Goal: Task Accomplishment & Management: Manage account settings

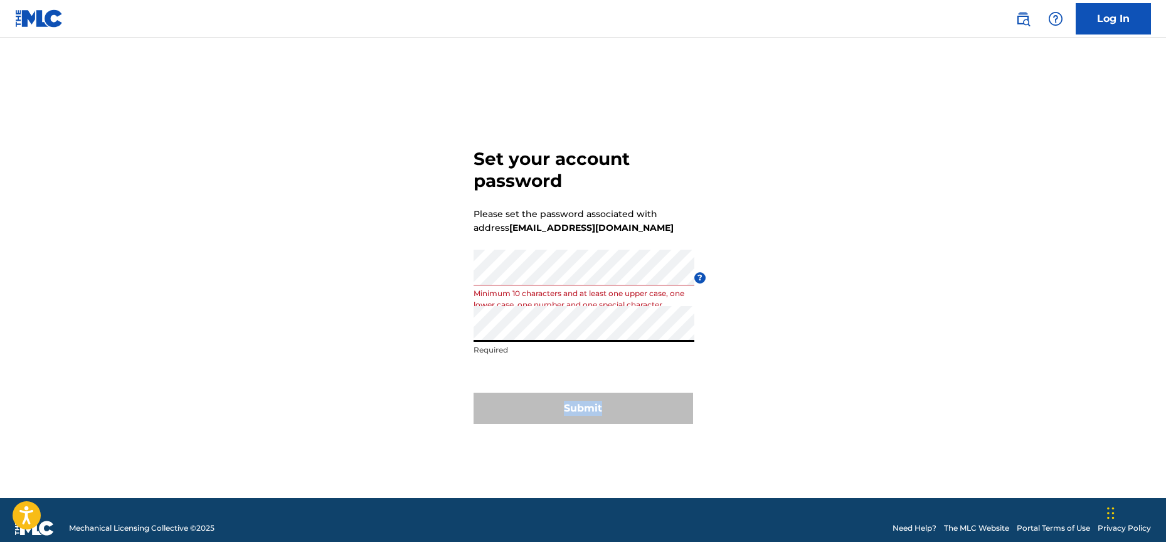
click at [622, 400] on div "Submit" at bounding box center [584, 408] width 220 height 31
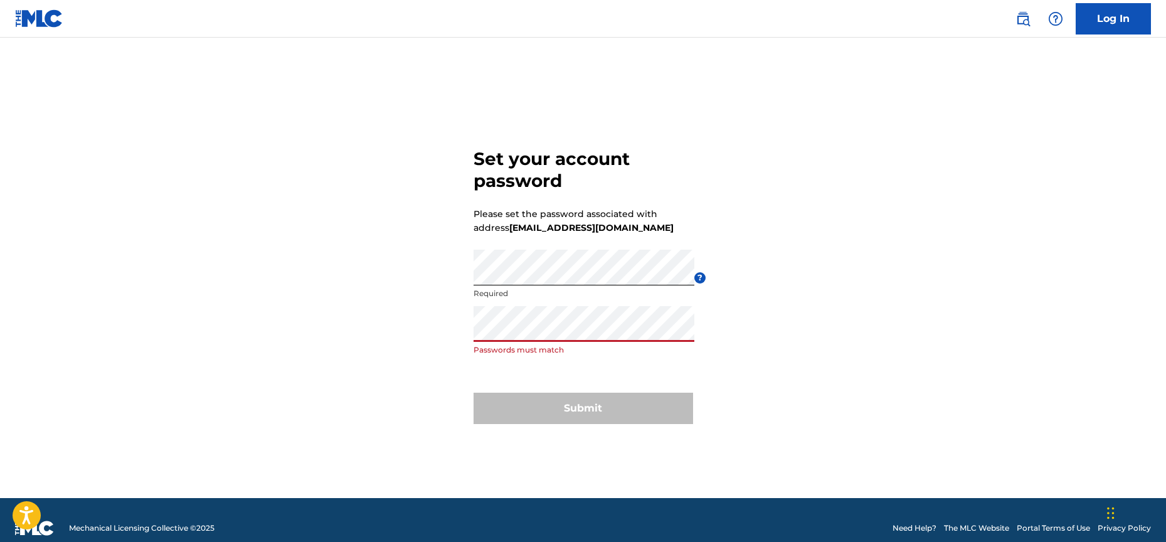
click at [466, 327] on div "Set your account password Please set the password associated with address asmgp…" at bounding box center [583, 283] width 878 height 429
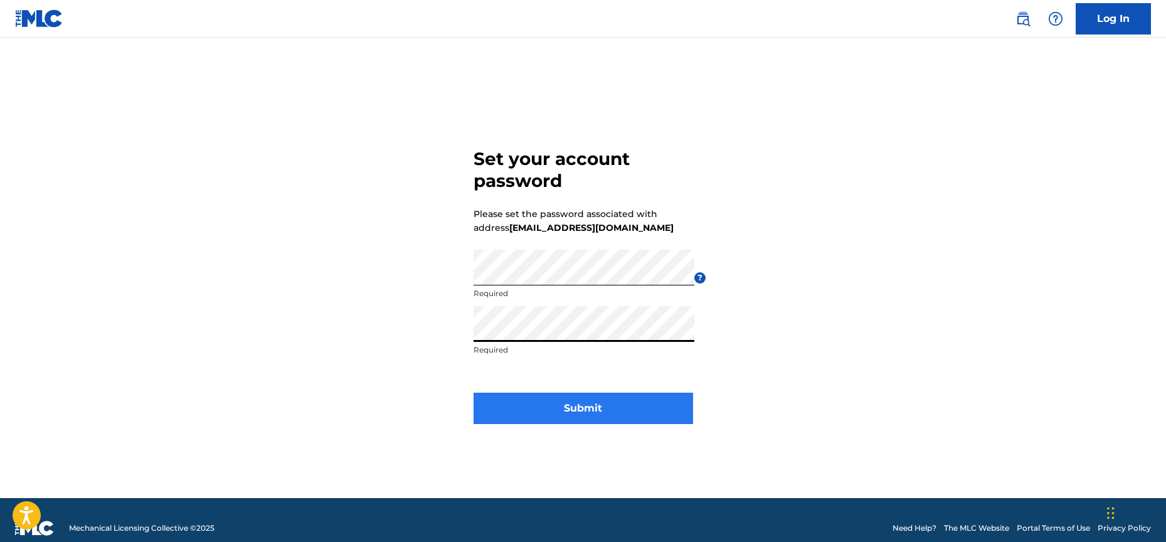
click at [570, 403] on button "Submit" at bounding box center [584, 408] width 220 height 31
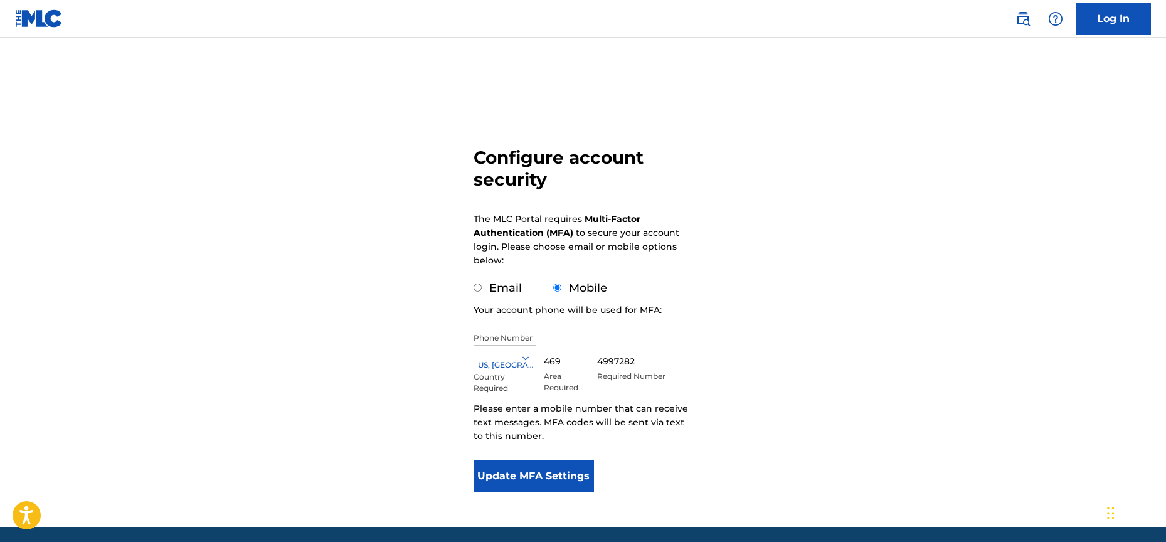
scroll to position [61, 0]
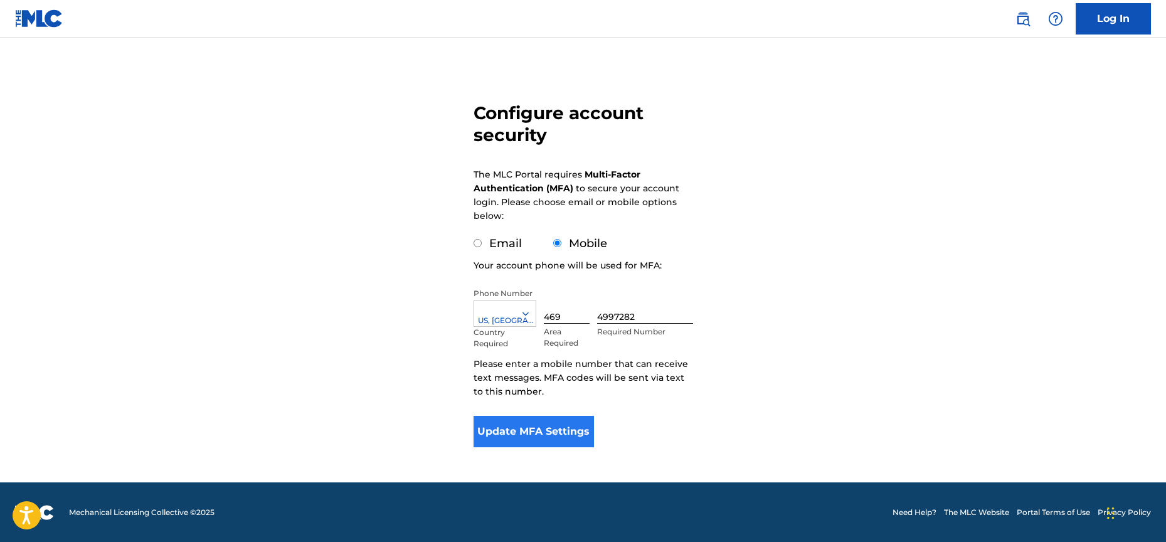
click at [559, 428] on button "Update MFA Settings" at bounding box center [534, 431] width 121 height 31
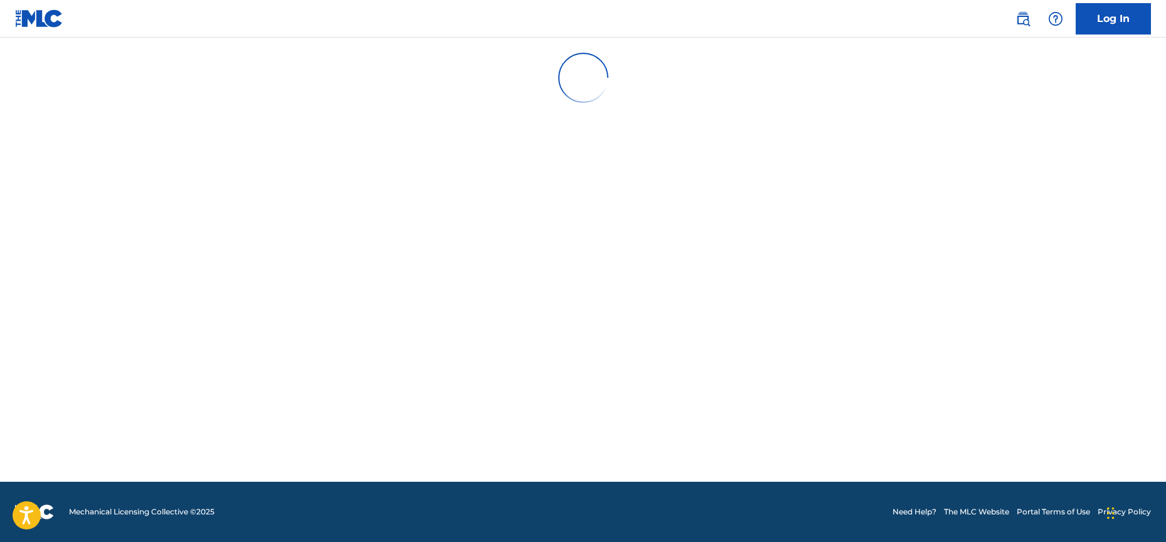
scroll to position [0, 0]
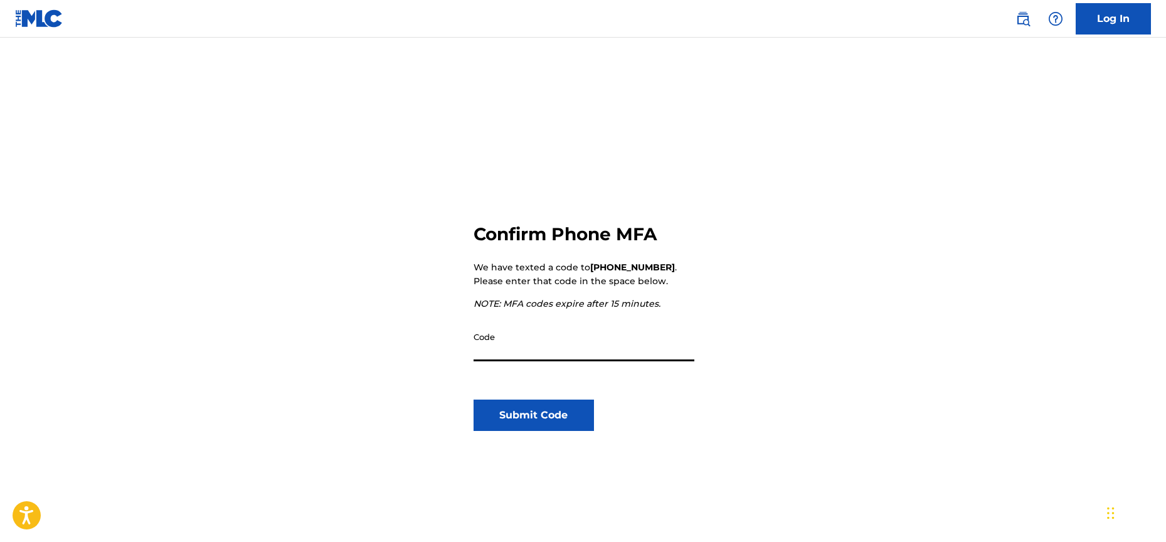
click at [527, 354] on input "Code" at bounding box center [584, 344] width 221 height 36
type input "250007"
click at [543, 417] on button "Submit Code" at bounding box center [534, 415] width 121 height 31
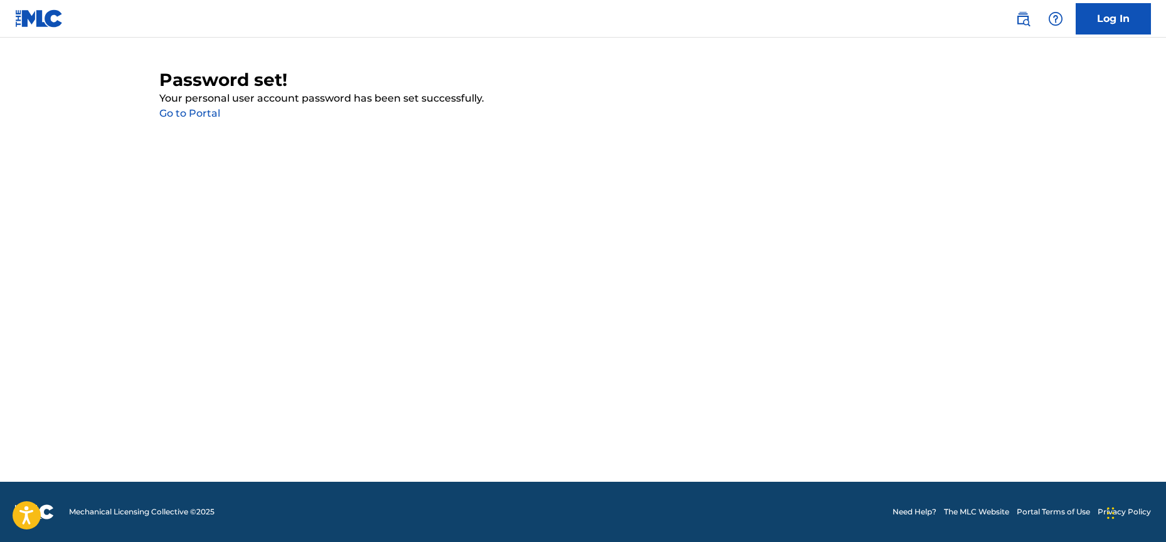
click at [199, 113] on link "Go to Portal" at bounding box center [189, 113] width 61 height 12
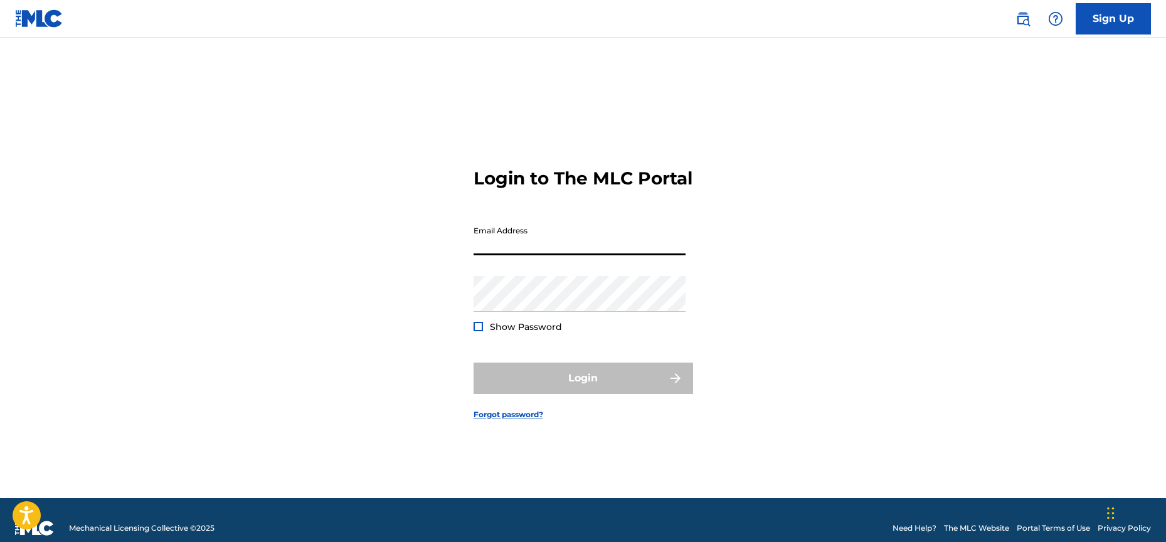
click at [511, 250] on input "Email Address" at bounding box center [580, 238] width 212 height 36
type input "[EMAIL_ADDRESS][DOMAIN_NAME]"
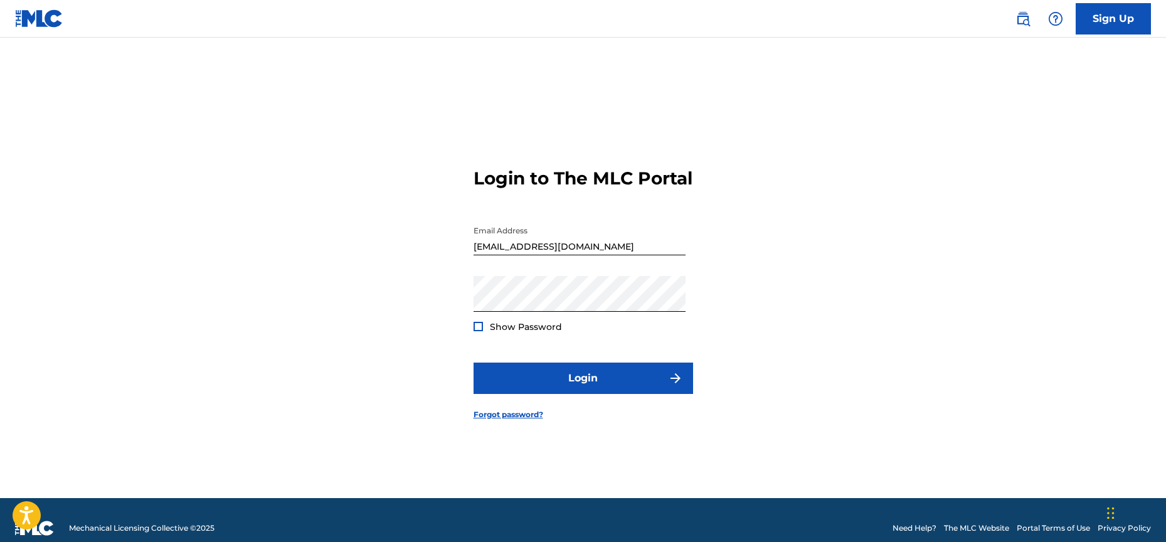
click at [485, 333] on div "Show Password" at bounding box center [518, 327] width 88 height 13
click at [477, 331] on div at bounding box center [478, 326] width 9 height 9
click at [608, 394] on button "Login" at bounding box center [584, 378] width 220 height 31
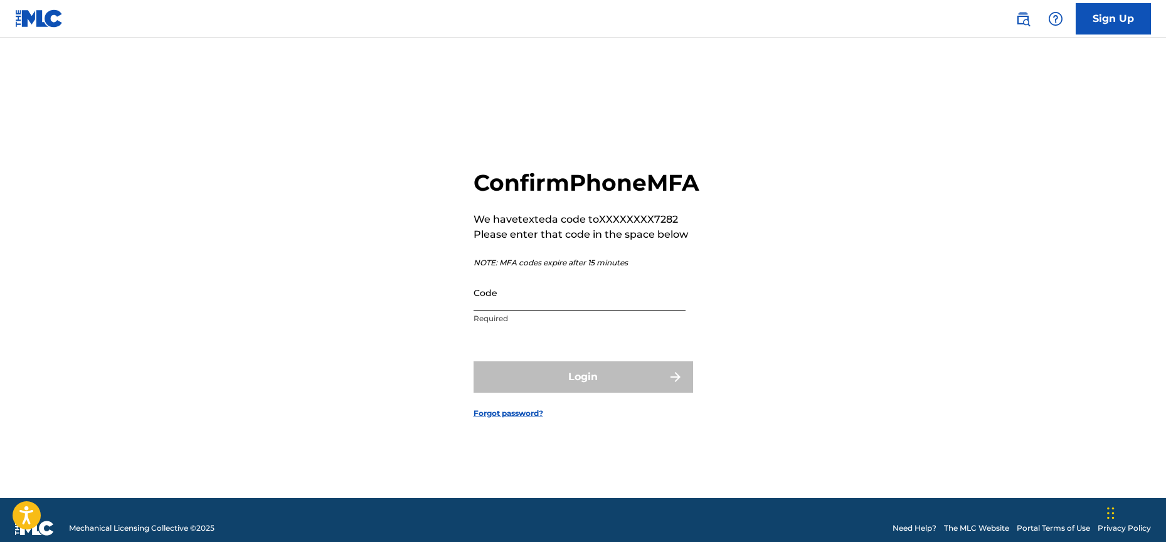
click at [538, 304] on input "Code" at bounding box center [580, 293] width 212 height 36
type input "922272"
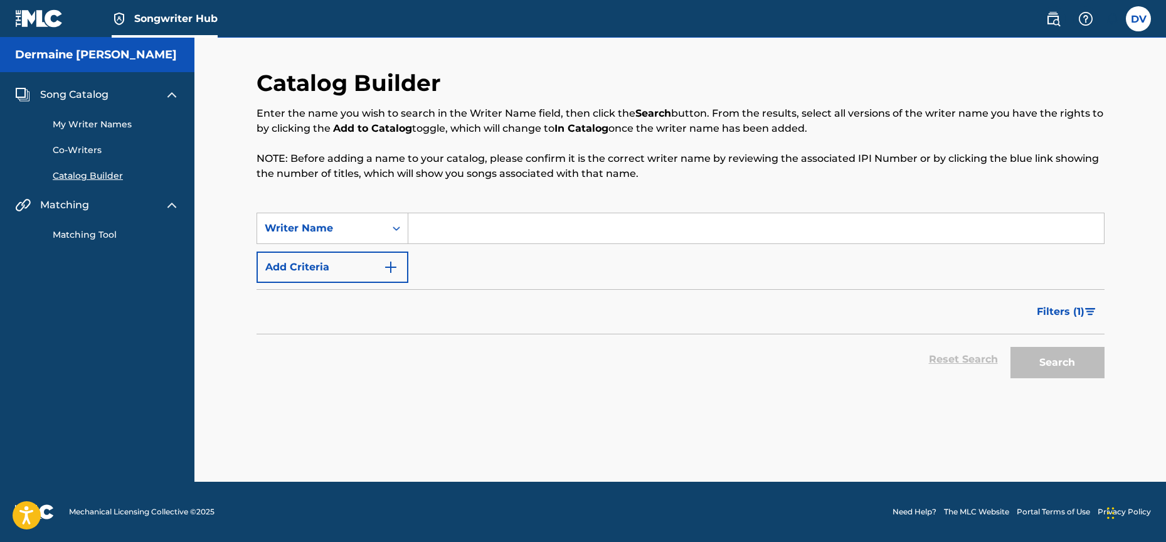
drag, startPoint x: 494, startPoint y: 243, endPoint x: 487, endPoint y: 235, distance: 10.8
click at [494, 243] on div "Search Form" at bounding box center [756, 228] width 696 height 31
click at [486, 232] on input "Search Form" at bounding box center [756, 228] width 696 height 30
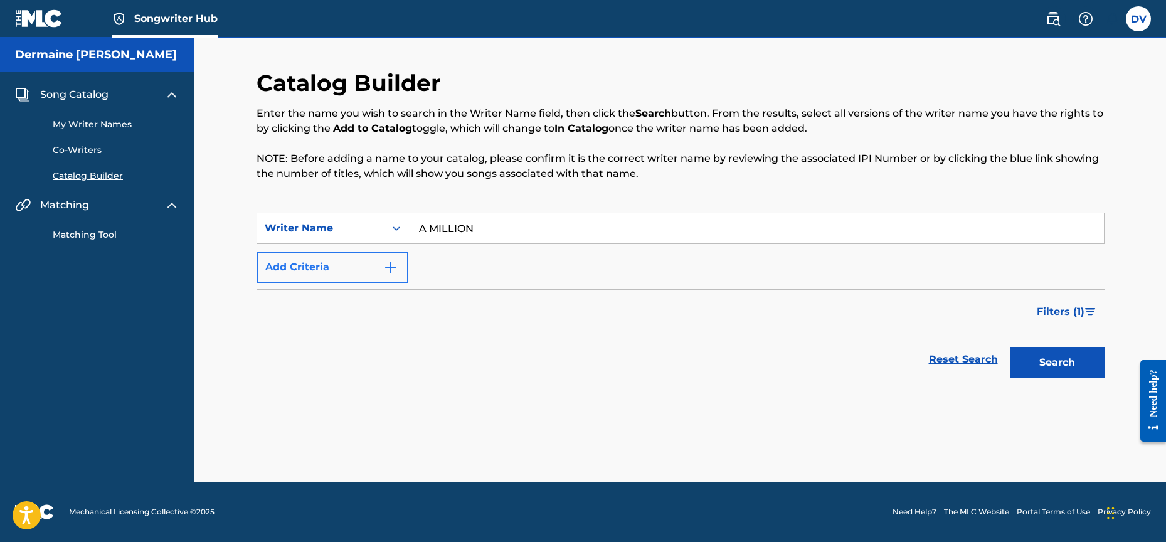
type input "A MILLION"
click at [394, 268] on img "Search Form" at bounding box center [390, 267] width 15 height 15
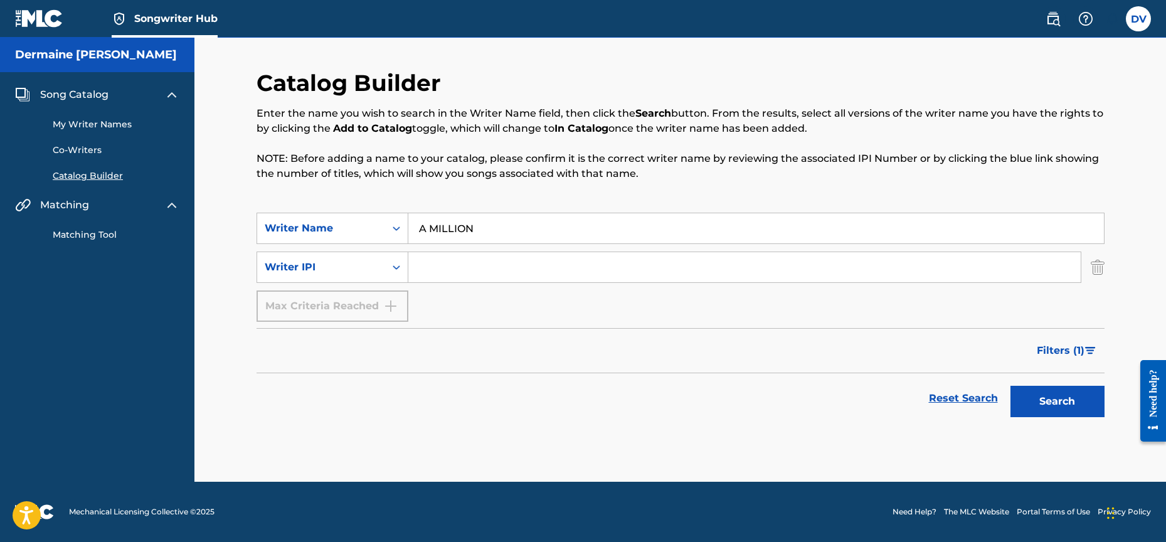
paste input "#533719547"
click at [426, 265] on input "#533719547" at bounding box center [744, 267] width 672 height 30
type input "533719547"
click at [1054, 400] on button "Search" at bounding box center [1057, 401] width 94 height 31
click at [68, 207] on span "Matching" at bounding box center [64, 205] width 49 height 15
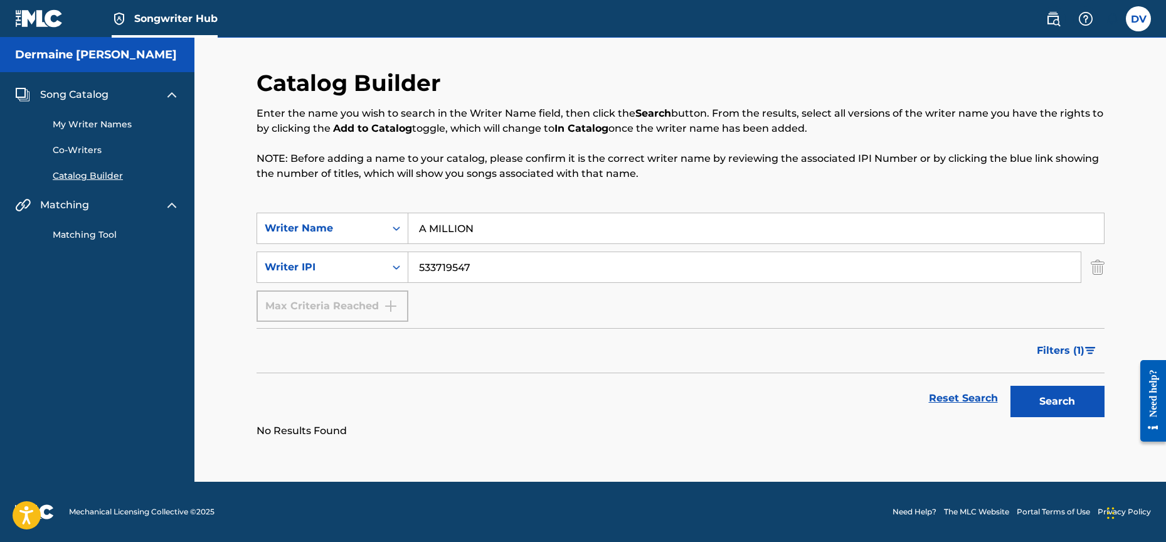
click at [81, 236] on link "Matching Tool" at bounding box center [116, 234] width 127 height 13
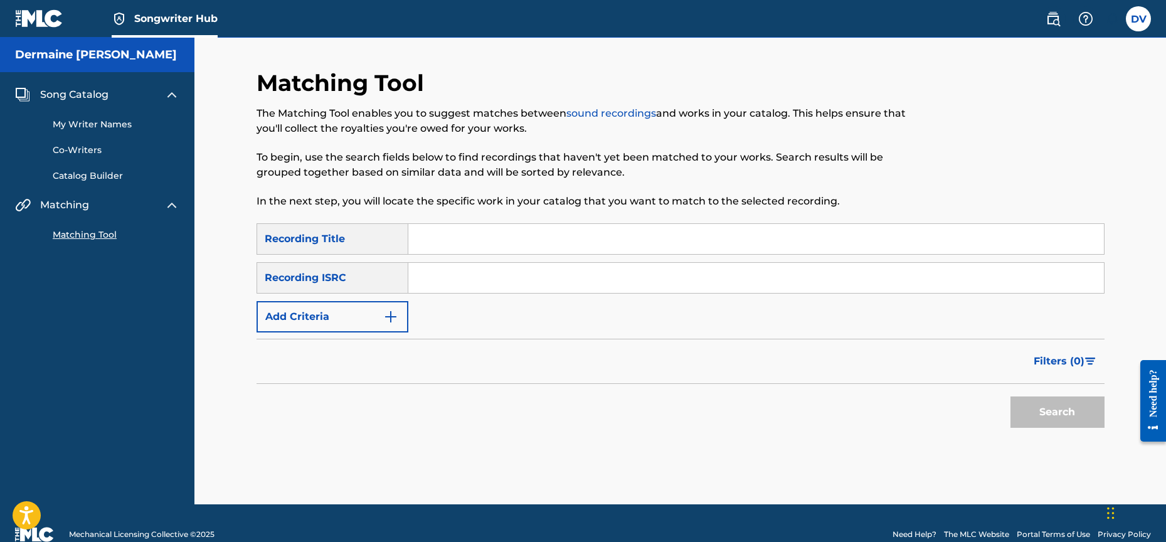
click at [421, 245] on input "Search Form" at bounding box center [756, 239] width 696 height 30
type input "WOO BABY REMIX"
click at [1057, 412] on button "Search" at bounding box center [1057, 411] width 94 height 31
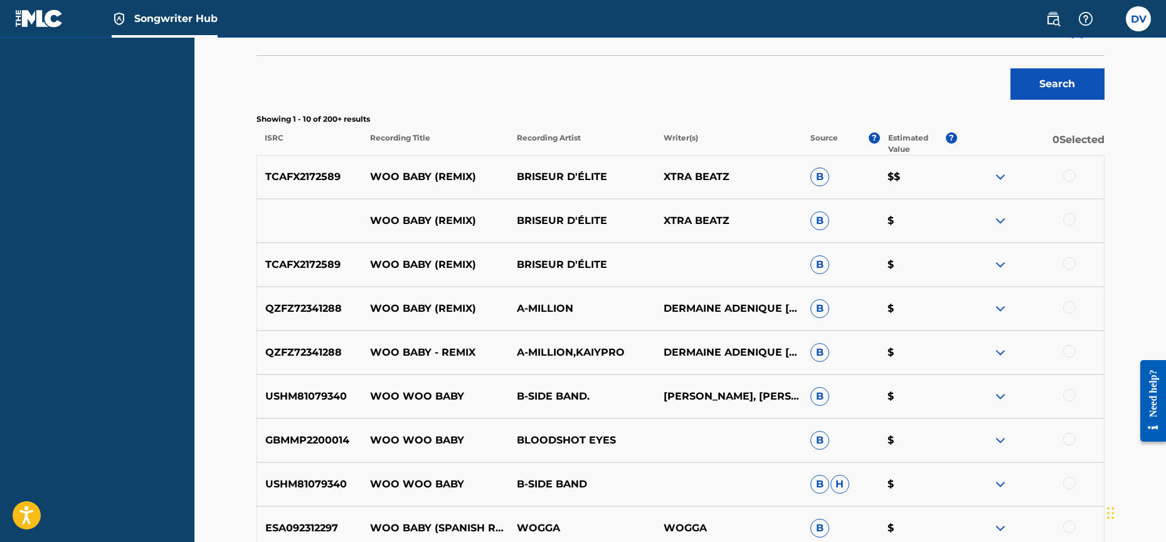
scroll to position [331, 0]
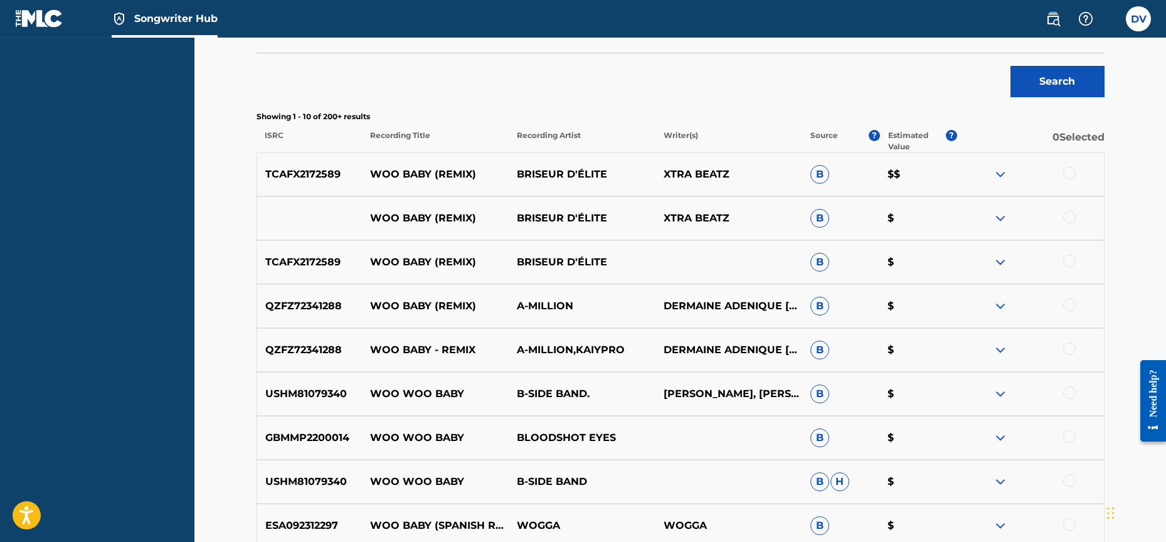
click at [1069, 304] on div at bounding box center [1069, 305] width 13 height 13
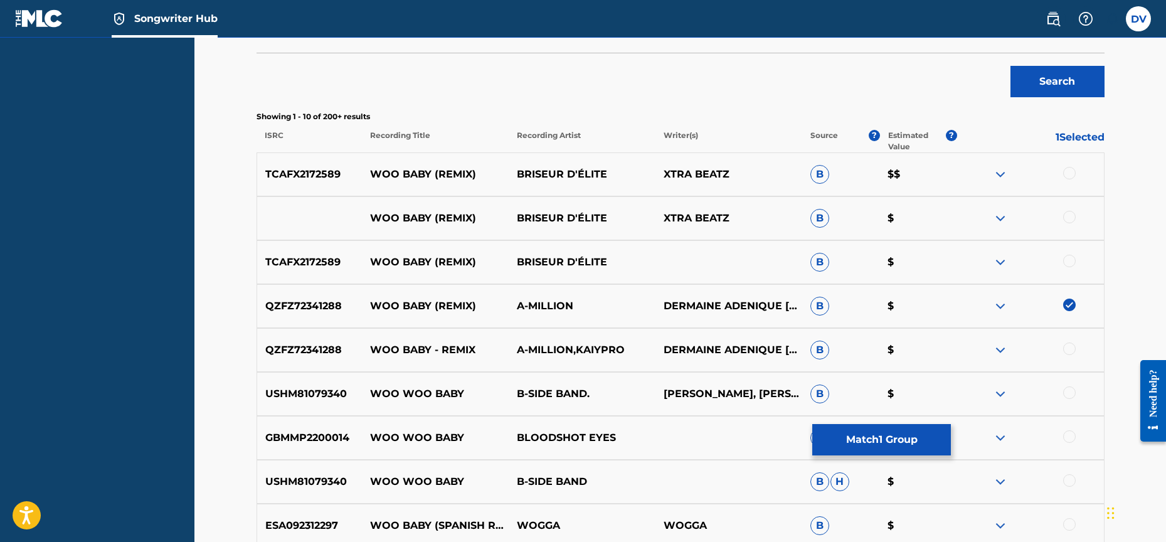
click at [1067, 357] on div at bounding box center [1030, 349] width 147 height 15
click at [1069, 348] on div at bounding box center [1069, 348] width 13 height 13
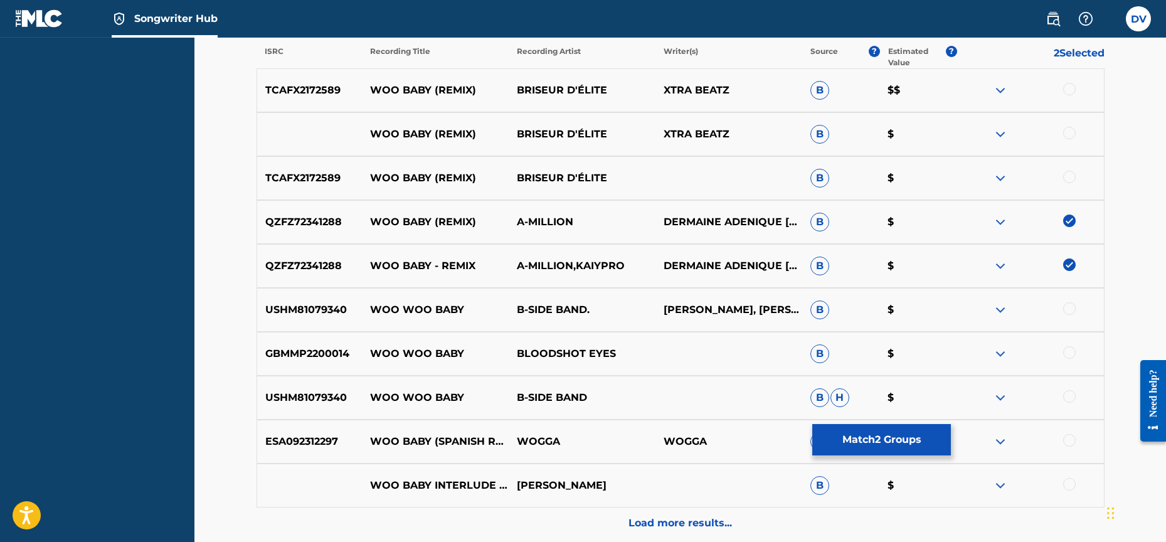
scroll to position [534, 0]
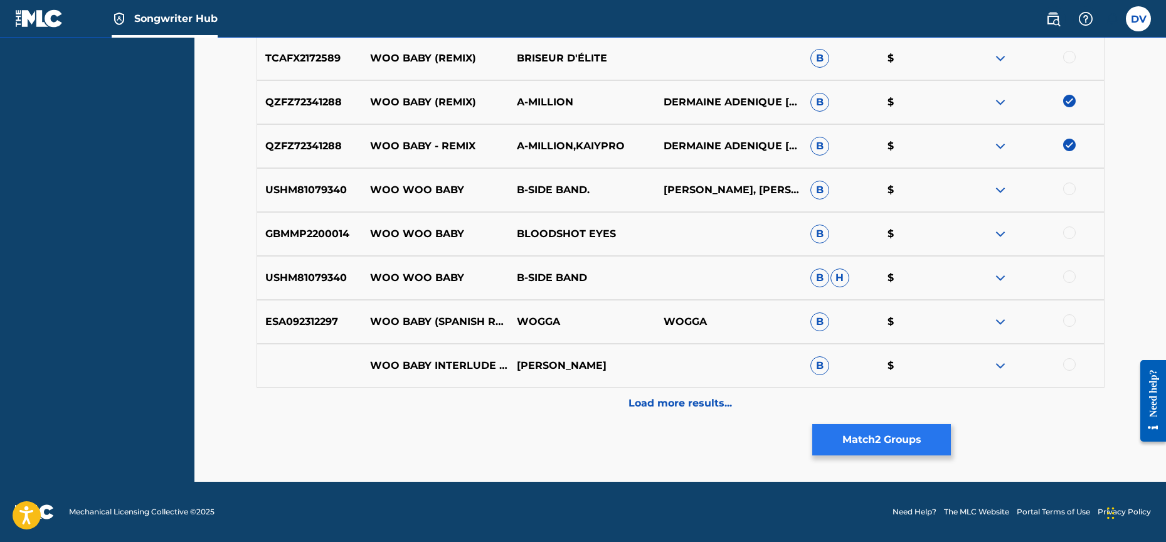
click at [872, 442] on button "Match 2 Groups" at bounding box center [881, 439] width 139 height 31
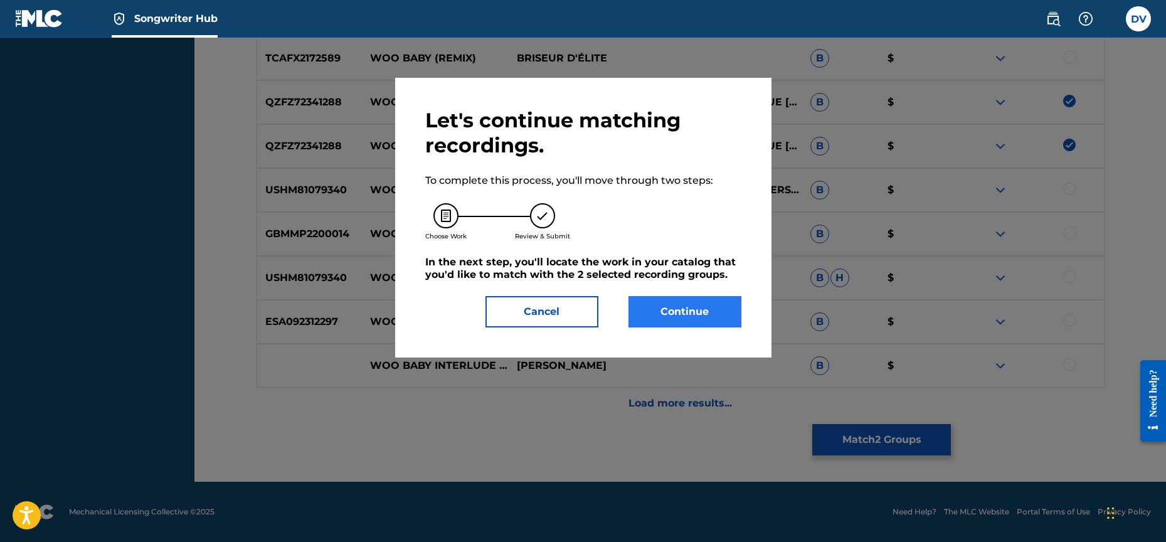
click at [684, 314] on button "Continue" at bounding box center [684, 311] width 113 height 31
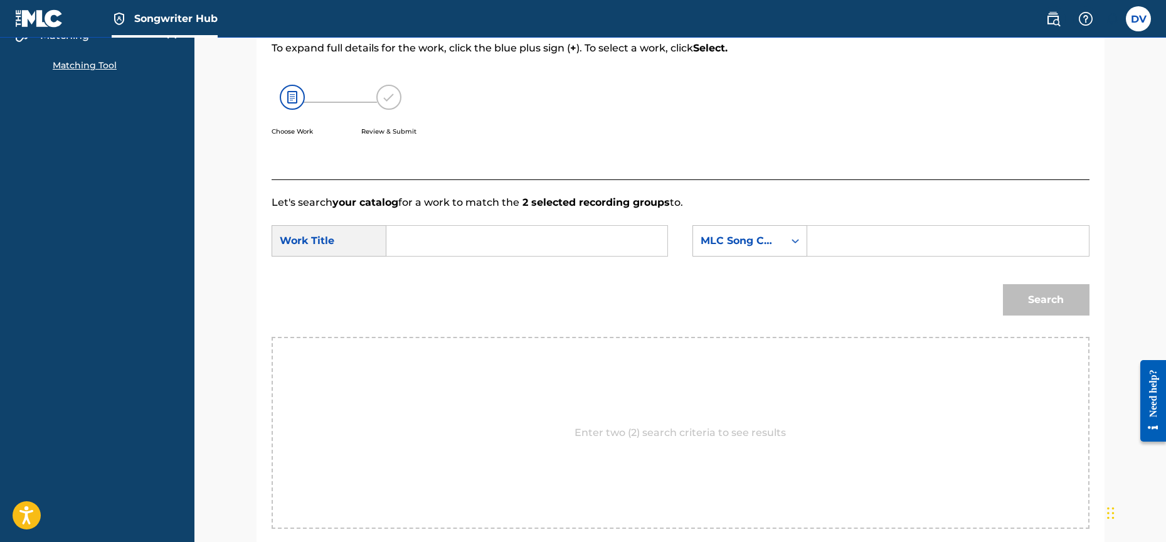
scroll to position [294, 0]
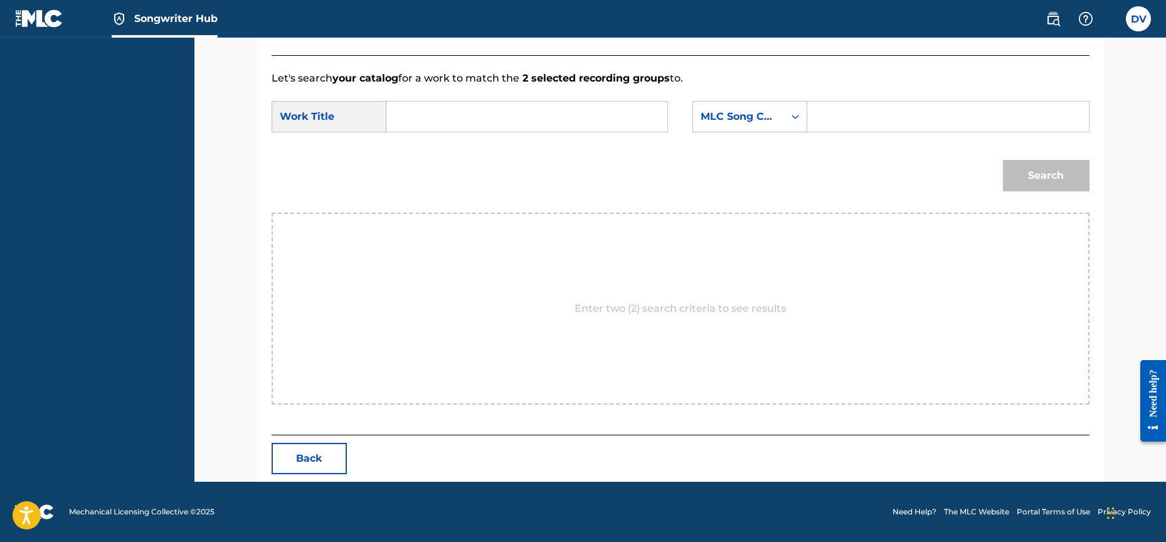
click at [673, 318] on div "Enter two (2) search criteria to see results" at bounding box center [681, 309] width 818 height 192
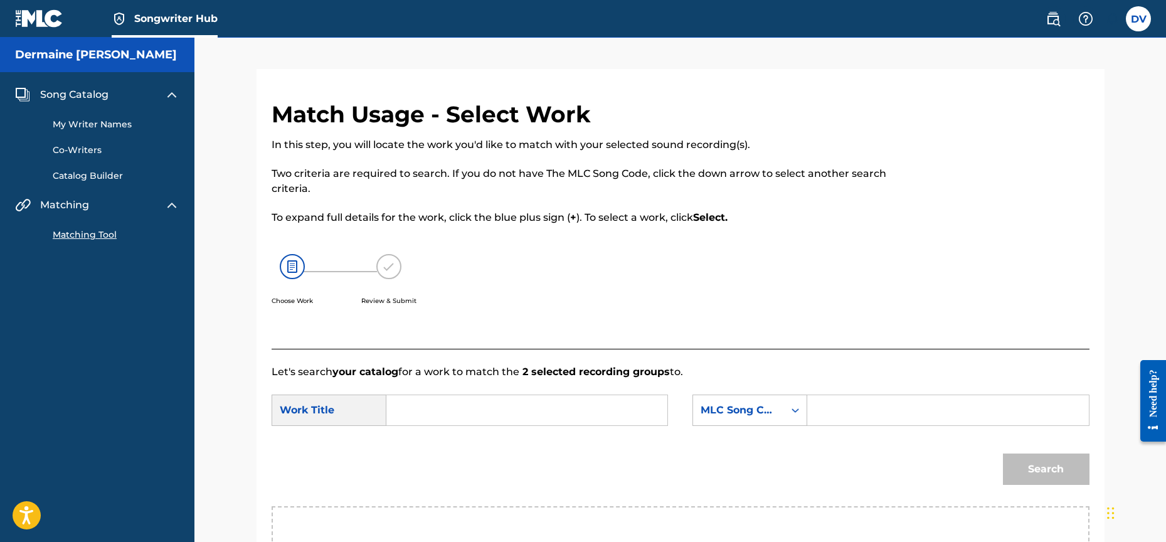
scroll to position [3, 0]
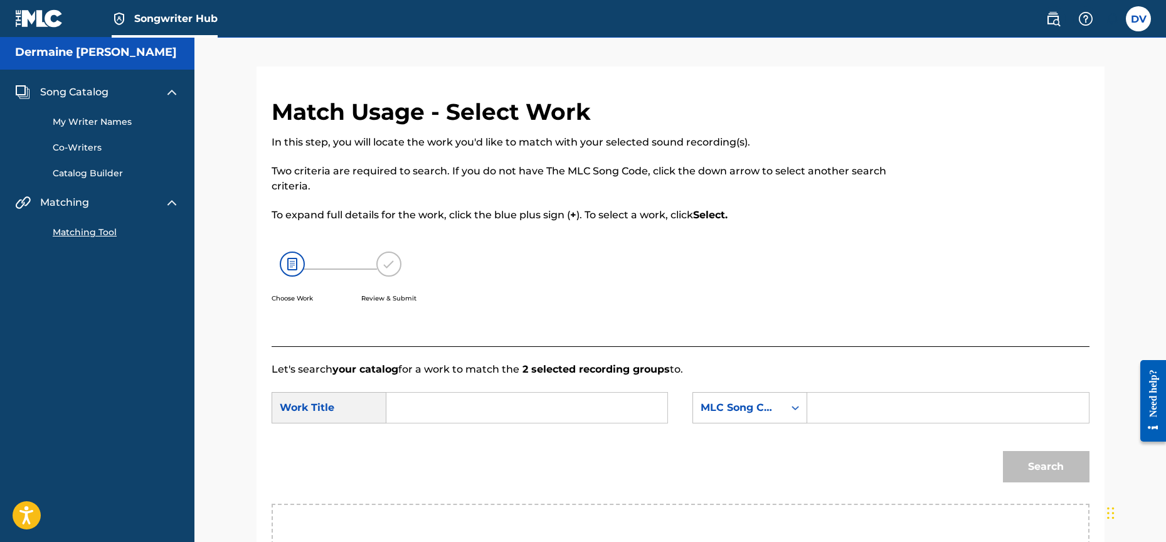
click at [368, 406] on div "Work Title" at bounding box center [329, 407] width 115 height 31
click at [346, 411] on div "Work Title" at bounding box center [329, 407] width 115 height 31
drag, startPoint x: 346, startPoint y: 411, endPoint x: 369, endPoint y: 411, distance: 22.6
click at [346, 411] on div "Work Title" at bounding box center [329, 407] width 115 height 31
click at [400, 412] on input "Search Form" at bounding box center [527, 408] width 260 height 30
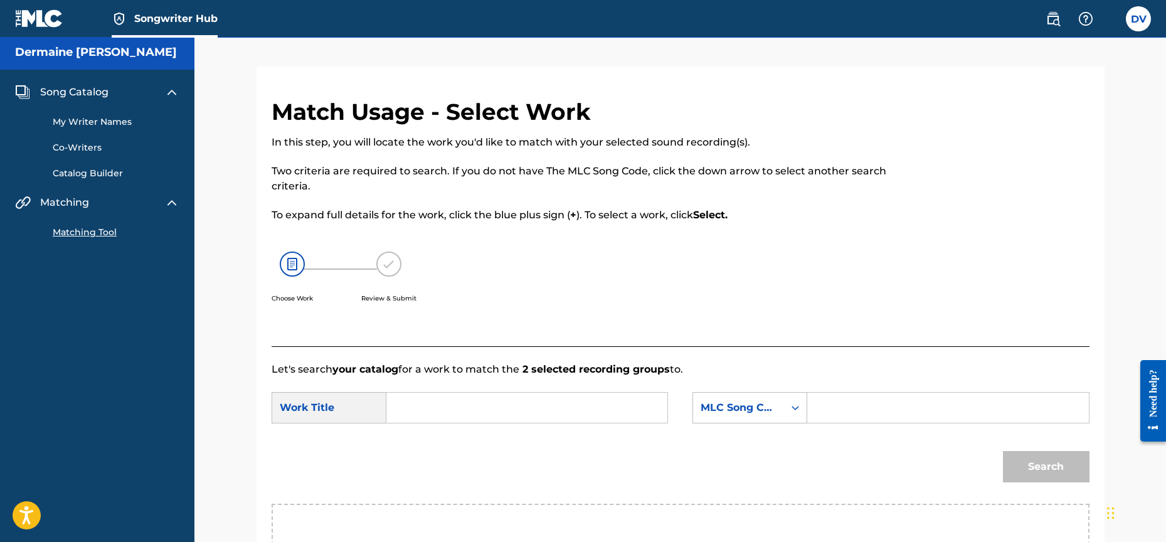
scroll to position [0, 0]
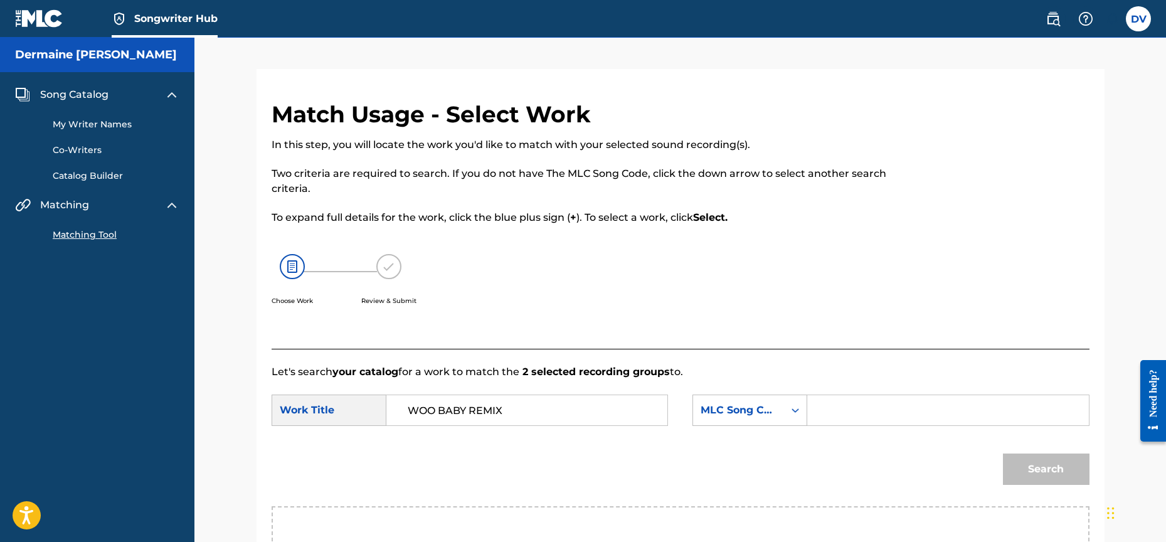
type input "WOO BABY REMIX"
click at [785, 407] on div "MLC Song Code selected, 7 of 7. 7 results available. Use Up and Down to choose …" at bounding box center [749, 410] width 115 height 31
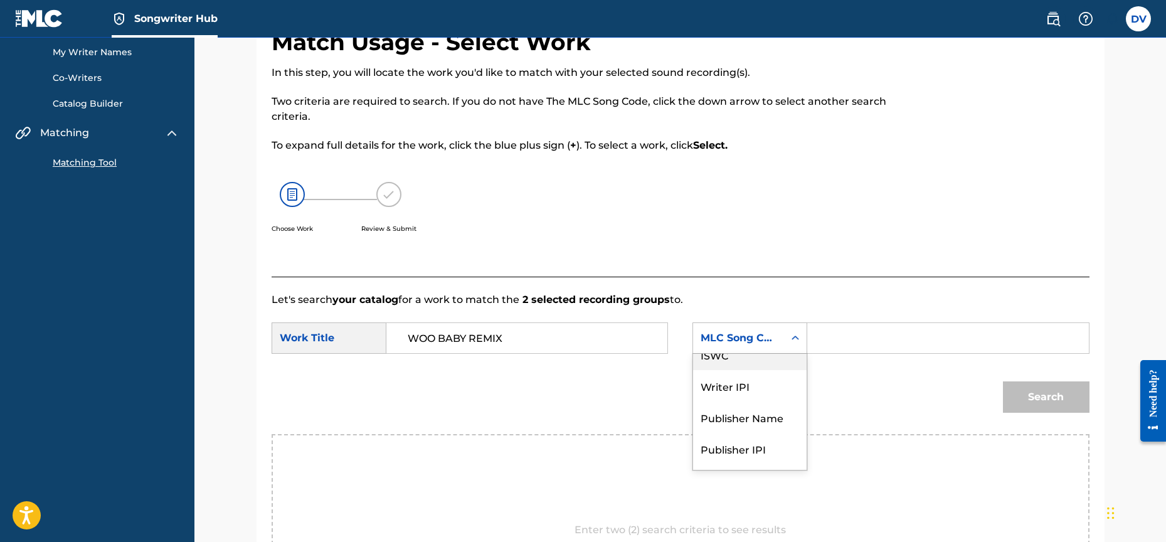
scroll to position [73, 0]
click at [736, 394] on div "Writer IPI" at bounding box center [750, 384] width 114 height 31
click at [865, 340] on input "Search Form" at bounding box center [948, 337] width 260 height 30
paste input "1756249"
type input "1756249"
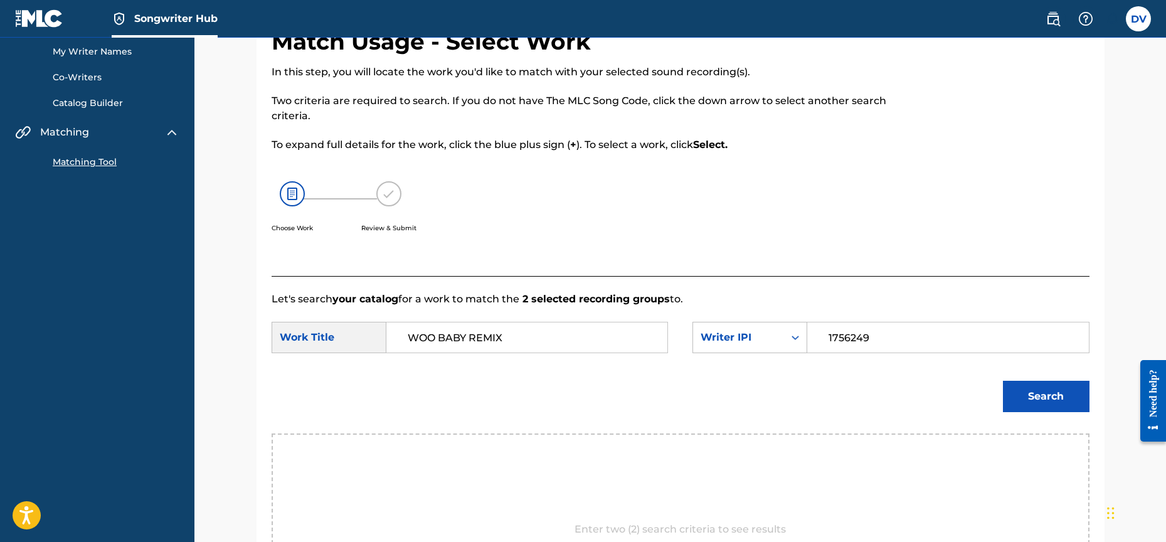
drag, startPoint x: 910, startPoint y: 337, endPoint x: 714, endPoint y: 321, distance: 197.0
click at [714, 321] on form "SearchWithCriteria084f0bd0-a784-453d-a21d-69fc13d238d3 Work Title WOO BABY REMI…" at bounding box center [681, 370] width 818 height 127
paste input "533719449"
type input "533719449"
click at [1043, 400] on button "Search" at bounding box center [1046, 396] width 87 height 31
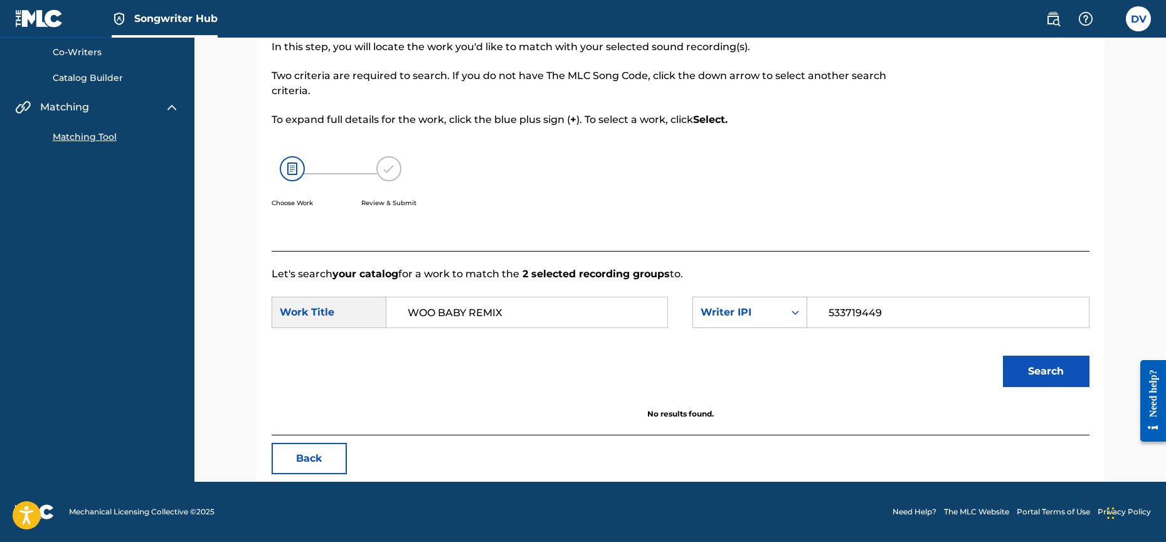
scroll to position [0, 0]
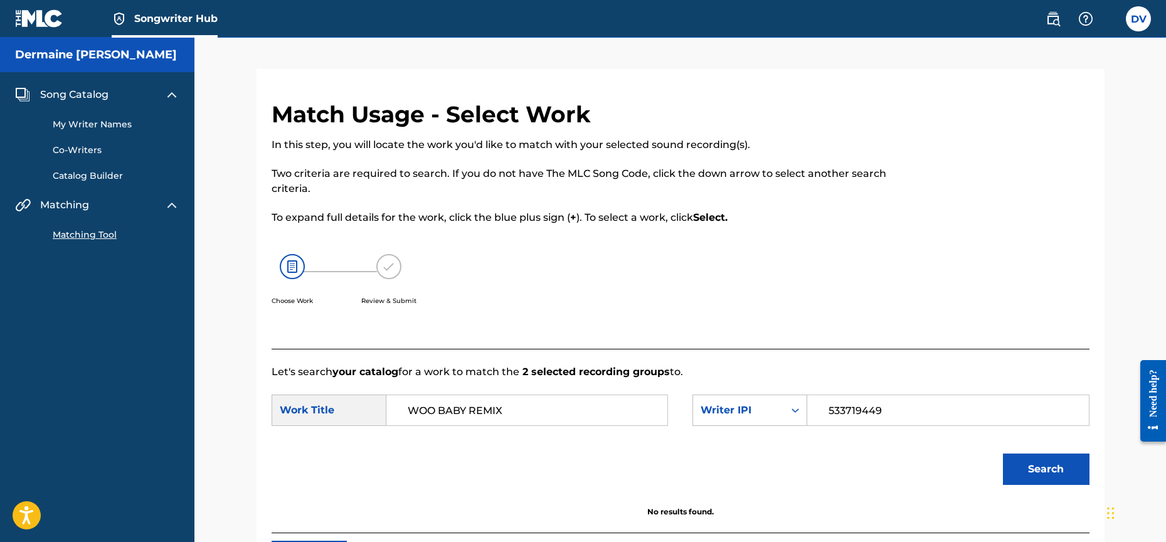
drag, startPoint x: 502, startPoint y: 406, endPoint x: 361, endPoint y: 400, distance: 141.9
click at [361, 400] on div "SearchWithCriteria084f0bd0-a784-453d-a21d-69fc13d238d3 Work Title WOO BABY REMIX" at bounding box center [470, 410] width 396 height 31
type input "ORCHESTRA DRILL"
click at [1040, 479] on button "Search" at bounding box center [1046, 468] width 87 height 31
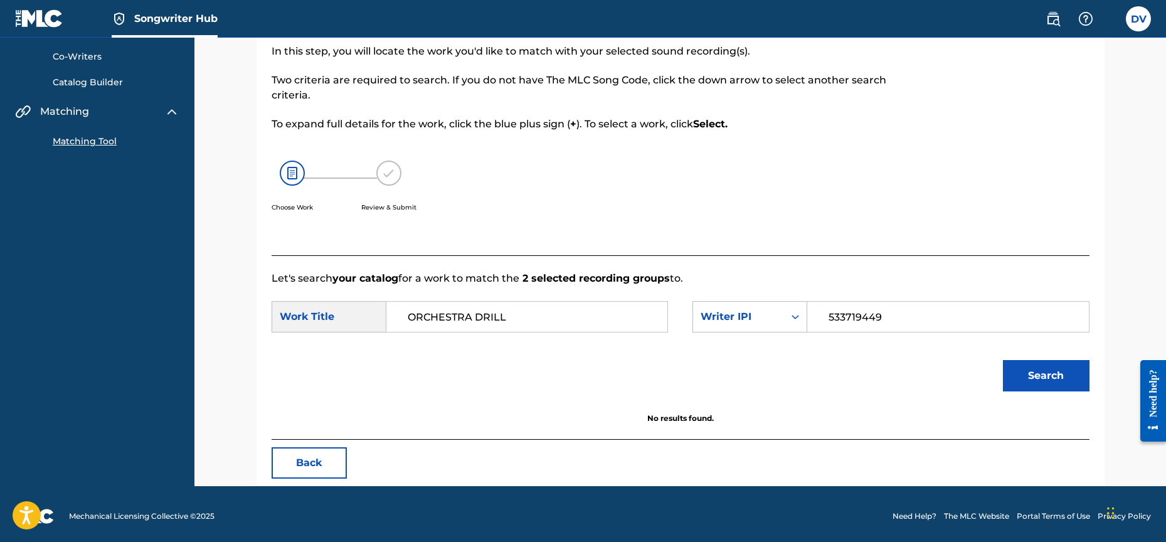
scroll to position [98, 0]
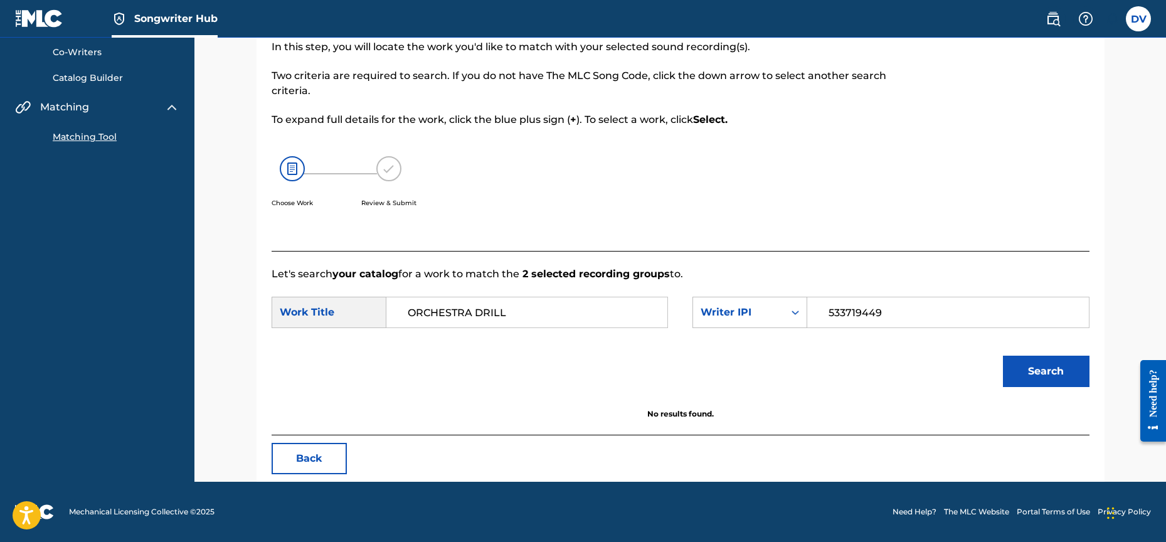
drag, startPoint x: 829, startPoint y: 313, endPoint x: 923, endPoint y: 319, distance: 94.3
click at [923, 319] on input "533719449" at bounding box center [948, 312] width 260 height 30
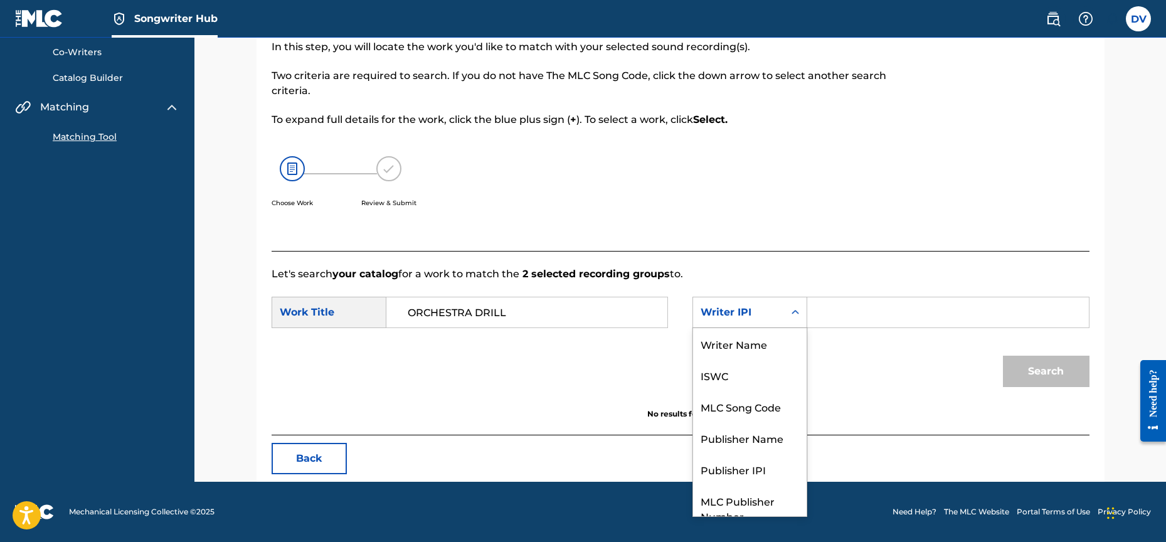
click at [789, 317] on div "Search Form" at bounding box center [795, 312] width 23 height 23
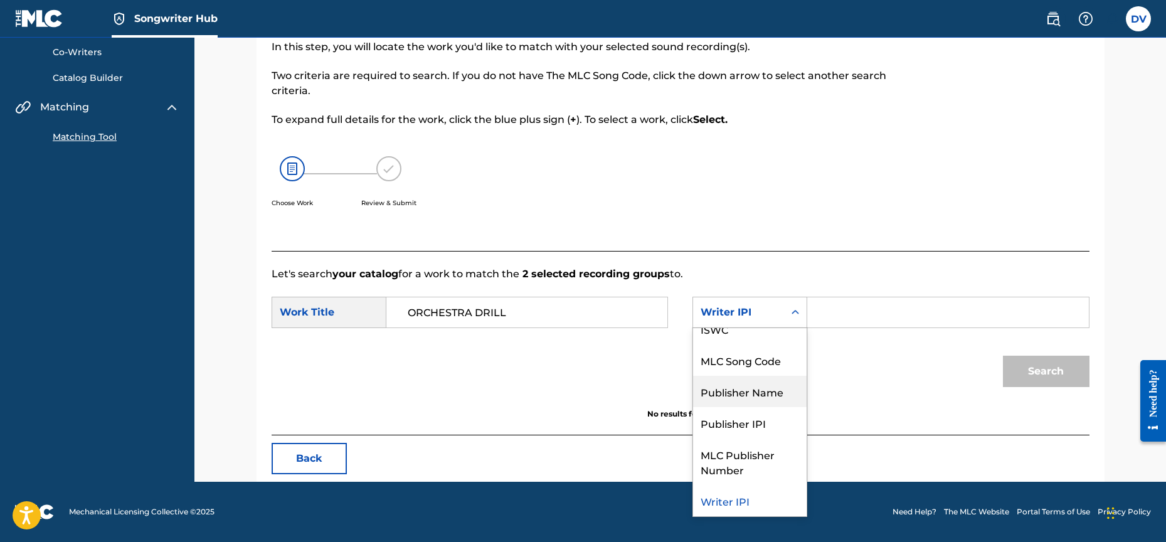
scroll to position [44, 0]
click at [770, 394] on div "Publisher Name" at bounding box center [750, 393] width 114 height 31
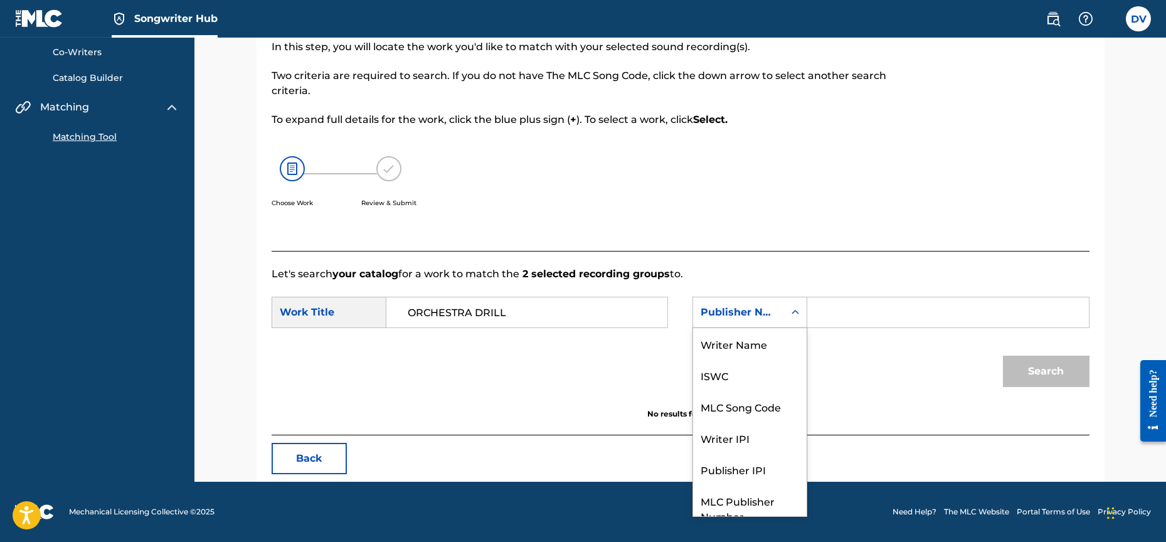
click at [774, 310] on div "Publisher Name" at bounding box center [739, 312] width 76 height 15
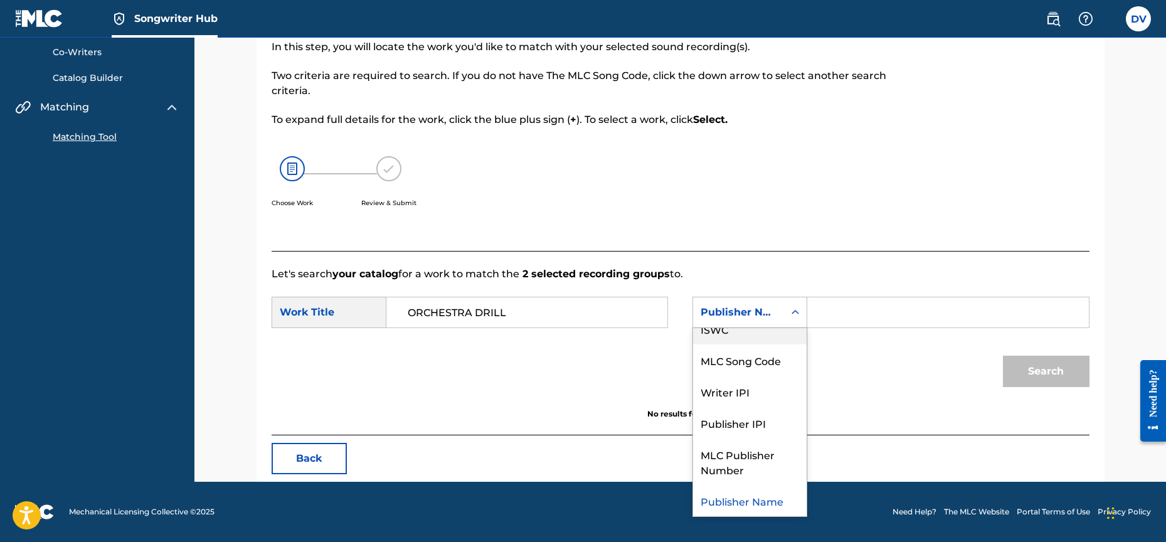
scroll to position [0, 0]
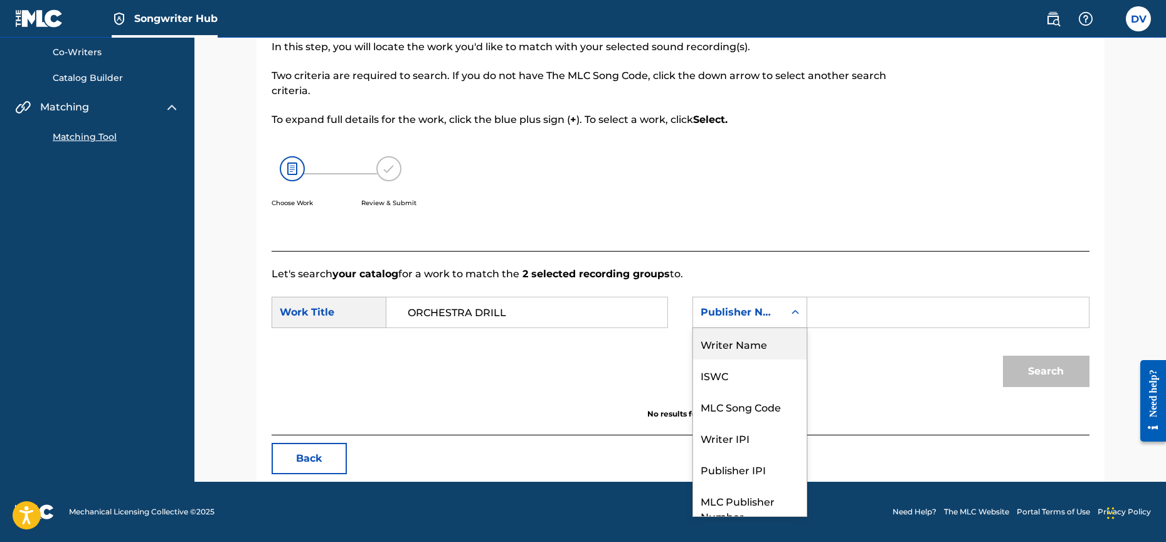
click at [765, 345] on div "Writer Name" at bounding box center [750, 343] width 114 height 31
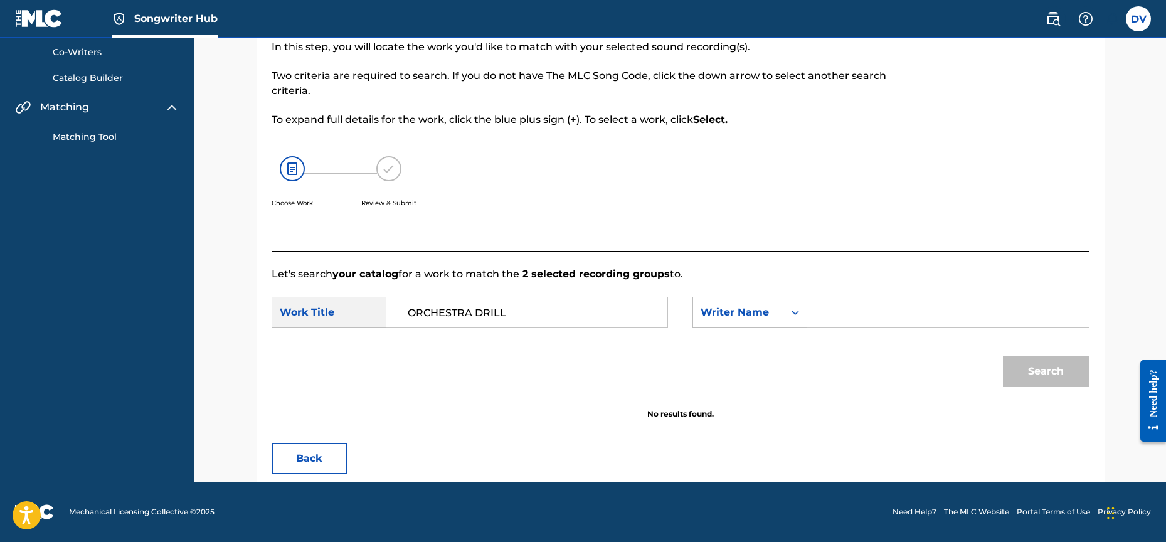
click at [828, 312] on input "Search Form" at bounding box center [948, 312] width 260 height 30
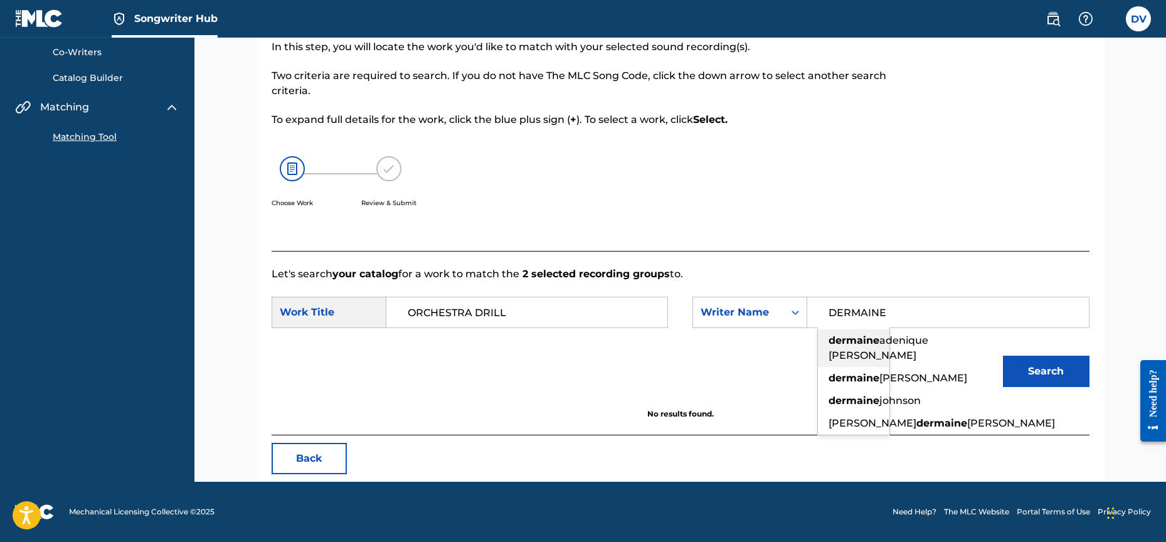
click at [839, 346] on div "dermaine [PERSON_NAME]" at bounding box center [853, 348] width 71 height 38
type input "dermaine [PERSON_NAME]"
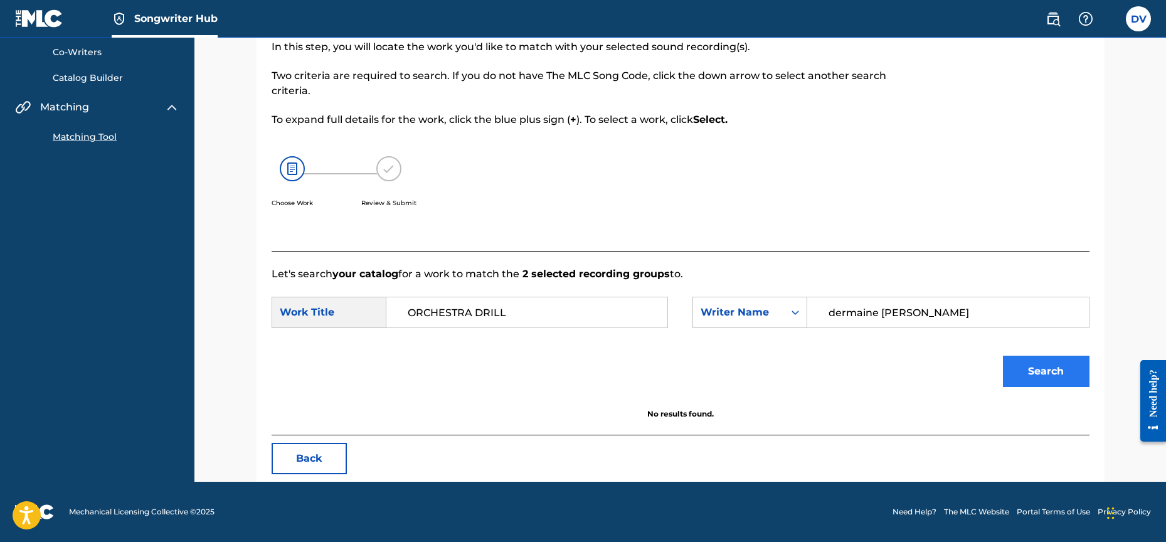
drag, startPoint x: 1068, startPoint y: 391, endPoint x: 1068, endPoint y: 379, distance: 11.9
click at [1068, 390] on div "Search" at bounding box center [1043, 368] width 93 height 50
click at [1068, 378] on button "Search" at bounding box center [1046, 371] width 87 height 31
drag, startPoint x: 510, startPoint y: 314, endPoint x: 393, endPoint y: 306, distance: 117.6
click at [393, 306] on div "ORCHESTRA DRILL" at bounding box center [527, 312] width 282 height 31
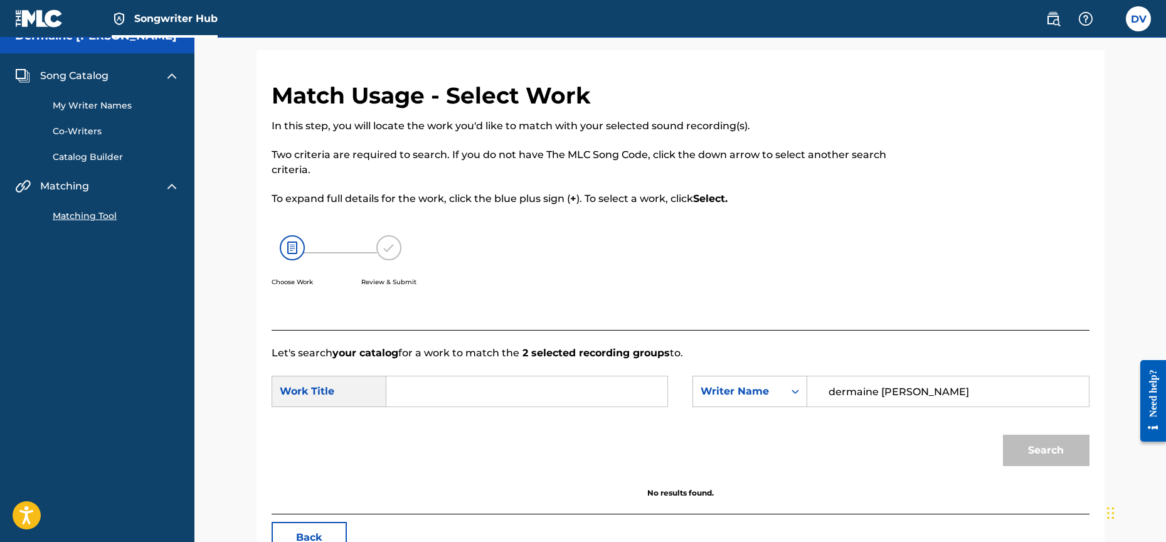
scroll to position [52, 0]
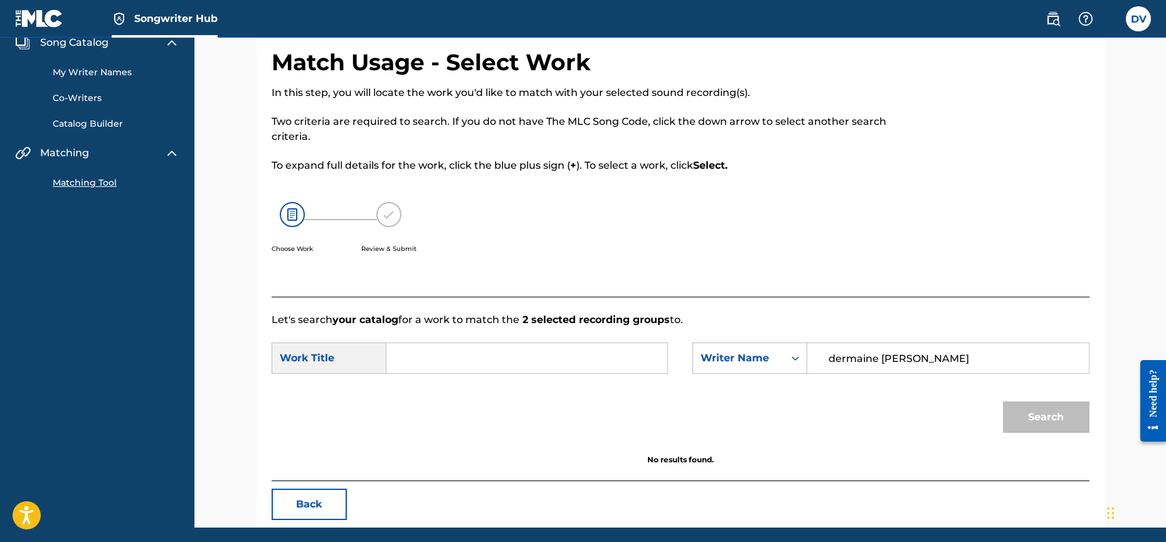
click at [407, 359] on input "Search Form" at bounding box center [527, 358] width 260 height 30
type input "SONG CATALOG"
click at [1039, 420] on button "Search" at bounding box center [1046, 416] width 87 height 31
click at [1037, 420] on button "Search" at bounding box center [1046, 416] width 87 height 31
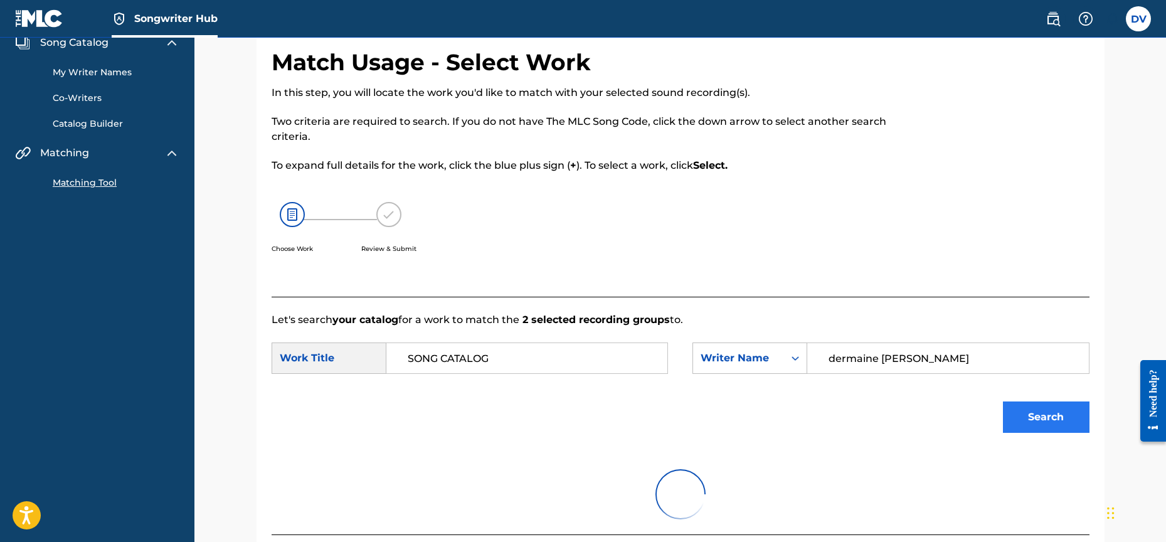
click at [1037, 418] on button "Search" at bounding box center [1046, 416] width 87 height 31
click at [1037, 417] on button "Search" at bounding box center [1046, 416] width 87 height 31
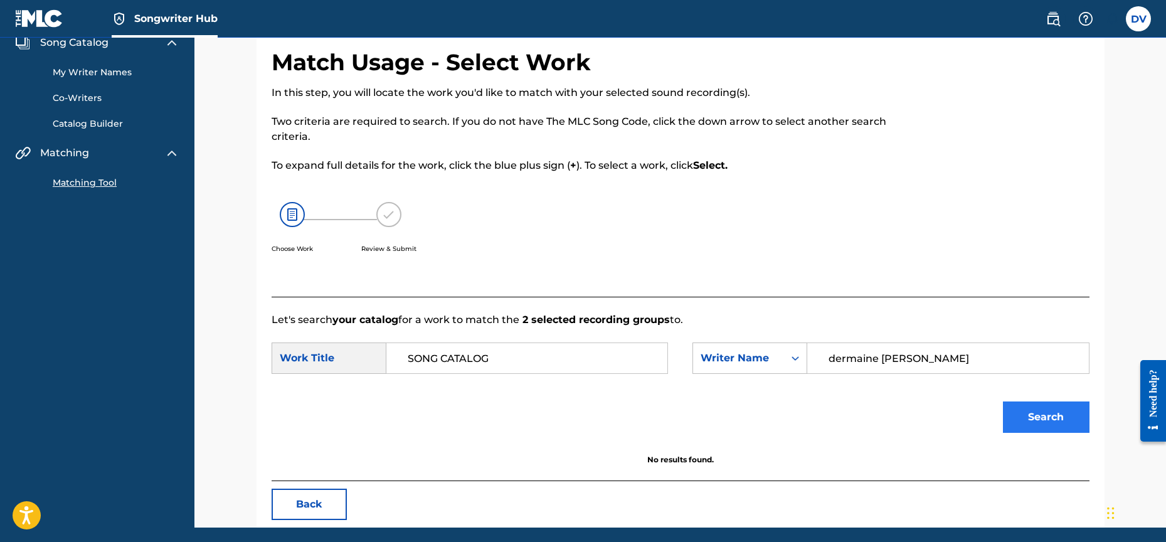
click at [1036, 416] on button "Search" at bounding box center [1046, 416] width 87 height 31
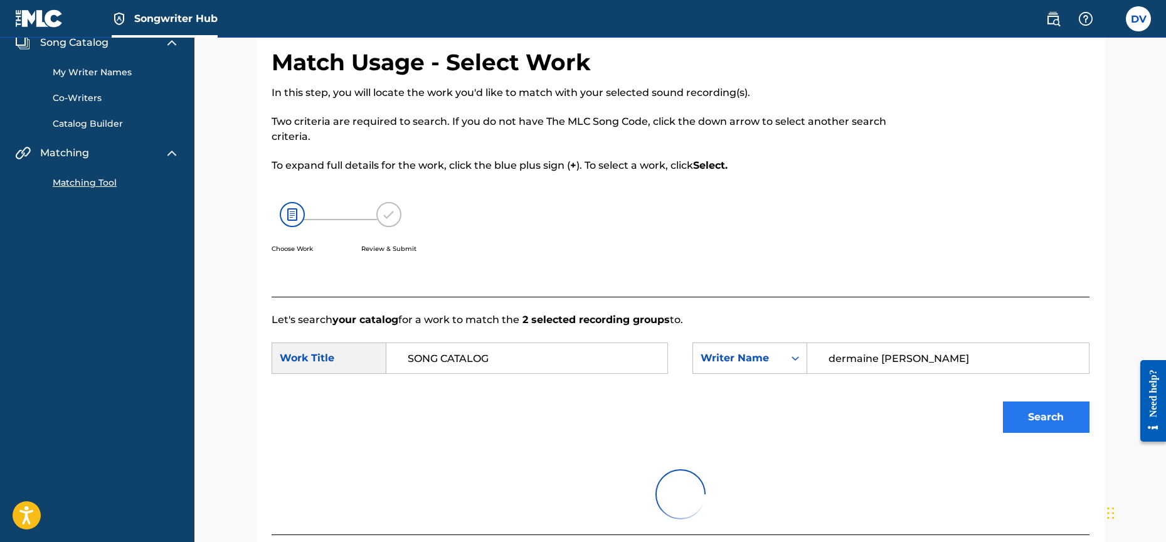
click at [1036, 416] on button "Search" at bounding box center [1046, 416] width 87 height 31
drag, startPoint x: 1036, startPoint y: 416, endPoint x: 1012, endPoint y: 413, distance: 24.0
click at [1036, 416] on button "Search" at bounding box center [1046, 416] width 87 height 31
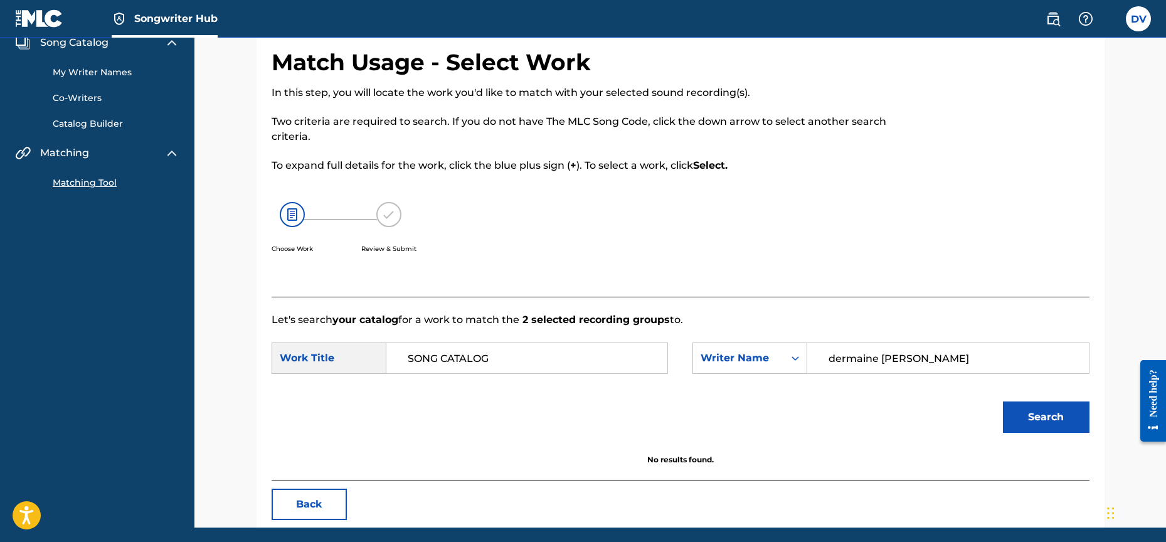
click at [548, 360] on input "SONG CATALOG" at bounding box center [527, 358] width 260 height 30
drag, startPoint x: 512, startPoint y: 360, endPoint x: 363, endPoint y: 349, distance: 149.7
click at [363, 349] on div "SearchWithCriteria084f0bd0-a784-453d-a21d-69fc13d238d3 Work Title SONG CATALOG" at bounding box center [470, 357] width 396 height 31
click at [411, 395] on div "[PERSON_NAME]'s message" at bounding box center [432, 394] width 71 height 38
type input "[PERSON_NAME] message"
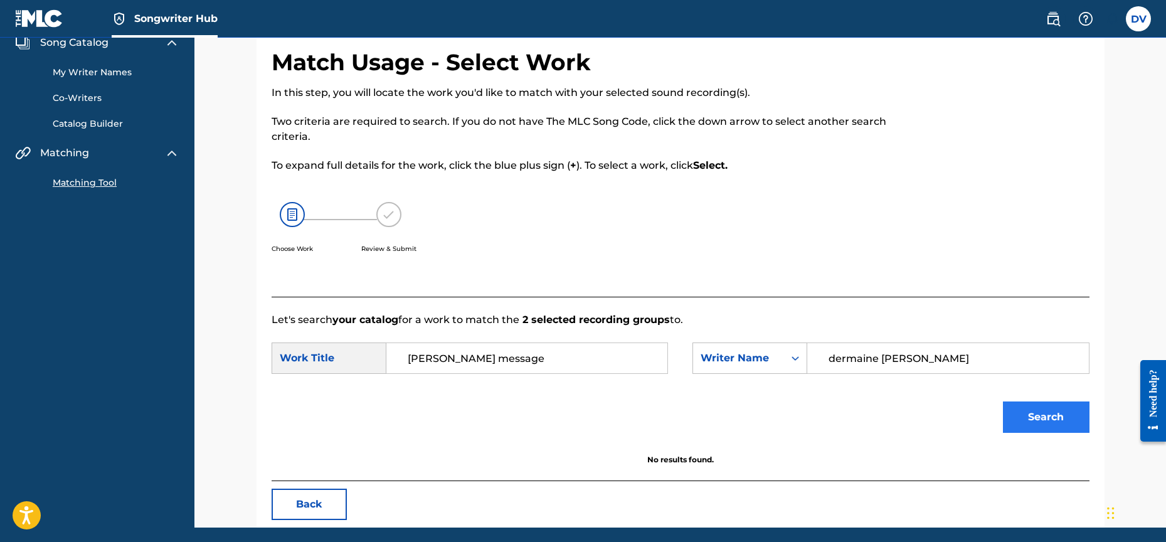
click at [1068, 416] on button "Search" at bounding box center [1046, 416] width 87 height 31
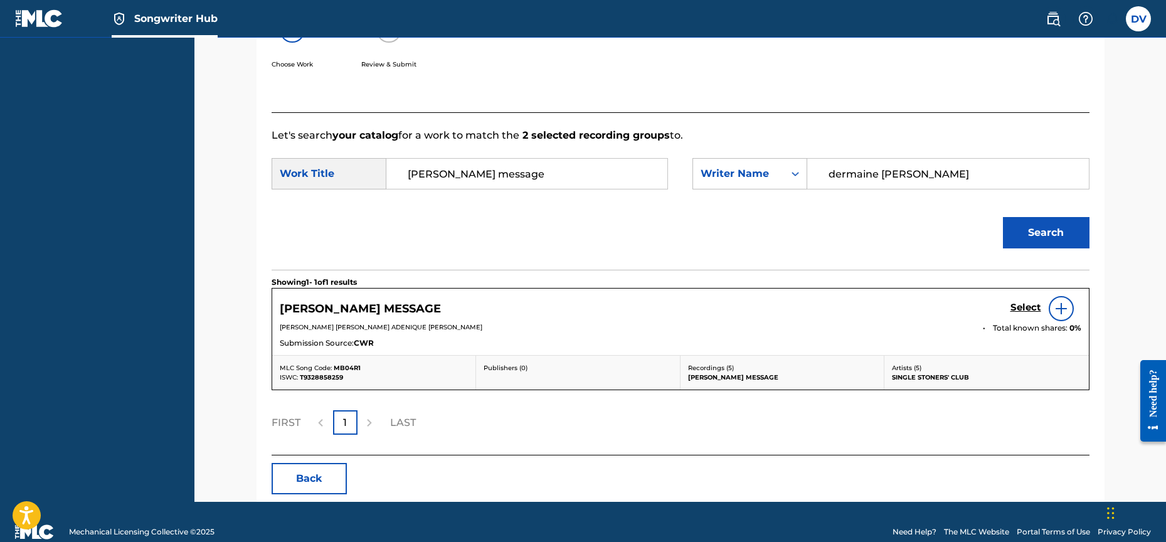
scroll to position [257, 0]
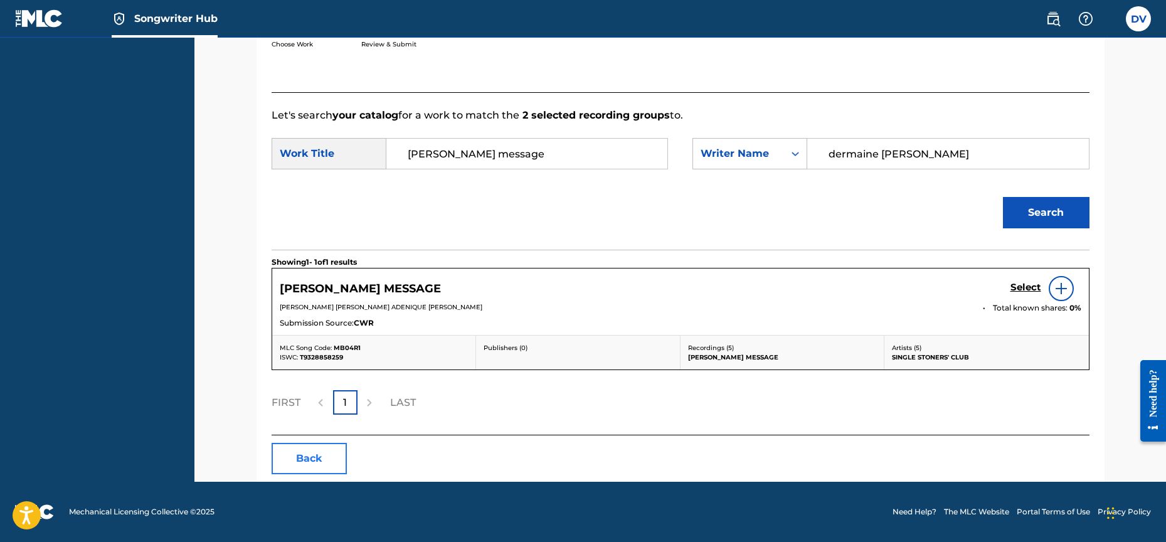
click at [320, 453] on button "Back" at bounding box center [309, 458] width 75 height 31
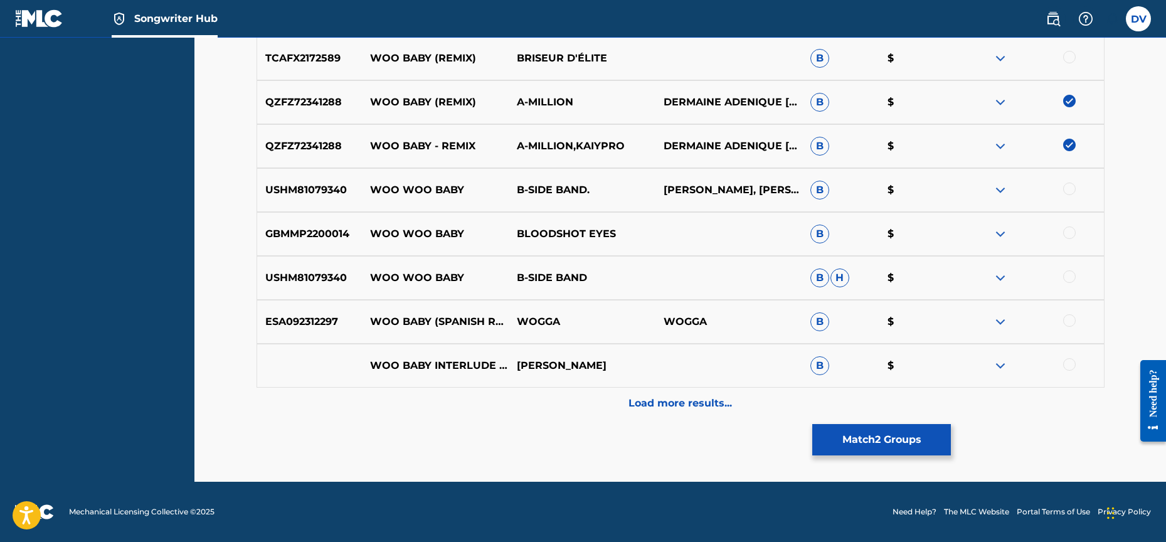
scroll to position [0, 0]
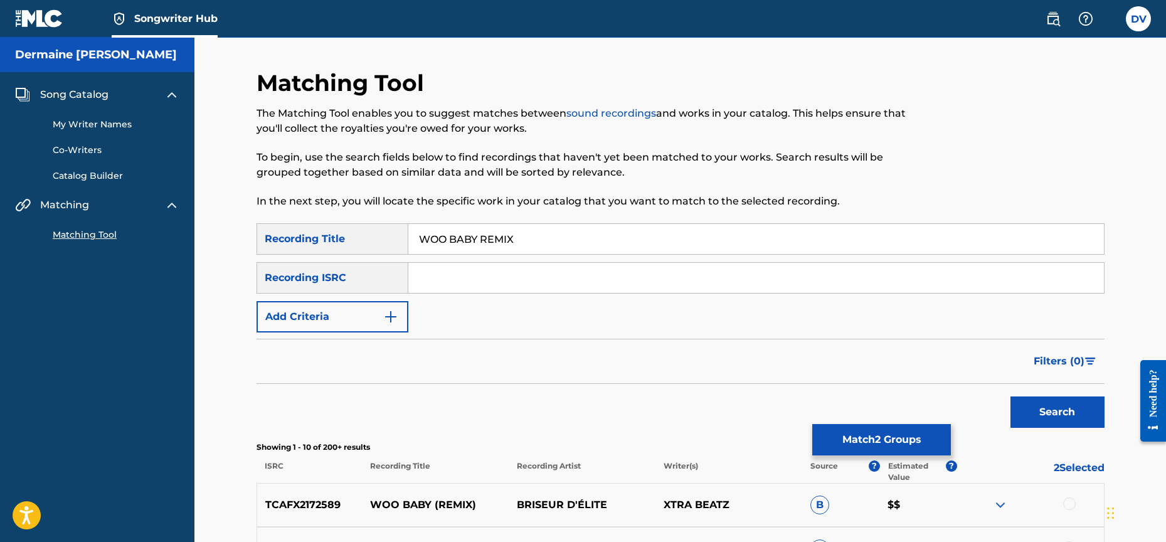
click at [85, 95] on span "Song Catalog" at bounding box center [74, 94] width 68 height 15
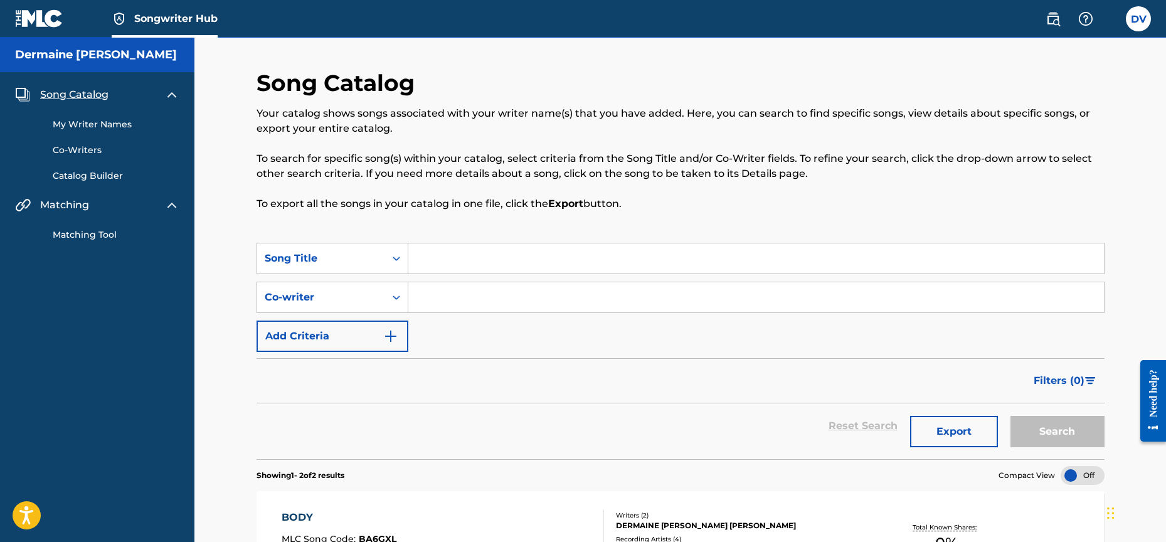
click at [470, 260] on input "Search Form" at bounding box center [756, 258] width 696 height 30
type input "WOO BABY REMIX"
click at [427, 305] on input "Search Form" at bounding box center [756, 297] width 696 height 30
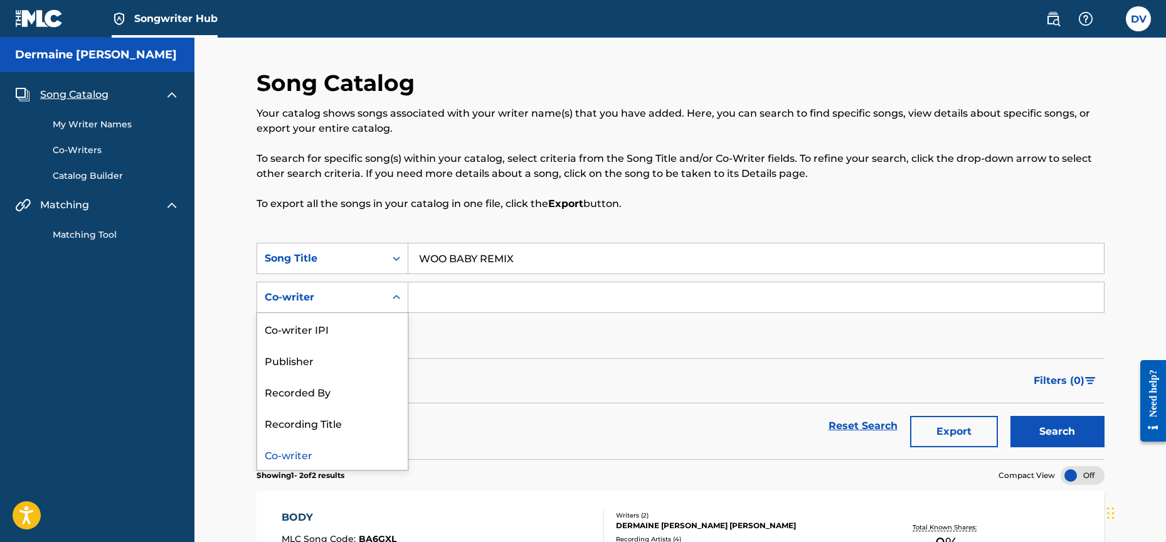
click at [399, 299] on icon "Search Form" at bounding box center [396, 297] width 13 height 13
click at [338, 422] on div "Recording Title" at bounding box center [332, 422] width 151 height 31
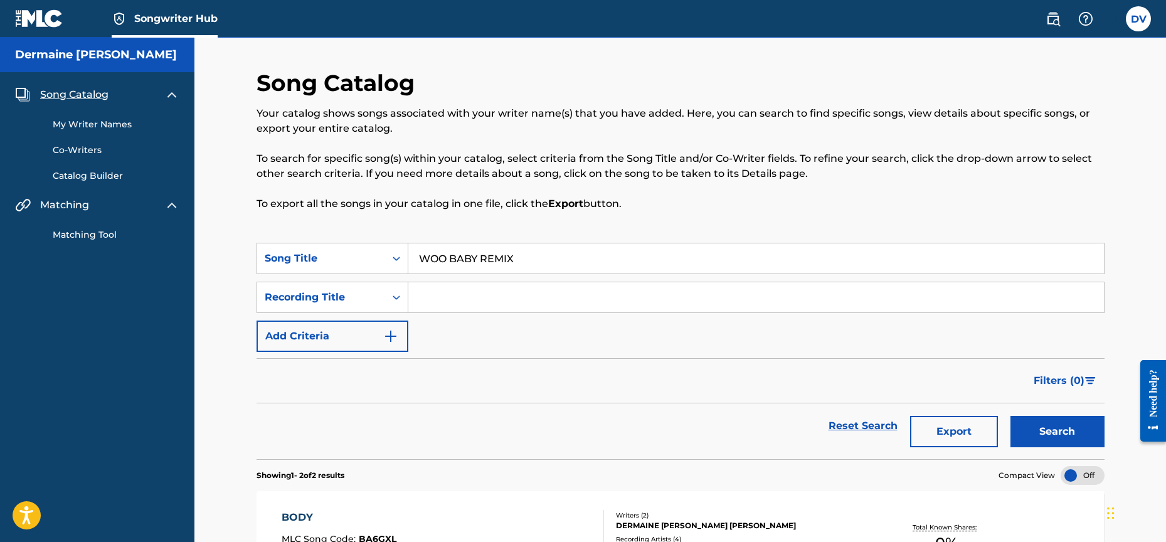
click at [437, 287] on input "Search Form" at bounding box center [756, 297] width 696 height 30
type input "WOO BABY REMIX"
click at [1068, 430] on button "Search" at bounding box center [1057, 431] width 94 height 31
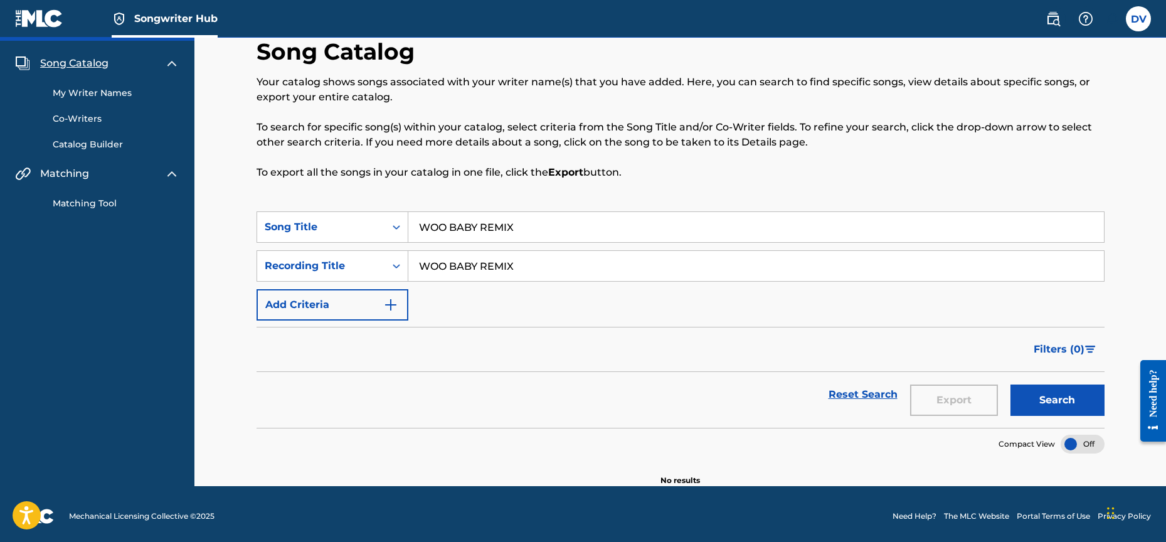
scroll to position [36, 0]
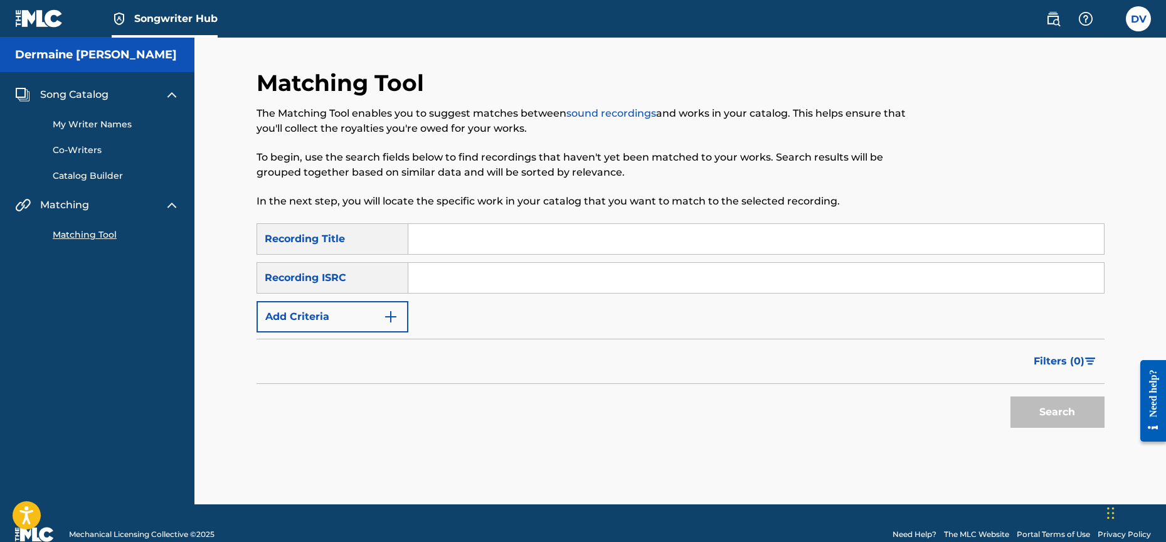
click at [440, 239] on input "Search Form" at bounding box center [756, 239] width 696 height 30
type input "WOO BABY REMIX"
click at [1057, 412] on button "Search" at bounding box center [1057, 411] width 94 height 31
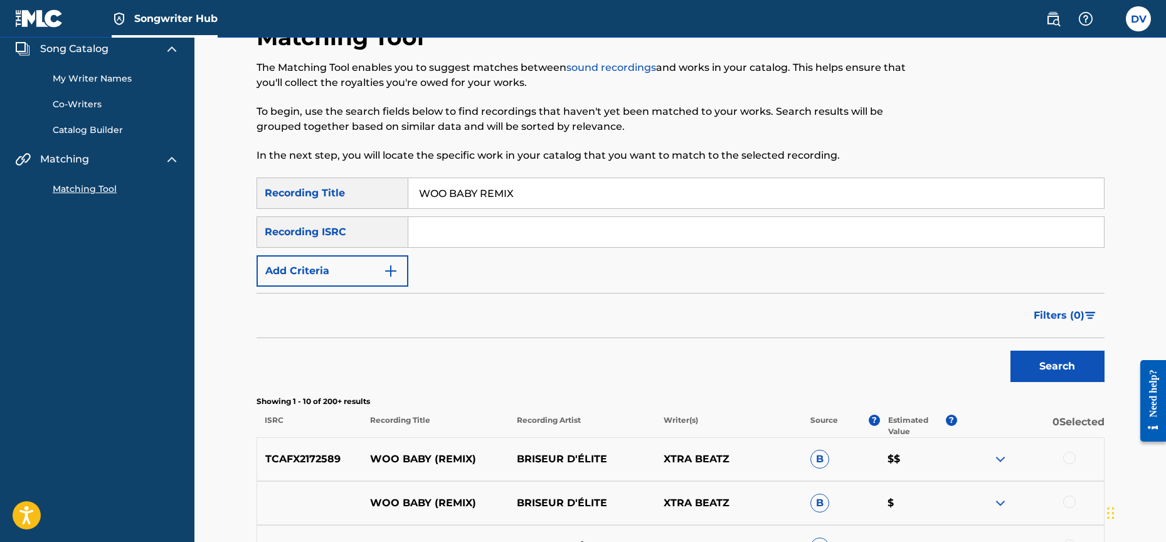
scroll to position [215, 0]
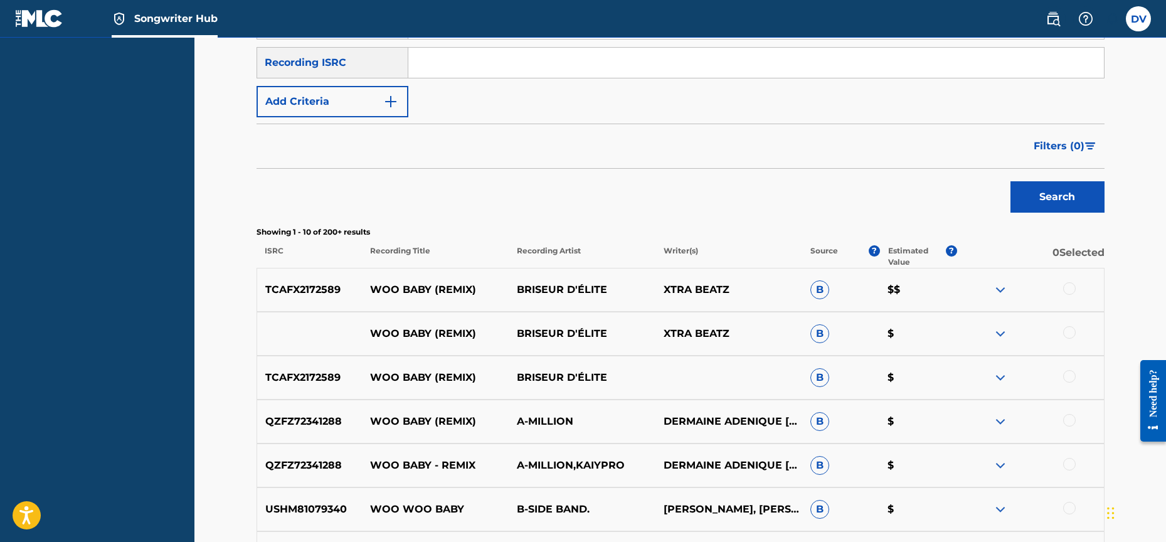
click at [882, 210] on div "Search" at bounding box center [681, 194] width 848 height 50
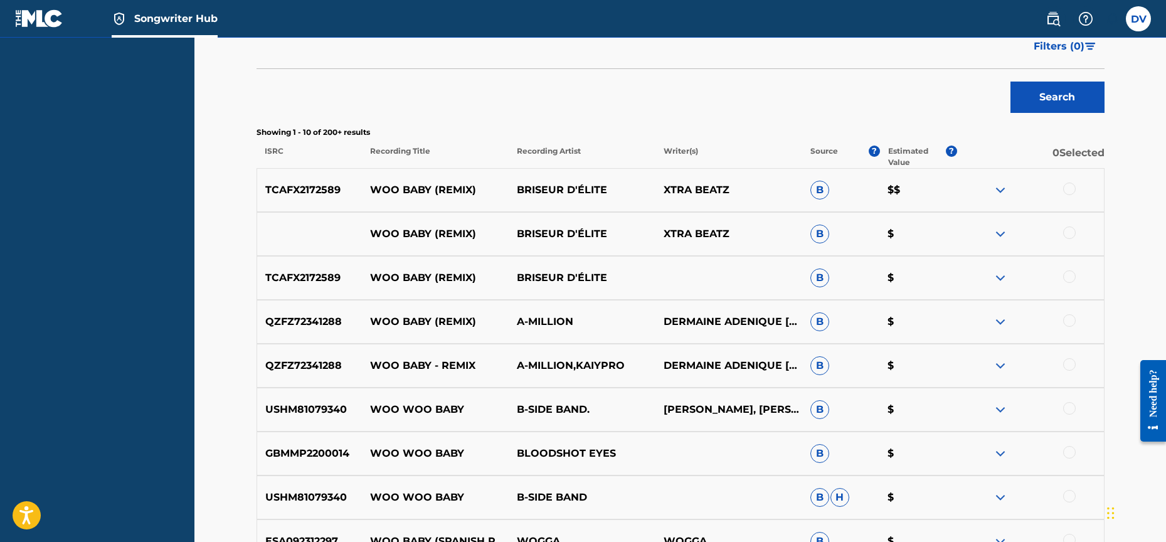
scroll to position [379, 0]
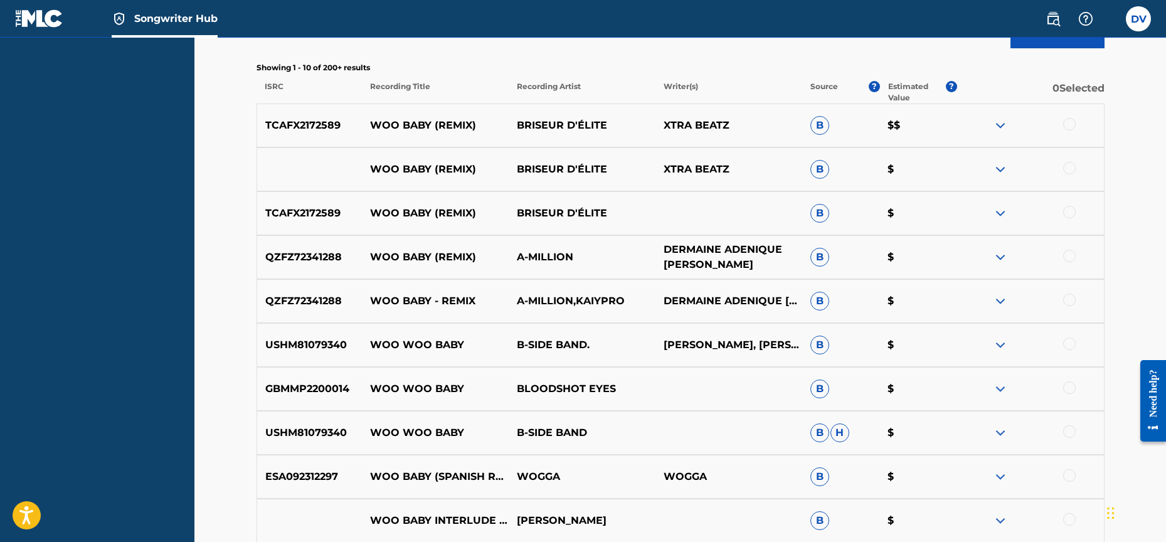
click at [733, 256] on p "DERMAINE ADENIQUE [PERSON_NAME]" at bounding box center [728, 257] width 147 height 30
click at [687, 254] on p "DERMAINE ADENIQUE [PERSON_NAME]" at bounding box center [728, 257] width 147 height 30
drag, startPoint x: 687, startPoint y: 254, endPoint x: 834, endPoint y: 262, distance: 147.0
click at [768, 261] on p "DERMAINE ADENIQUE [PERSON_NAME]" at bounding box center [728, 257] width 147 height 15
click at [1002, 257] on img at bounding box center [1000, 257] width 15 height 15
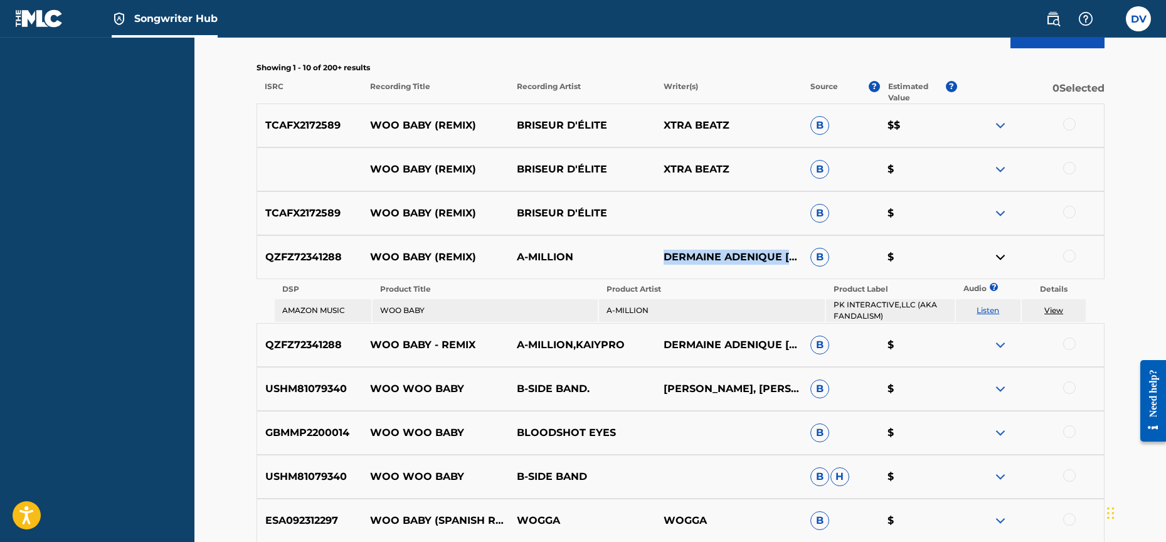
click at [994, 252] on img at bounding box center [1000, 257] width 15 height 15
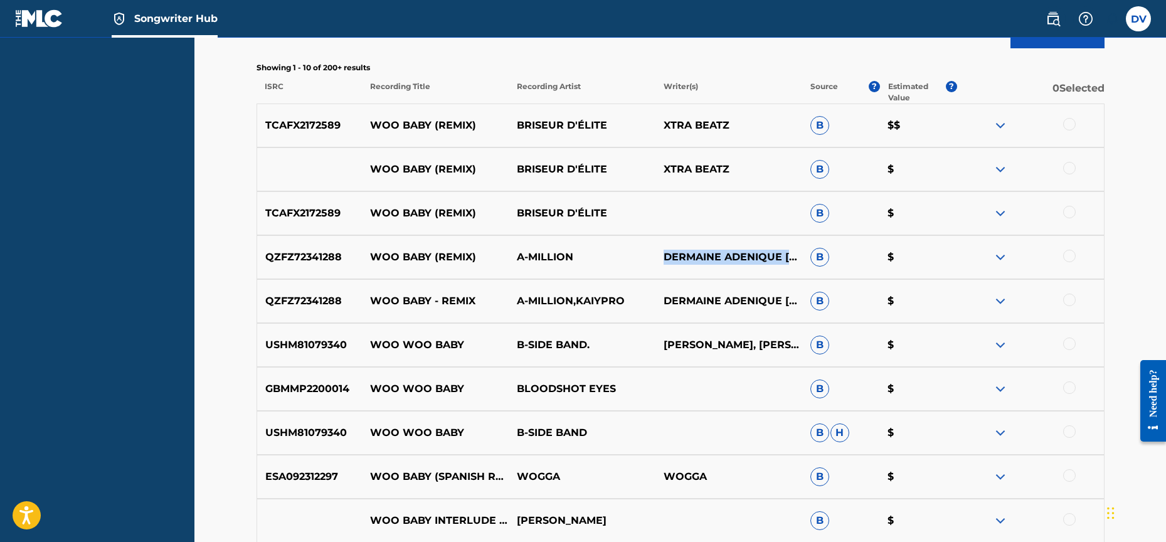
click at [993, 253] on img at bounding box center [1000, 257] width 15 height 15
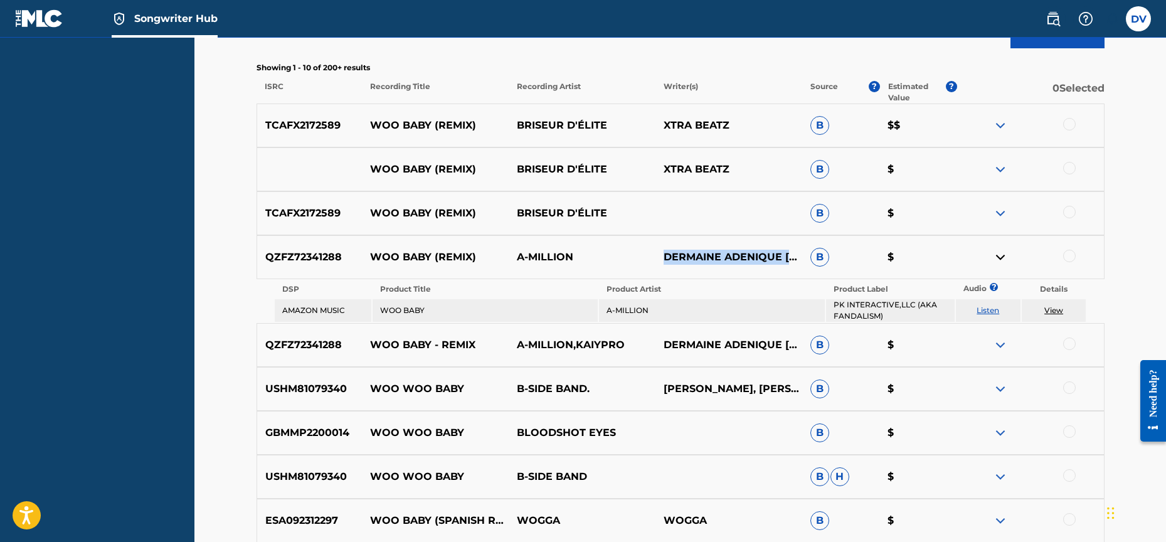
click at [993, 252] on img at bounding box center [1000, 257] width 15 height 15
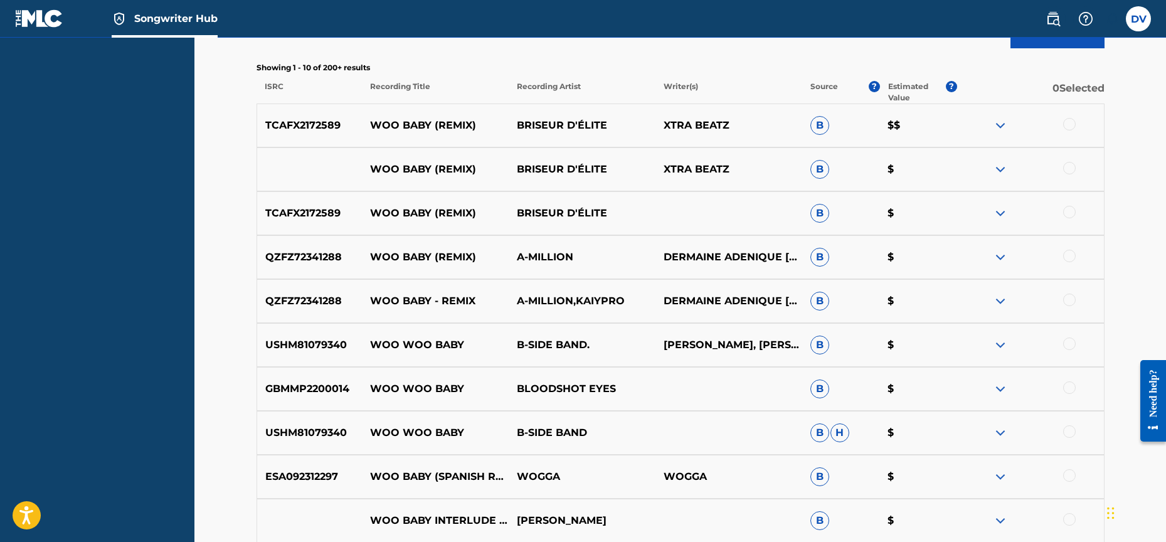
drag, startPoint x: 1086, startPoint y: 257, endPoint x: 1076, endPoint y: 258, distance: 10.1
click at [1083, 258] on div at bounding box center [1030, 257] width 147 height 15
click at [1071, 258] on div at bounding box center [1069, 256] width 13 height 13
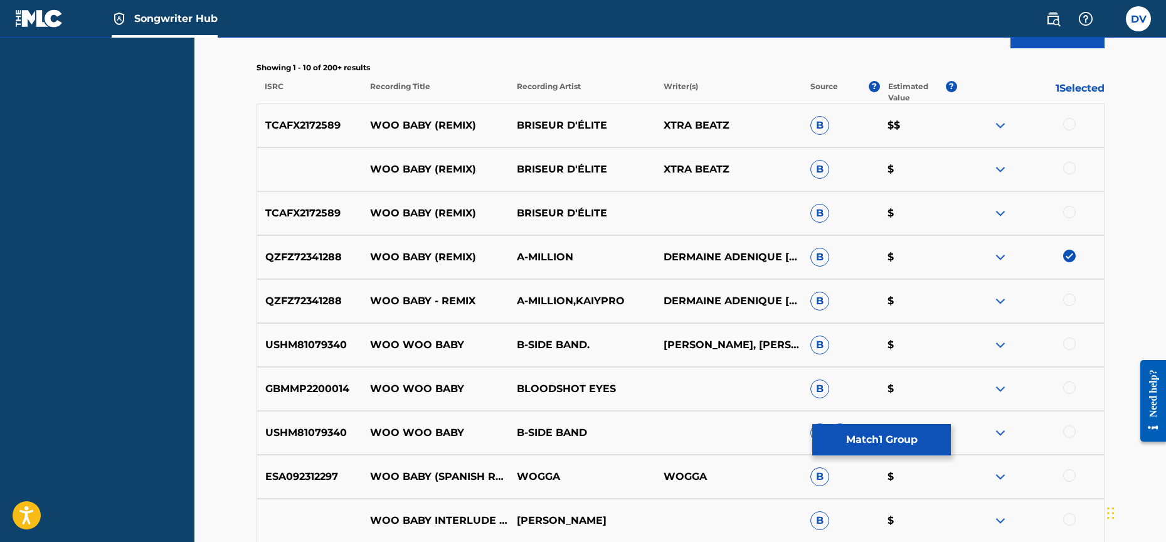
click at [1077, 292] on div "QZFZ72341288 WOO BABY - REMIX A-MILLION,KAIYPRO DERMAINE ADENIQUE [PERSON_NAME]…" at bounding box center [681, 301] width 848 height 44
click at [1066, 302] on div at bounding box center [1069, 300] width 13 height 13
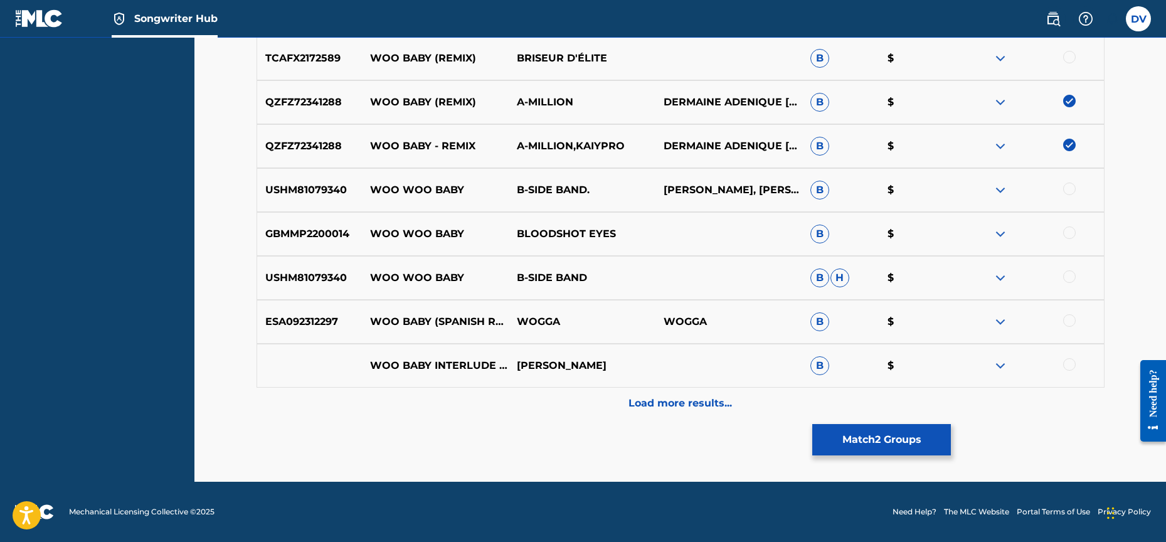
scroll to position [0, 0]
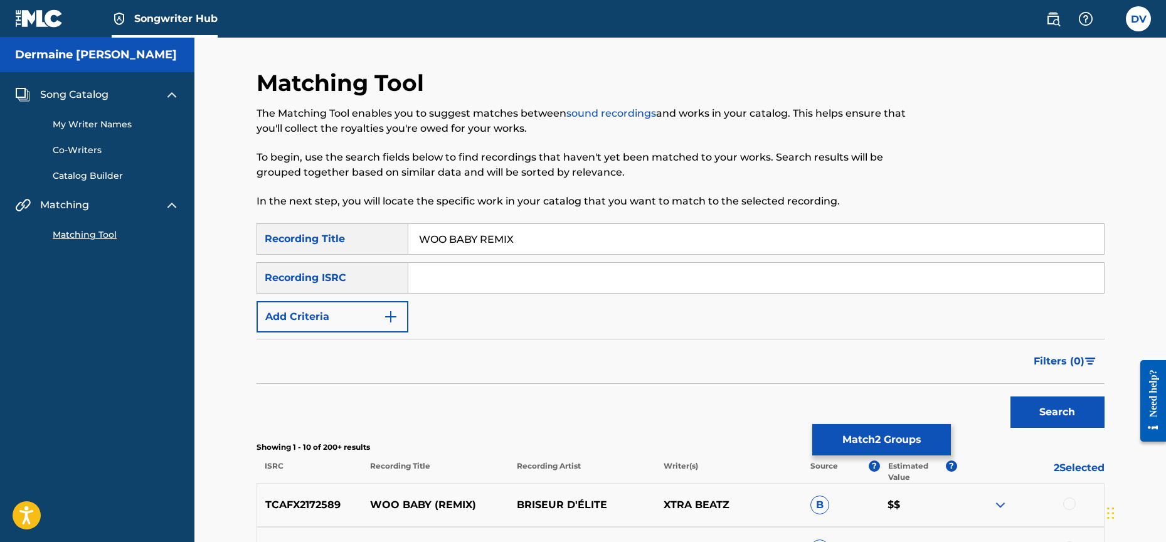
click at [61, 177] on link "Catalog Builder" at bounding box center [116, 175] width 127 height 13
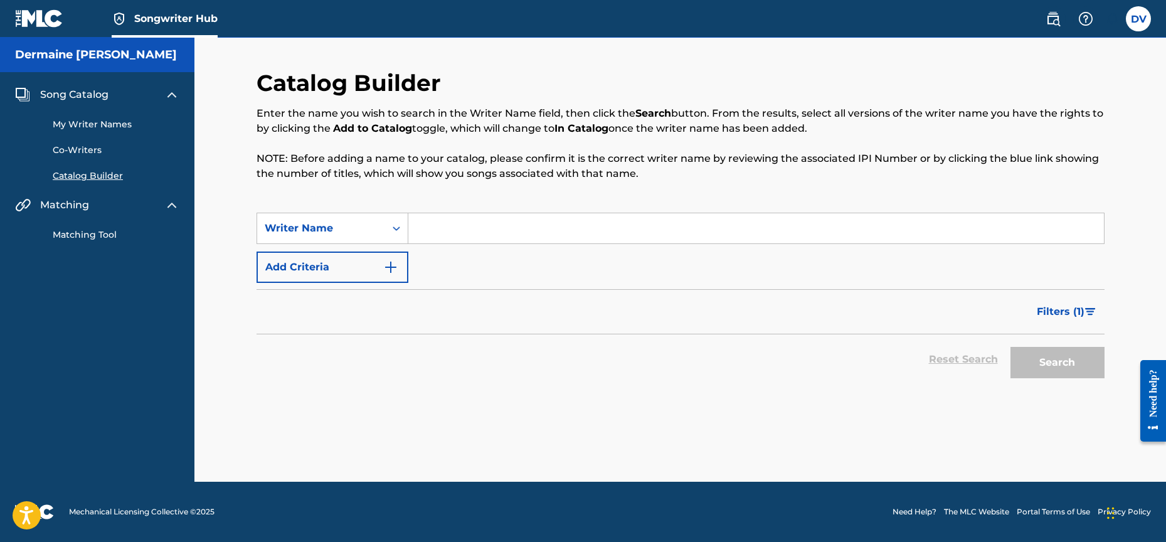
click at [60, 173] on link "Catalog Builder" at bounding box center [116, 175] width 127 height 13
click at [363, 228] on div "Writer Name" at bounding box center [321, 228] width 113 height 15
click at [442, 230] on input "Search Form" at bounding box center [756, 228] width 696 height 30
paste input "533719449"
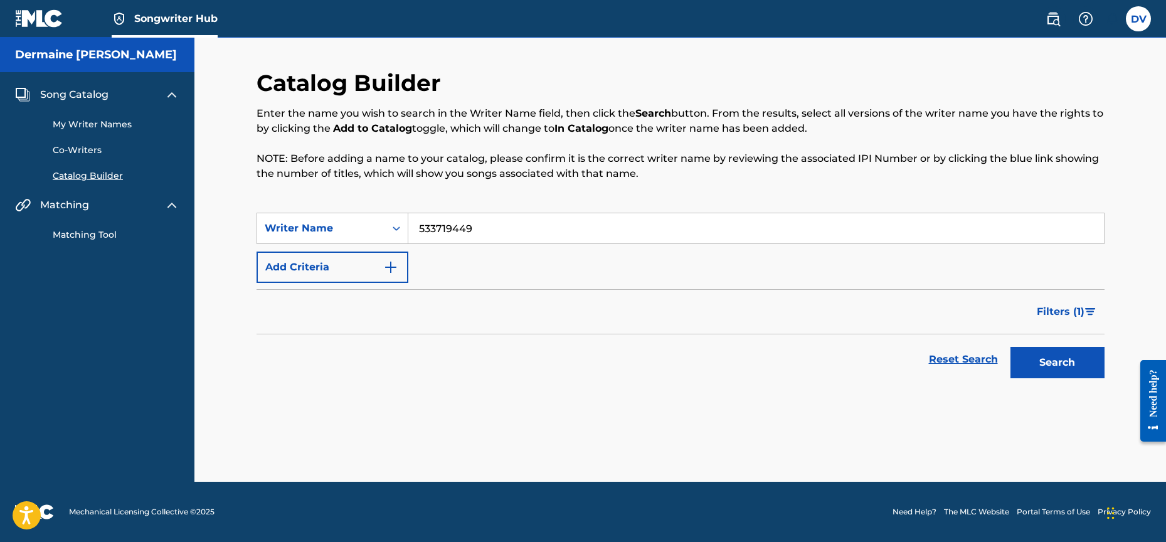
click at [1036, 373] on button "Search" at bounding box center [1057, 362] width 94 height 31
drag, startPoint x: 472, startPoint y: 226, endPoint x: 394, endPoint y: 221, distance: 78.6
click at [394, 221] on div "SearchWithCriteria39566a10-0f5d-4a5f-828d-91a63cf50883 Writer Name 533719449" at bounding box center [681, 228] width 848 height 31
type input "A MILLION"
click at [1057, 363] on button "Search" at bounding box center [1057, 362] width 94 height 31
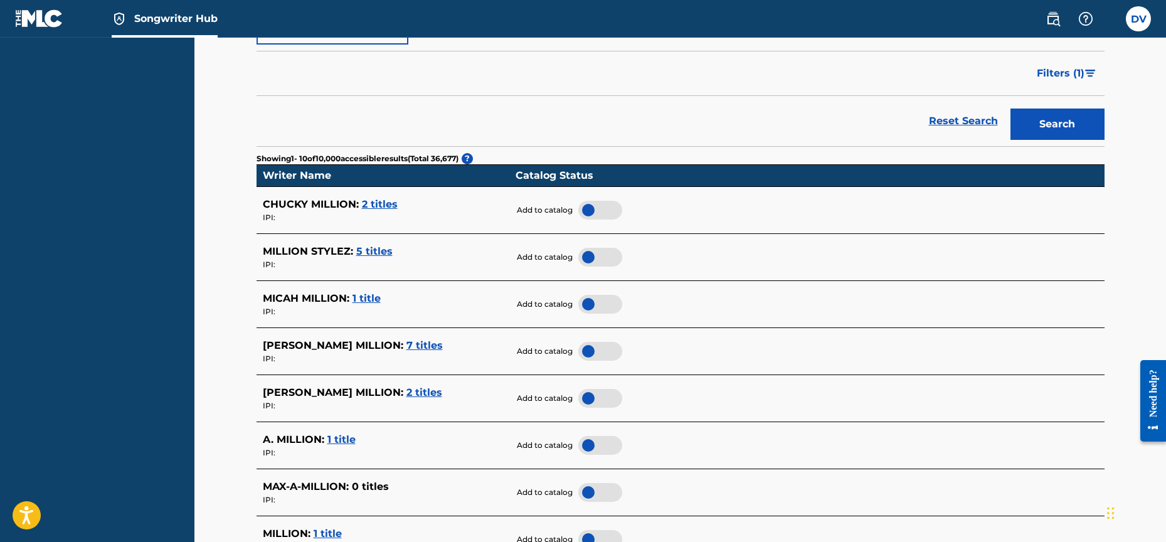
scroll to position [241, 0]
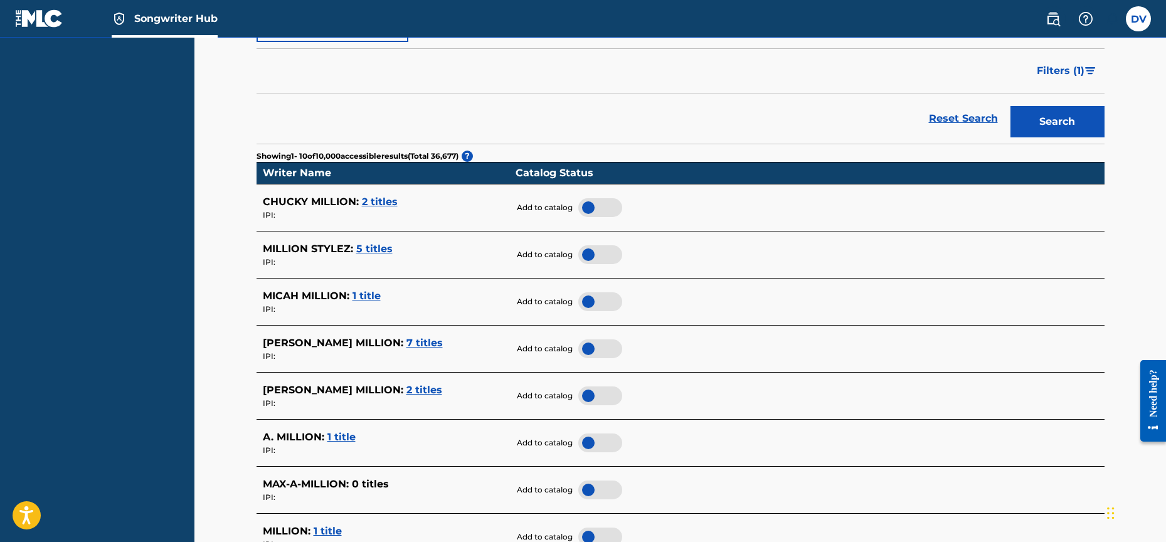
click at [346, 435] on span "1 title" at bounding box center [341, 437] width 28 height 12
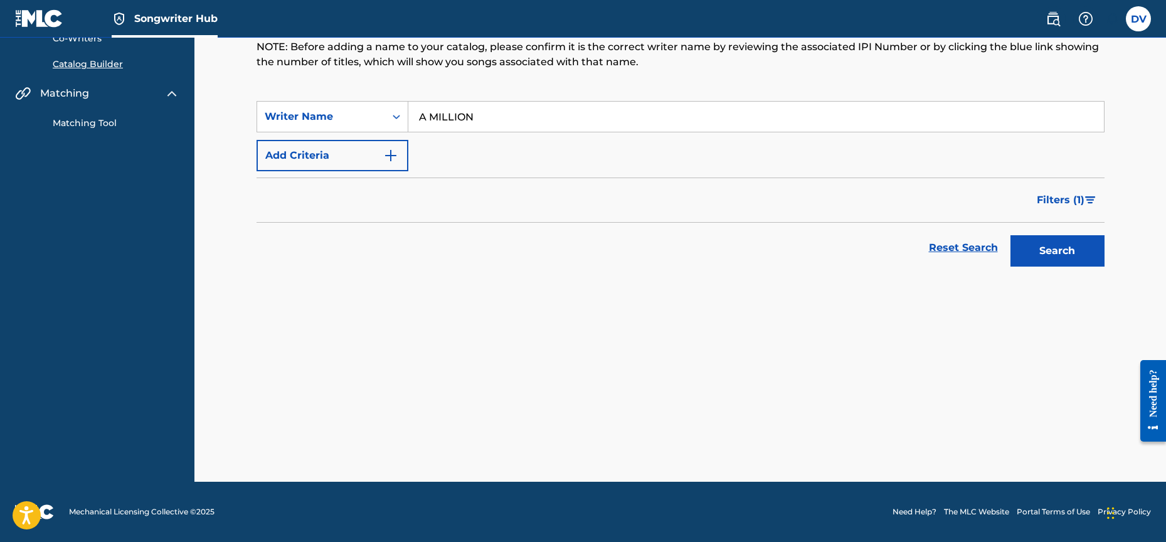
scroll to position [112, 0]
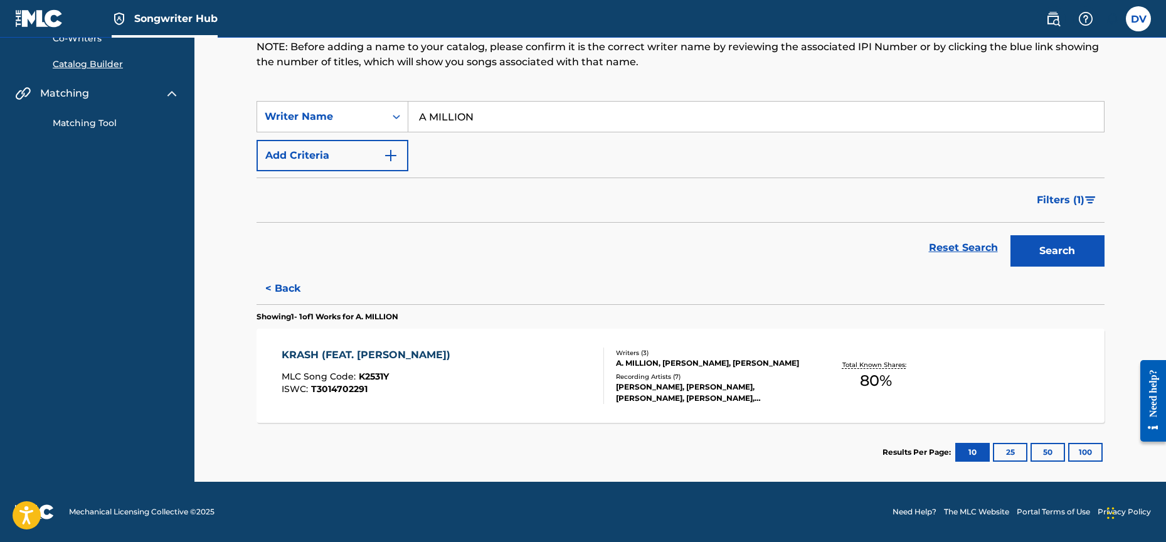
click at [1038, 376] on div "KRASH (FEAT. [PERSON_NAME]) MLC Song Code : K2531Y ISWC : T3014702291 Writers (…" at bounding box center [681, 376] width 848 height 94
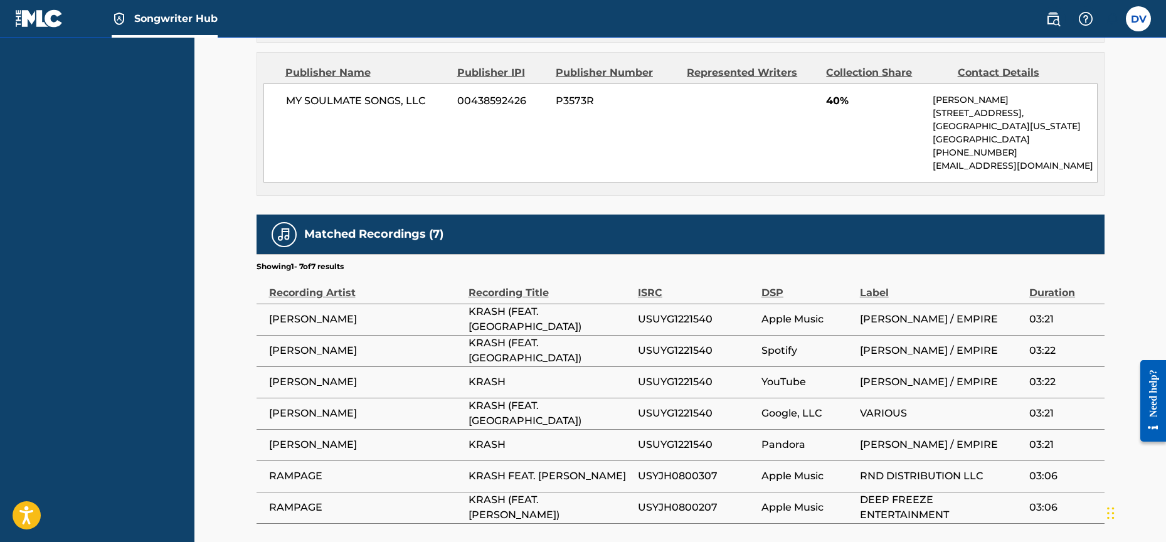
scroll to position [850, 0]
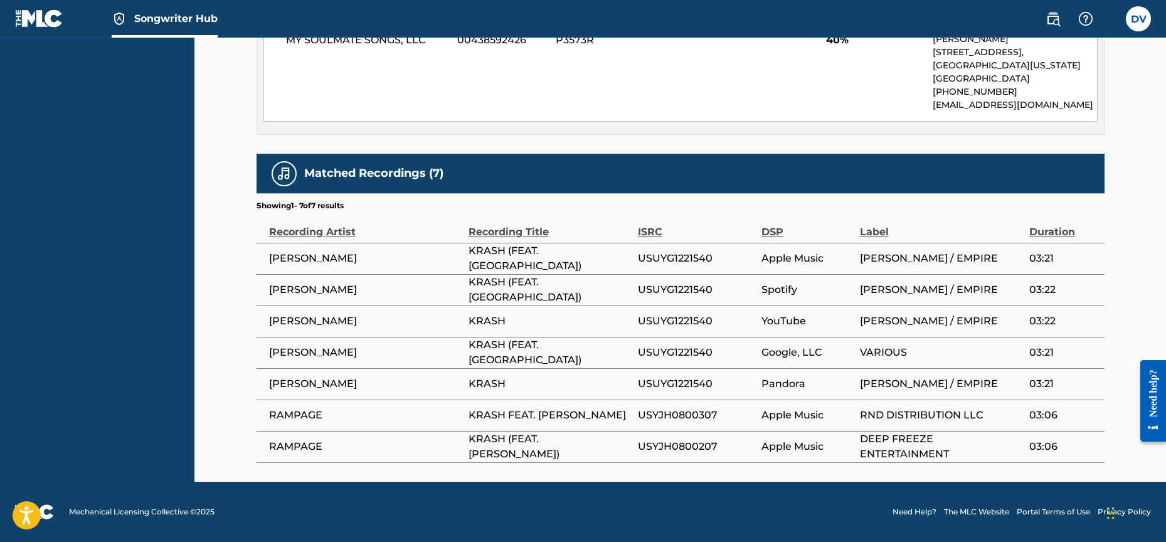
click at [626, 438] on td "KRASH (FEAT. [PERSON_NAME])" at bounding box center [553, 446] width 169 height 31
click at [630, 447] on span "KRASH (FEAT. [PERSON_NAME])" at bounding box center [550, 447] width 163 height 30
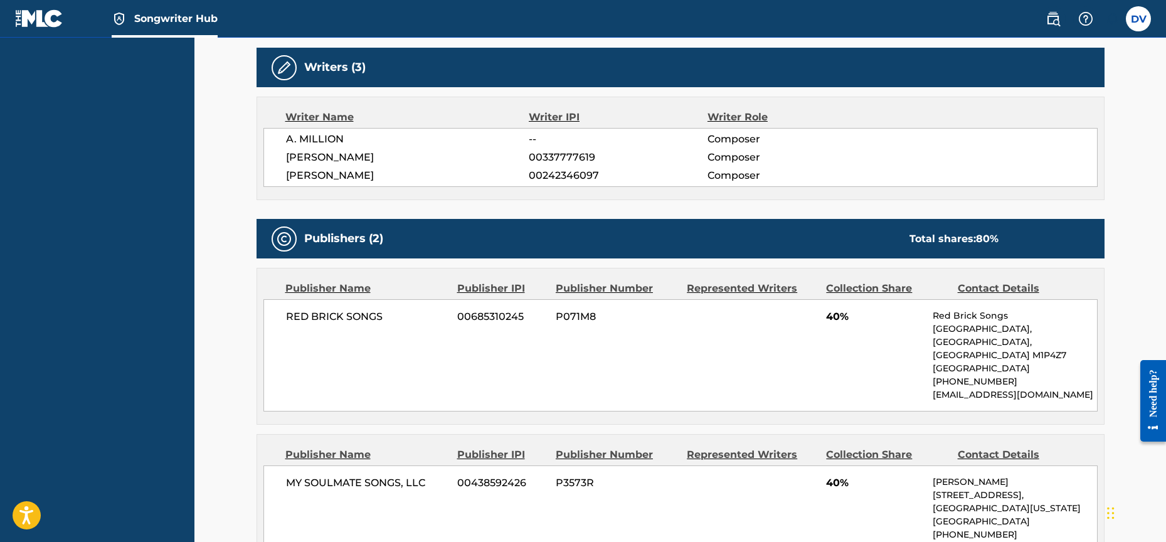
scroll to position [431, 0]
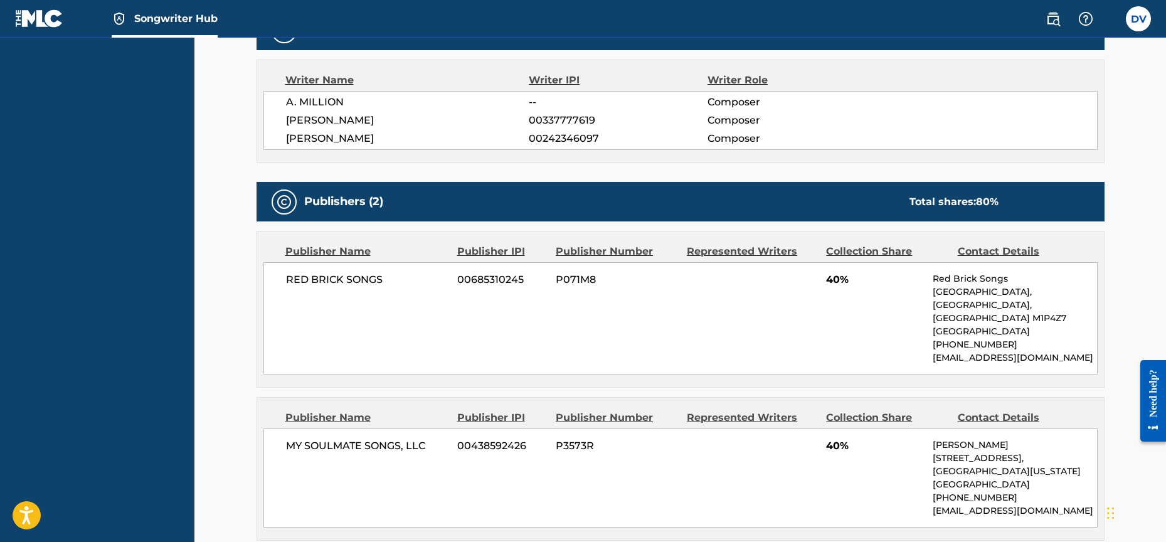
click at [675, 358] on div "RED BRICK SONGS 00685310245 P071M8 40% Red Brick Songs [STREET_ADDRESS] [PHONE_…" at bounding box center [680, 318] width 834 height 112
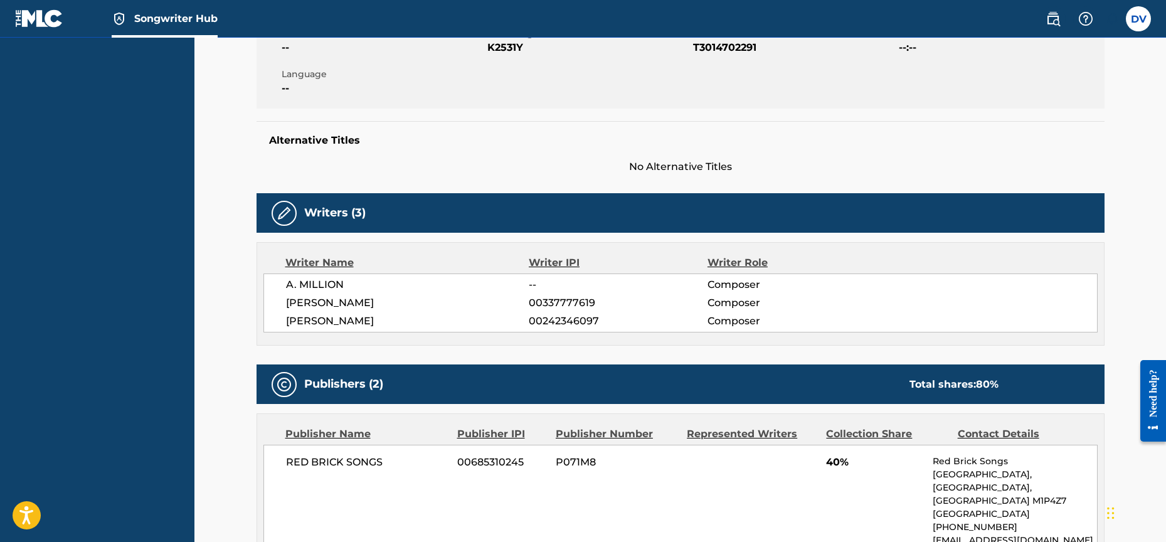
scroll to position [60, 0]
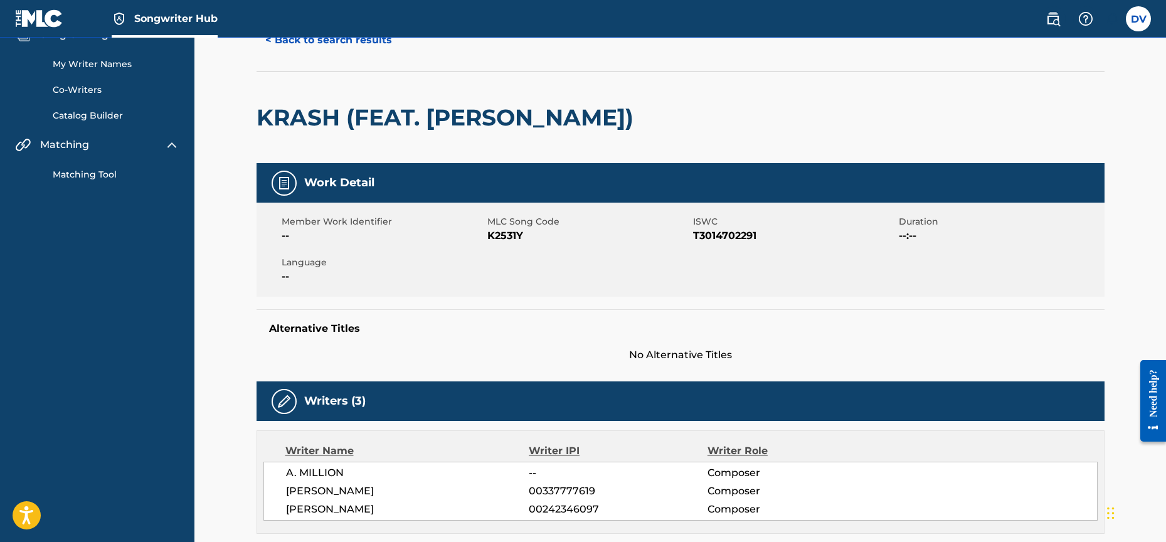
click at [693, 335] on div "Alternative Titles No Alternative Titles" at bounding box center [681, 335] width 848 height 53
click at [520, 330] on h5 "Alternative Titles" at bounding box center [680, 328] width 823 height 13
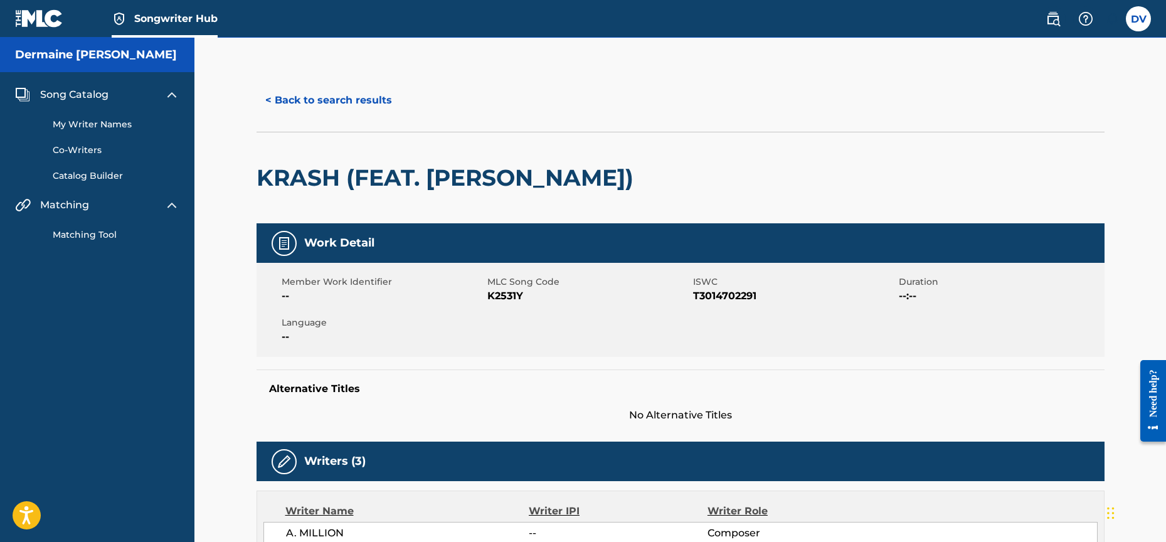
click at [544, 374] on div "Alternative Titles No Alternative Titles" at bounding box center [681, 395] width 848 height 53
click at [452, 309] on div "Member Work Identifier -- MLC Song Code K2531Y ISWC T3014702291 Duration --:-- …" at bounding box center [681, 310] width 848 height 94
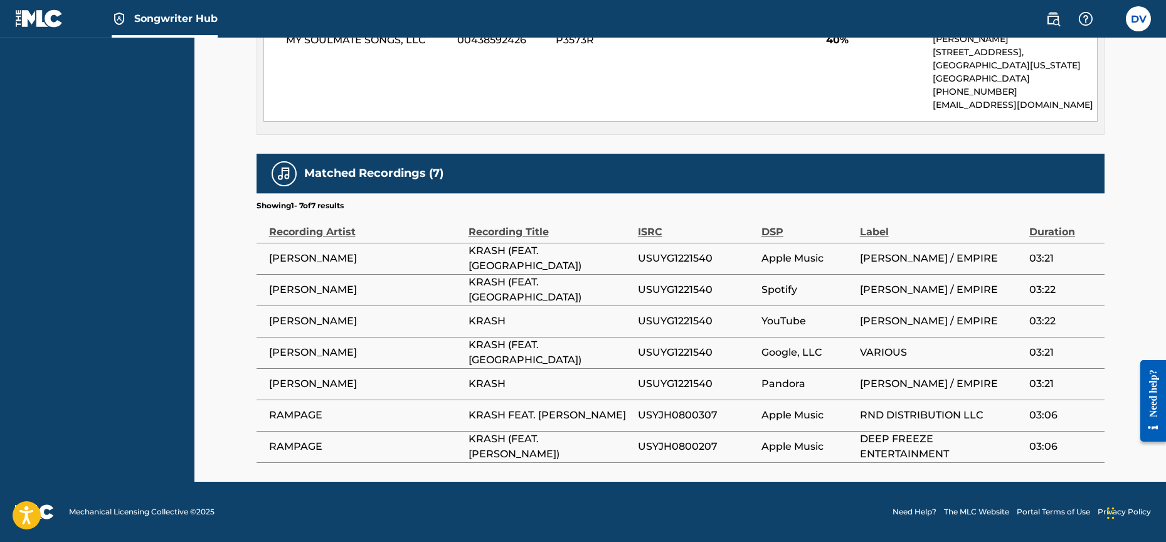
click at [566, 421] on span "KRASH FEAT. [PERSON_NAME]" at bounding box center [550, 415] width 163 height 15
click at [799, 447] on span "Apple Music" at bounding box center [807, 446] width 92 height 15
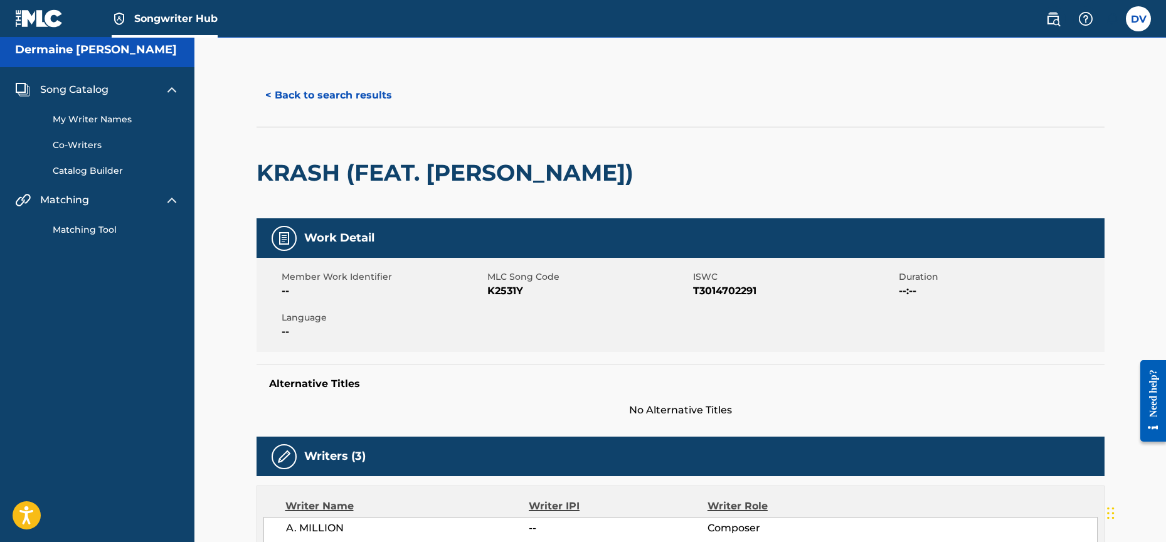
scroll to position [0, 0]
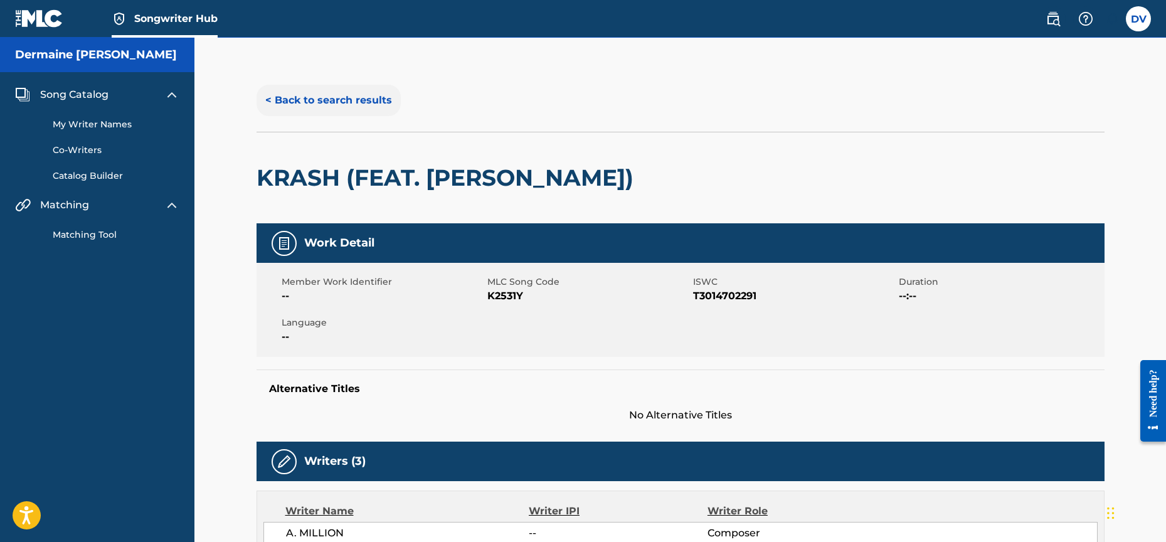
click at [319, 107] on button "< Back to search results" at bounding box center [329, 100] width 144 height 31
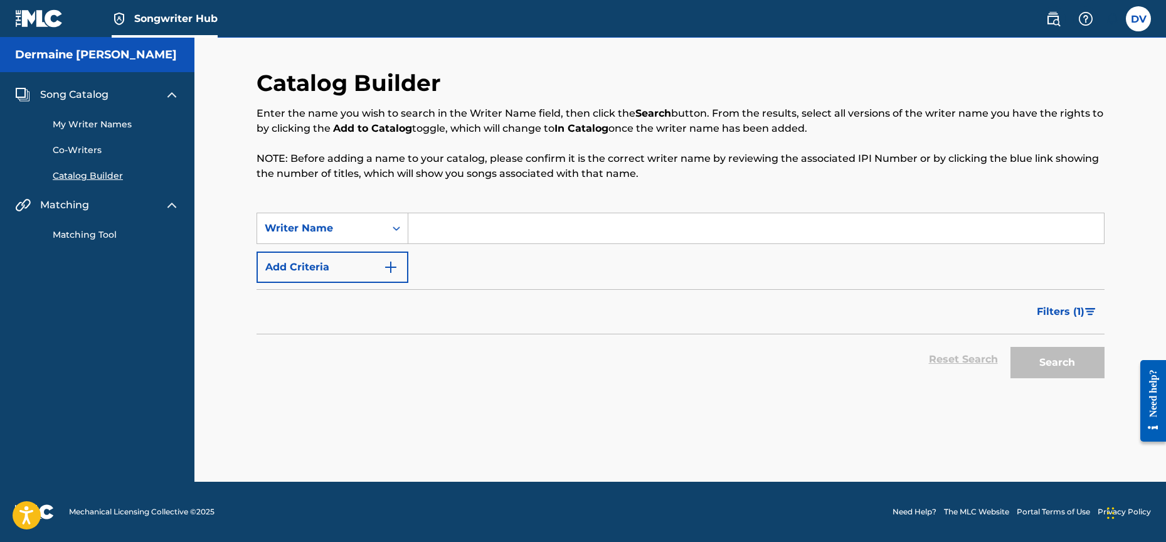
click at [458, 226] on input "Search Form" at bounding box center [756, 228] width 696 height 30
type input "A MILLION"
click at [1057, 363] on button "Search" at bounding box center [1057, 362] width 94 height 31
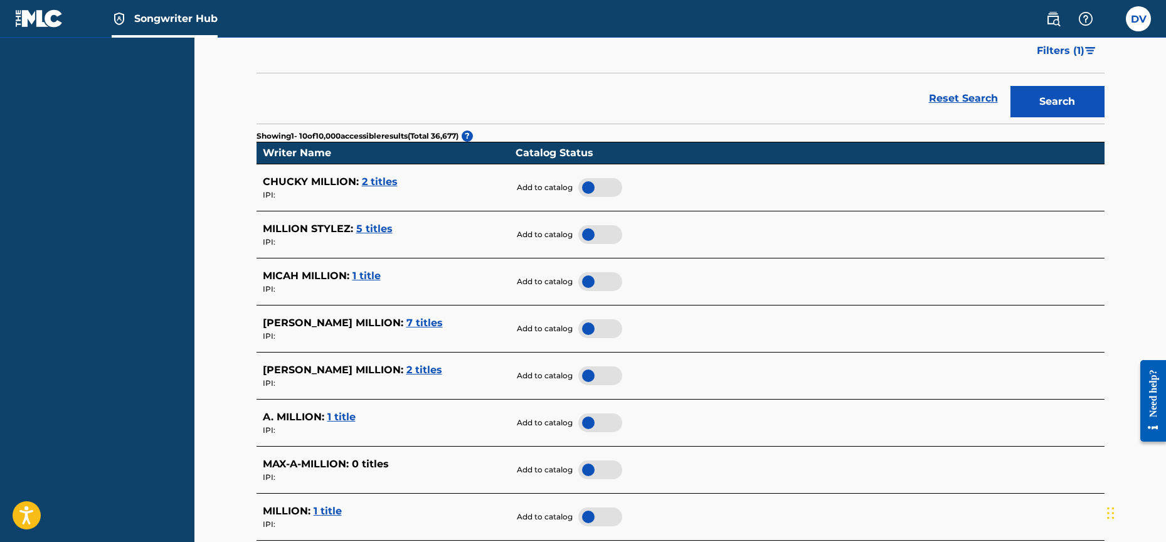
scroll to position [411, 0]
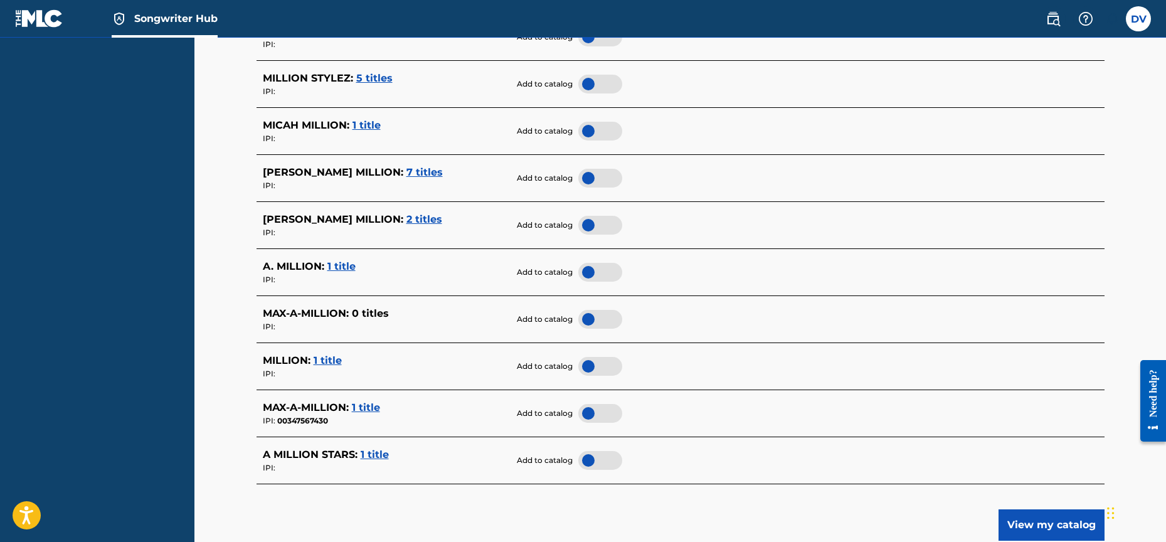
click at [593, 268] on div at bounding box center [600, 272] width 44 height 19
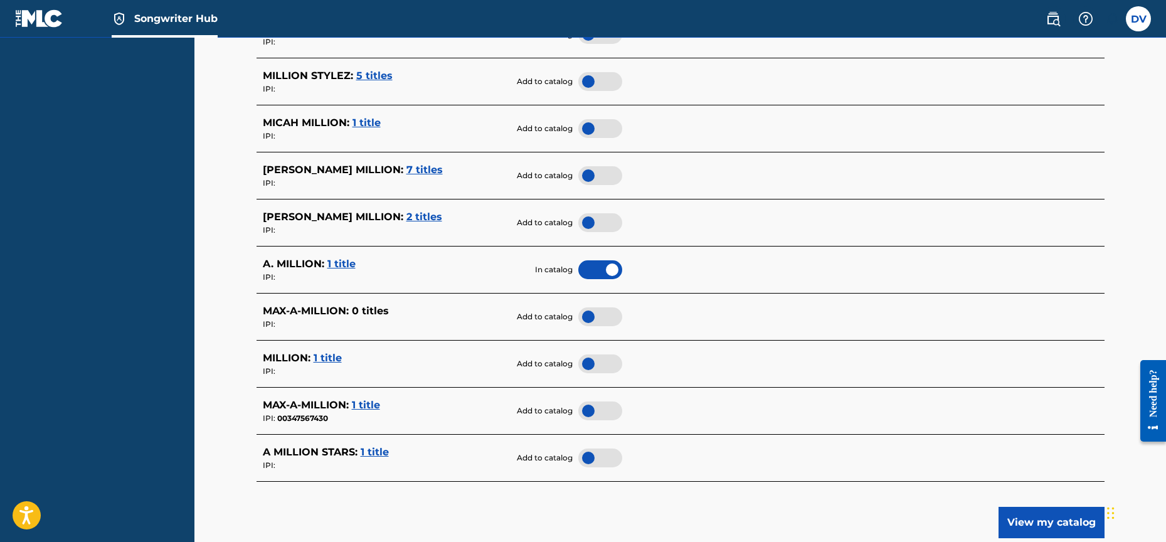
click at [347, 261] on span "1 title" at bounding box center [341, 264] width 28 height 12
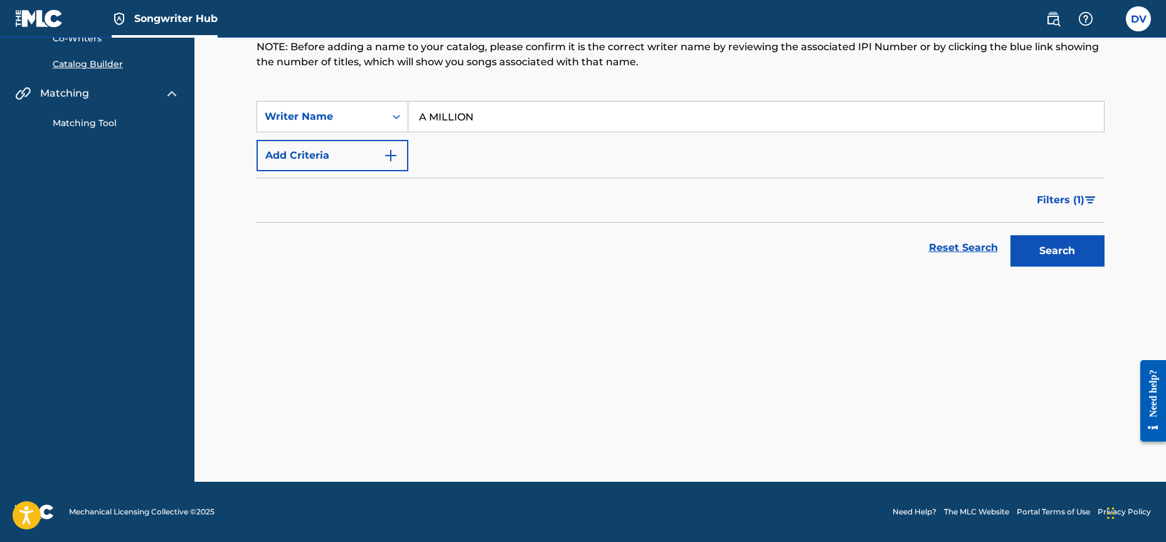
scroll to position [112, 0]
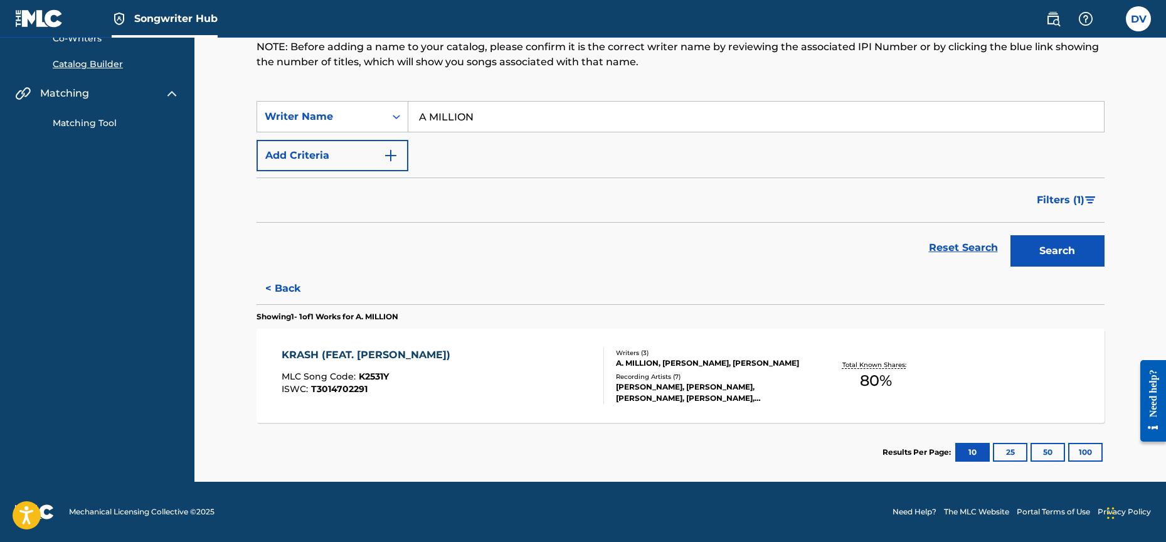
click at [492, 344] on div "KRASH (FEAT. [PERSON_NAME]) MLC Song Code : K2531Y ISWC : T3014702291 Writers (…" at bounding box center [681, 376] width 848 height 94
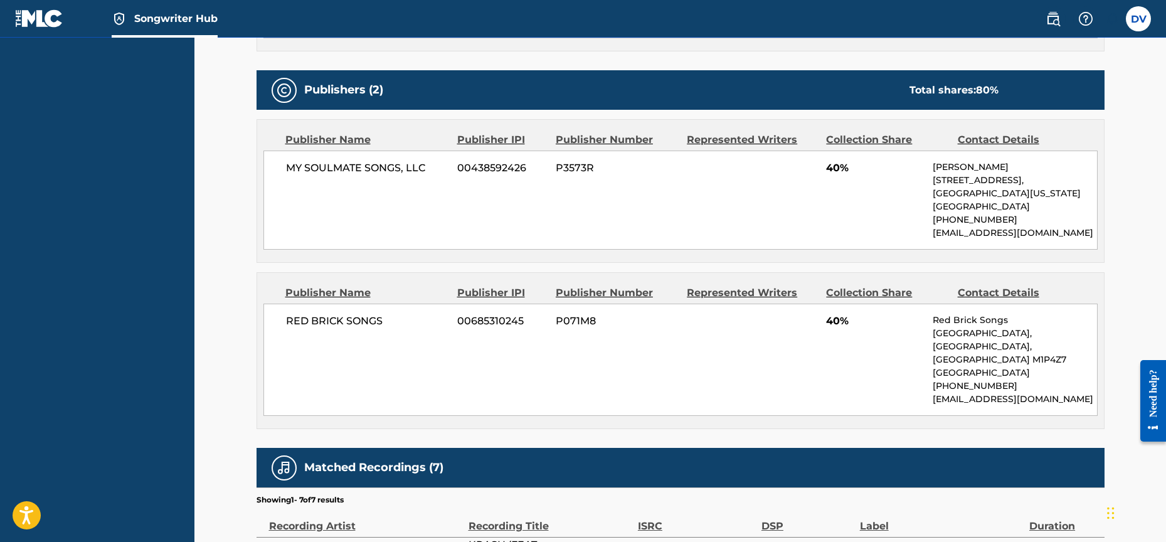
scroll to position [527, 0]
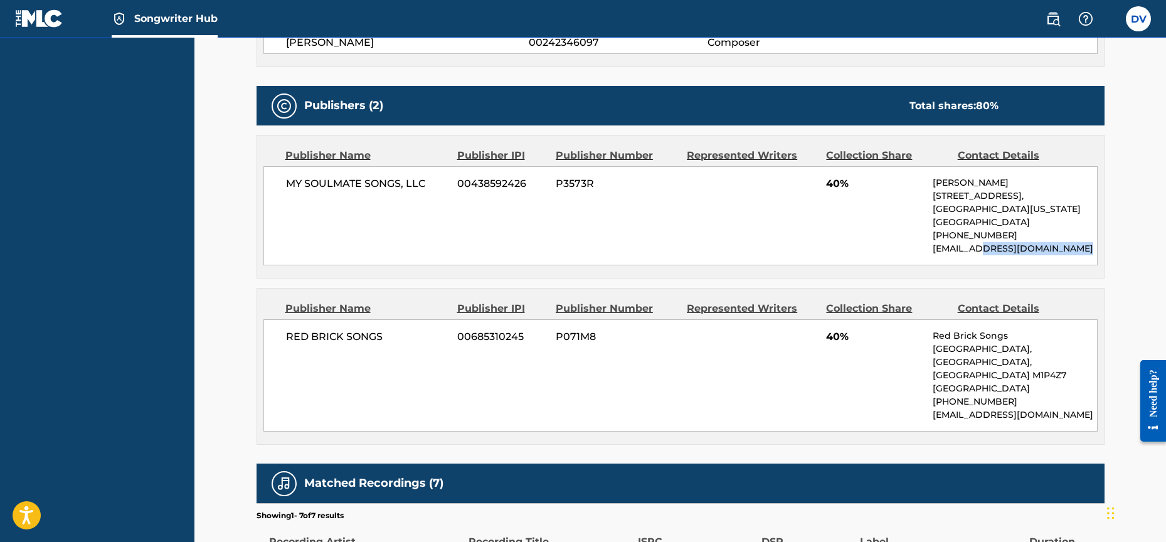
drag, startPoint x: 978, startPoint y: 262, endPoint x: 1072, endPoint y: 265, distance: 93.5
click at [1072, 255] on p "[EMAIL_ADDRESS][DOMAIN_NAME]" at bounding box center [1015, 248] width 164 height 13
drag, startPoint x: 1093, startPoint y: 262, endPoint x: 978, endPoint y: 261, distance: 114.8
click at [977, 255] on p "[EMAIL_ADDRESS][DOMAIN_NAME]" at bounding box center [1015, 248] width 164 height 13
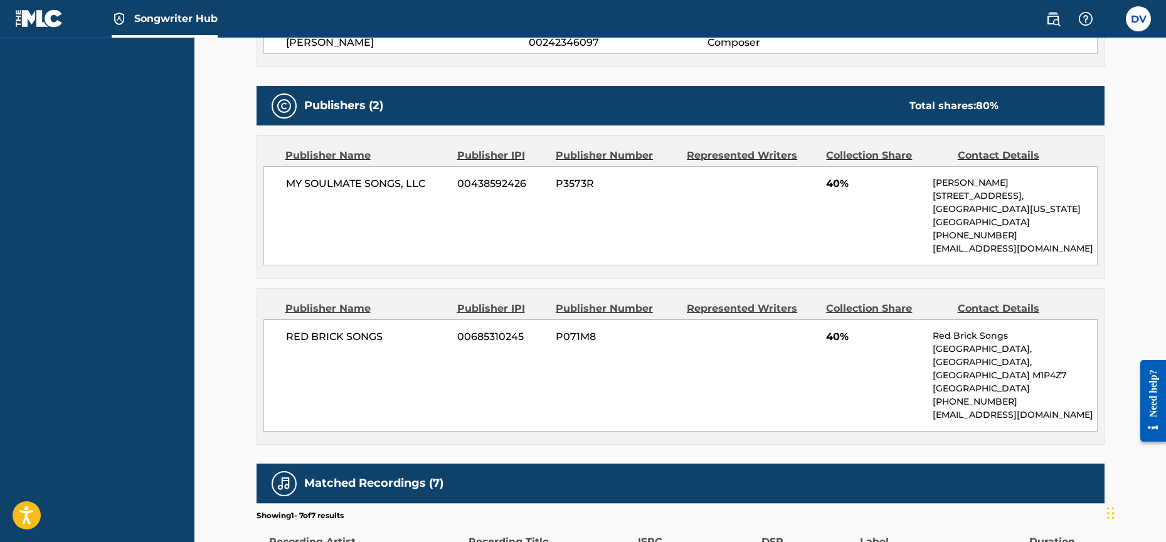
copy p "[DOMAIN_NAME]"
drag, startPoint x: 988, startPoint y: 262, endPoint x: 995, endPoint y: 264, distance: 7.3
click at [988, 255] on p "[EMAIL_ADDRESS][DOMAIN_NAME]" at bounding box center [1015, 248] width 164 height 13
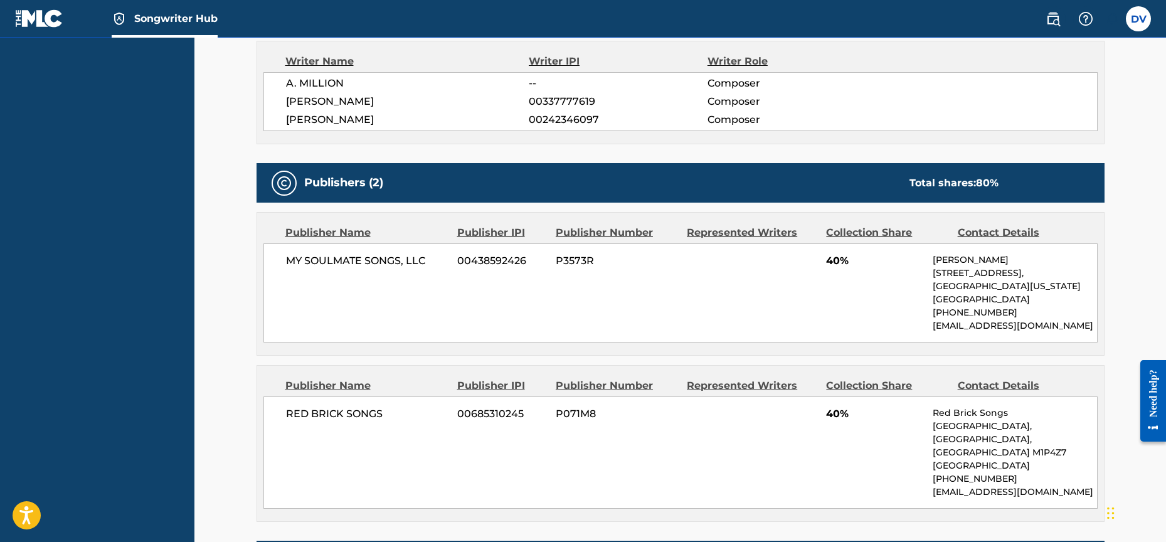
scroll to position [475, 0]
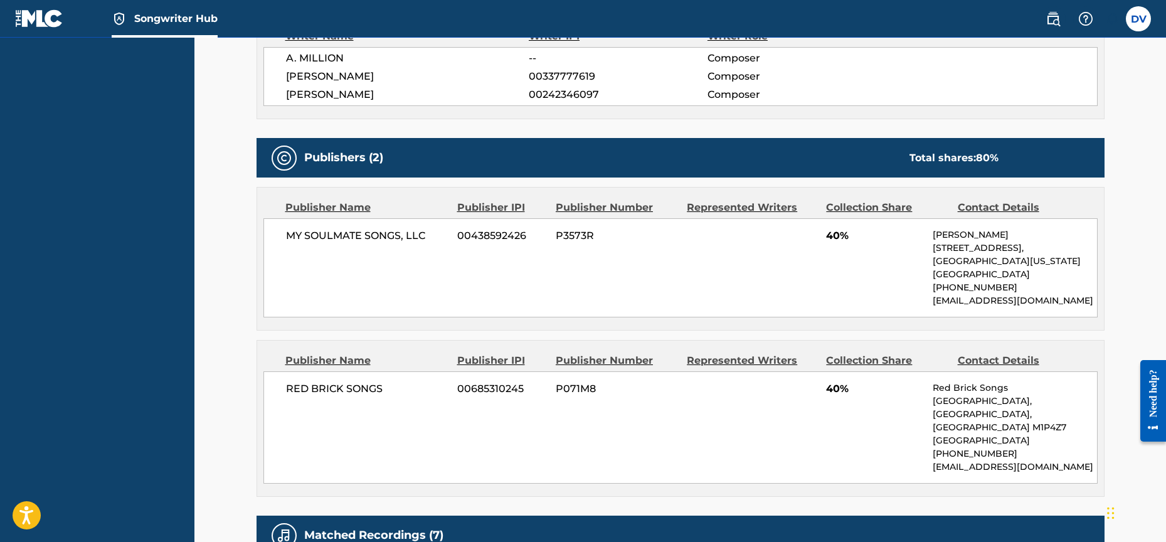
click at [990, 209] on div "Contact Details" at bounding box center [1019, 207] width 122 height 15
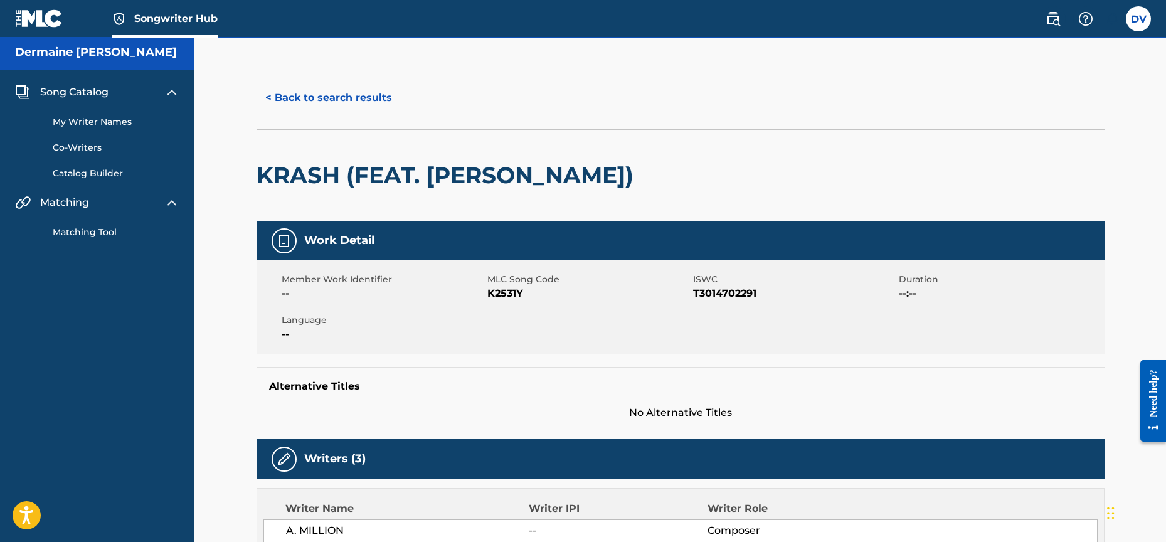
scroll to position [0, 0]
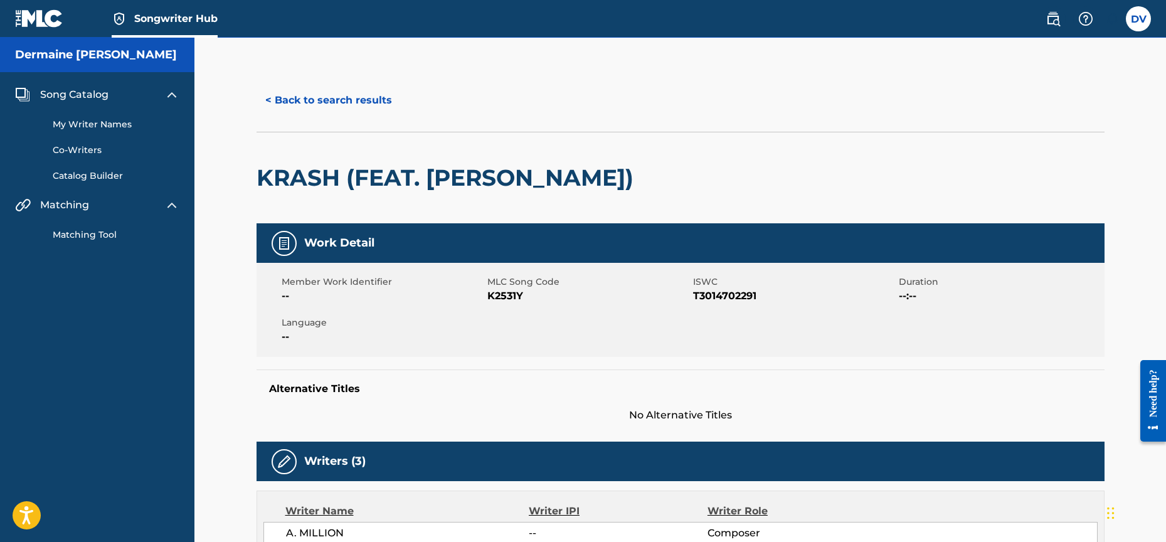
click at [70, 94] on span "Song Catalog" at bounding box center [74, 94] width 68 height 15
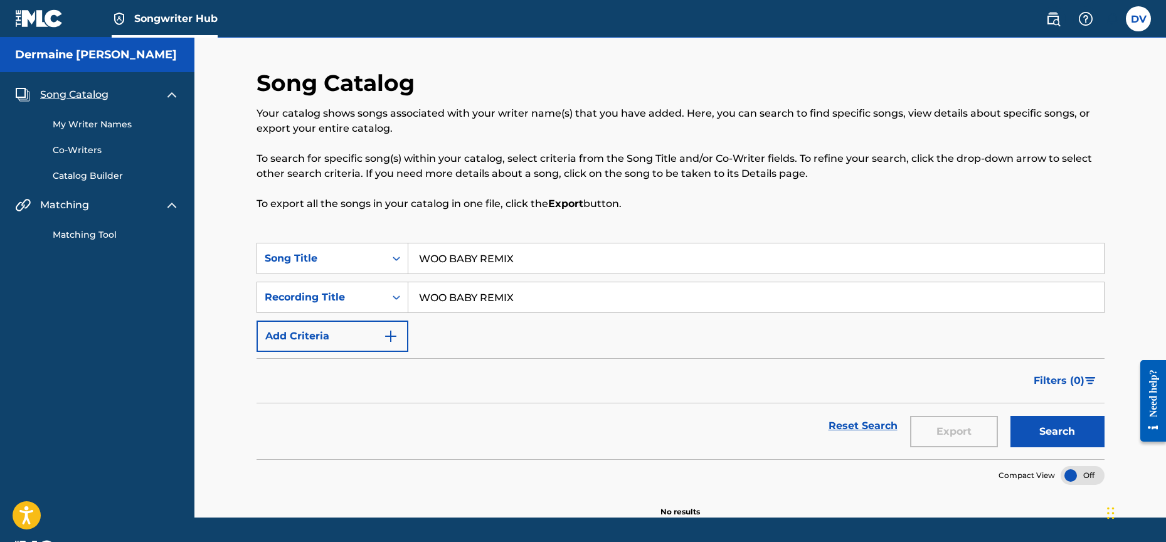
click at [83, 123] on link "My Writer Names" at bounding box center [116, 124] width 127 height 13
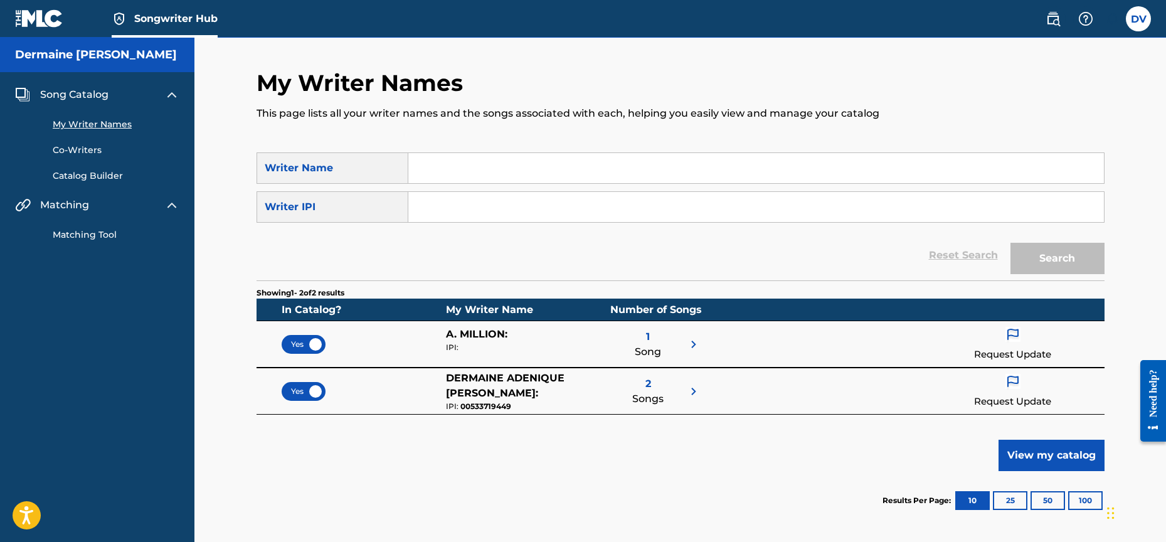
click at [694, 346] on img at bounding box center [693, 344] width 15 height 15
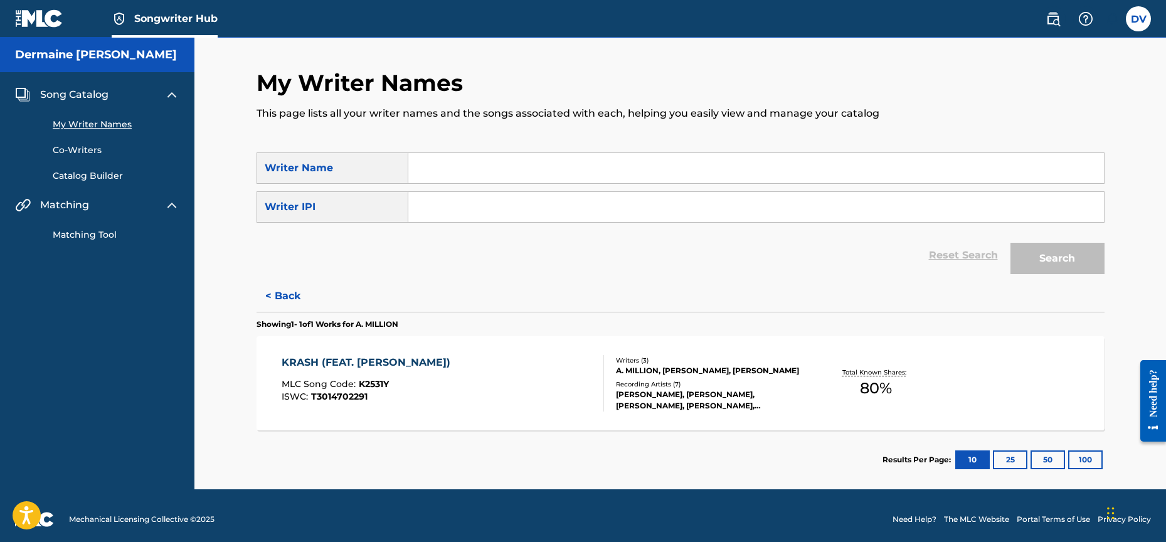
click at [640, 358] on div "Writers ( 3 )" at bounding box center [710, 360] width 189 height 9
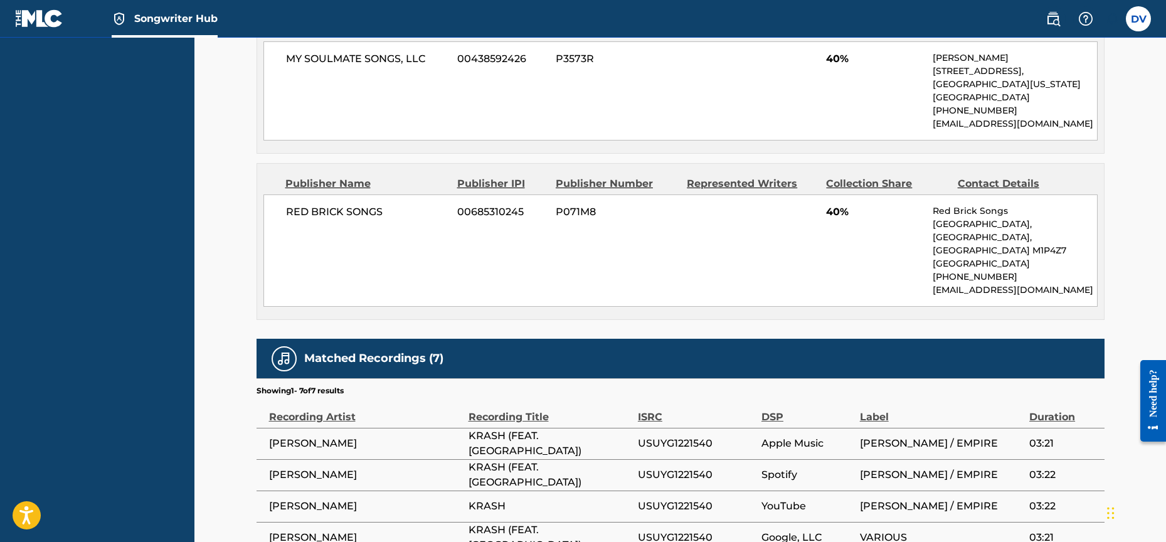
scroll to position [823, 0]
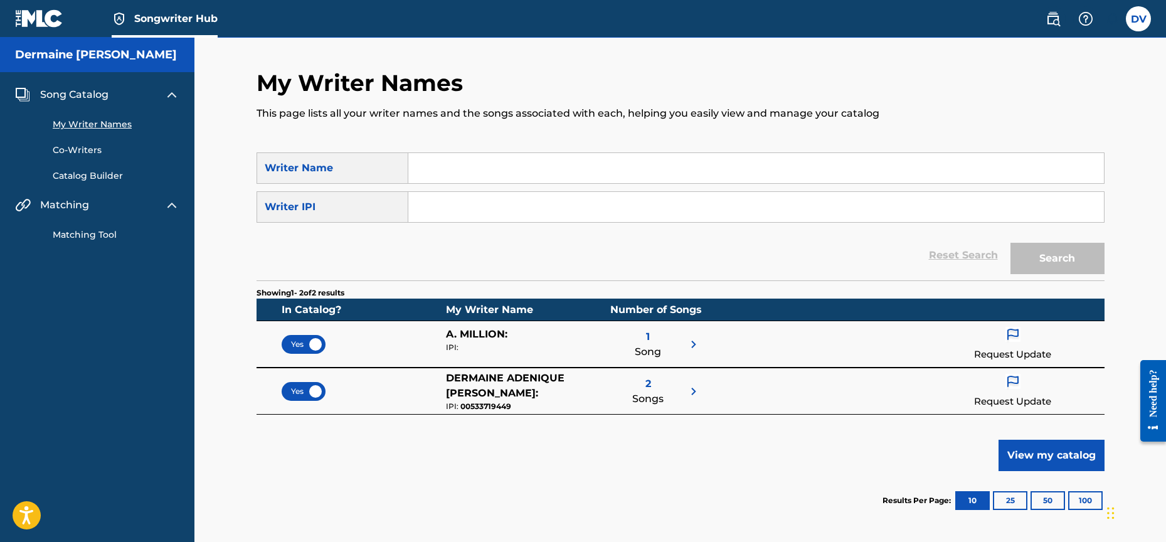
scroll to position [3, 0]
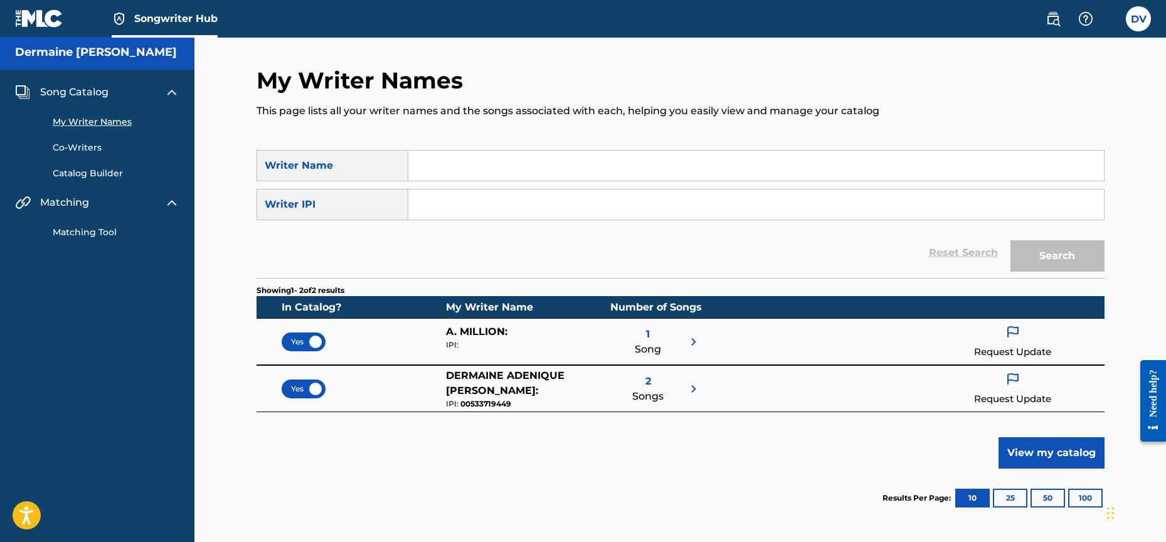
click at [683, 391] on div "2 Songs" at bounding box center [655, 388] width 90 height 41
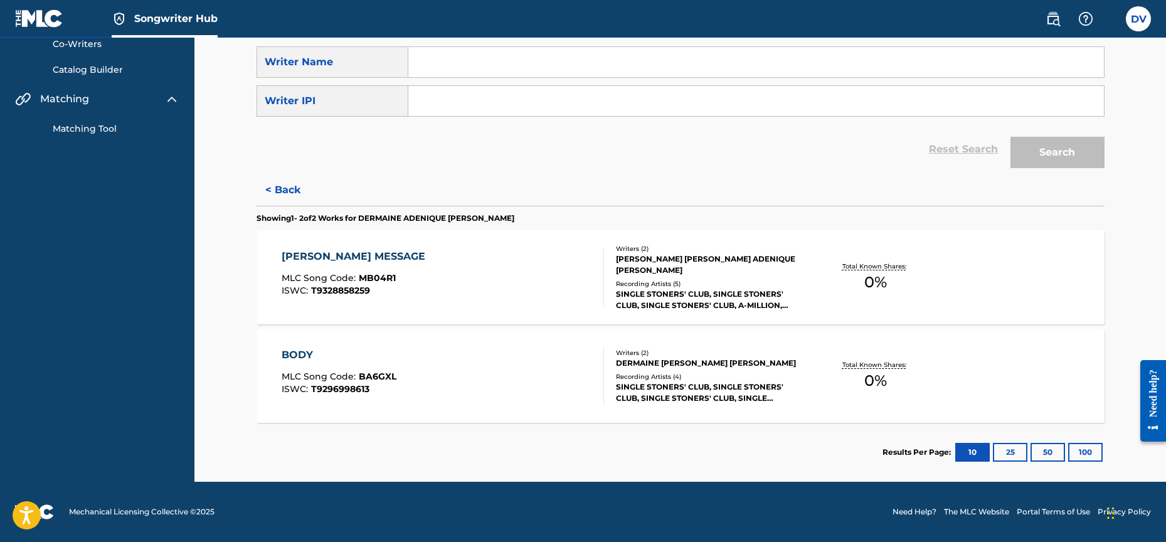
scroll to position [0, 0]
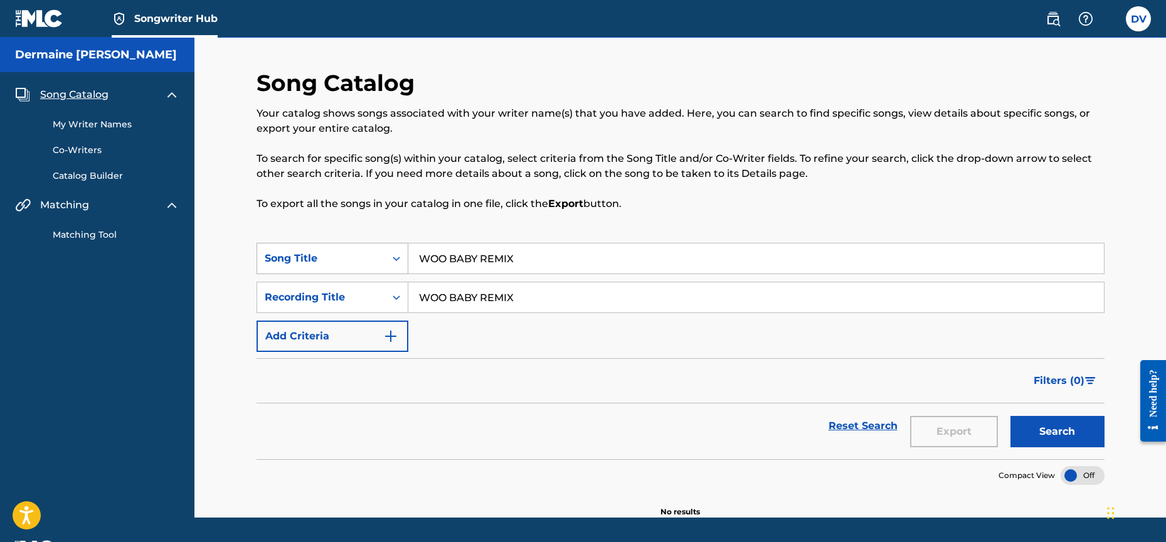
click at [393, 257] on icon "Search Form" at bounding box center [396, 258] width 13 height 13
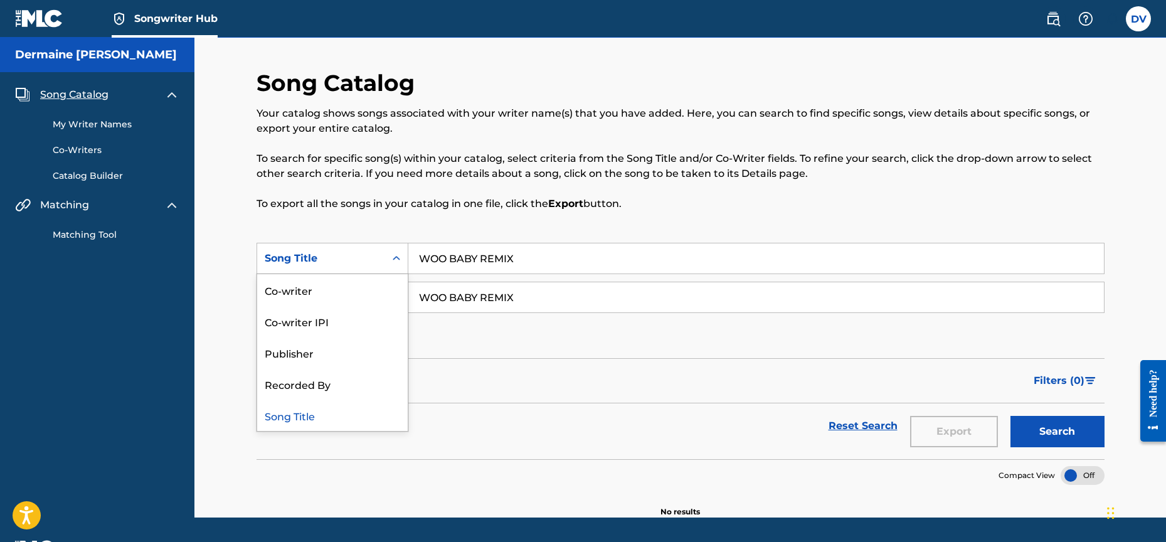
click at [329, 226] on div "Song Catalog Your catalog shows songs associated with your writer name(s) that …" at bounding box center [681, 156] width 848 height 174
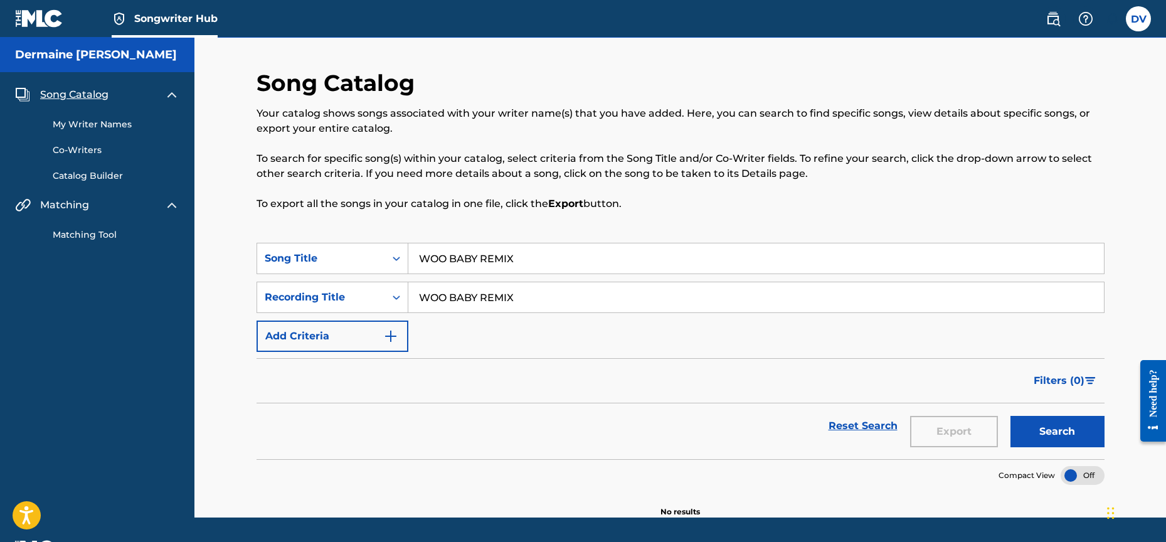
click at [65, 97] on span "Song Catalog" at bounding box center [74, 94] width 68 height 15
click at [75, 121] on link "My Writer Names" at bounding box center [116, 124] width 127 height 13
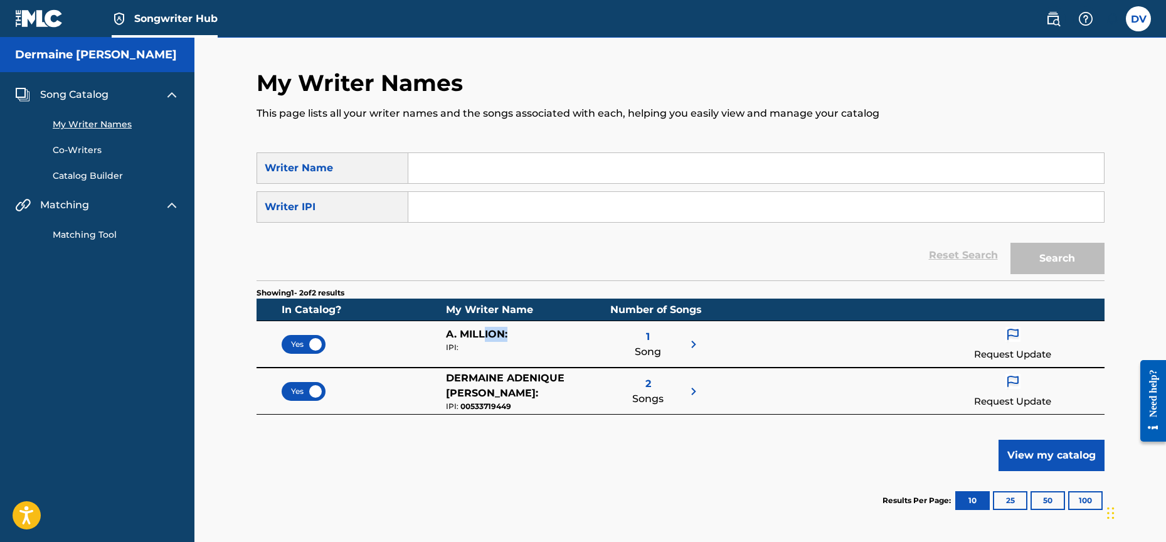
drag, startPoint x: 482, startPoint y: 329, endPoint x: 508, endPoint y: 332, distance: 25.9
click at [508, 332] on div "A. MILLION :" at bounding box center [528, 334] width 164 height 15
click at [507, 332] on span "A. MILLION :" at bounding box center [476, 334] width 61 height 12
click at [1028, 349] on p "Request Update" at bounding box center [1012, 354] width 77 height 14
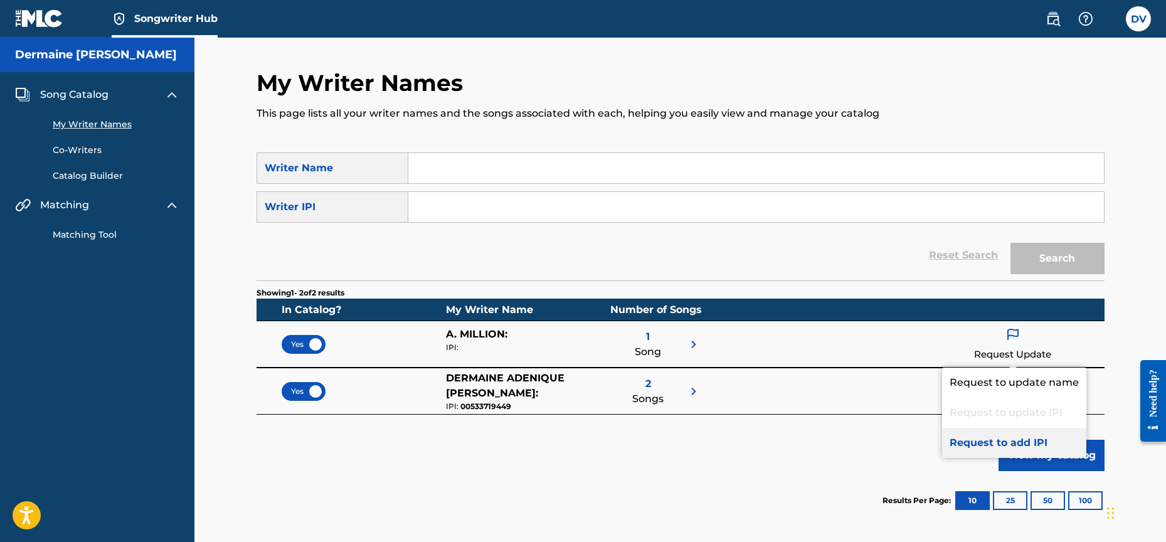
click at [1032, 438] on p "Request to add IPI" at bounding box center [1014, 443] width 144 height 30
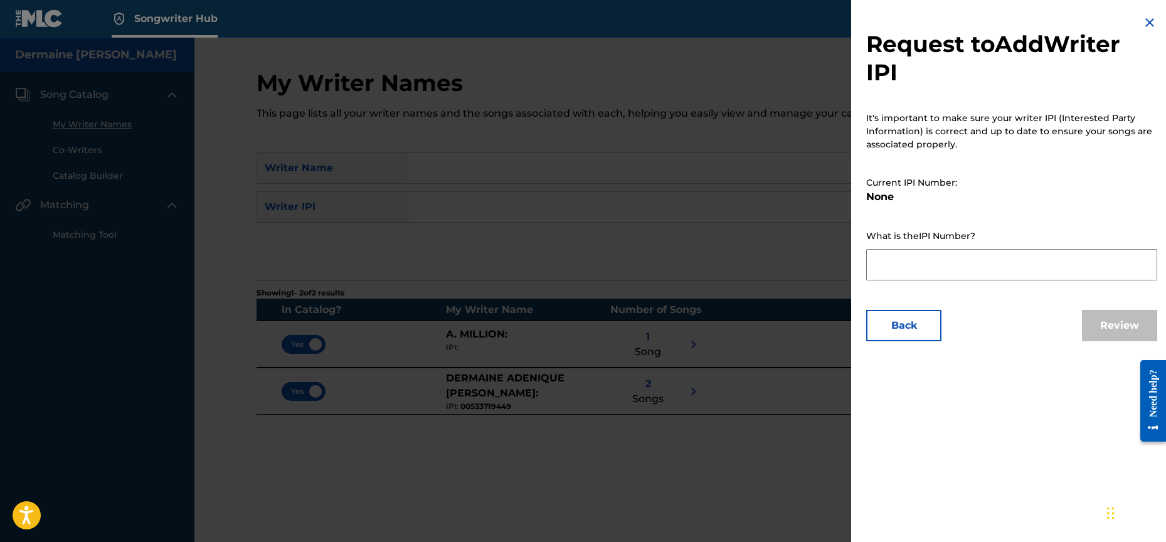
paste textarea "533719449"
type textarea "533719449"
click at [1093, 331] on button "Review" at bounding box center [1119, 325] width 75 height 31
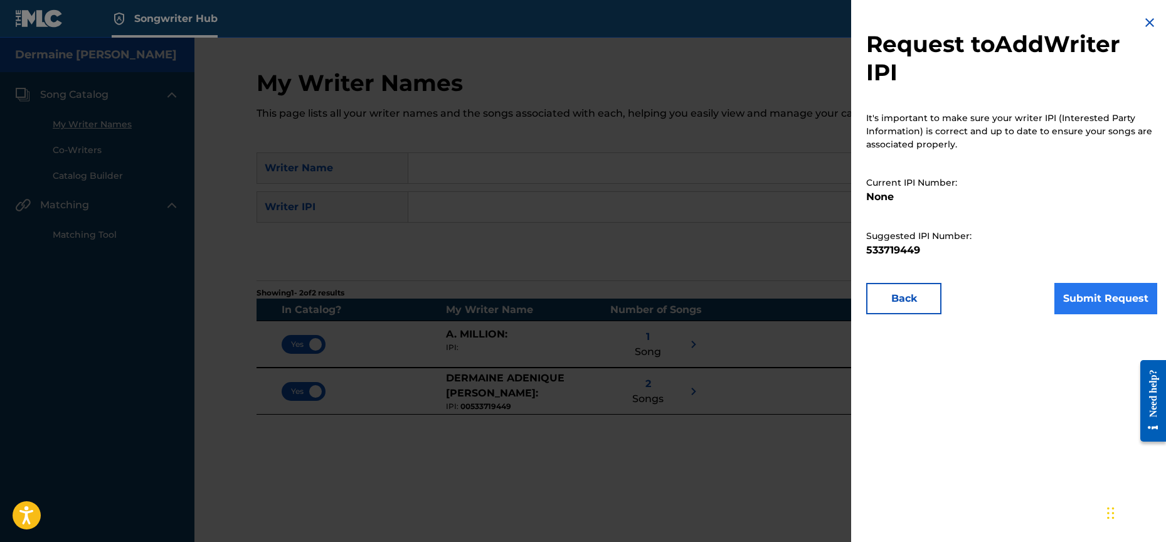
click at [1084, 298] on button "Submit Request" at bounding box center [1105, 298] width 103 height 31
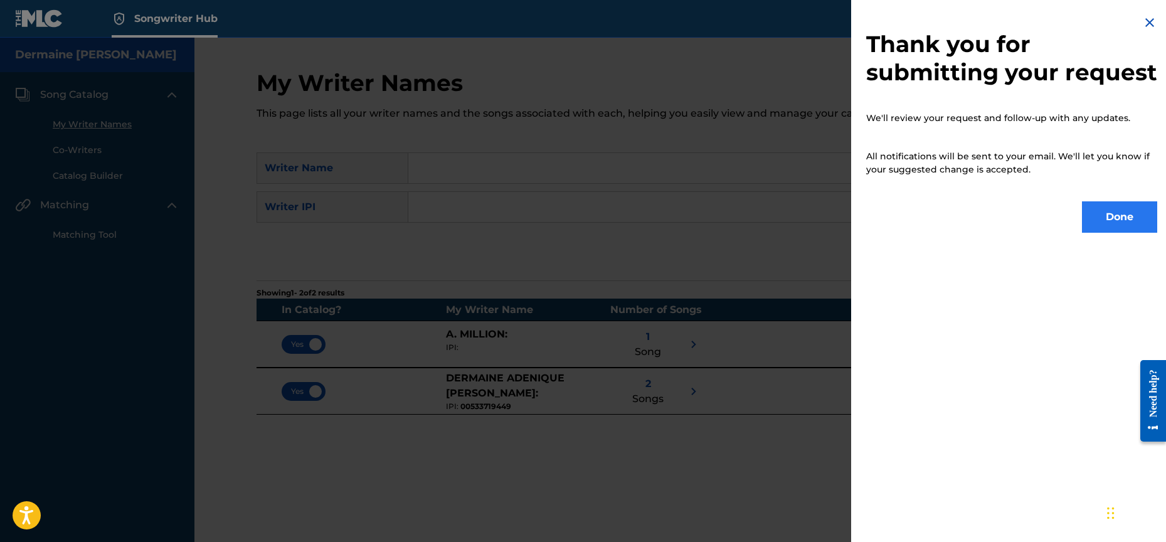
click at [1122, 233] on button "Done" at bounding box center [1119, 216] width 75 height 31
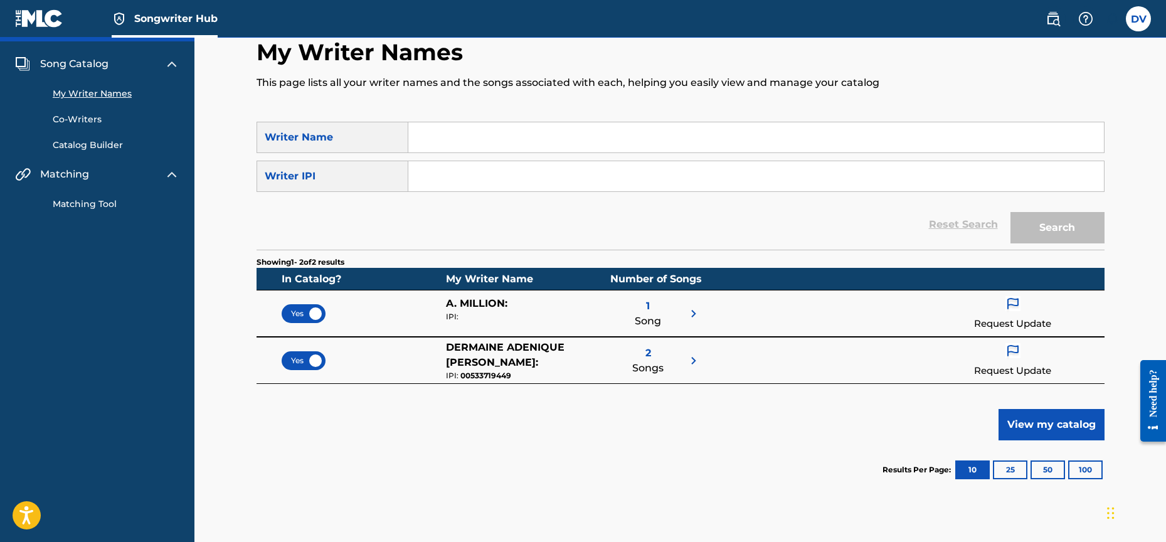
scroll to position [82, 0]
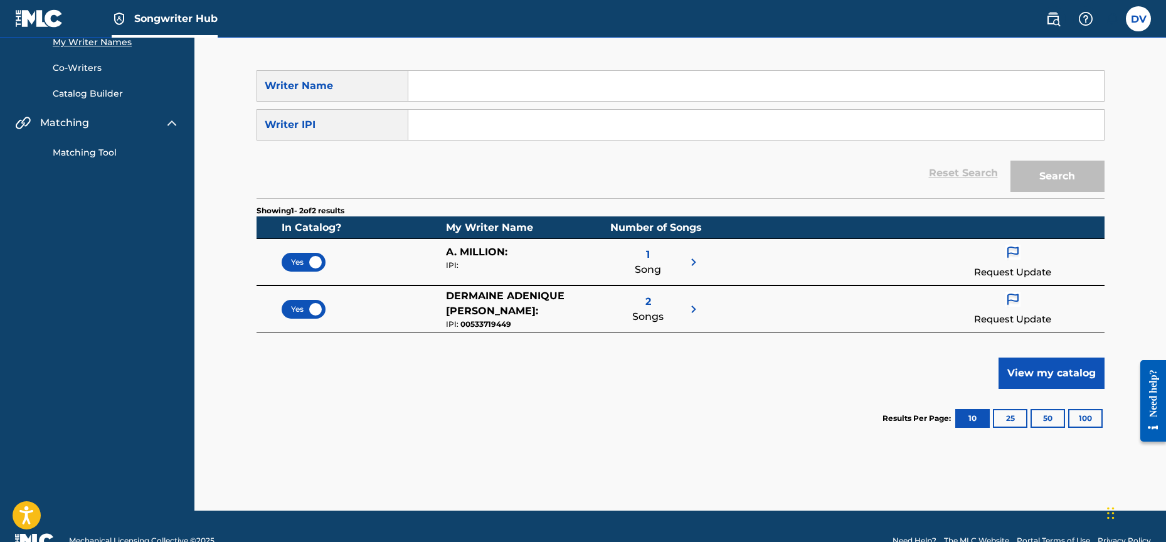
click at [1005, 316] on p "Request Update" at bounding box center [1012, 319] width 77 height 14
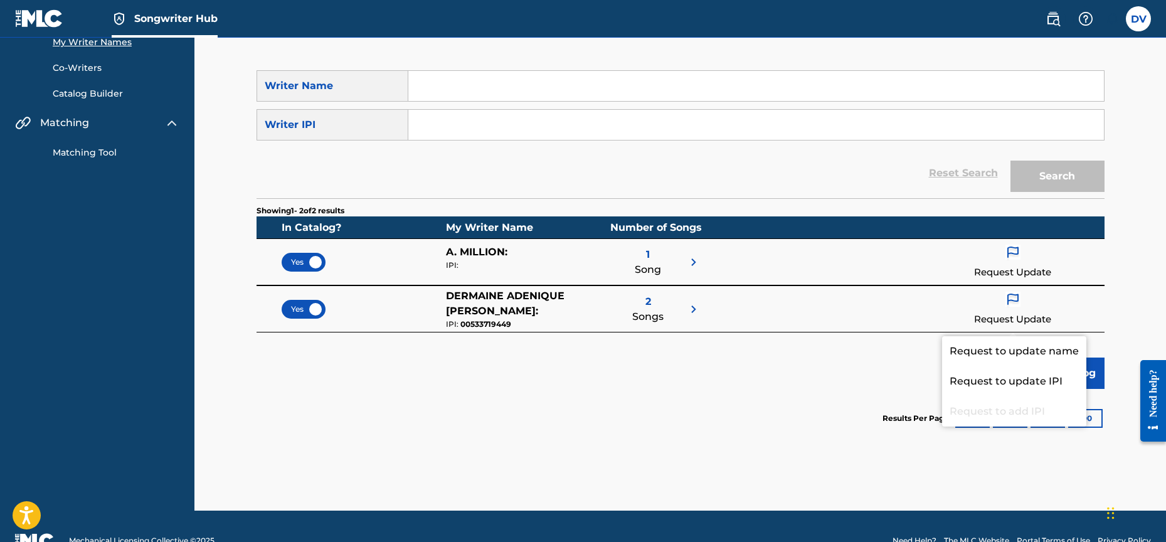
click at [657, 297] on div "2 Songs" at bounding box center [647, 309] width 31 height 41
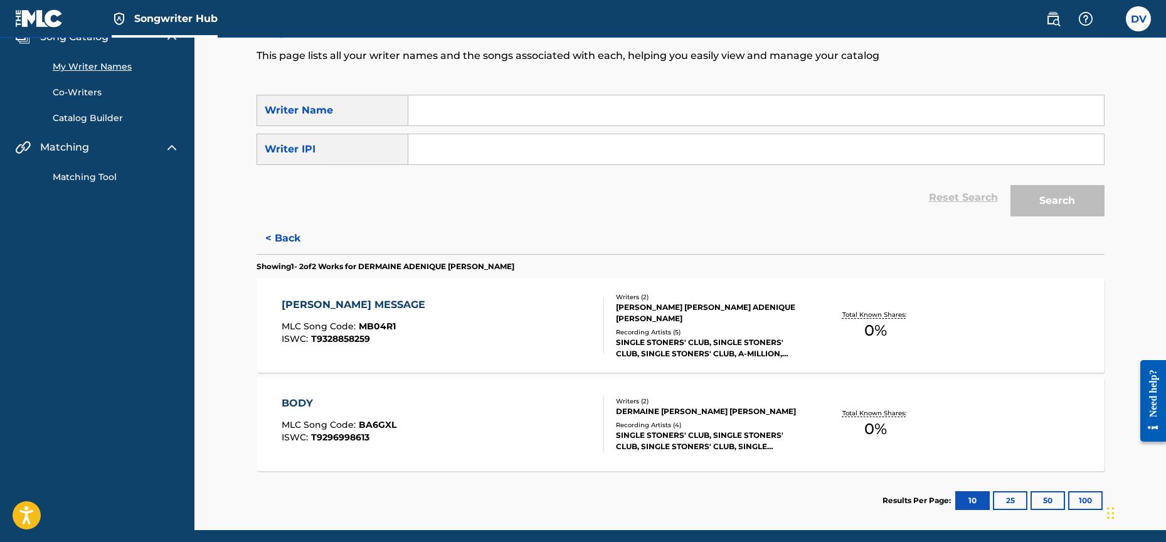
scroll to position [106, 0]
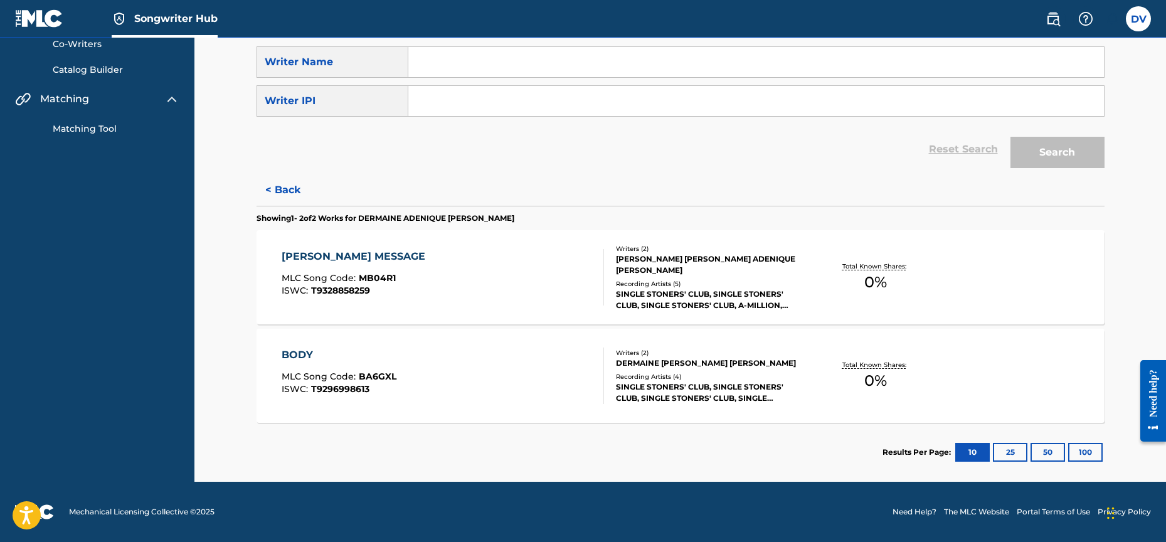
click at [406, 268] on div "[PERSON_NAME] MESSAGE MLC Song Code : MB04R1 ISWC : T9328858259" at bounding box center [443, 277] width 322 height 56
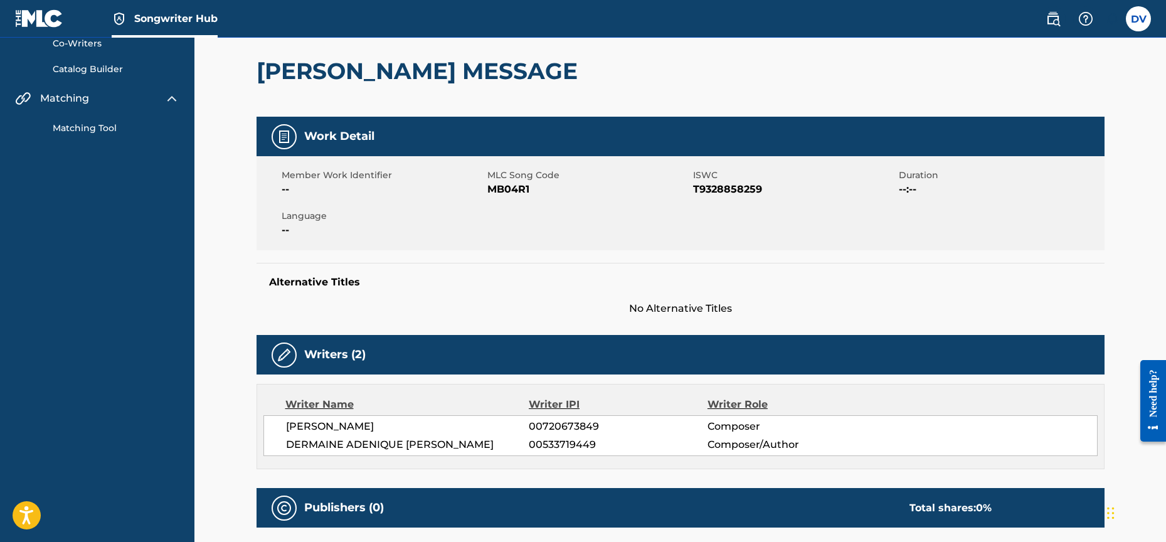
scroll to position [167, 0]
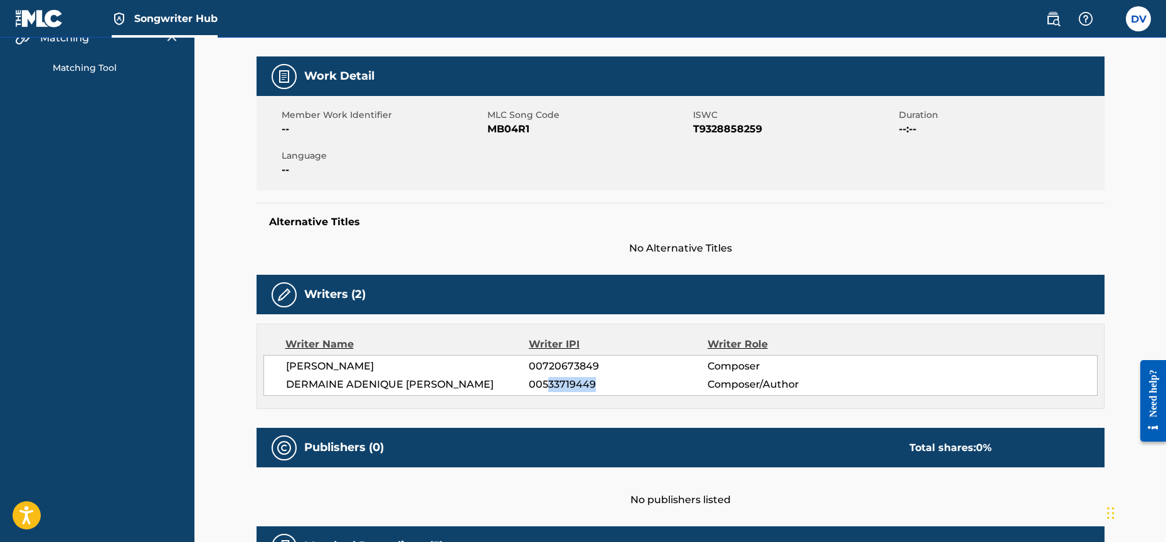
drag, startPoint x: 546, startPoint y: 383, endPoint x: 600, endPoint y: 385, distance: 54.0
click at [599, 386] on span "00533719449" at bounding box center [618, 384] width 178 height 15
click at [615, 385] on span "00533719449" at bounding box center [618, 384] width 178 height 15
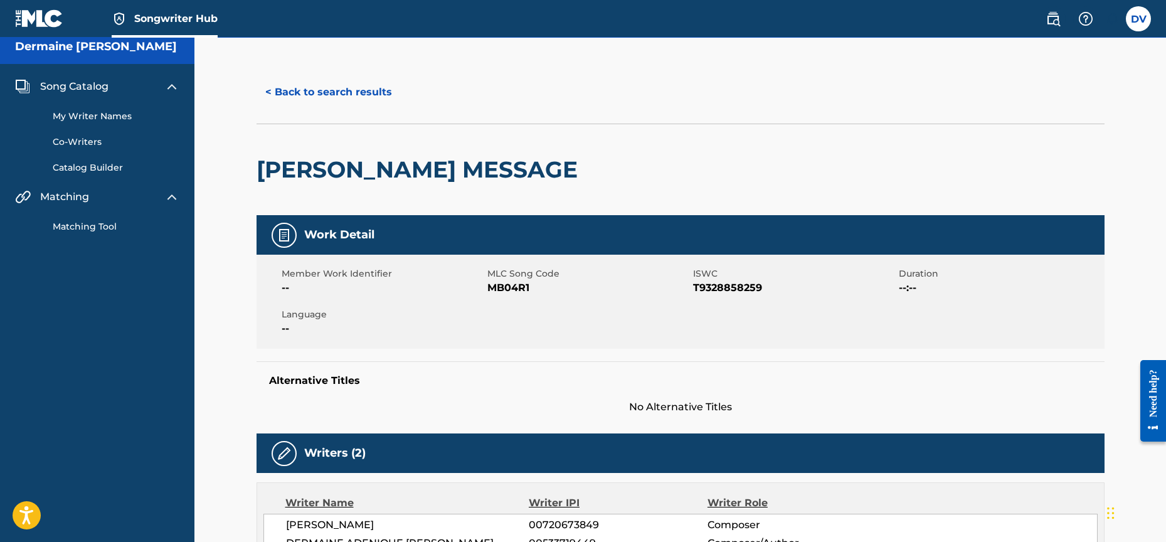
scroll to position [0, 0]
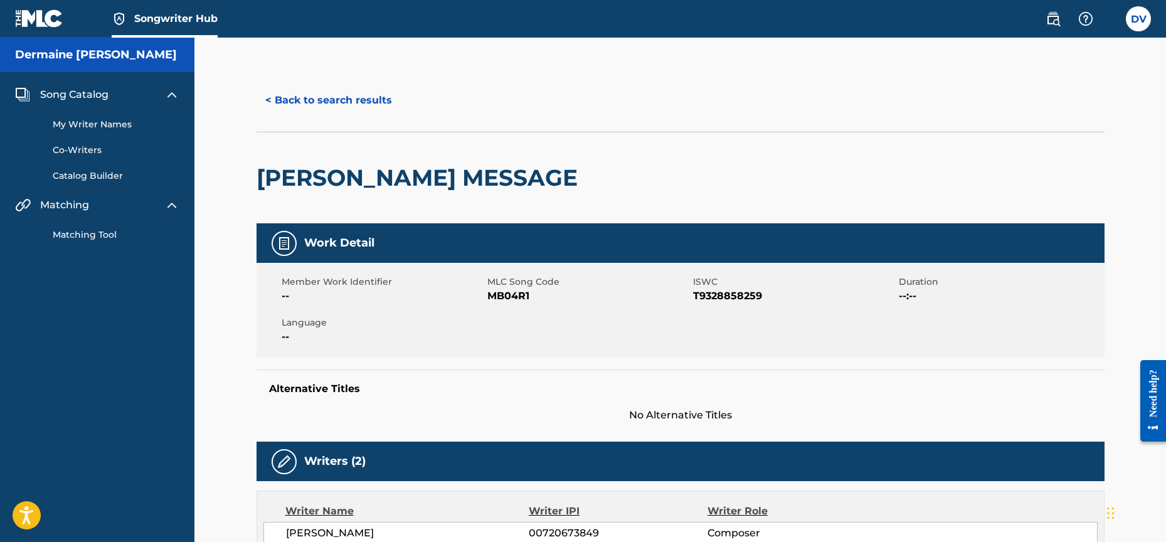
click at [80, 95] on span "Song Catalog" at bounding box center [74, 94] width 68 height 15
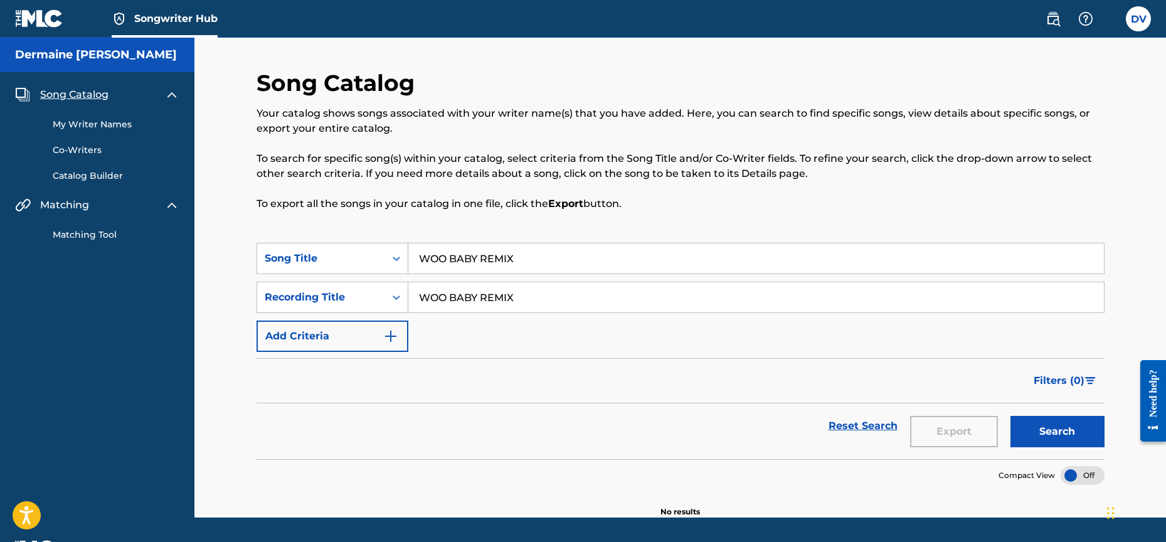
click at [84, 125] on link "My Writer Names" at bounding box center [116, 124] width 127 height 13
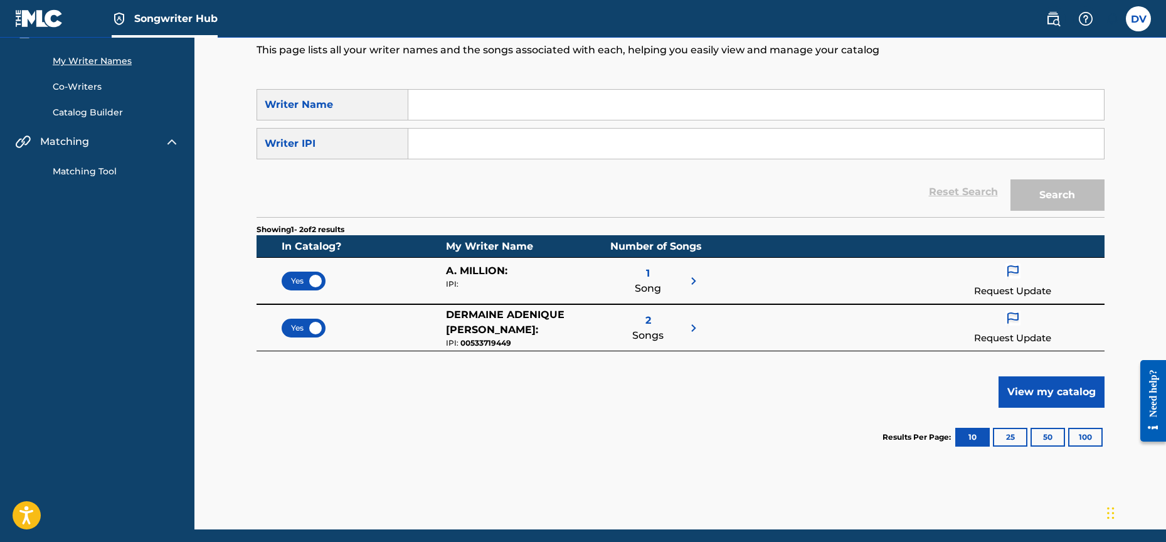
scroll to position [111, 0]
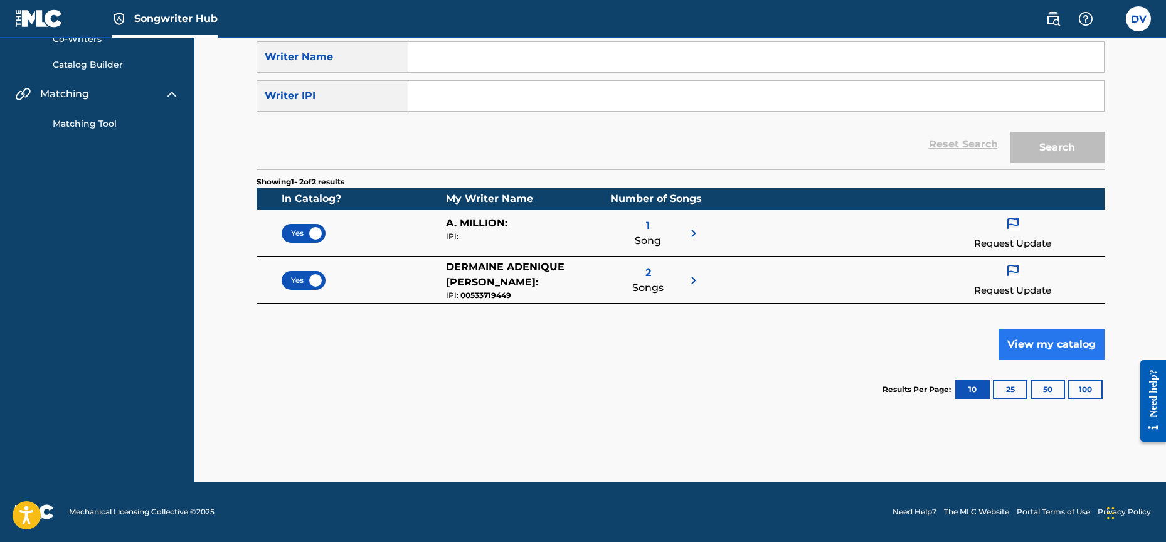
click at [1046, 347] on button "View my catalog" at bounding box center [1052, 344] width 106 height 31
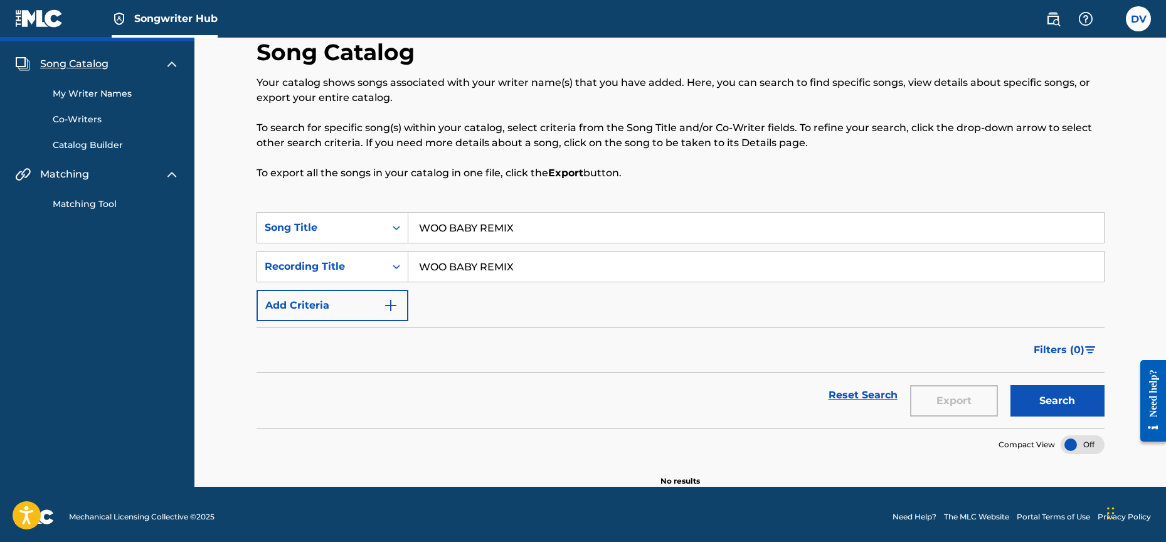
scroll to position [10, 0]
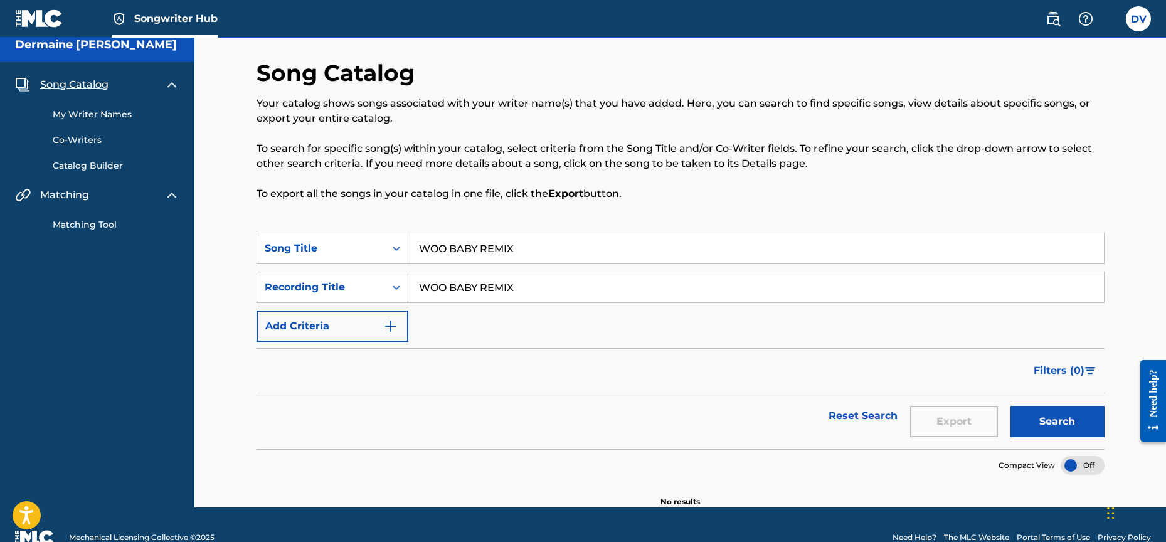
click at [118, 120] on link "My Writer Names" at bounding box center [116, 114] width 127 height 13
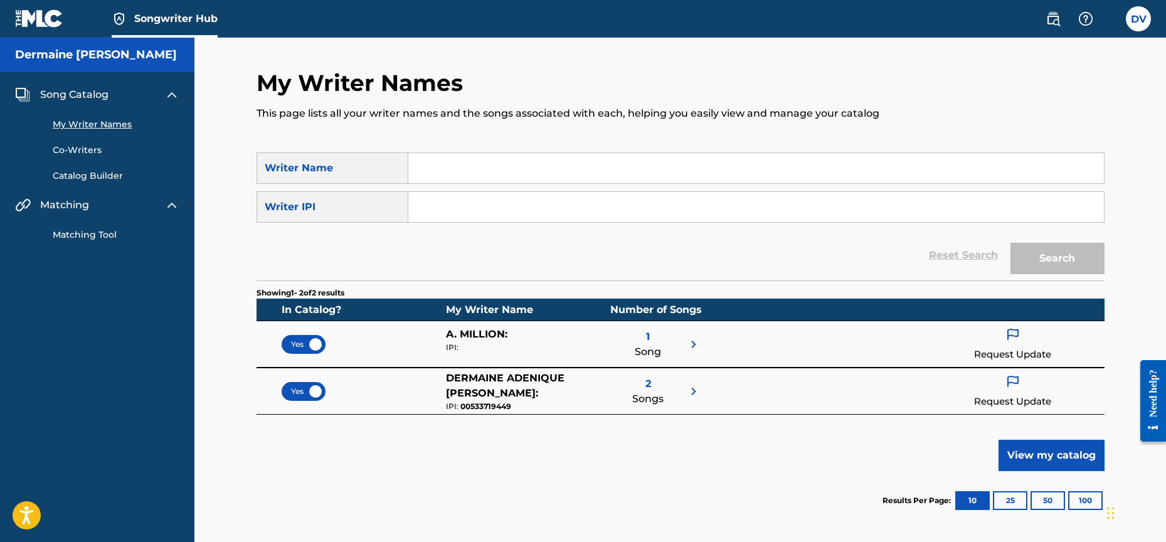
click at [496, 179] on input "Search Form" at bounding box center [756, 168] width 696 height 30
type input "A MILLION"
click at [1057, 258] on button "Search" at bounding box center [1057, 258] width 94 height 31
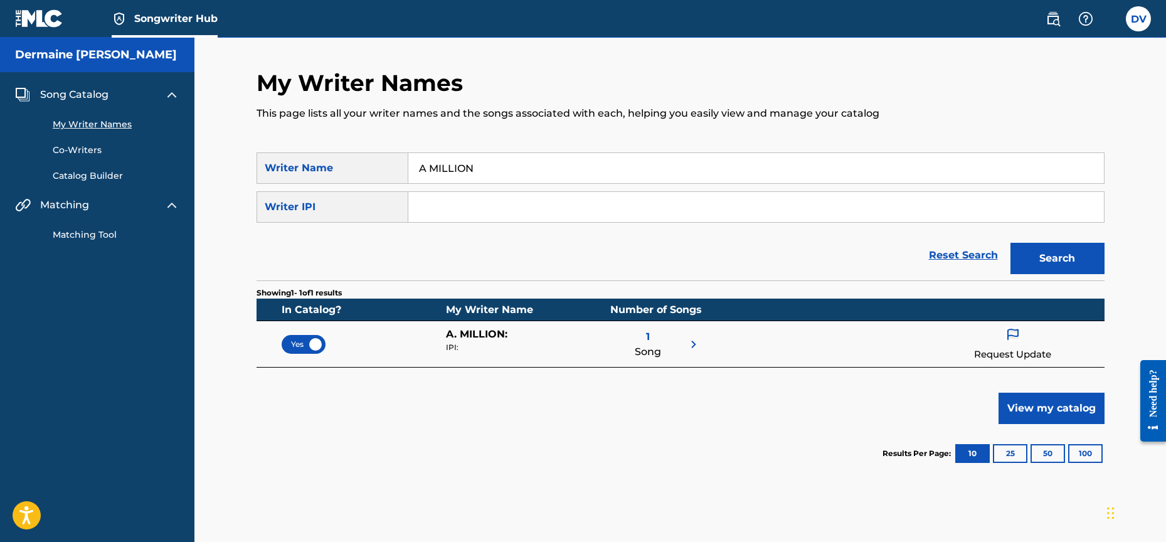
drag, startPoint x: 427, startPoint y: 168, endPoint x: 435, endPoint y: 181, distance: 15.8
click at [427, 169] on input "A MILLION" at bounding box center [756, 168] width 696 height 30
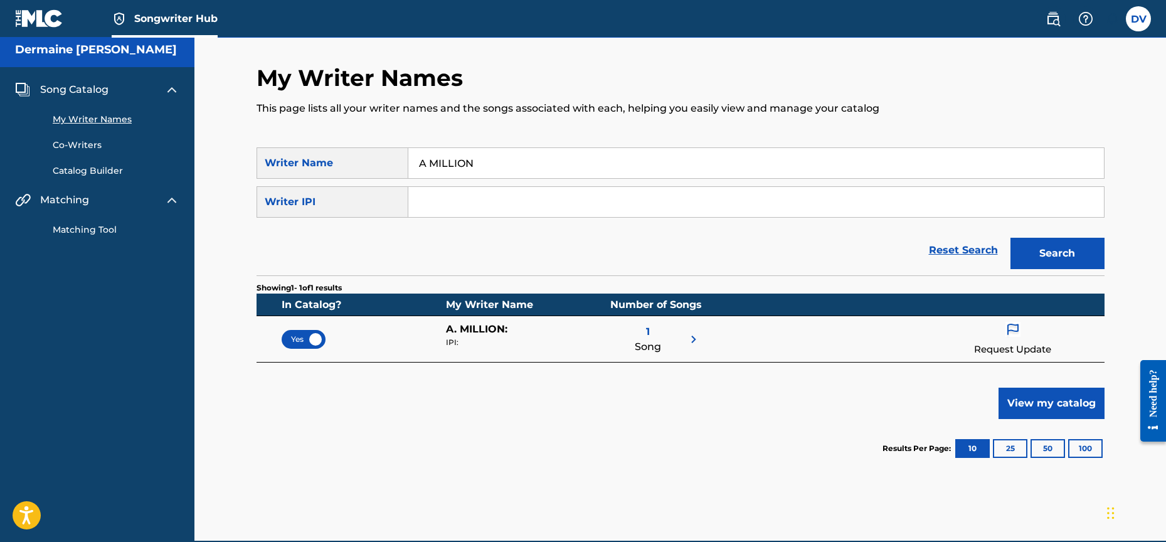
scroll to position [64, 0]
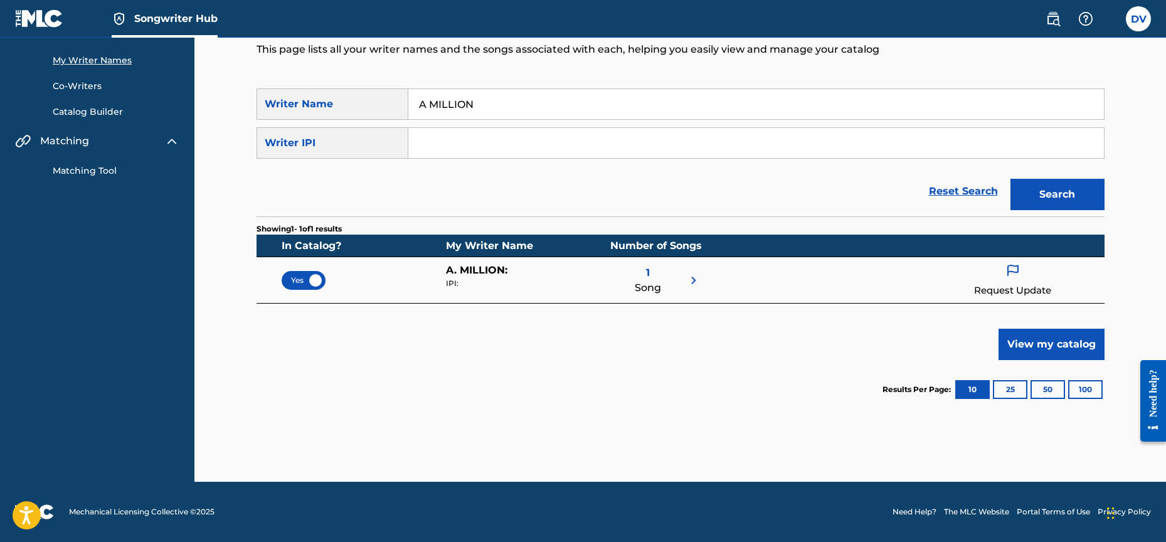
click at [685, 280] on div "1 Song" at bounding box center [655, 280] width 90 height 35
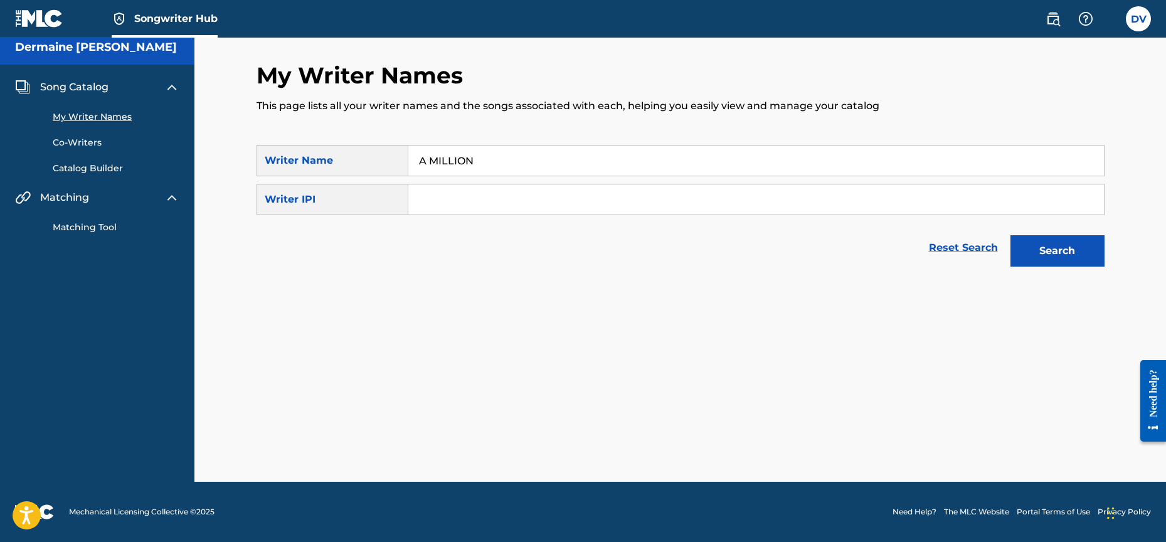
scroll to position [8, 0]
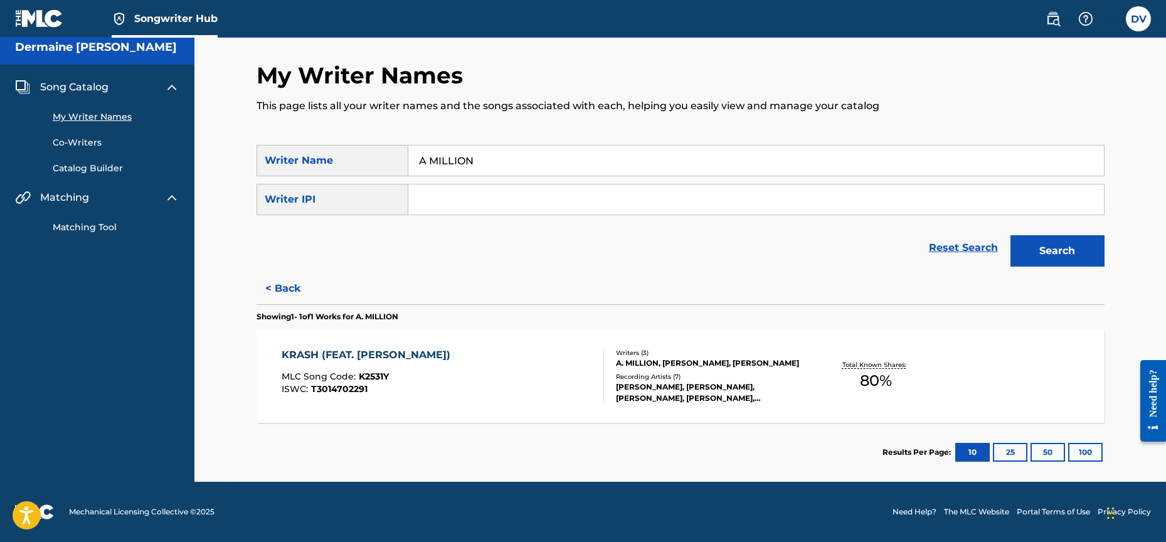
click at [74, 166] on link "Catalog Builder" at bounding box center [116, 168] width 127 height 13
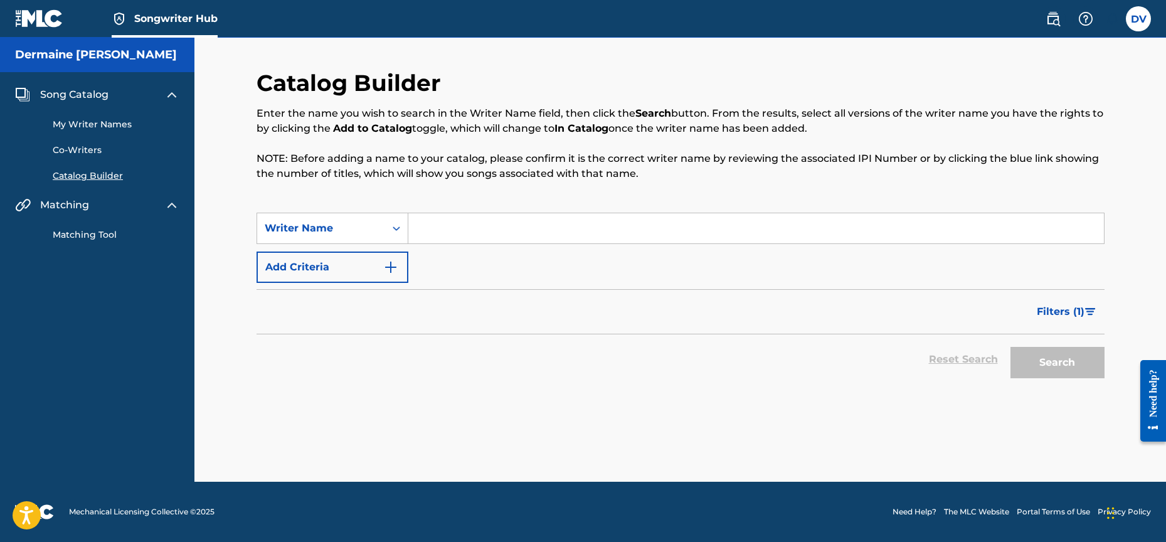
click at [82, 132] on div "My Writer Names Co-Writers Catalog Builder" at bounding box center [97, 142] width 164 height 80
click at [83, 124] on link "My Writer Names" at bounding box center [116, 124] width 127 height 13
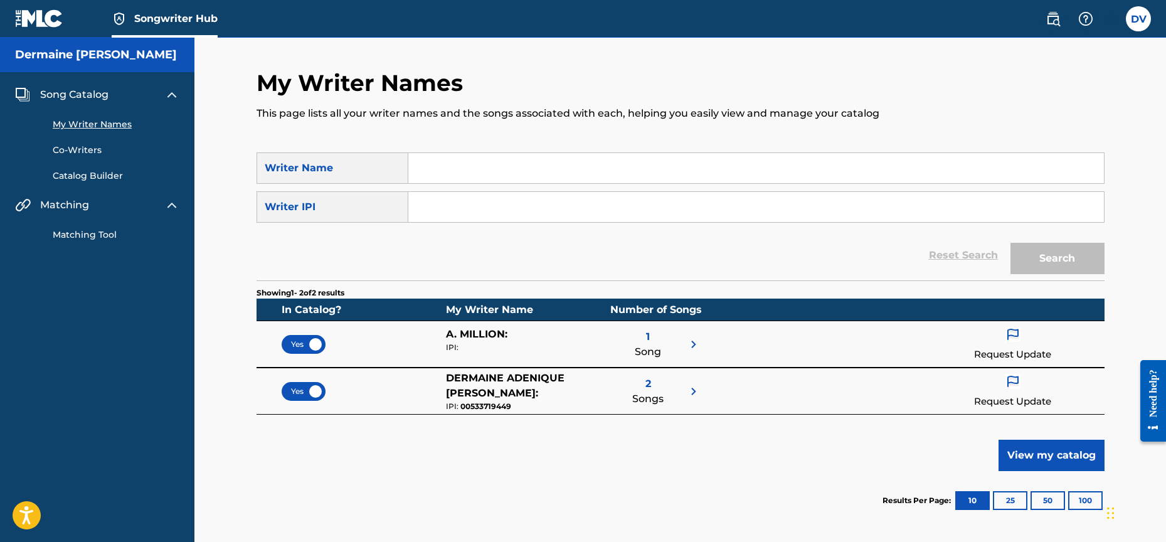
click at [443, 172] on input "Search Form" at bounding box center [756, 168] width 696 height 30
click at [1057, 258] on button "Search" at bounding box center [1057, 258] width 94 height 31
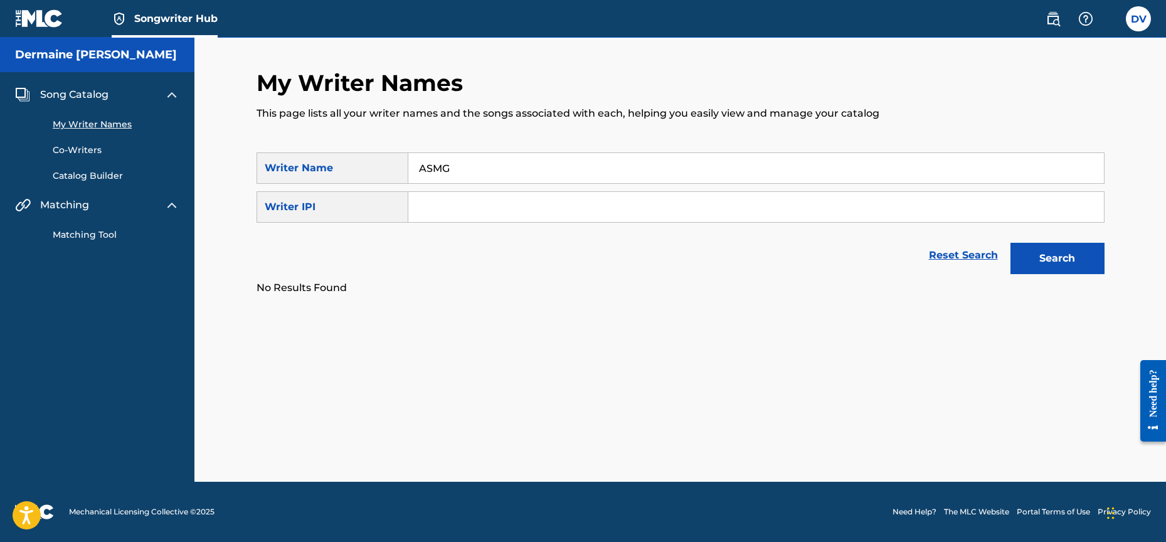
drag, startPoint x: 460, startPoint y: 169, endPoint x: 406, endPoint y: 162, distance: 54.9
click at [406, 163] on div "SearchWithCriteria39566a10-0f5d-4a5f-828d-91a63cf50883 Writer Name ASMG" at bounding box center [681, 167] width 848 height 31
click at [1057, 258] on button "Search" at bounding box center [1057, 258] width 94 height 31
drag, startPoint x: 464, startPoint y: 168, endPoint x: 376, endPoint y: 159, distance: 88.9
click at [379, 159] on div "SearchWithCriteria39566a10-0f5d-4a5f-828d-91a63cf50883 Writer Name DIPSET" at bounding box center [681, 167] width 848 height 31
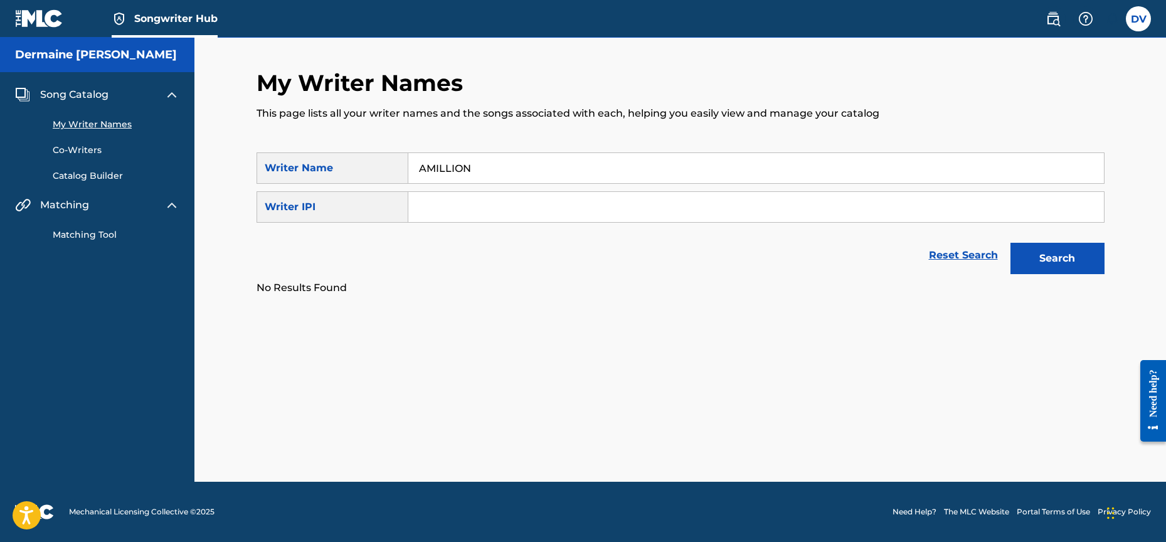
type input "AMILLION"
click at [1057, 258] on button "Search" at bounding box center [1057, 258] width 94 height 31
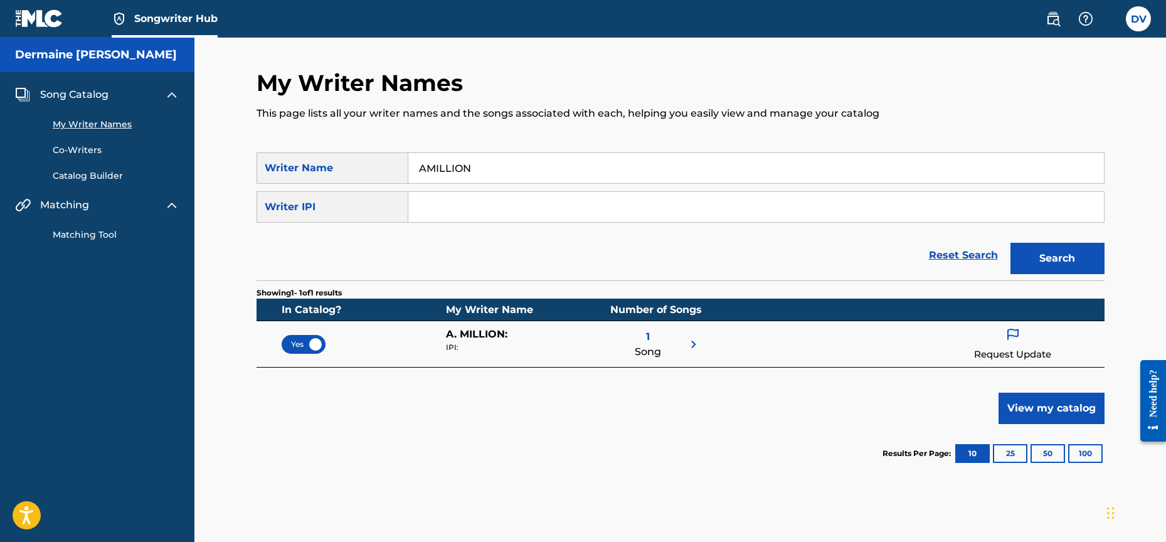
click at [76, 146] on link "Co-Writers" at bounding box center [116, 150] width 127 height 13
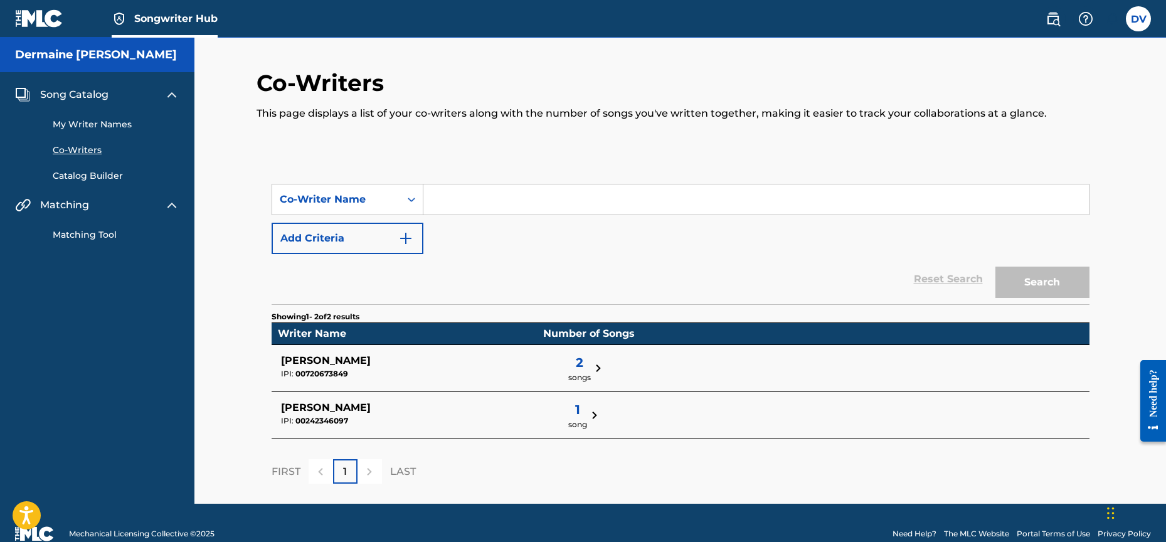
click at [70, 174] on link "Catalog Builder" at bounding box center [116, 175] width 127 height 13
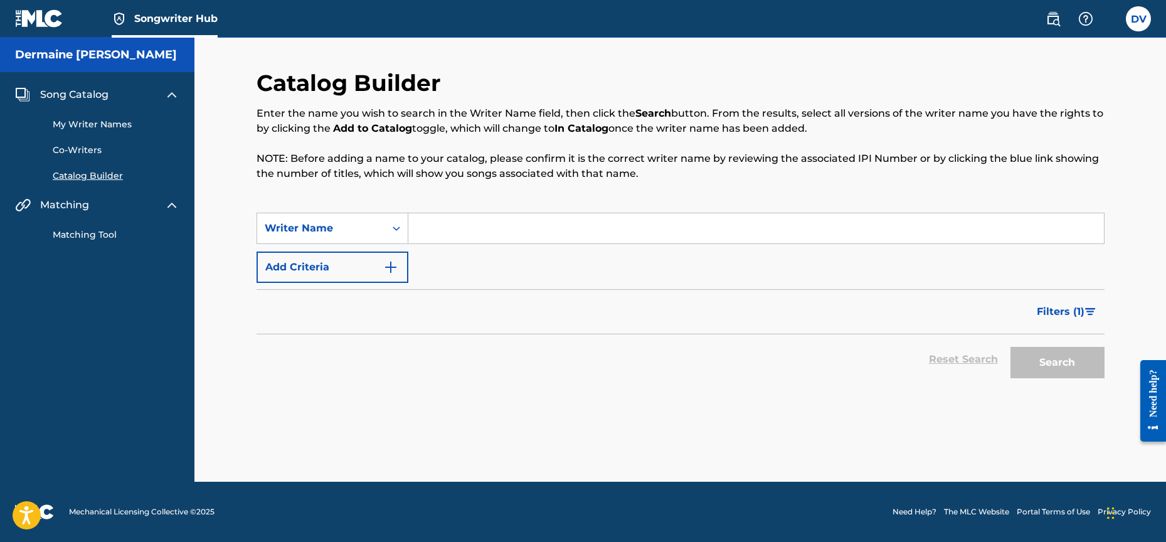
click at [73, 150] on link "Co-Writers" at bounding box center [116, 150] width 127 height 13
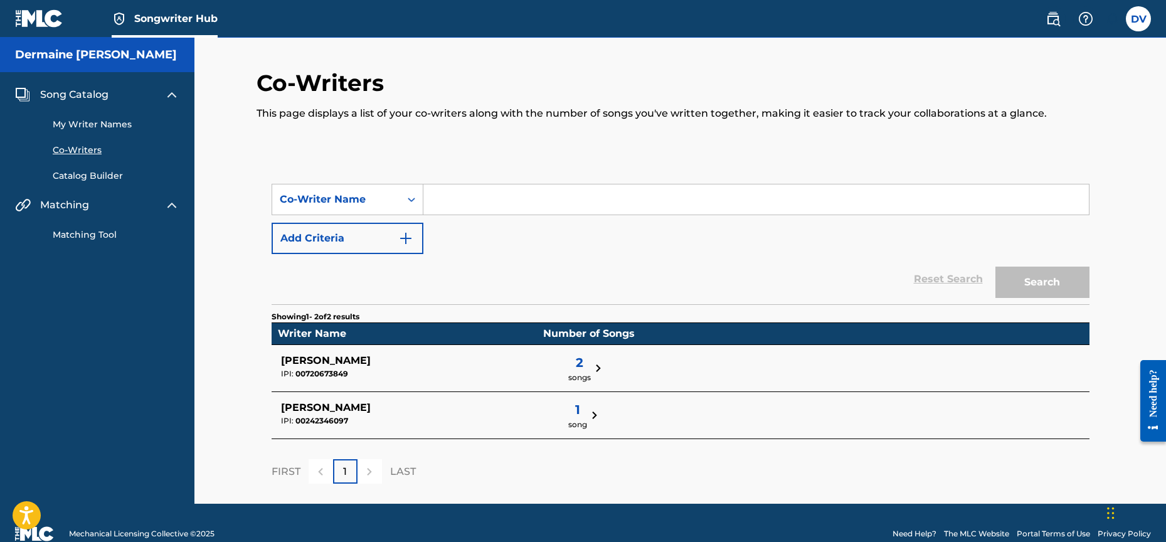
click at [78, 129] on link "My Writer Names" at bounding box center [116, 124] width 127 height 13
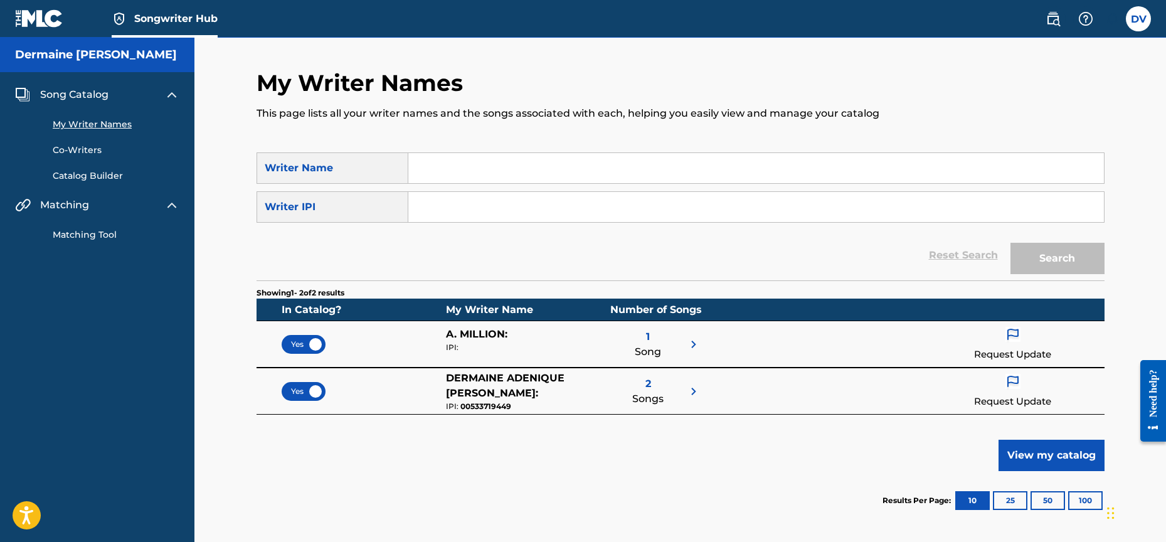
click at [514, 177] on input "Search Form" at bounding box center [756, 168] width 696 height 30
click at [1057, 258] on button "Search" at bounding box center [1057, 258] width 94 height 31
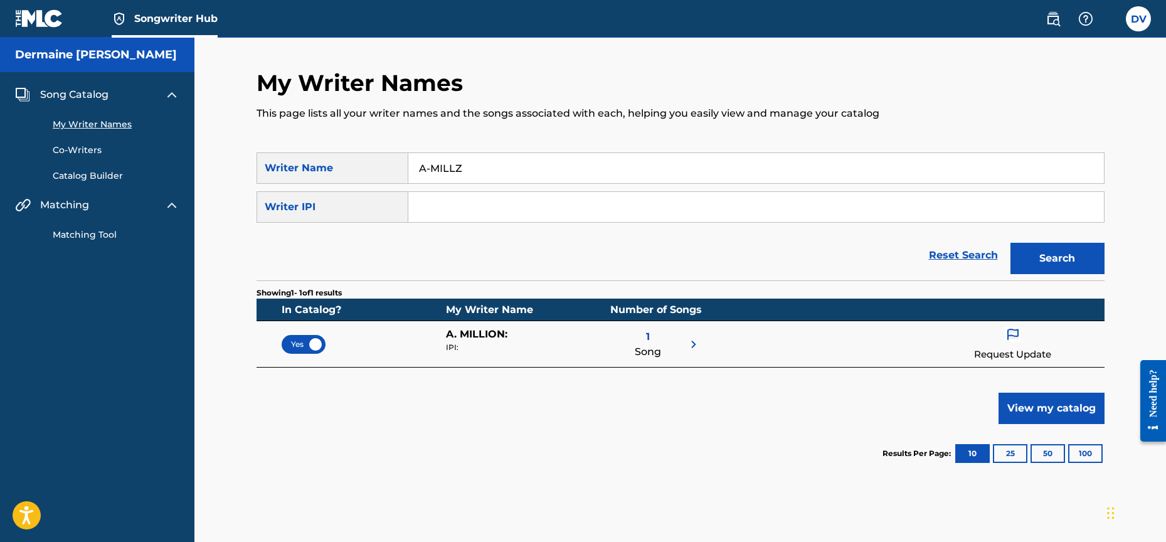
click at [1057, 258] on button "Search" at bounding box center [1057, 258] width 94 height 31
type input "A"
click at [1057, 258] on button "Search" at bounding box center [1057, 258] width 94 height 31
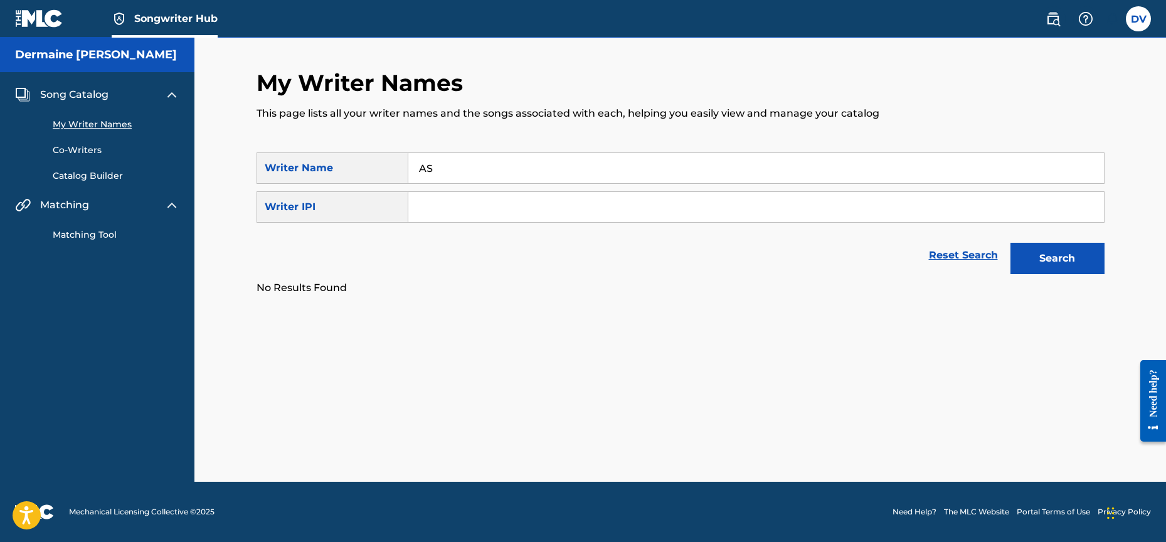
type input "A"
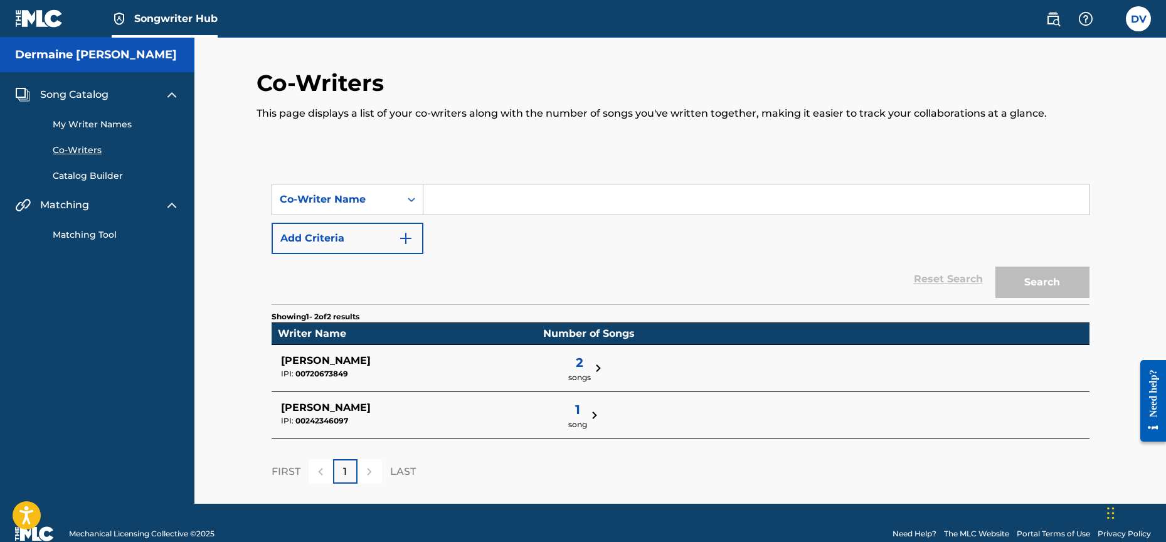
scroll to position [16, 0]
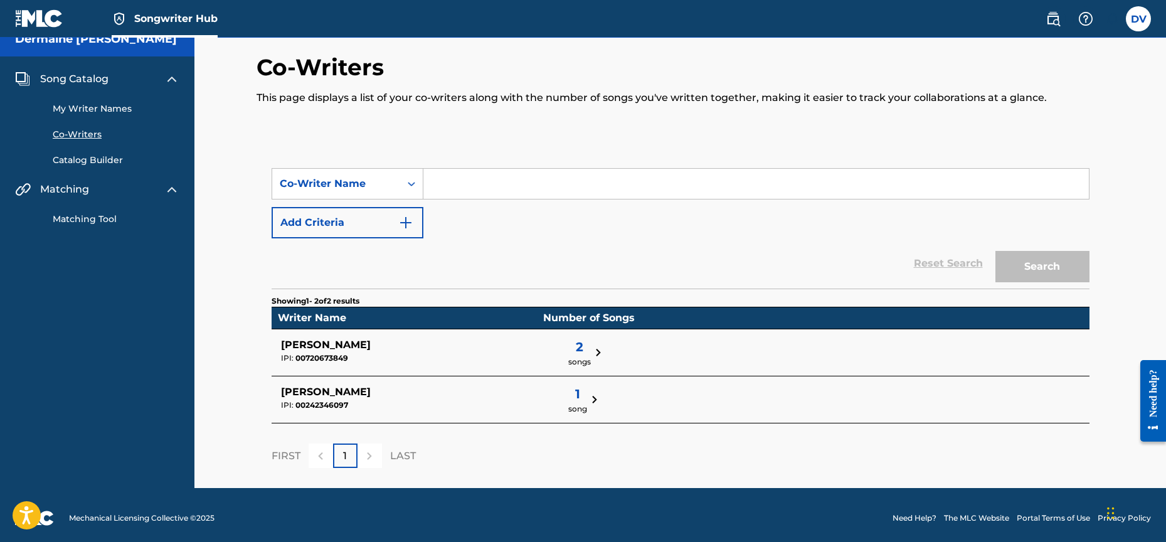
click at [568, 386] on span "1" at bounding box center [577, 393] width 19 height 19
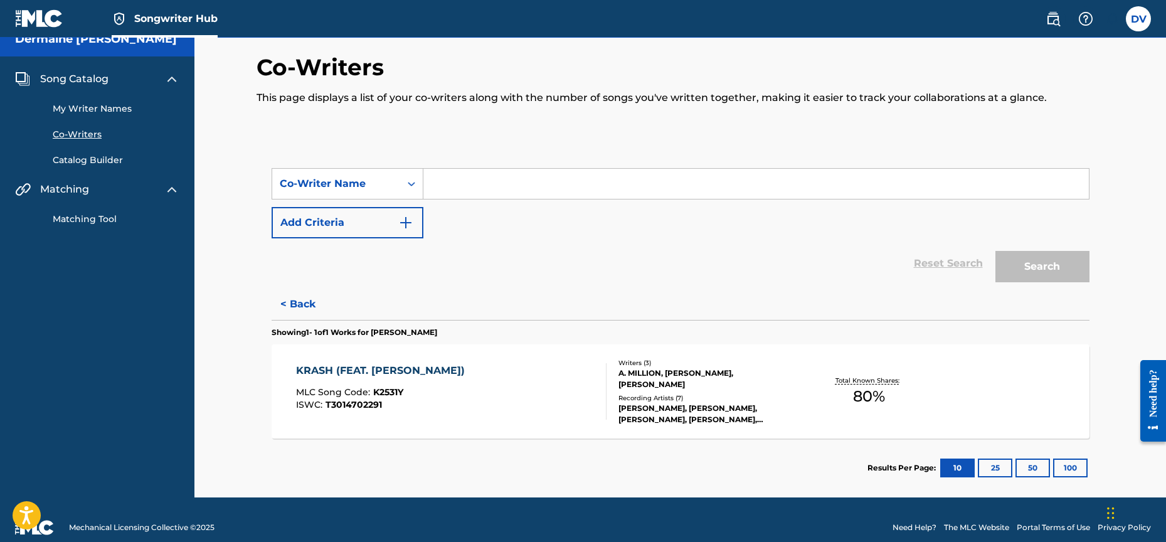
scroll to position [13, 0]
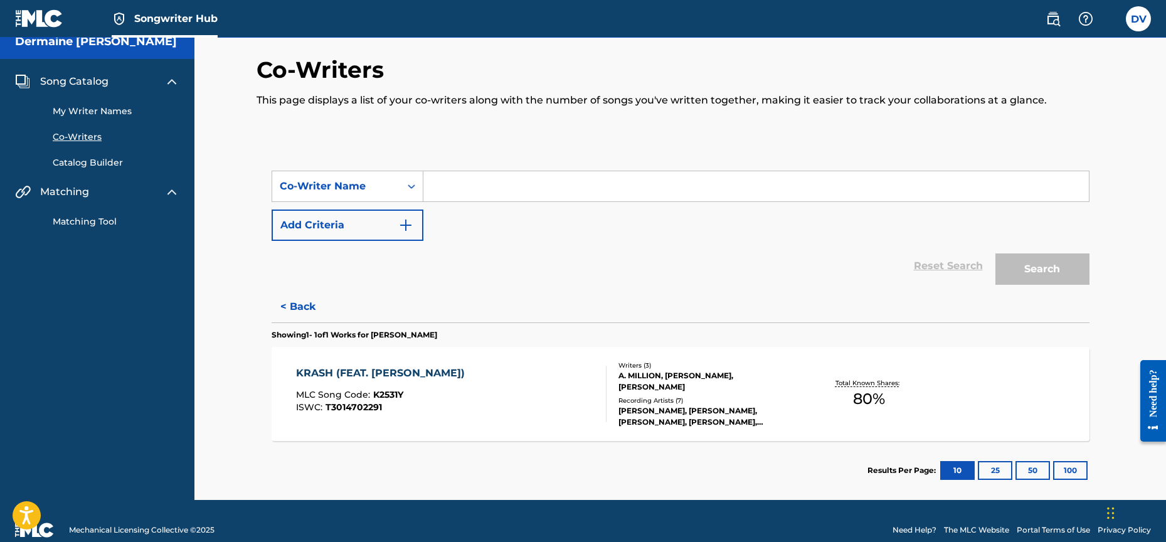
click at [437, 378] on div "KRASH (FEAT. [PERSON_NAME])" at bounding box center [383, 373] width 175 height 15
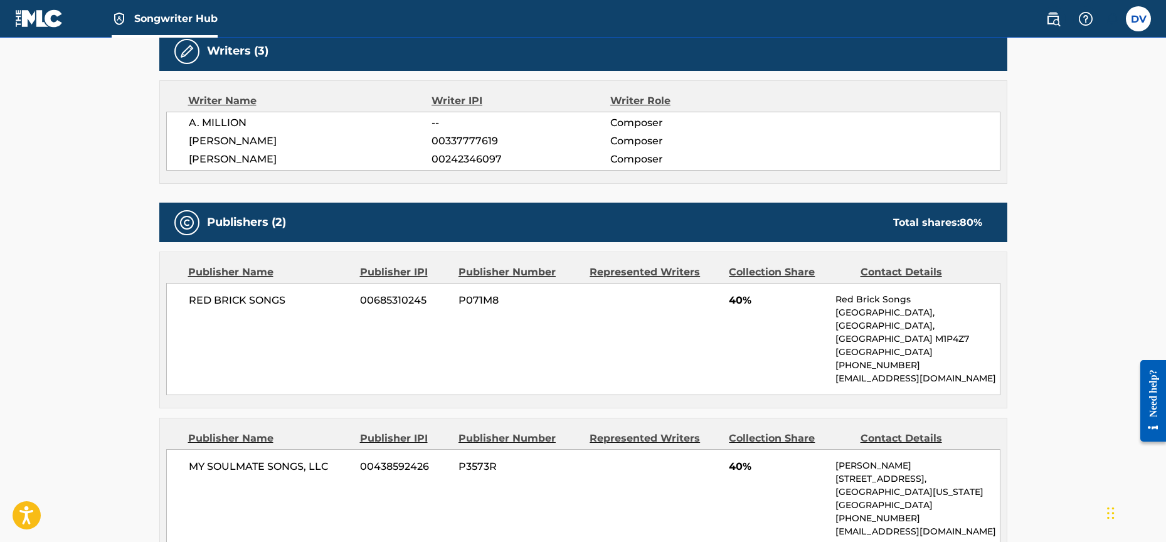
scroll to position [376, 0]
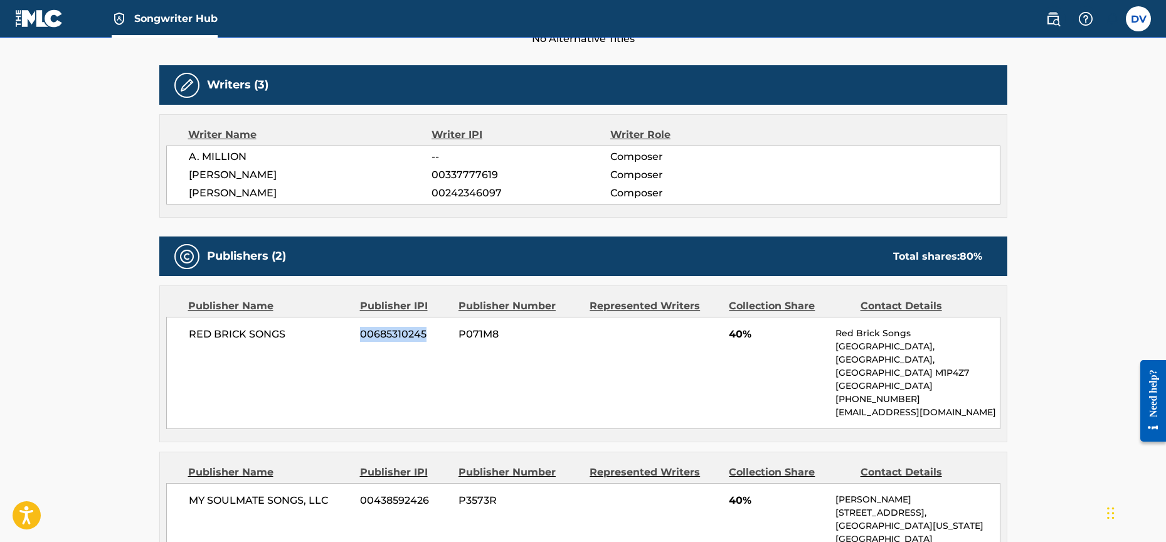
drag, startPoint x: 351, startPoint y: 336, endPoint x: 427, endPoint y: 336, distance: 76.5
click at [427, 336] on div "RED BRICK SONGS 00685310245 P071M8 40% Red Brick Songs [STREET_ADDRESS] [PHONE_…" at bounding box center [583, 373] width 834 height 112
click at [378, 356] on div "RED BRICK SONGS 00685310245 P071M8 40% Red Brick Songs [STREET_ADDRESS] [PHONE_…" at bounding box center [583, 373] width 834 height 112
drag, startPoint x: 364, startPoint y: 332, endPoint x: 423, endPoint y: 332, distance: 59.0
click at [424, 332] on span "00685310245" at bounding box center [404, 334] width 89 height 15
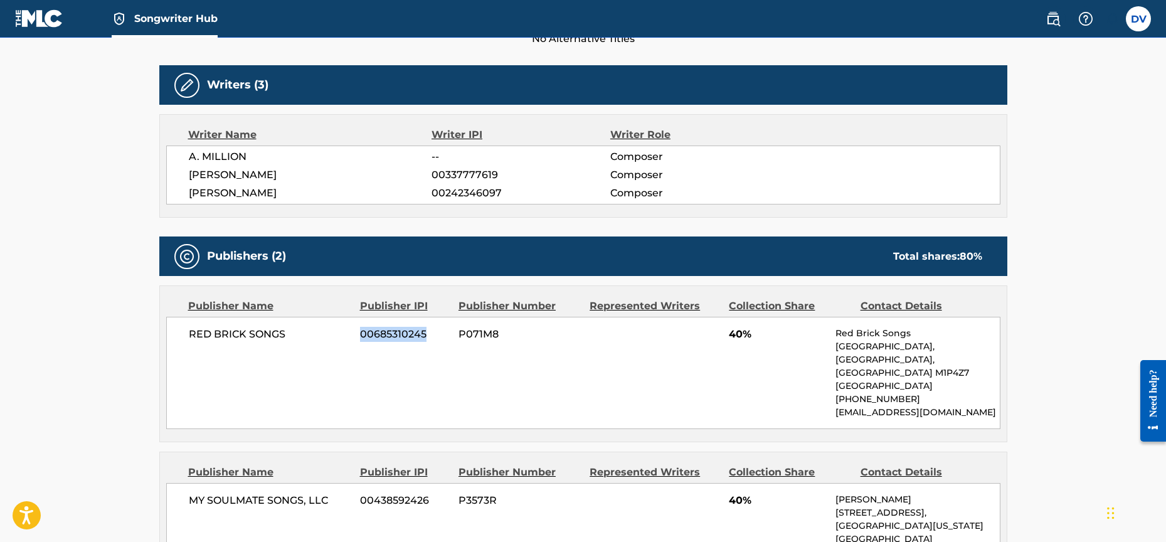
copy span "00685310245"
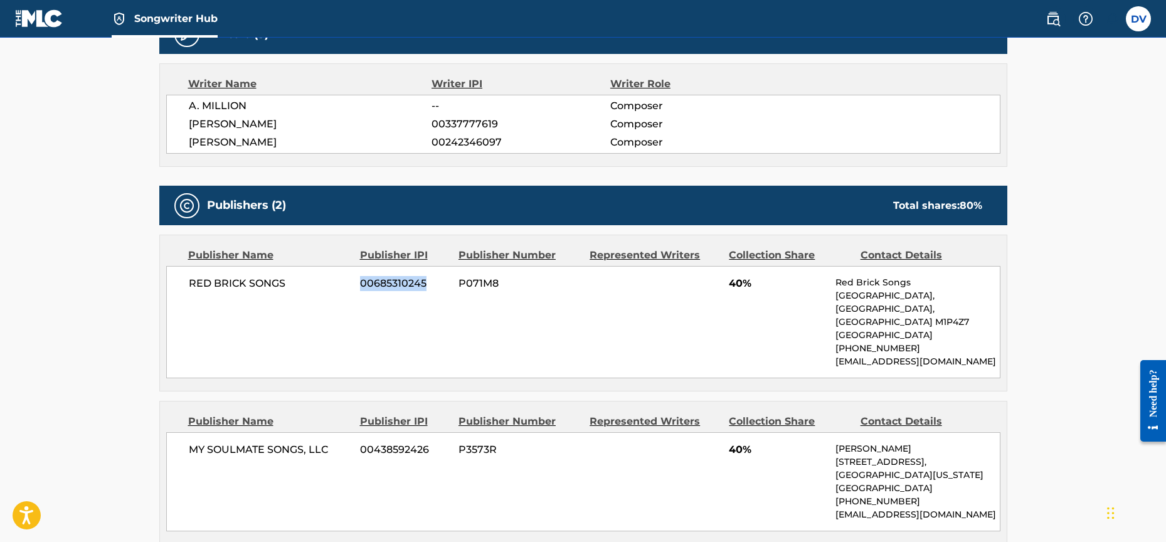
scroll to position [446, 0]
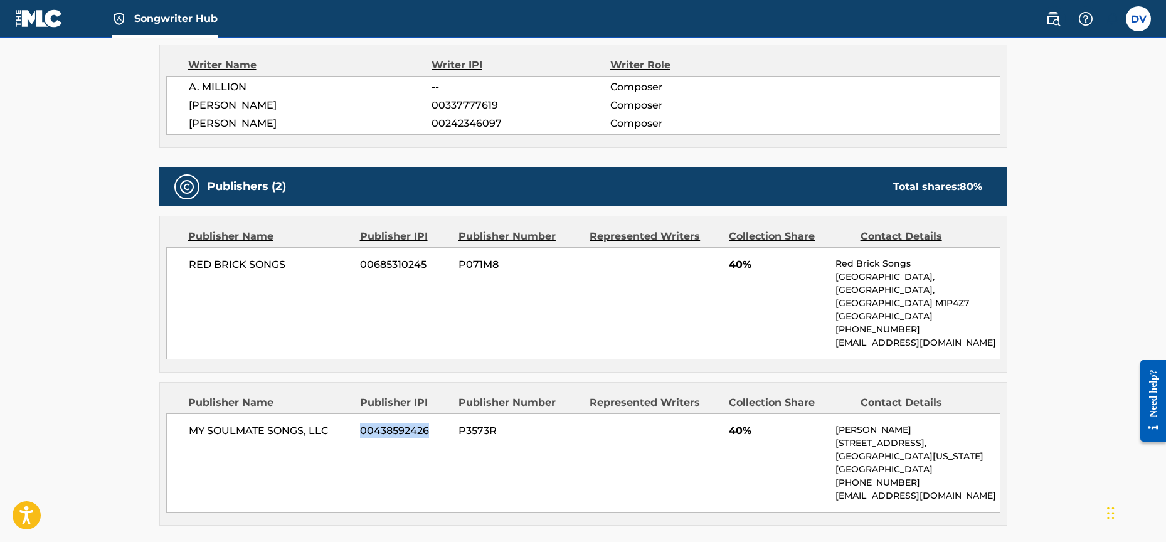
drag, startPoint x: 429, startPoint y: 429, endPoint x: 363, endPoint y: 429, distance: 66.5
click at [363, 429] on span "00438592426" at bounding box center [404, 430] width 89 height 15
copy span "00438592426"
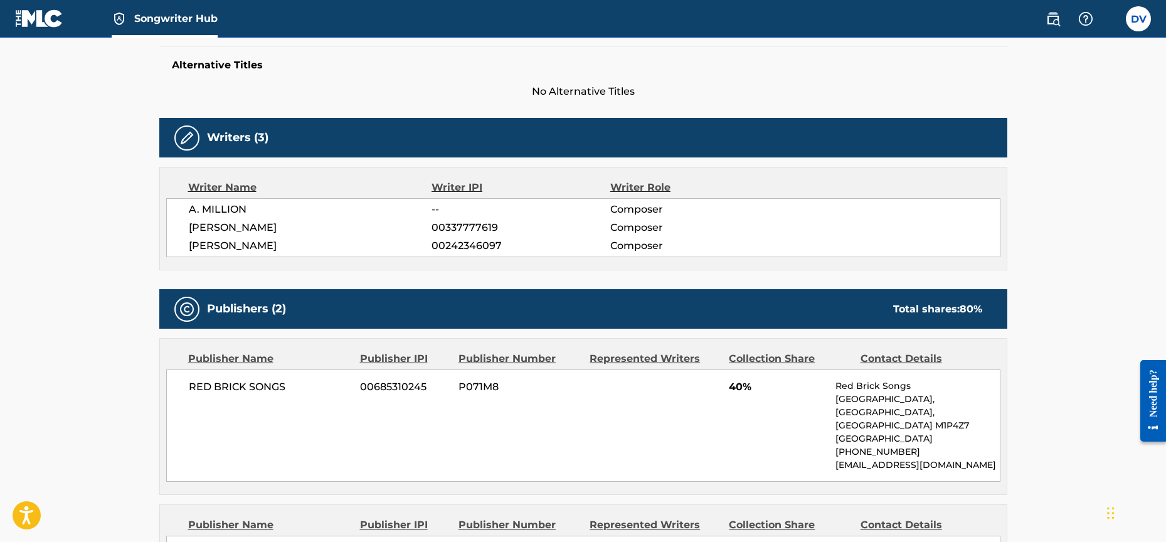
scroll to position [326, 0]
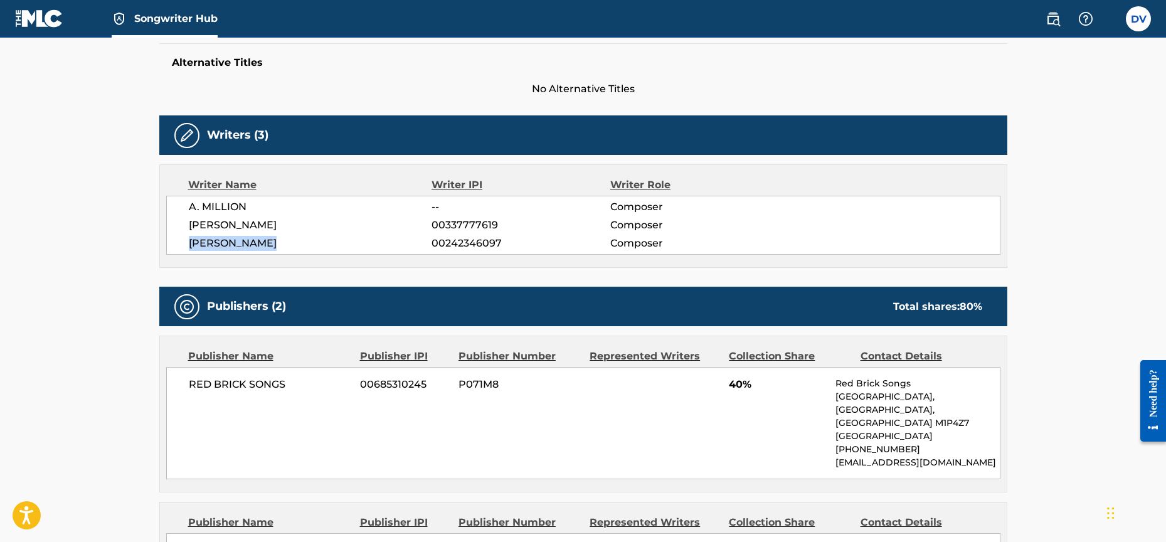
drag, startPoint x: 212, startPoint y: 244, endPoint x: 273, endPoint y: 245, distance: 61.5
click at [273, 245] on div "A. MILLION -- Composer [PERSON_NAME] 00337777619 Composer [PERSON_NAME] 0024234…" at bounding box center [583, 225] width 834 height 59
copy span "[PERSON_NAME]"
drag, startPoint x: 192, startPoint y: 225, endPoint x: 314, endPoint y: 220, distance: 121.8
click at [314, 220] on span "[PERSON_NAME]" at bounding box center [310, 225] width 243 height 15
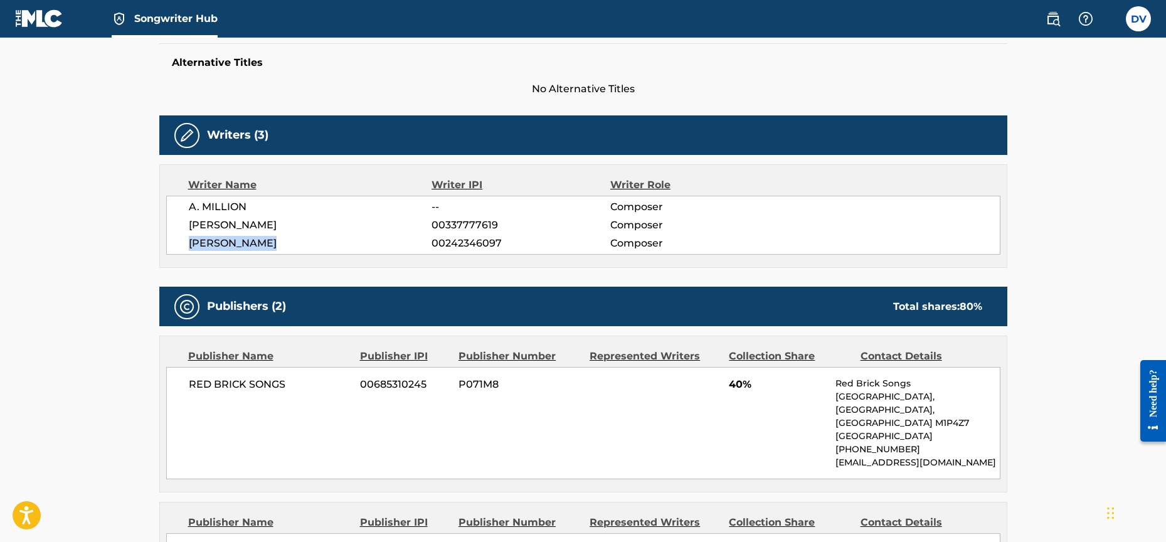
copy span "[PERSON_NAME]"
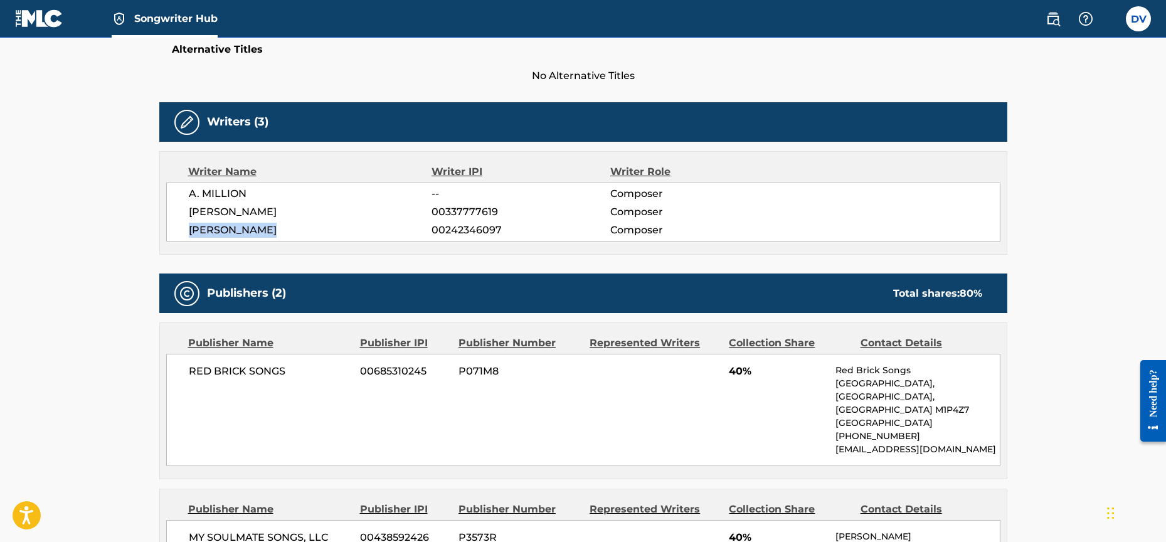
scroll to position [342, 0]
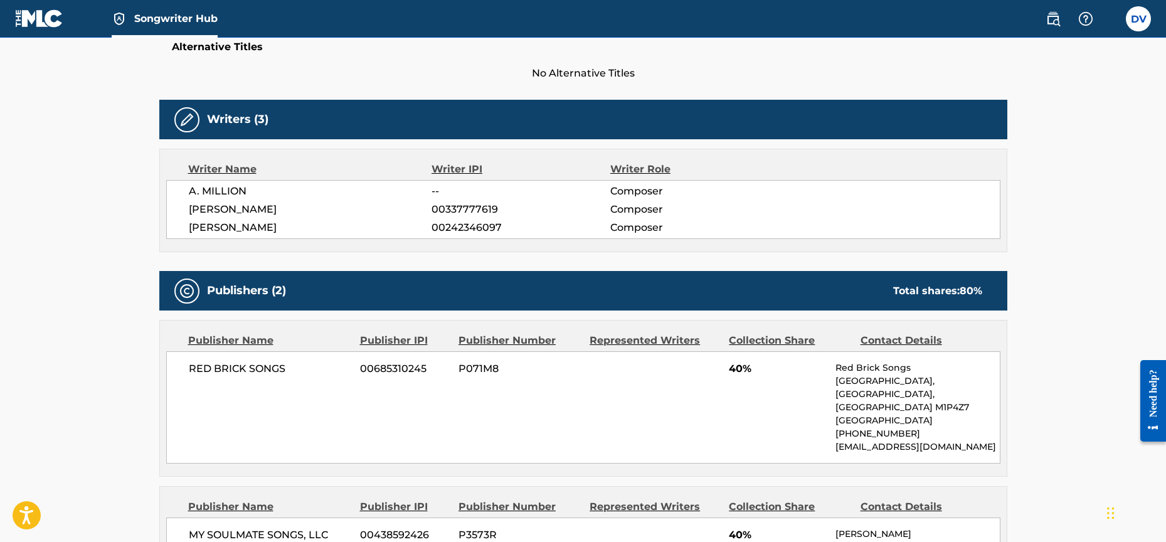
click at [771, 233] on span "Composer" at bounding box center [691, 227] width 162 height 15
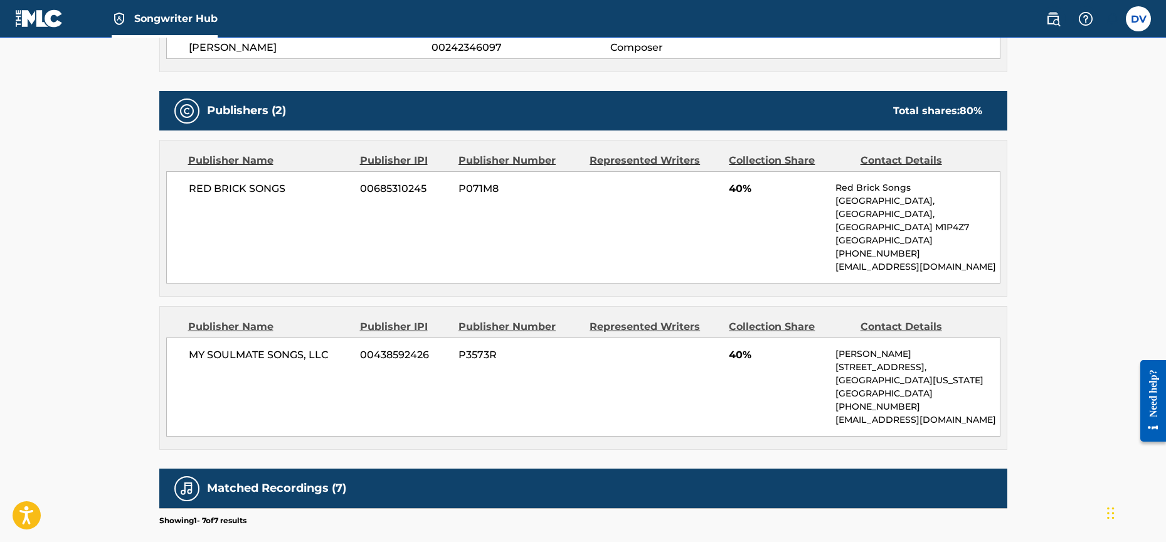
scroll to position [0, 0]
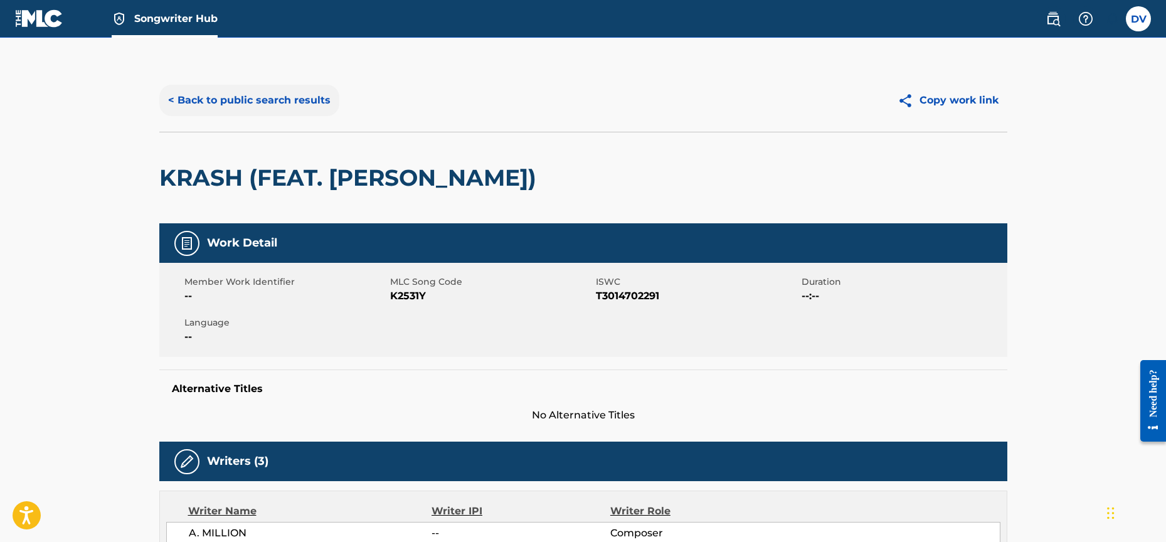
click at [246, 108] on button "< Back to public search results" at bounding box center [249, 100] width 180 height 31
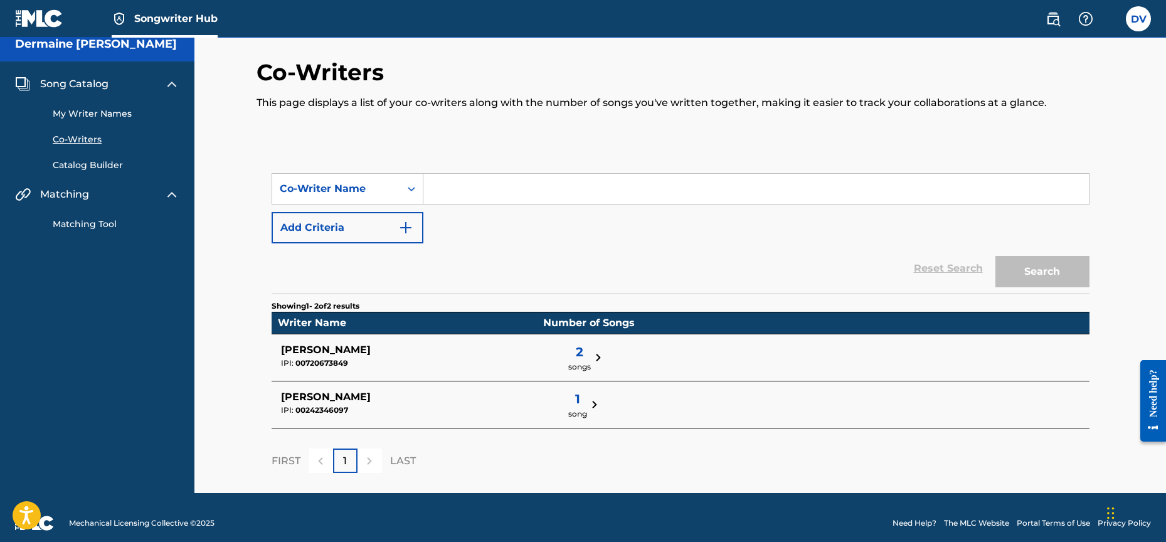
scroll to position [16, 0]
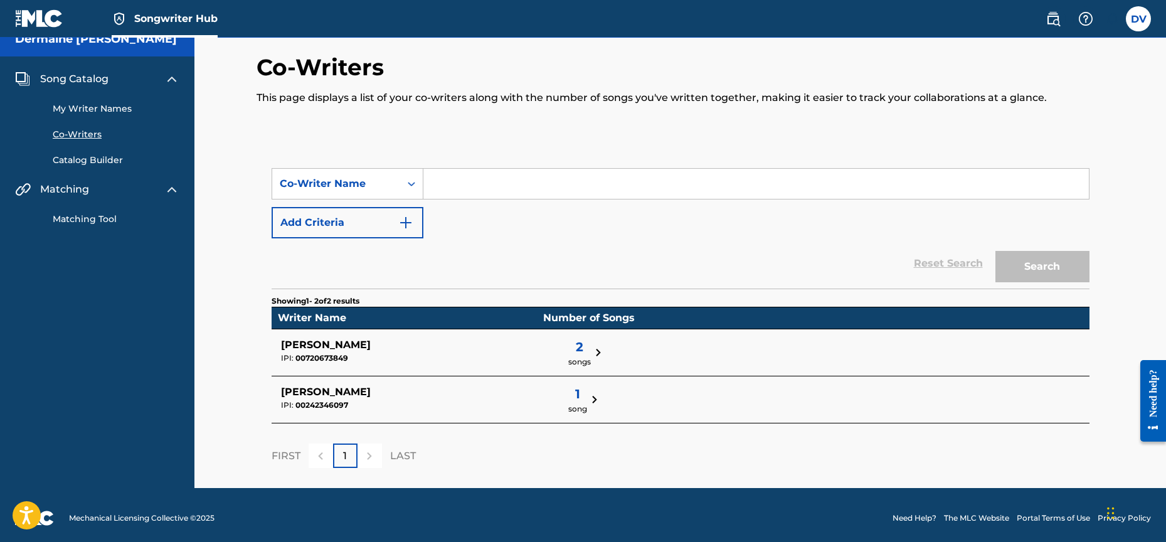
click at [105, 105] on link "My Writer Names" at bounding box center [116, 108] width 127 height 13
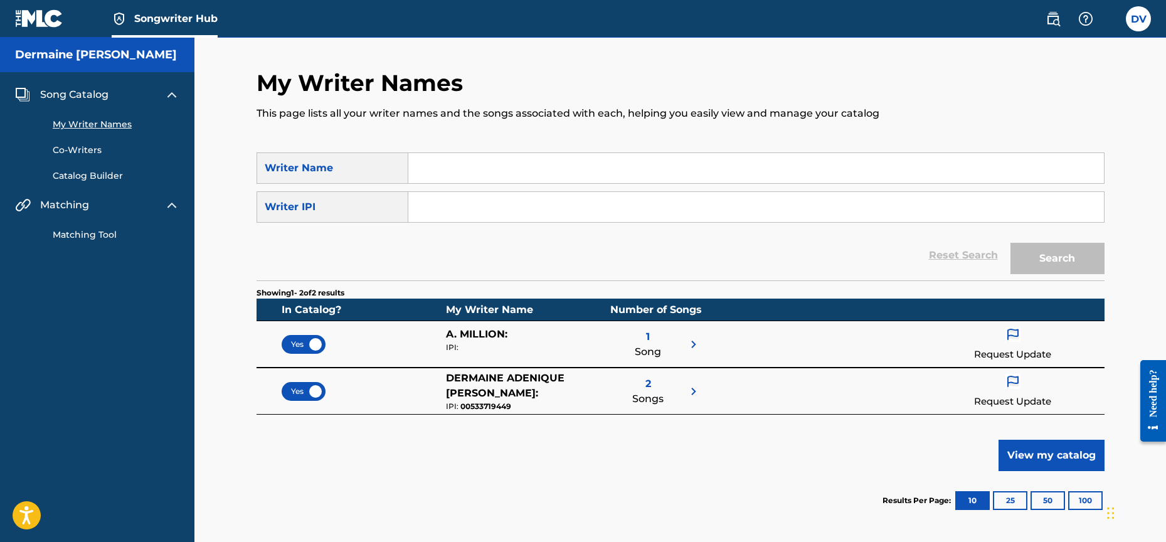
click at [1007, 347] on p "Request Update" at bounding box center [1012, 354] width 77 height 14
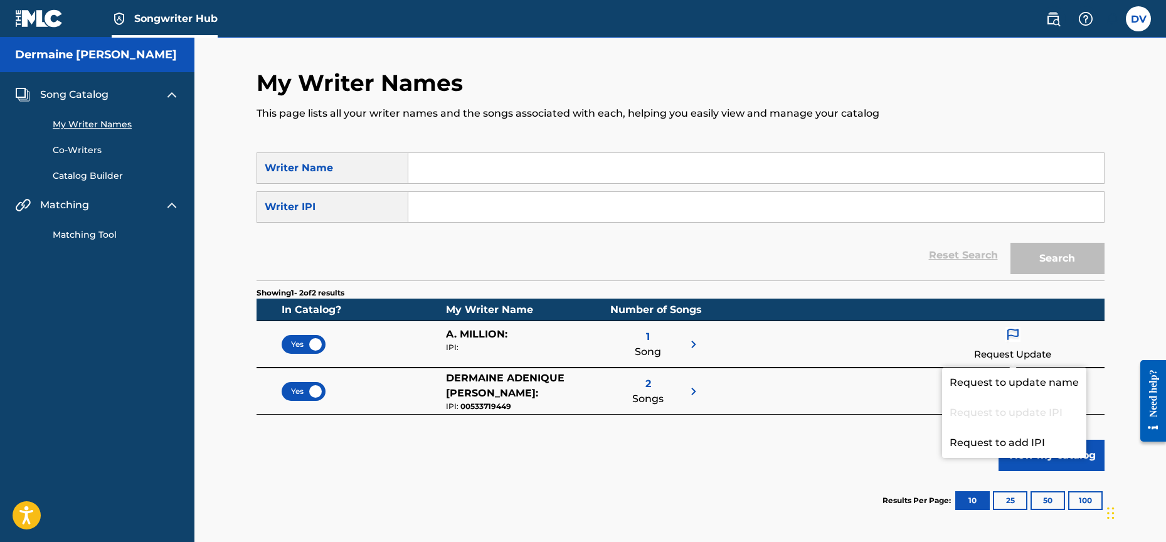
click at [514, 154] on div "Search Form" at bounding box center [756, 167] width 696 height 31
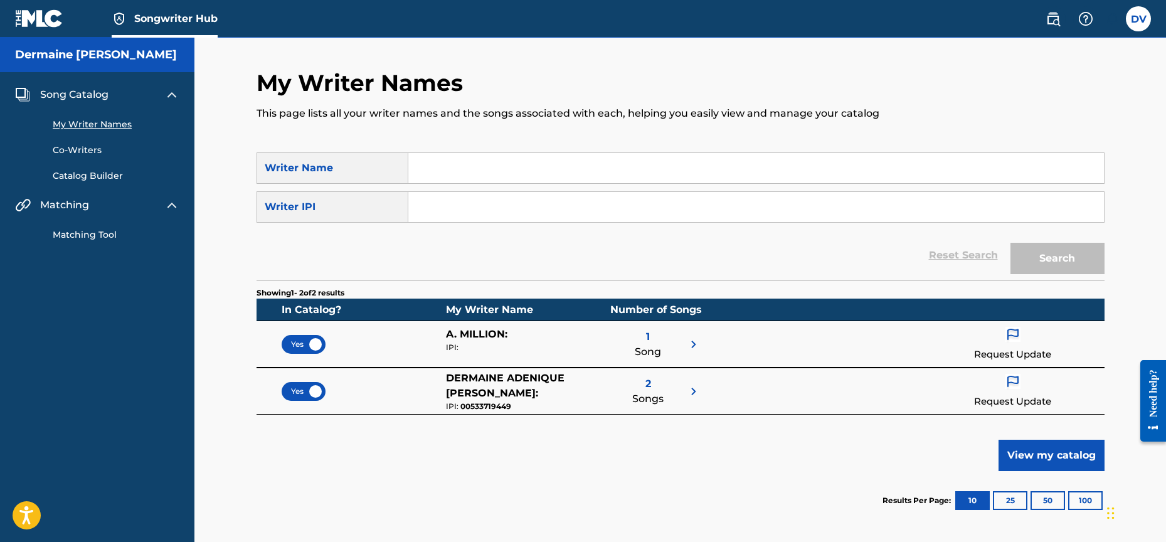
click at [507, 166] on input "Search Form" at bounding box center [756, 168] width 696 height 30
type input "A MILLION"
click at [1057, 258] on button "Search" at bounding box center [1057, 258] width 94 height 31
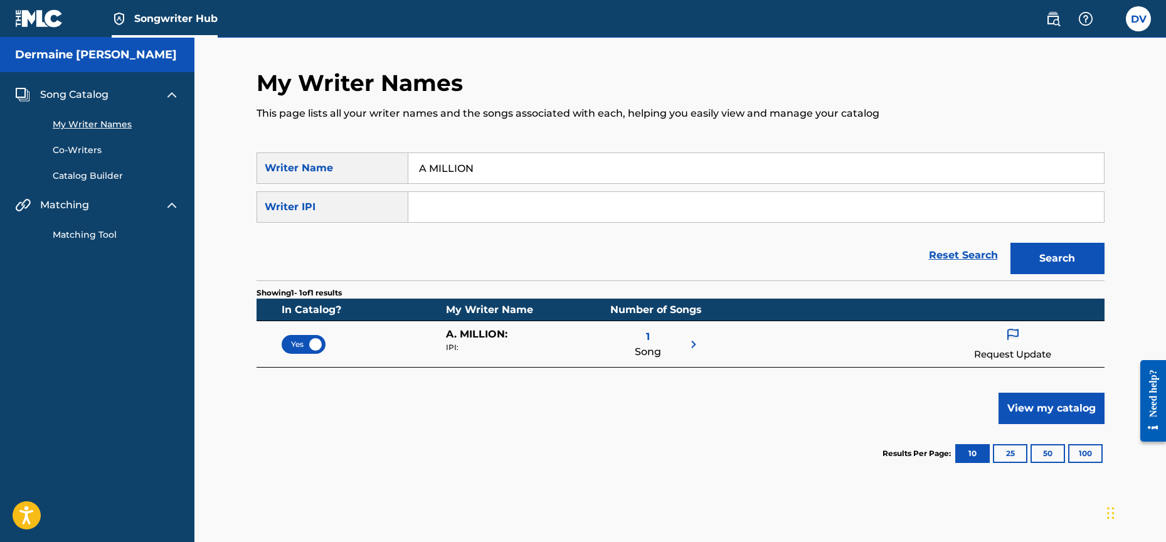
click at [110, 179] on link "Catalog Builder" at bounding box center [116, 175] width 127 height 13
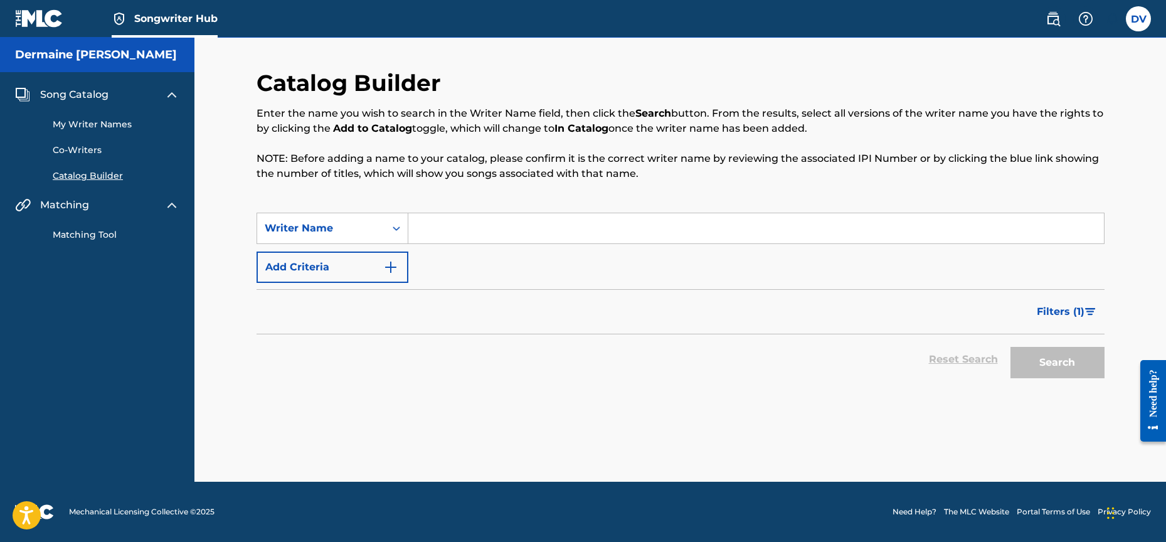
click at [508, 236] on input "Search Form" at bounding box center [756, 228] width 696 height 30
click at [1057, 363] on button "Search" at bounding box center [1057, 362] width 94 height 31
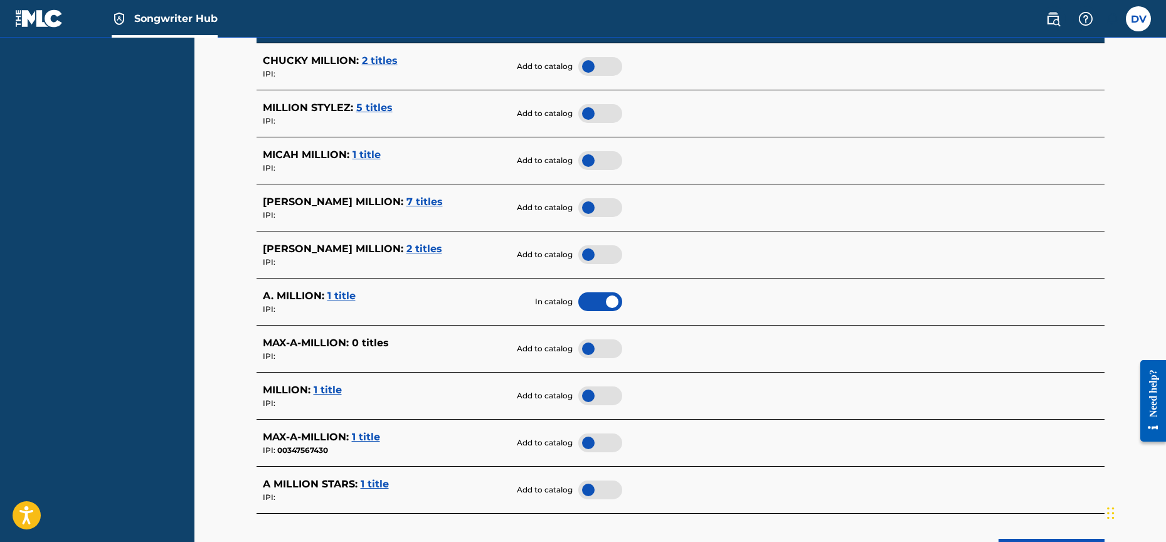
scroll to position [592, 0]
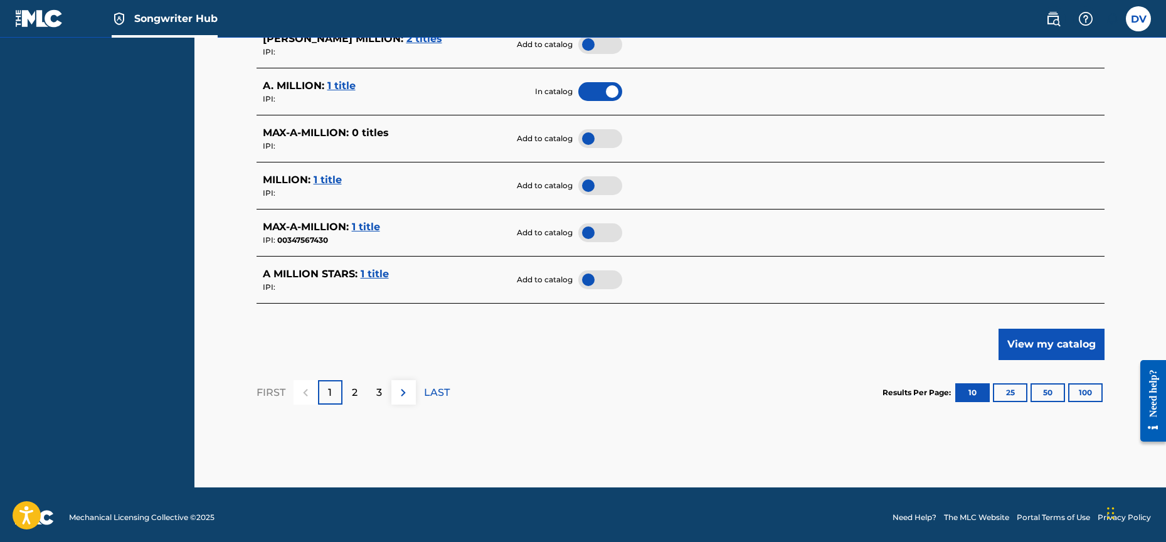
click at [317, 174] on span "1 title" at bounding box center [328, 180] width 28 height 12
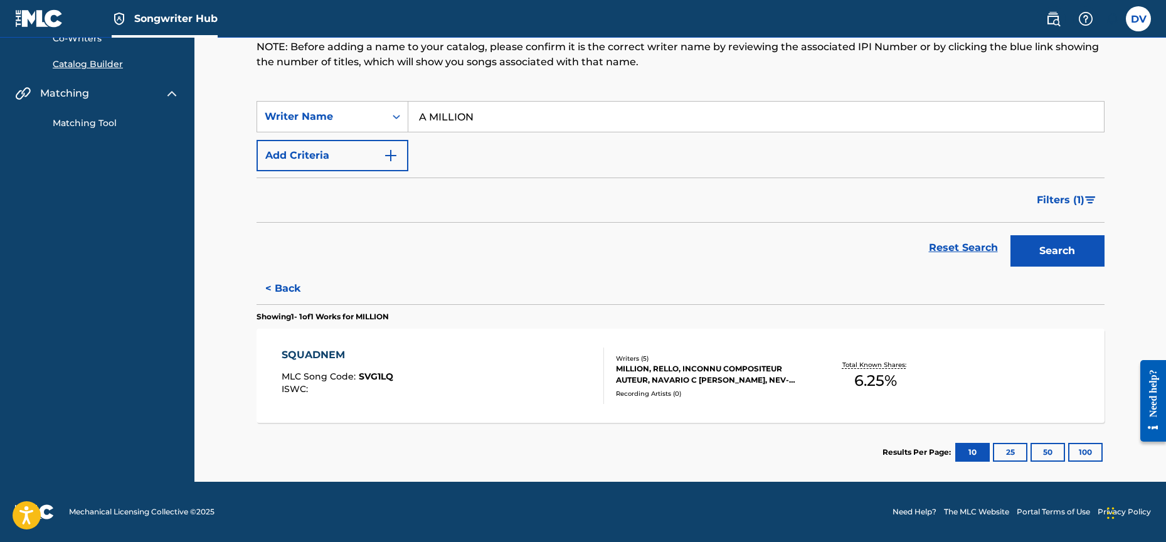
scroll to position [109, 0]
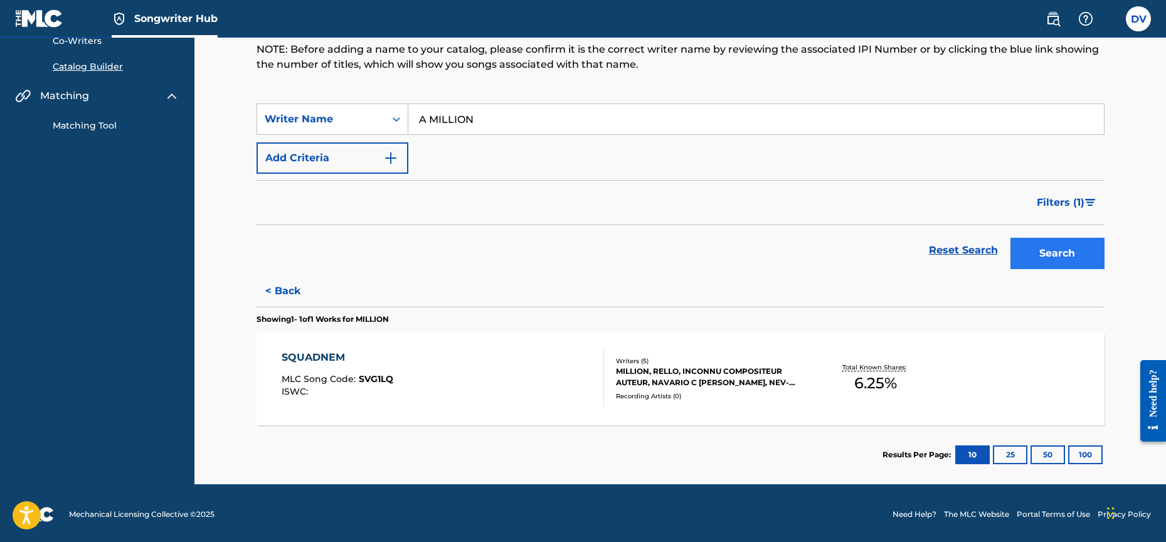
click at [1082, 257] on button "Search" at bounding box center [1057, 253] width 94 height 31
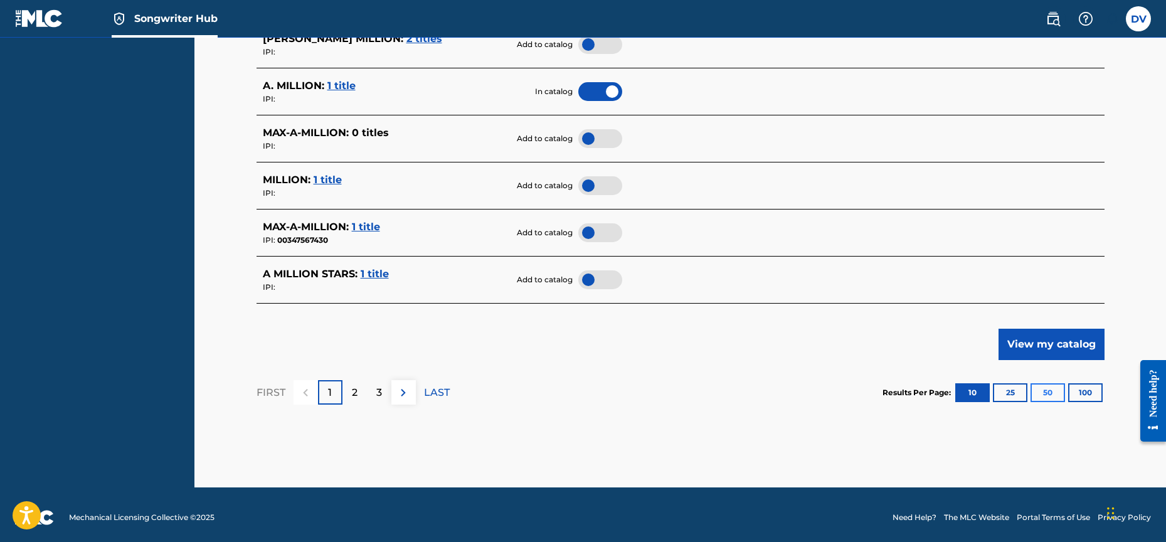
scroll to position [591, 0]
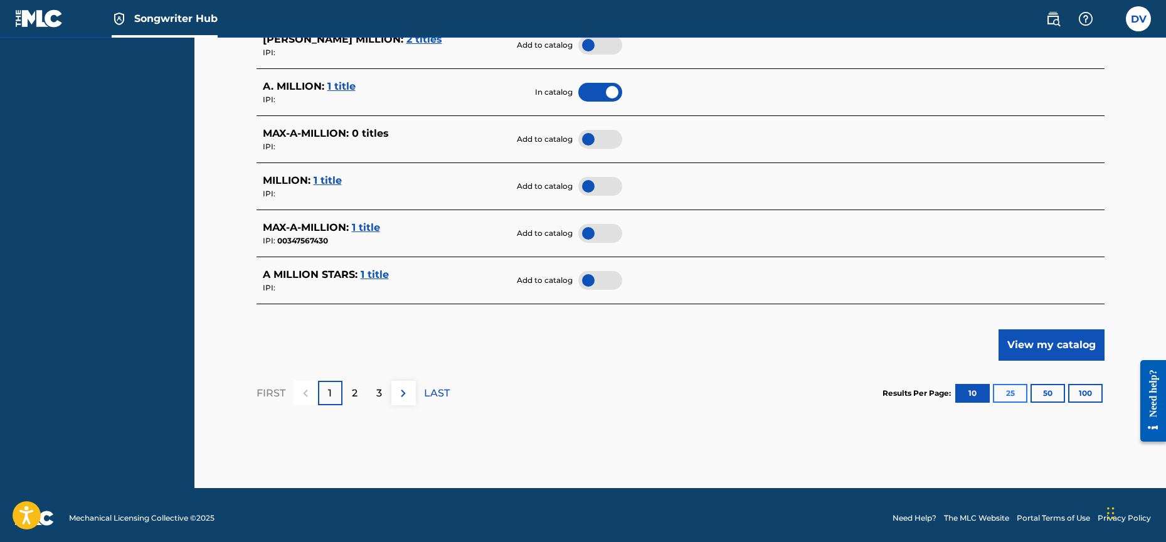
click at [1016, 386] on button "25" at bounding box center [1010, 393] width 34 height 19
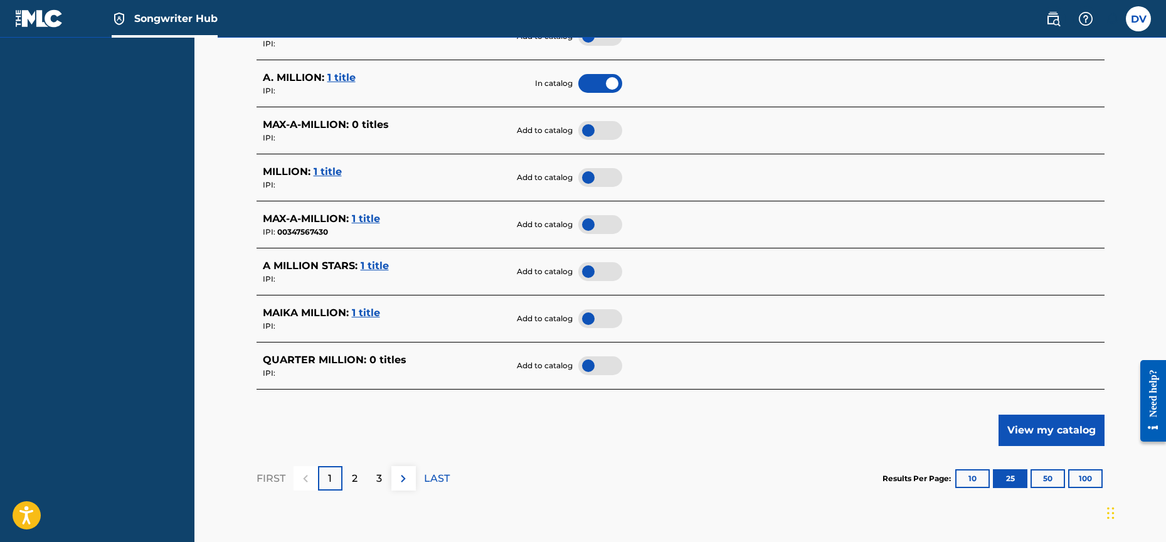
scroll to position [1242, 0]
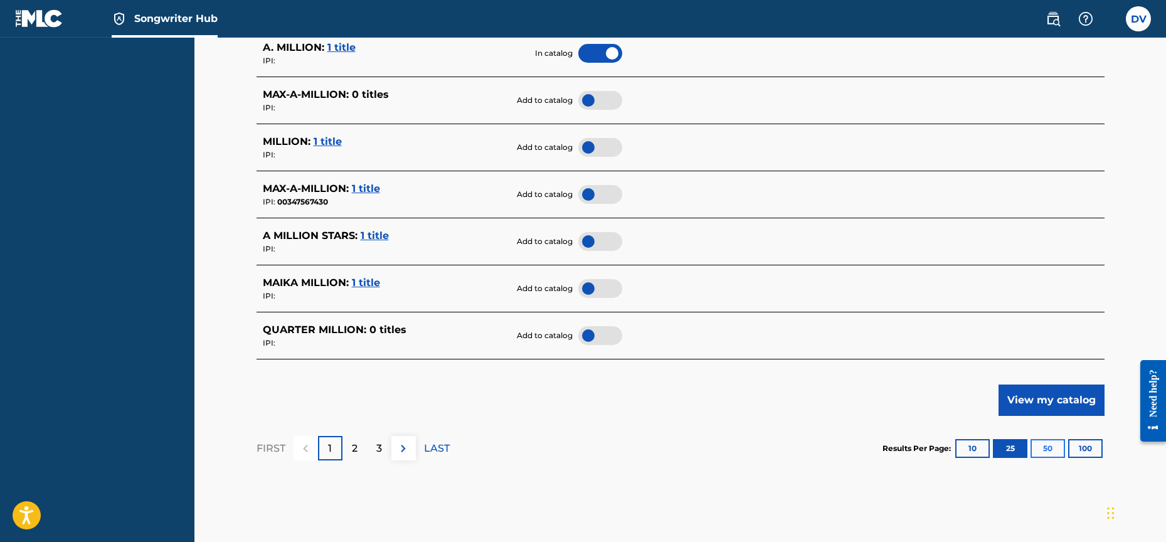
click at [1049, 445] on button "50" at bounding box center [1048, 448] width 34 height 19
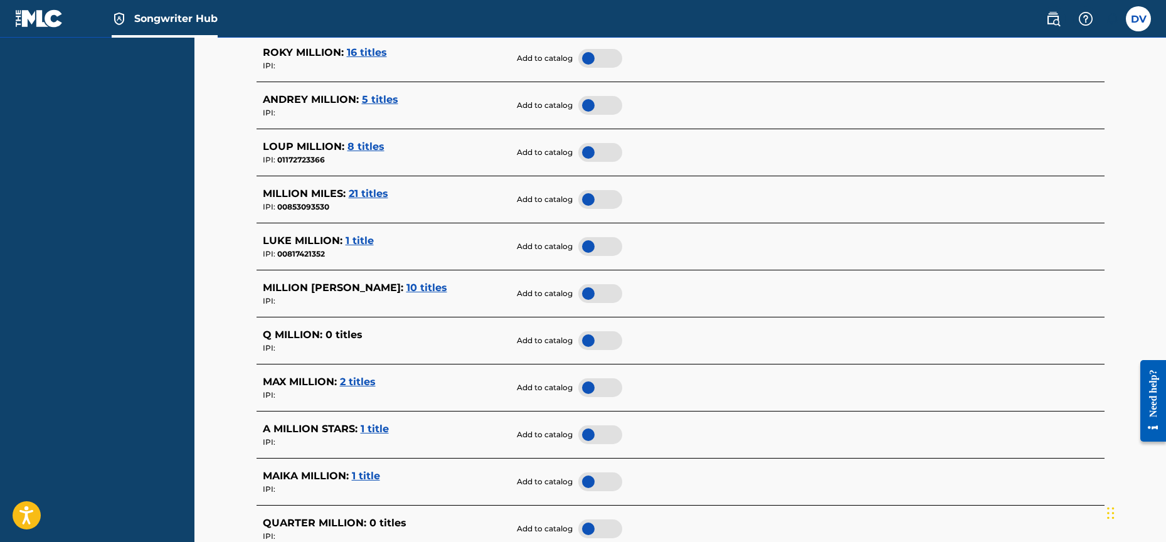
scroll to position [2387, 0]
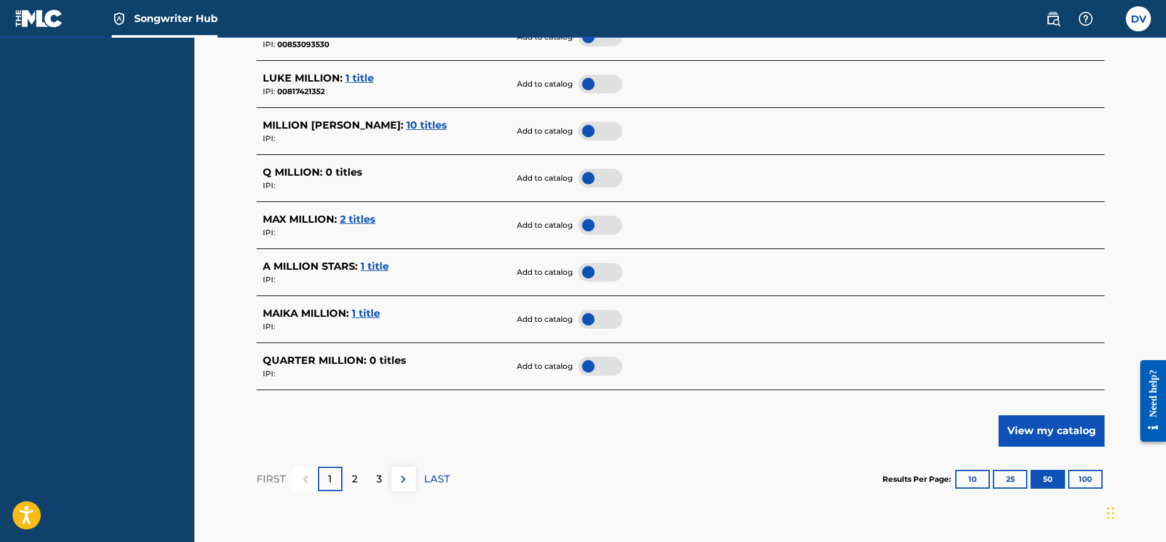
click at [358, 467] on div "2" at bounding box center [354, 479] width 24 height 24
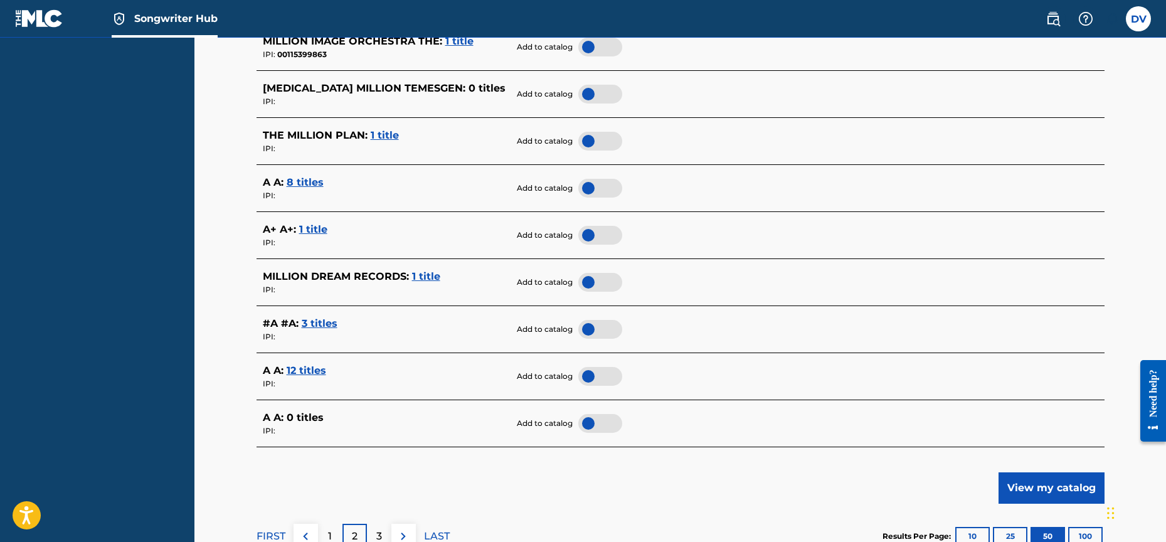
scroll to position [2474, 0]
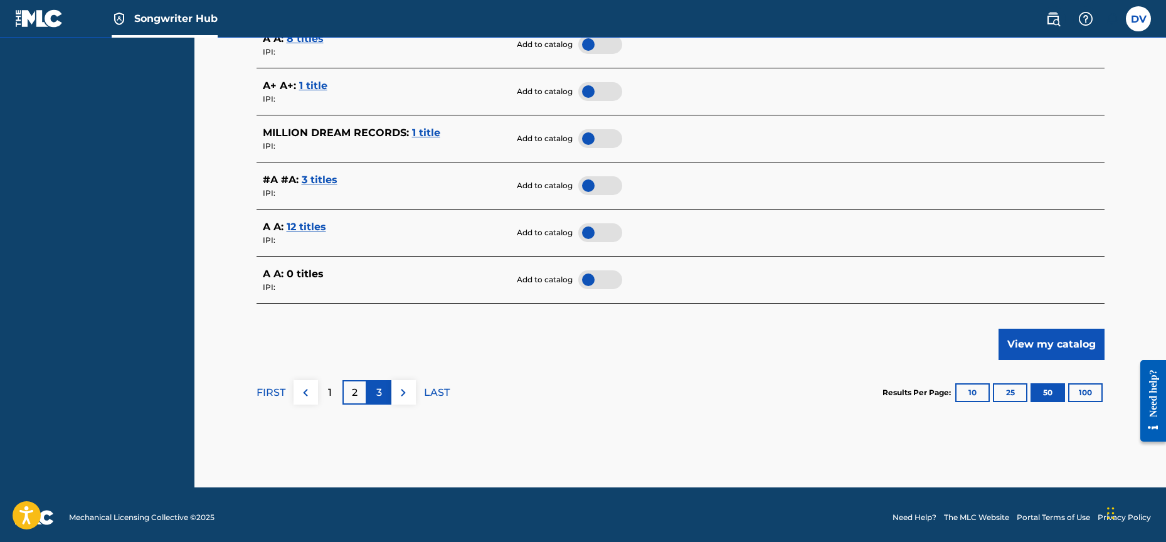
click at [376, 386] on p "3" at bounding box center [379, 392] width 6 height 15
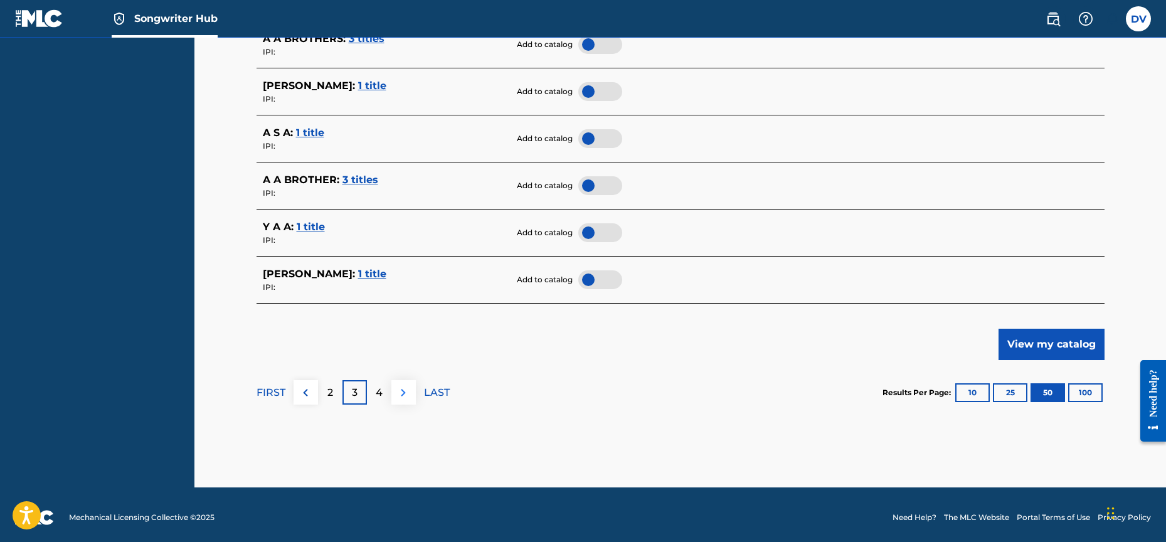
scroll to position [2473, 0]
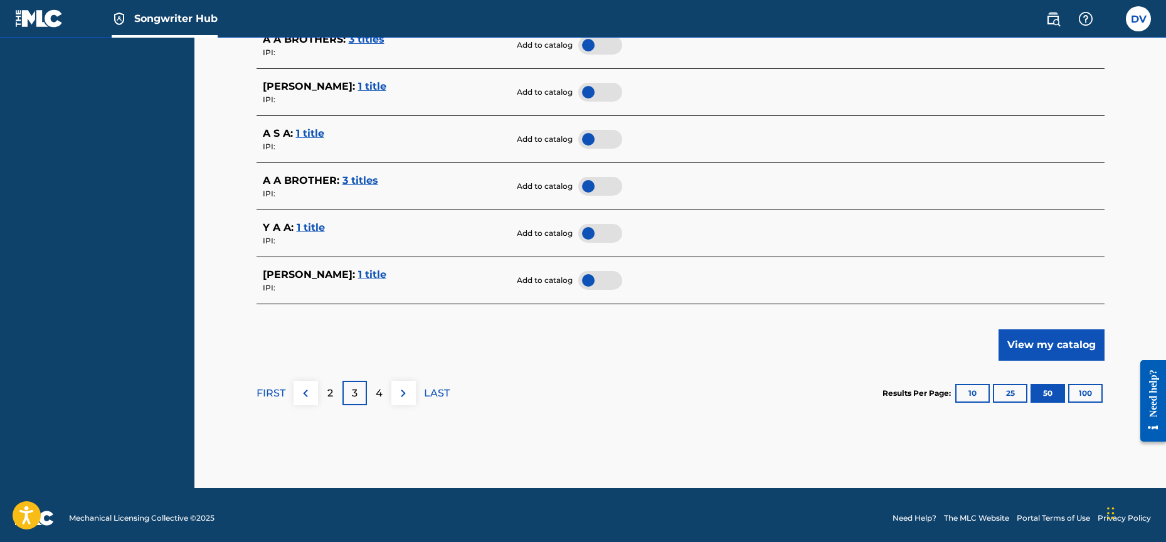
click at [380, 386] on p "4" at bounding box center [379, 393] width 7 height 15
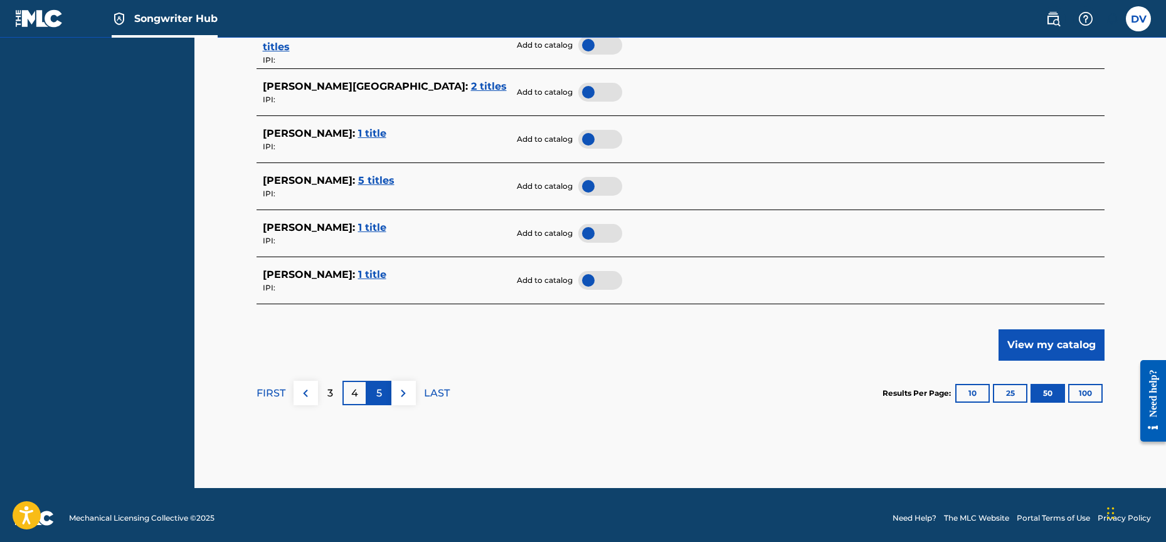
click at [380, 386] on p "5" at bounding box center [379, 393] width 6 height 15
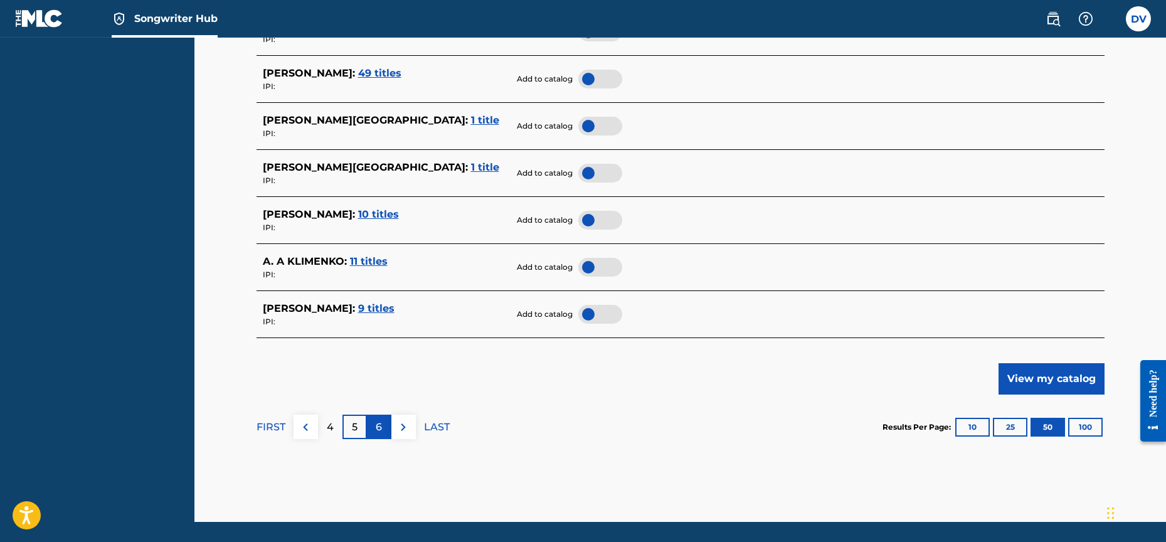
scroll to position [2442, 0]
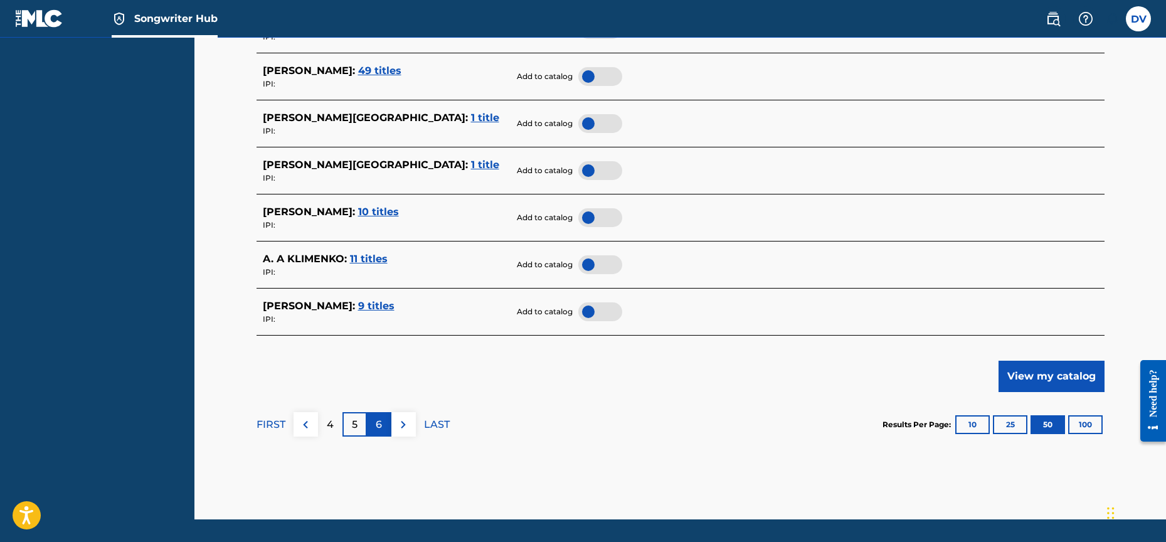
click at [381, 418] on p "6" at bounding box center [379, 424] width 6 height 15
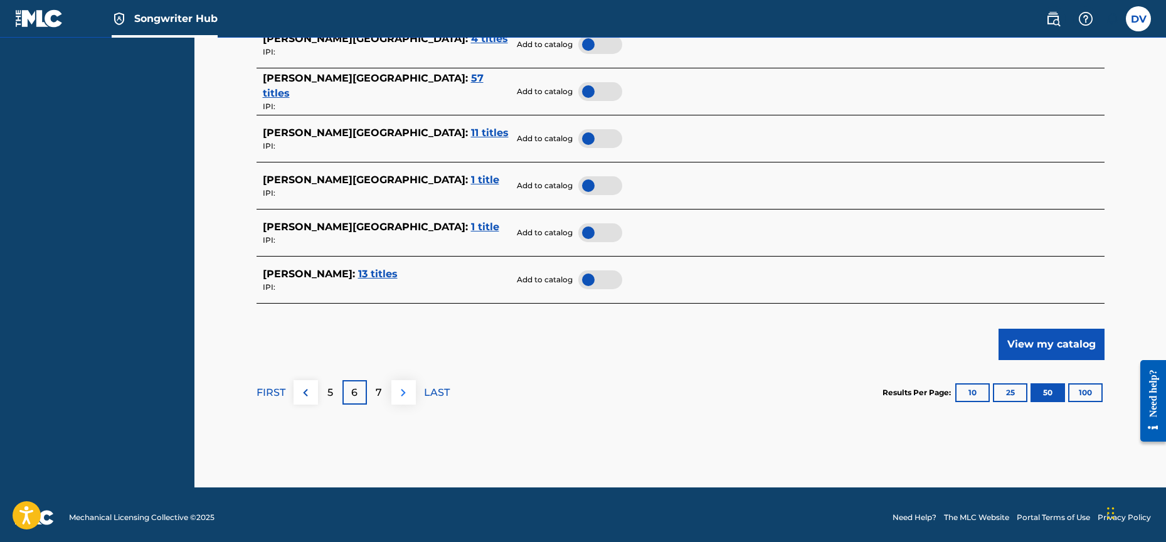
scroll to position [2473, 0]
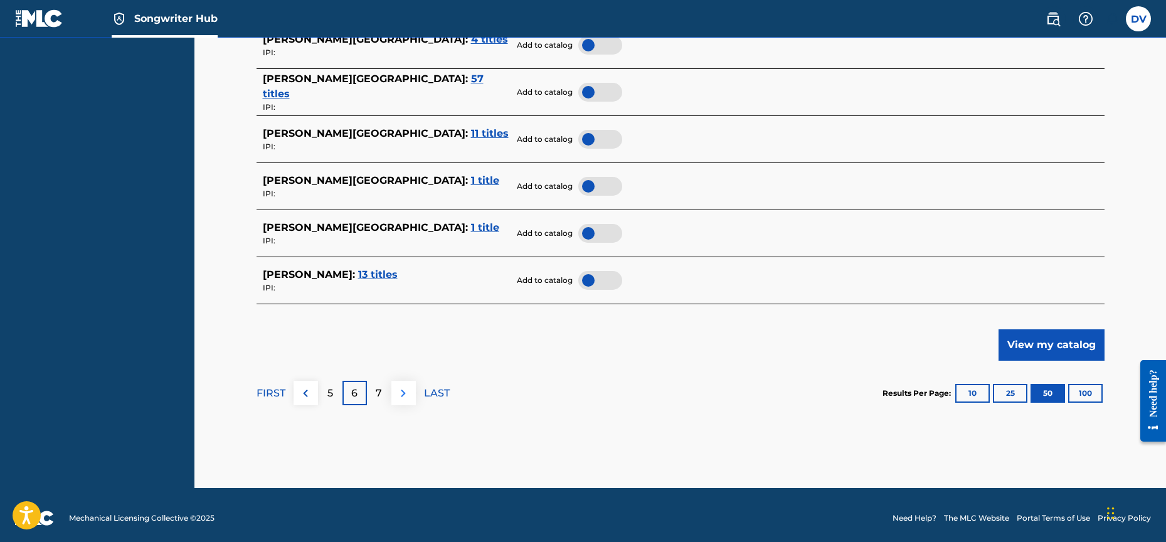
click at [401, 386] on img at bounding box center [403, 393] width 15 height 15
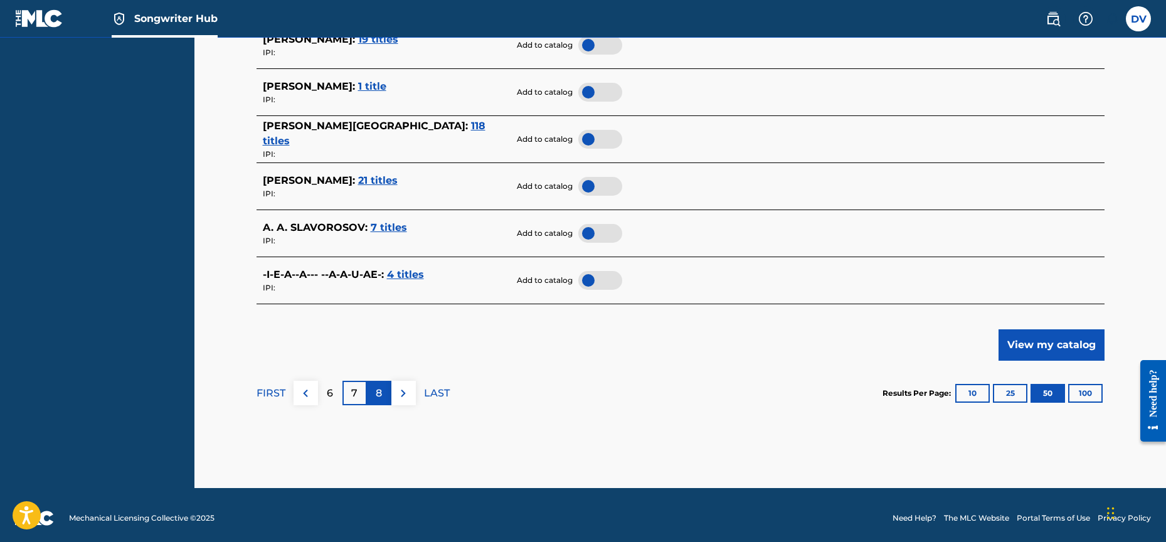
click at [382, 386] on p "8" at bounding box center [379, 393] width 6 height 15
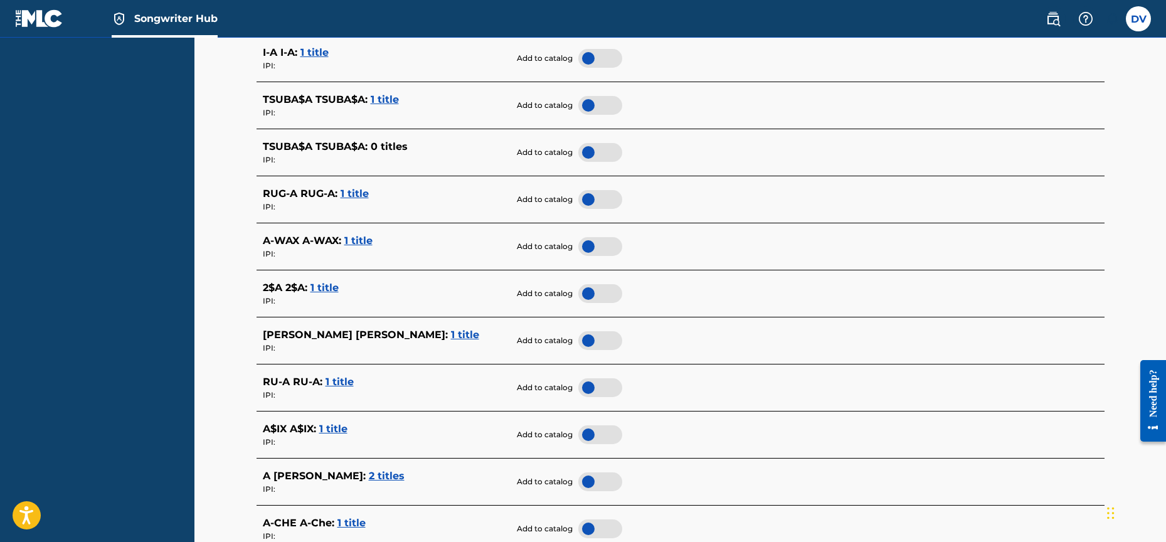
scroll to position [0, 0]
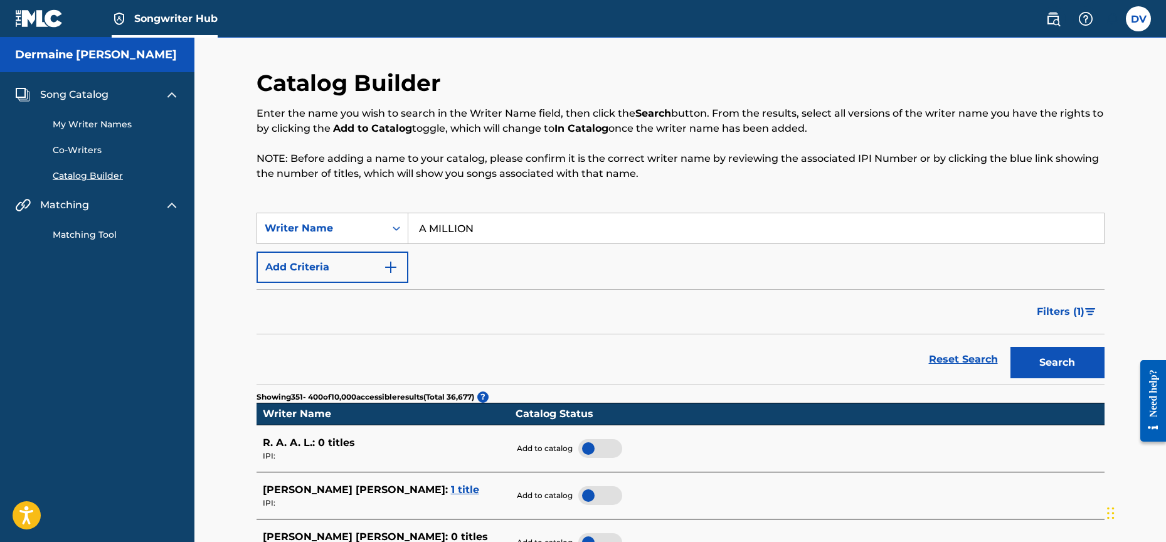
drag, startPoint x: 421, startPoint y: 228, endPoint x: 492, endPoint y: 232, distance: 71.0
click at [489, 228] on input "A MILLION" at bounding box center [756, 228] width 696 height 30
type input "40 CAL"
click at [1057, 363] on button "Search" at bounding box center [1057, 362] width 94 height 31
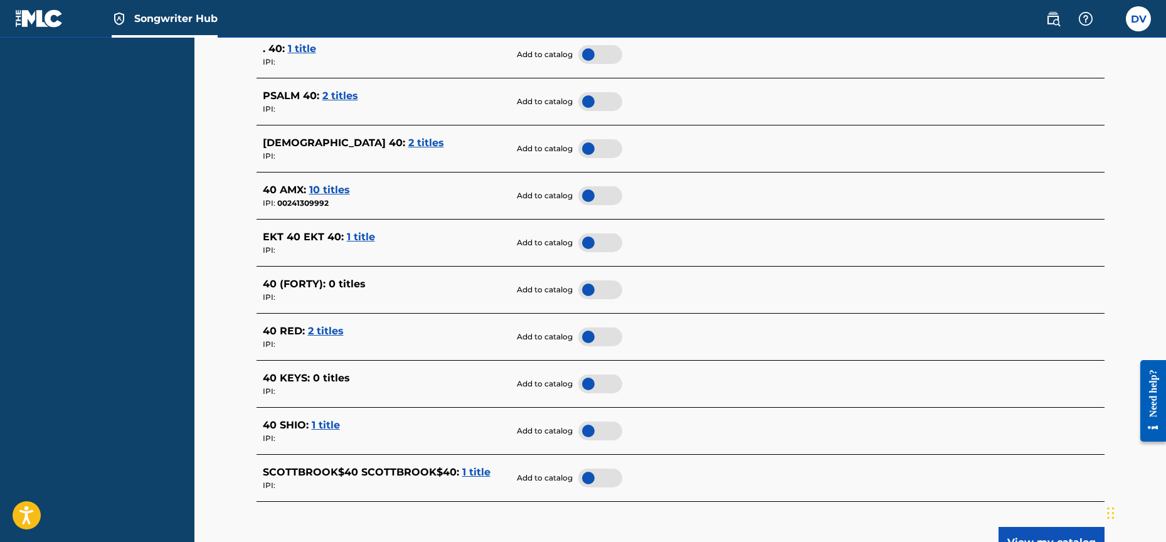
scroll to position [2474, 0]
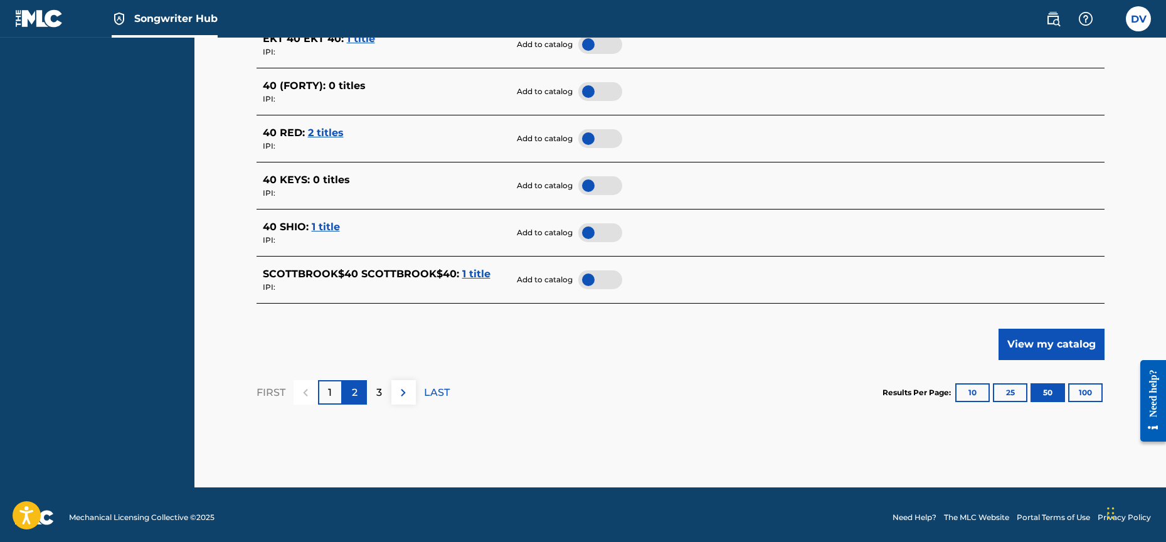
click at [363, 391] on div "2" at bounding box center [354, 392] width 24 height 24
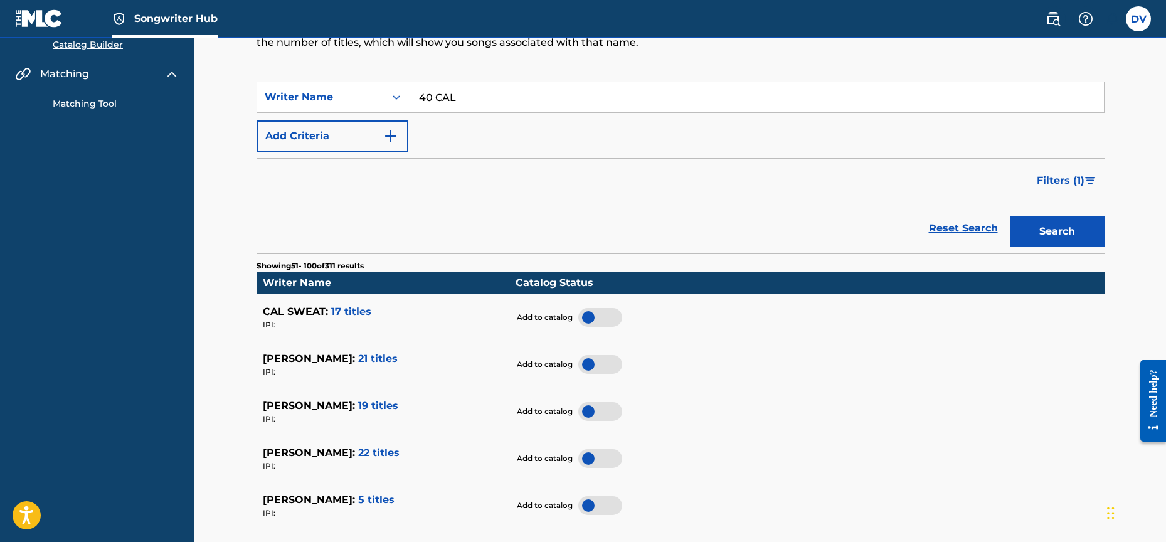
scroll to position [0, 0]
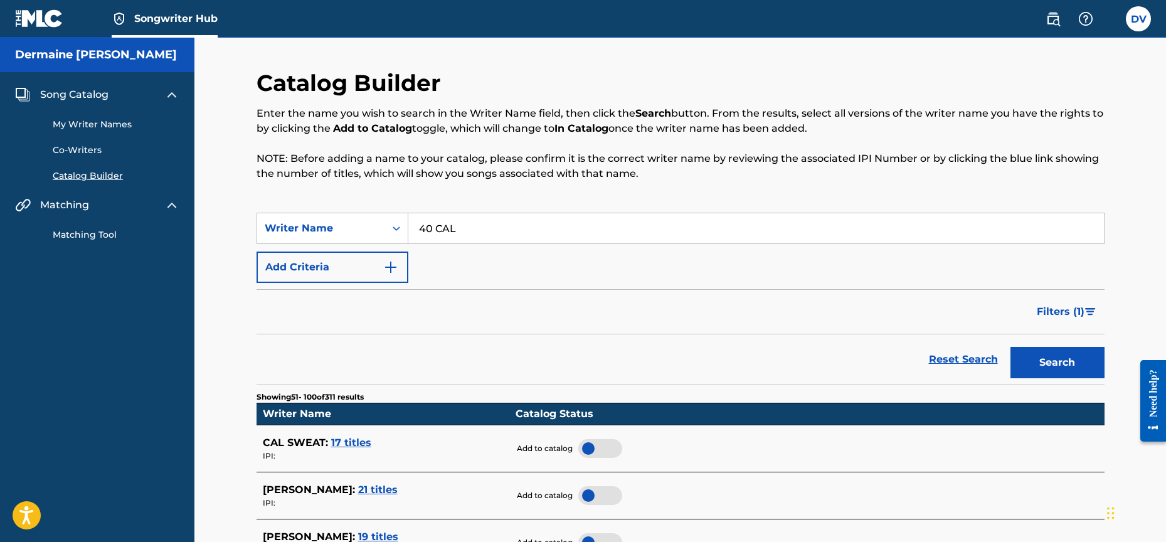
drag, startPoint x: 420, startPoint y: 230, endPoint x: 464, endPoint y: 226, distance: 44.6
click at [464, 226] on input "40 CAL" at bounding box center [756, 228] width 696 height 30
drag, startPoint x: 458, startPoint y: 230, endPoint x: 411, endPoint y: 233, distance: 47.8
click at [412, 233] on input "40 CAL" at bounding box center [756, 228] width 696 height 30
click at [428, 228] on input "Search Form" at bounding box center [756, 228] width 696 height 30
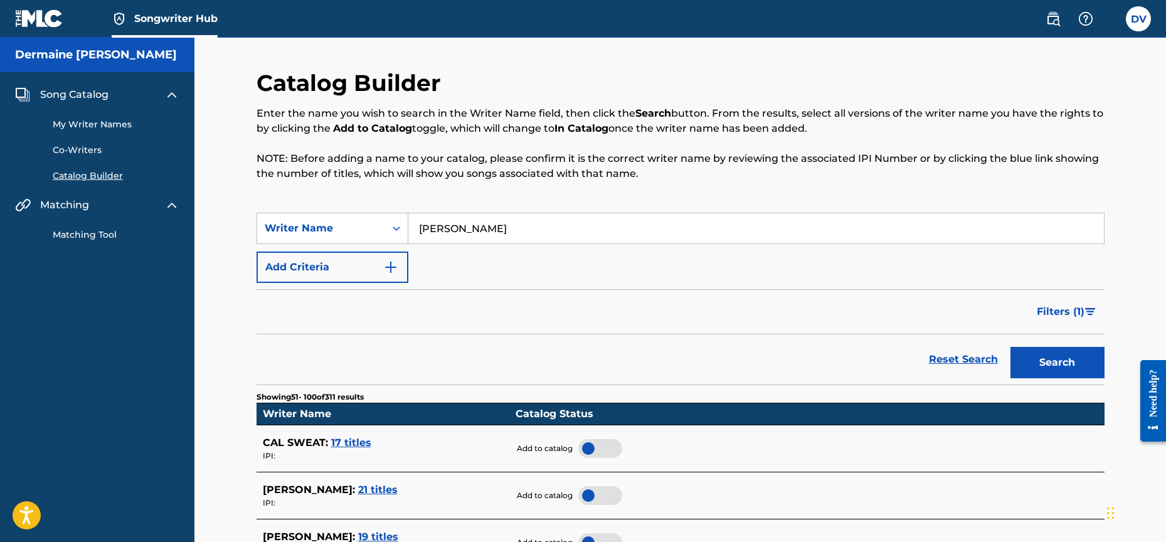
type input "[PERSON_NAME]"
click at [1057, 363] on button "Search" at bounding box center [1057, 362] width 94 height 31
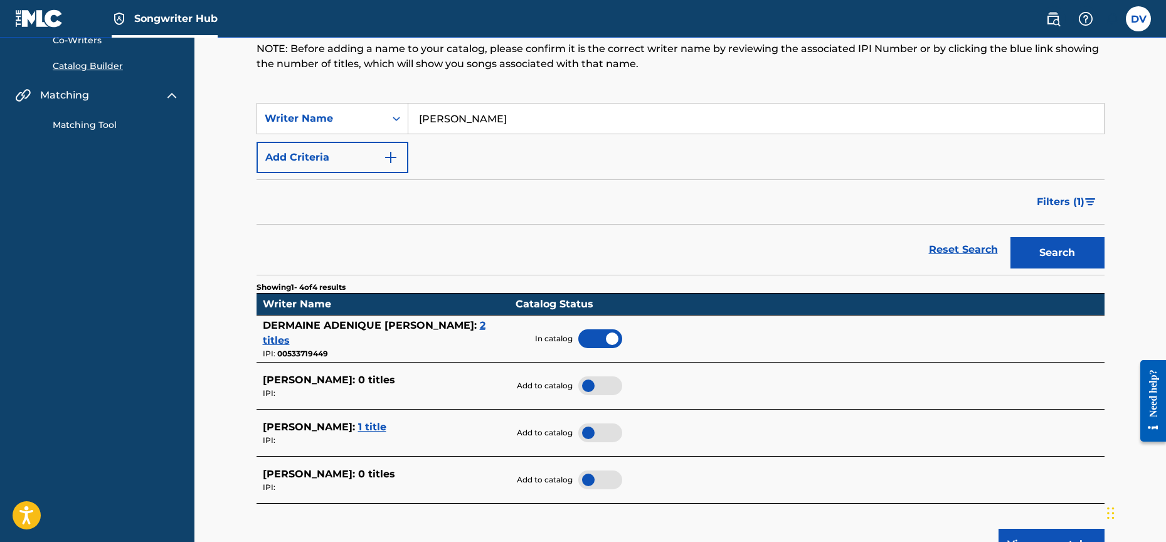
scroll to position [135, 0]
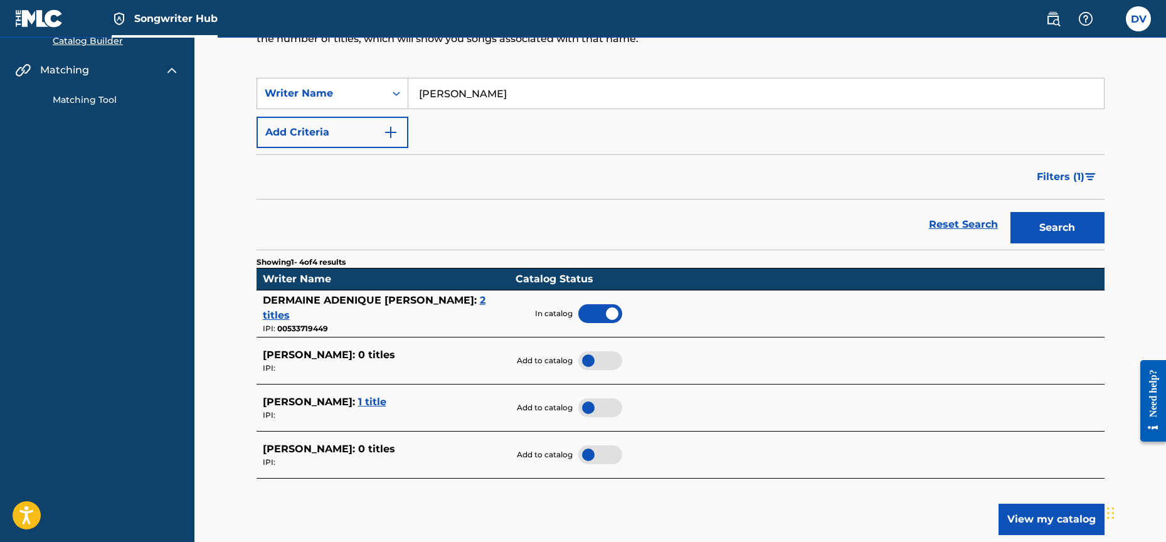
click at [456, 305] on span "2 titles" at bounding box center [374, 307] width 223 height 27
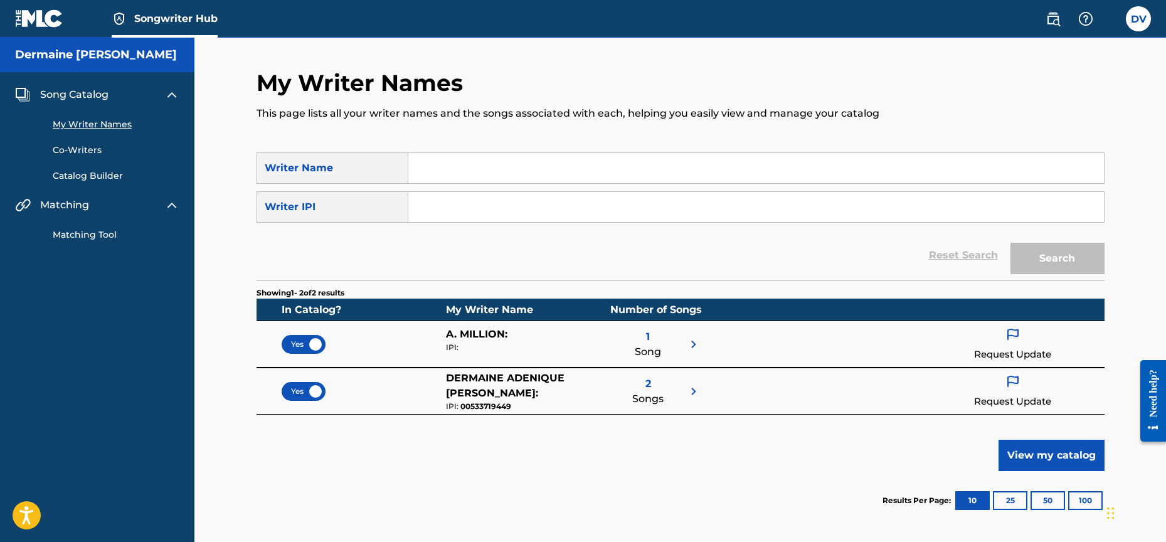
click at [458, 171] on input "Search Form" at bounding box center [756, 168] width 696 height 30
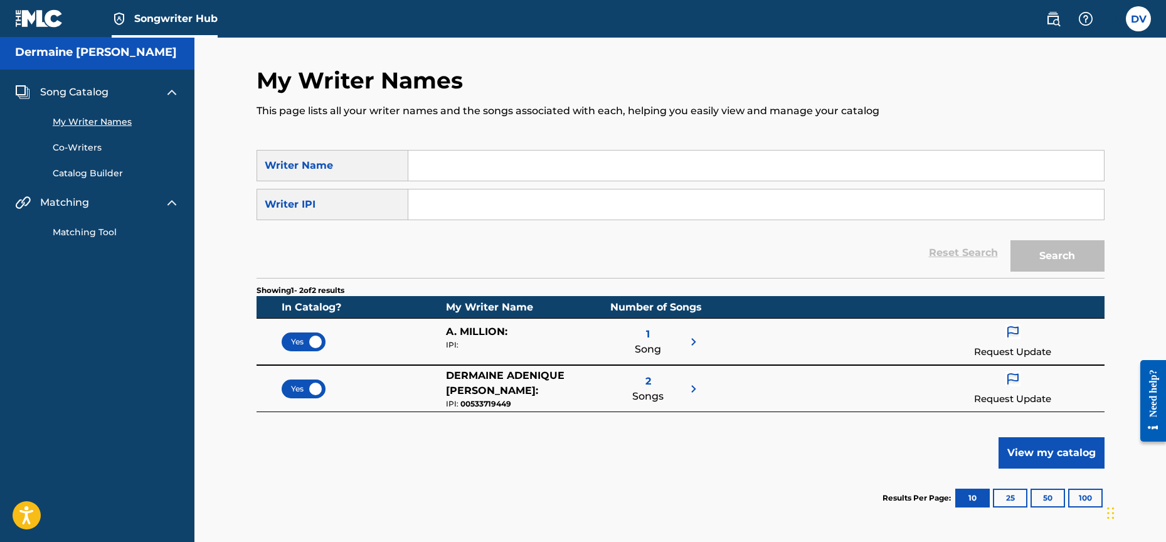
click at [644, 336] on div "1 Song" at bounding box center [648, 341] width 26 height 35
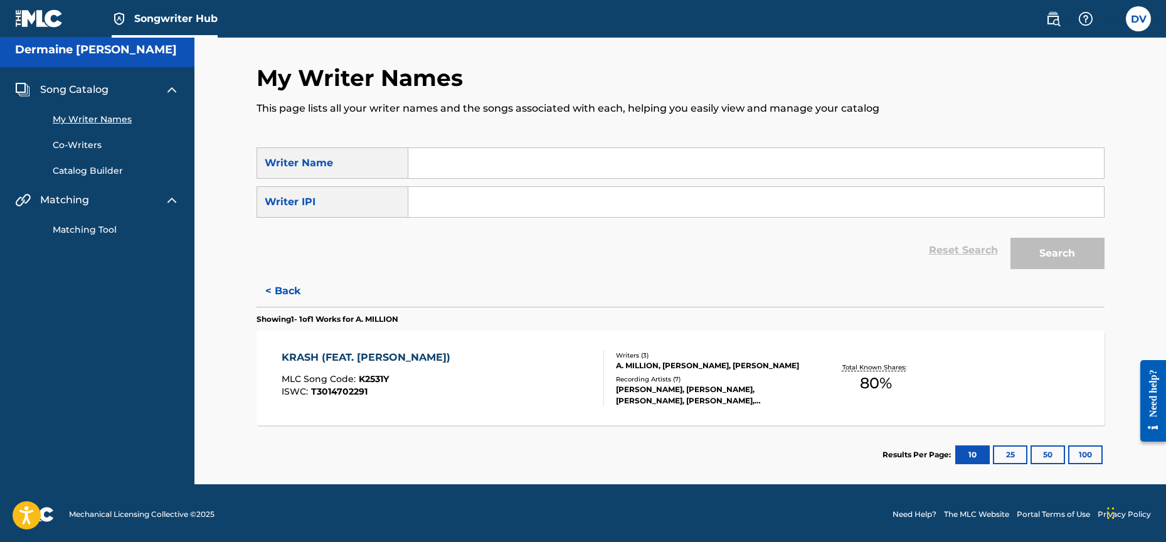
scroll to position [8, 0]
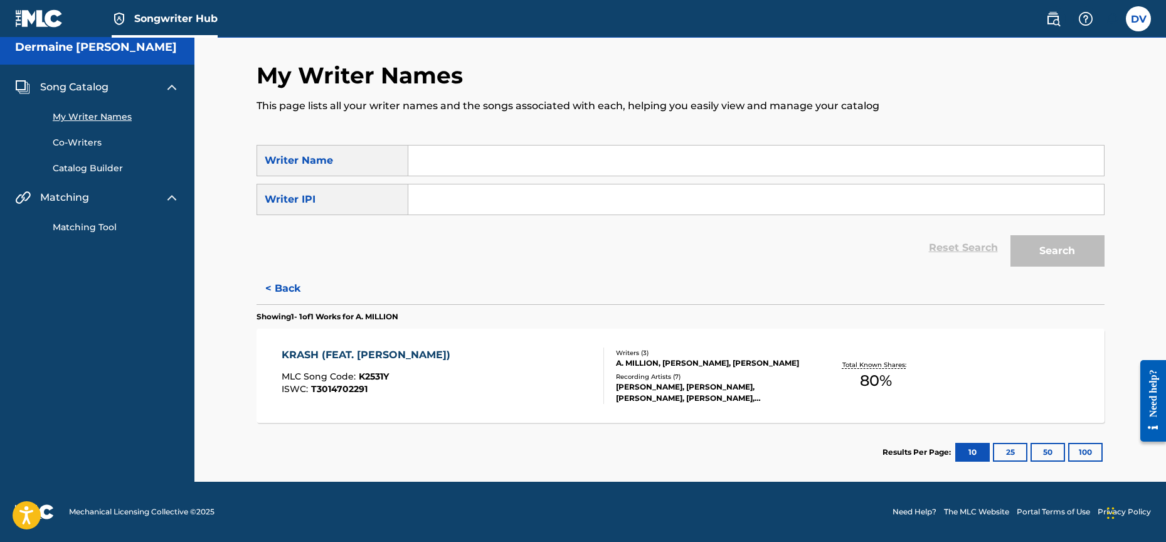
click at [592, 377] on div "KRASH (FEAT. [PERSON_NAME]) MLC Song Code : K2531Y ISWC : T3014702291" at bounding box center [443, 375] width 322 height 56
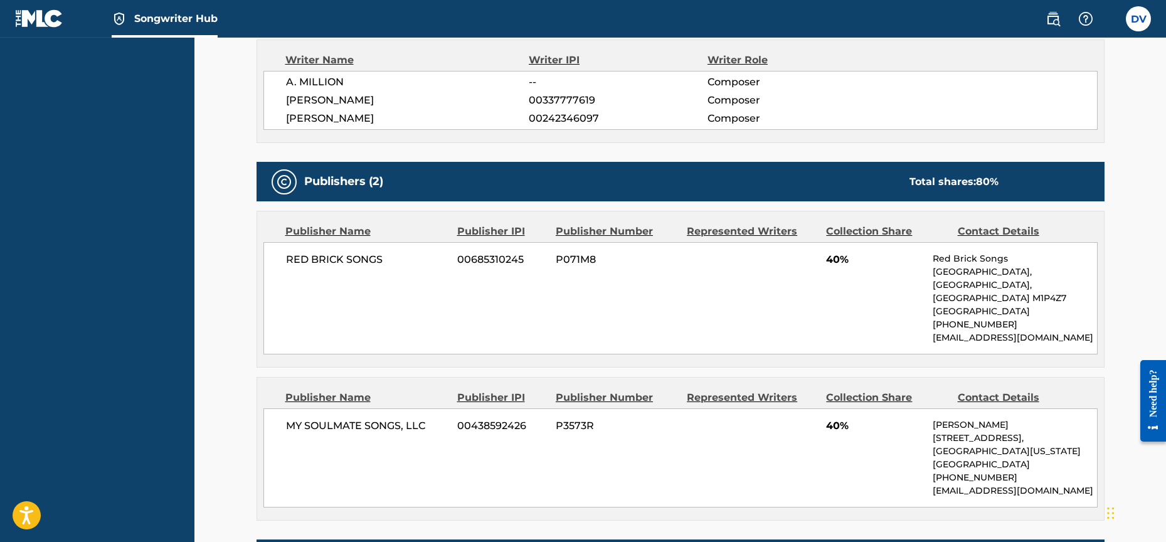
scroll to position [310, 0]
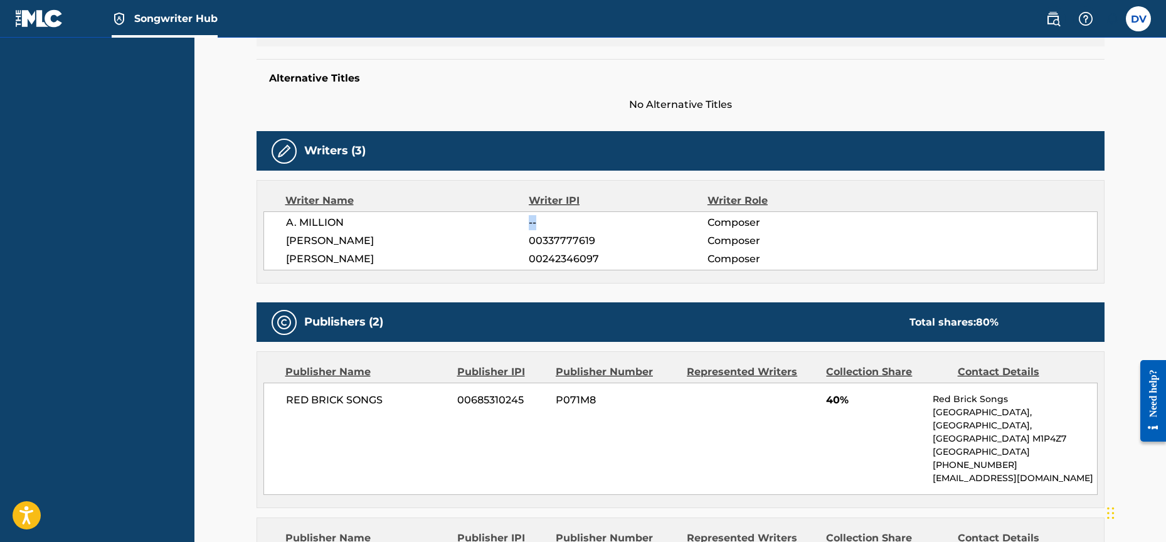
drag, startPoint x: 528, startPoint y: 220, endPoint x: 596, endPoint y: 229, distance: 68.9
click at [596, 228] on div "A. MILLION -- Composer" at bounding box center [691, 222] width 811 height 15
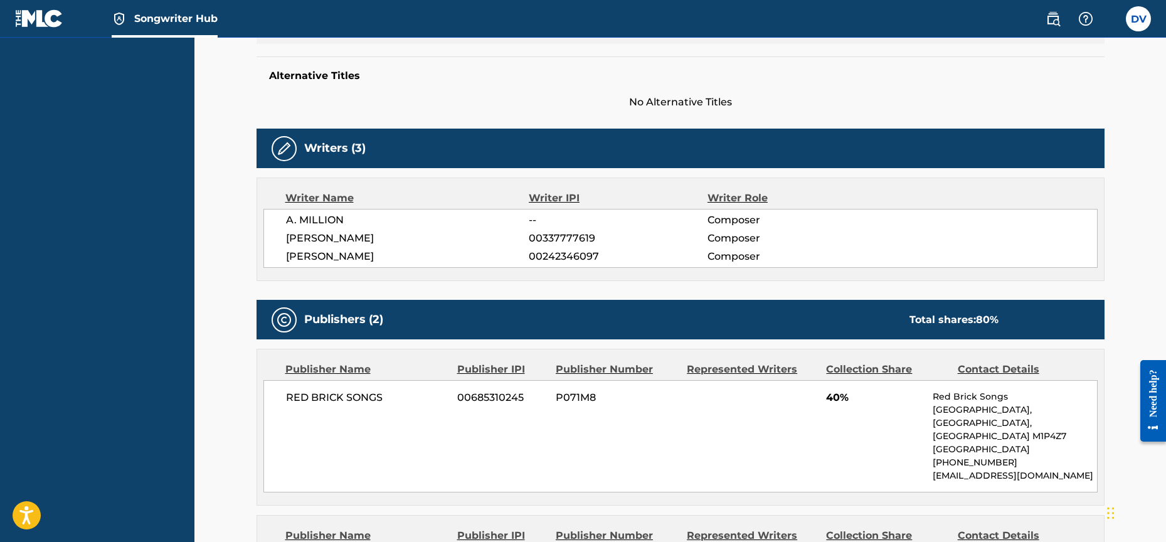
click at [492, 236] on span "[PERSON_NAME]" at bounding box center [407, 238] width 243 height 15
click at [601, 217] on span "--" at bounding box center [618, 220] width 178 height 15
drag, startPoint x: 377, startPoint y: 254, endPoint x: 286, endPoint y: 255, distance: 91.0
click at [286, 255] on span "[PERSON_NAME]" at bounding box center [407, 256] width 243 height 15
click at [396, 258] on span "[PERSON_NAME]" at bounding box center [407, 256] width 243 height 15
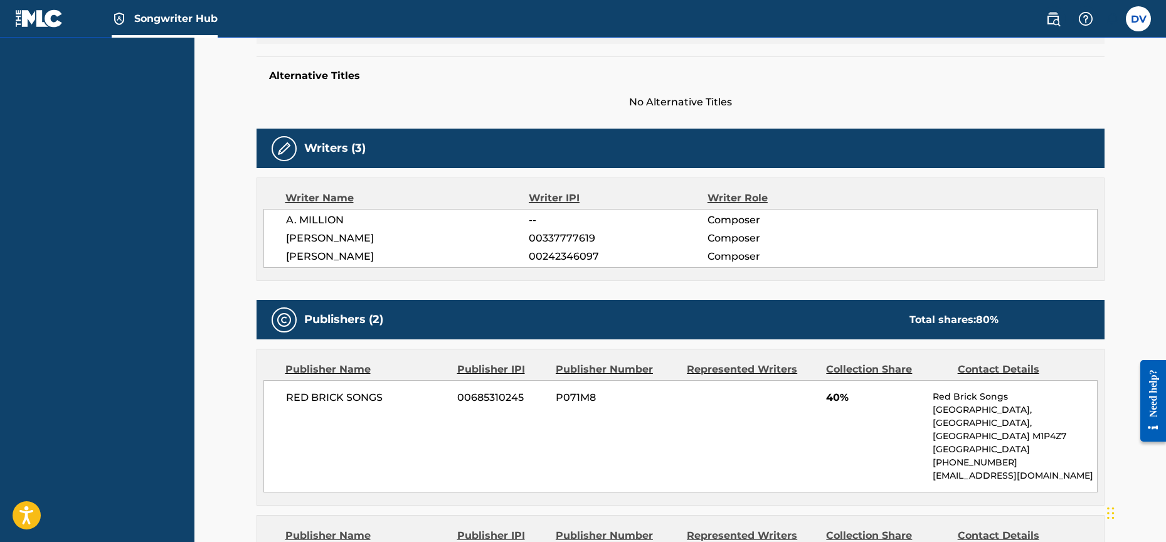
drag, startPoint x: 417, startPoint y: 234, endPoint x: 438, endPoint y: 245, distance: 23.6
click at [287, 235] on span "[PERSON_NAME]" at bounding box center [407, 238] width 243 height 15
click at [487, 245] on span "[PERSON_NAME]" at bounding box center [407, 238] width 243 height 15
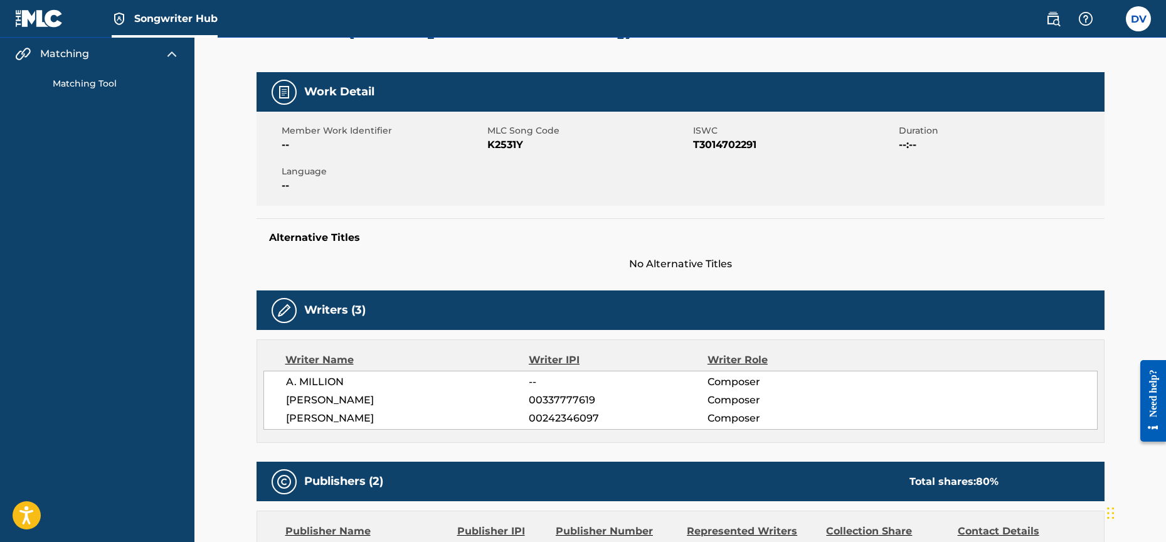
scroll to position [0, 0]
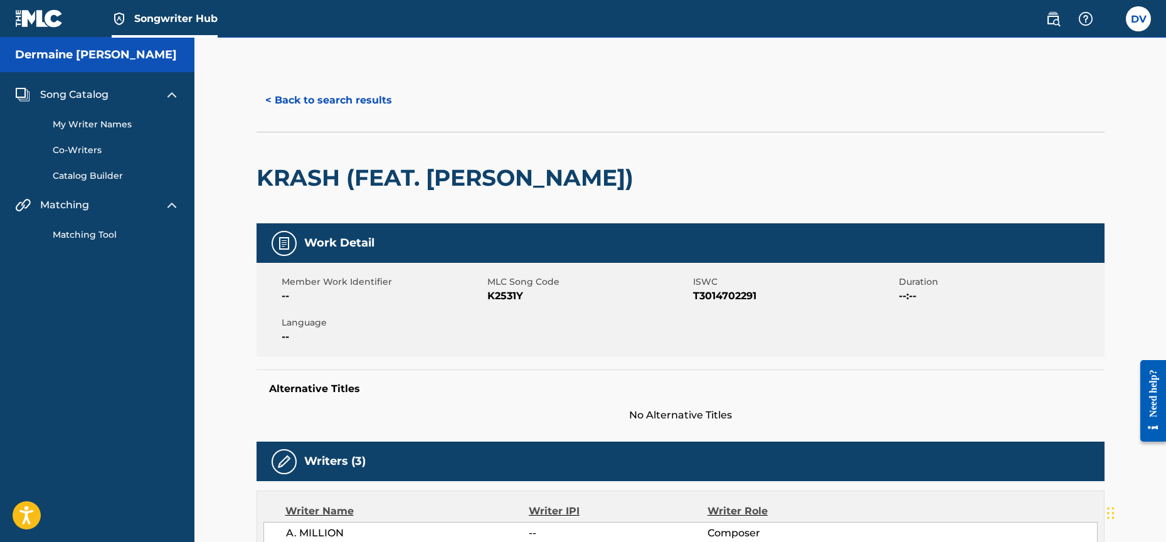
click at [266, 177] on h2 "KRASH (FEAT. [PERSON_NAME])" at bounding box center [448, 178] width 383 height 28
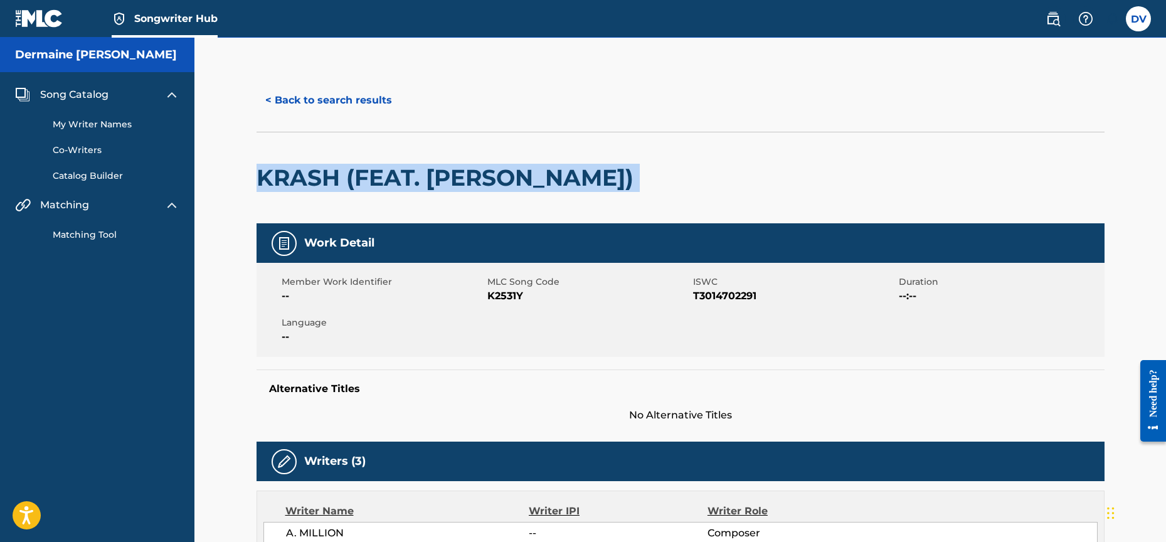
drag, startPoint x: 259, startPoint y: 179, endPoint x: 608, endPoint y: 189, distance: 349.5
click at [608, 189] on div "KRASH (FEAT. [PERSON_NAME])" at bounding box center [681, 178] width 848 height 92
click at [640, 177] on div at bounding box center [737, 177] width 195 height 91
drag, startPoint x: 255, startPoint y: 174, endPoint x: 570, endPoint y: 177, distance: 314.3
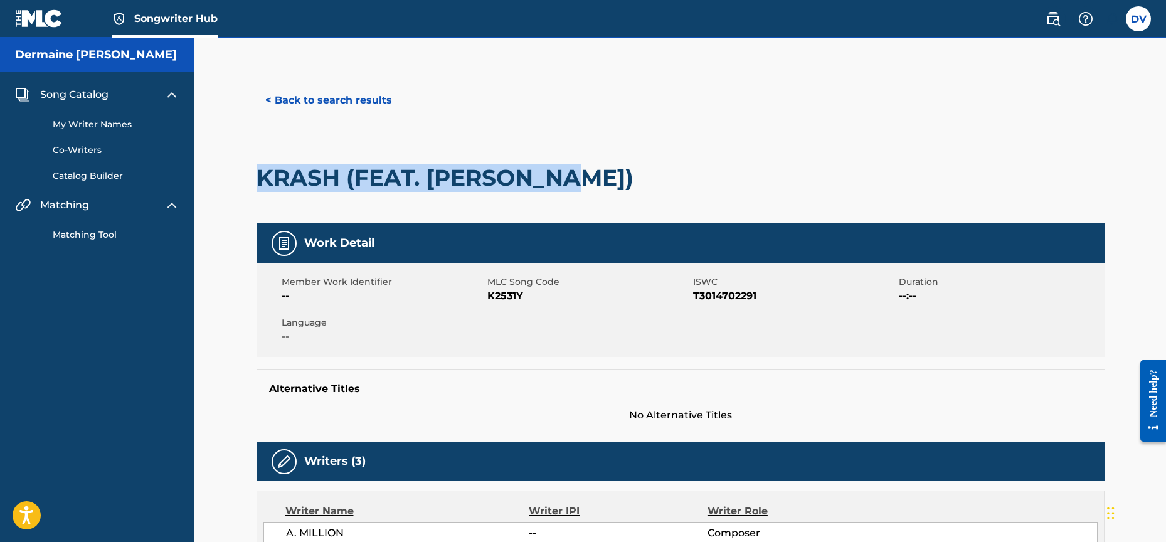
scroll to position [3, 0]
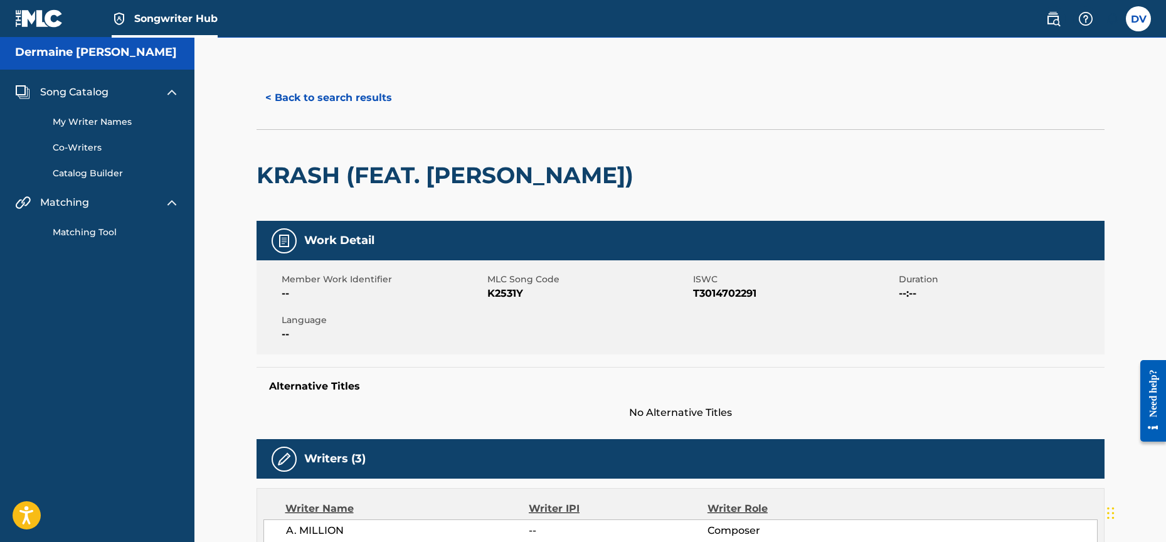
click at [563, 139] on div "KRASH (FEAT. [PERSON_NAME])" at bounding box center [448, 175] width 383 height 91
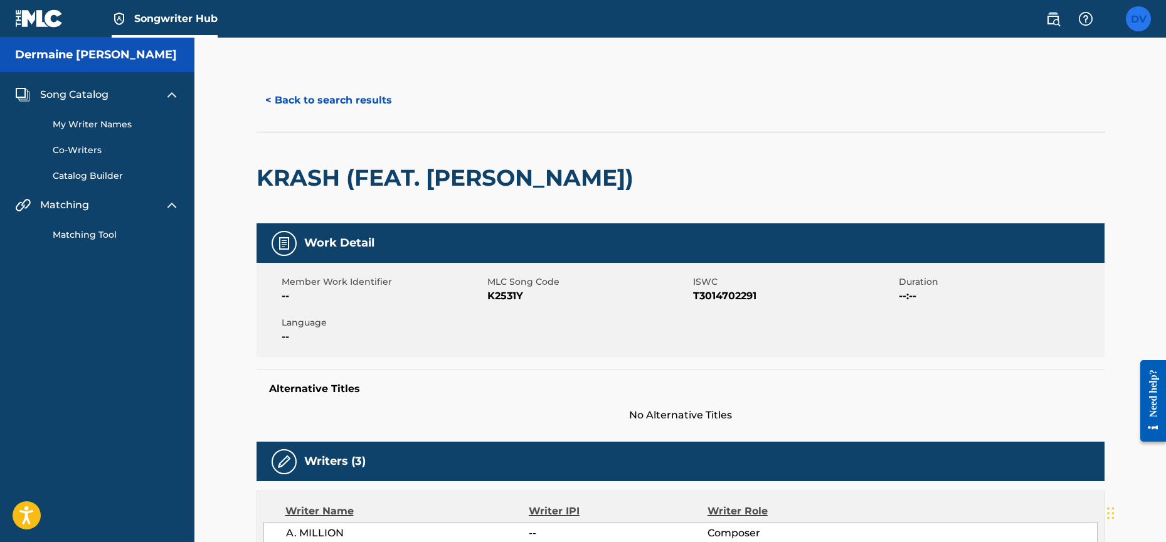
click at [1131, 19] on label at bounding box center [1138, 18] width 25 height 25
click at [1138, 19] on input "DV [PERSON_NAME] [EMAIL_ADDRESS][DOMAIN_NAME] Notification Preferences Profile …" at bounding box center [1138, 19] width 0 height 0
click at [1018, 156] on link "Profile" at bounding box center [1014, 156] width 25 height 11
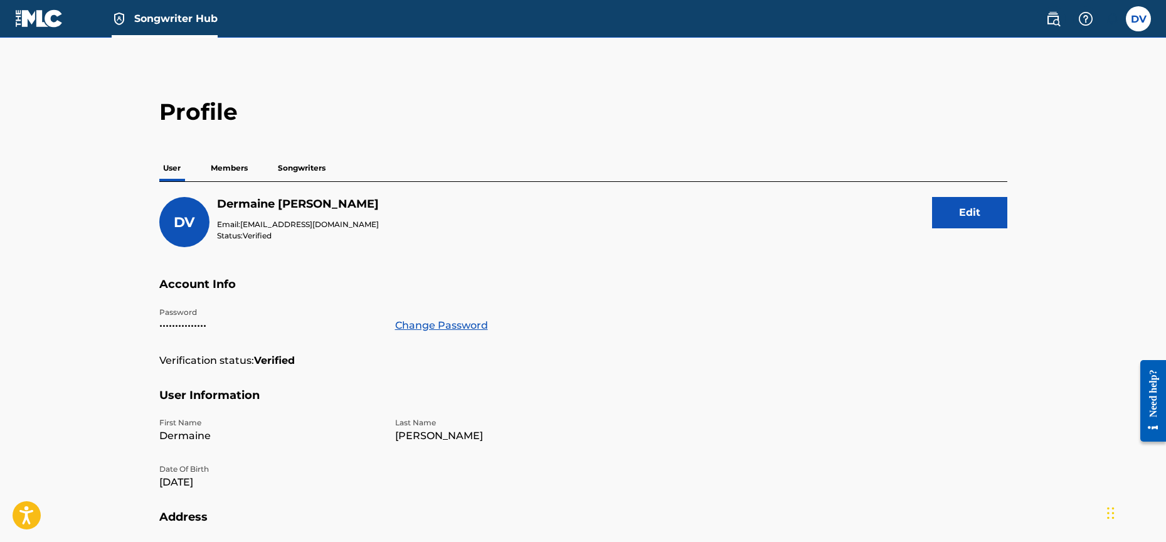
click at [235, 165] on p "Members" at bounding box center [229, 168] width 45 height 26
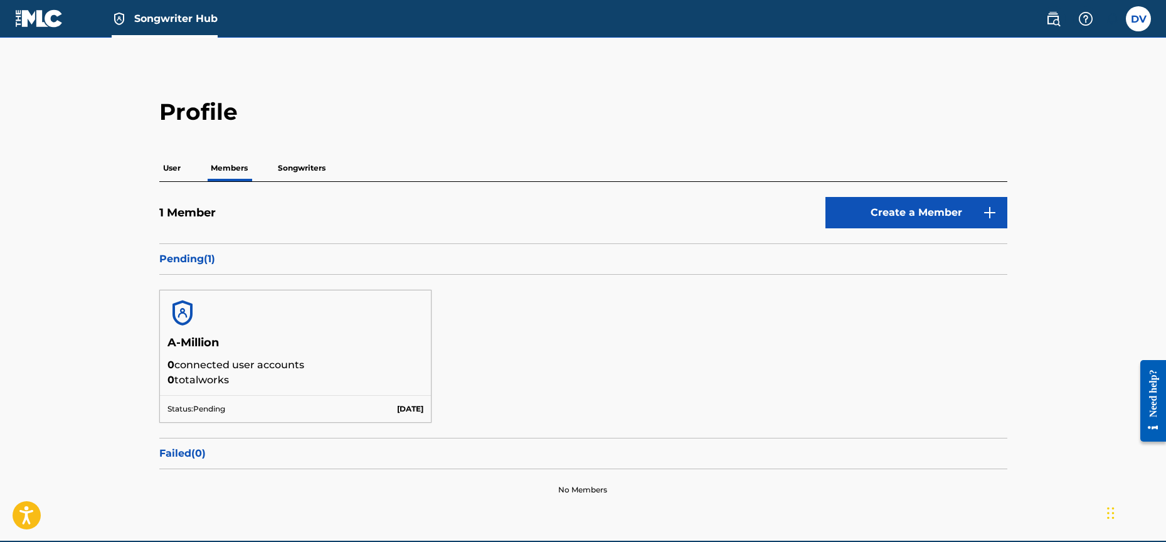
click at [276, 163] on p "Songwriters" at bounding box center [301, 168] width 55 height 26
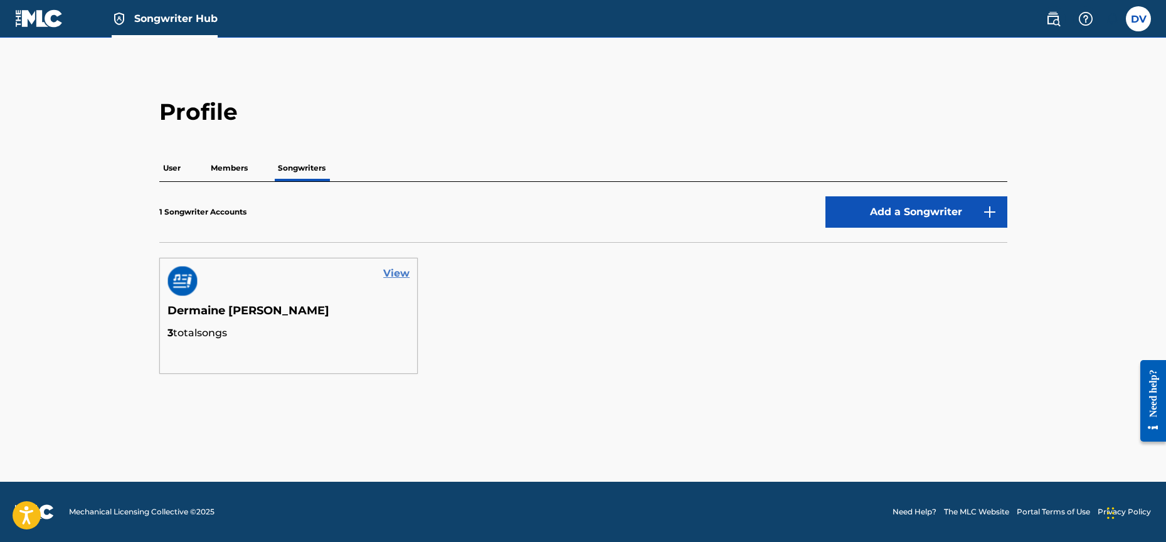
click at [393, 272] on link "View" at bounding box center [396, 273] width 26 height 15
